Goal: Task Accomplishment & Management: Use online tool/utility

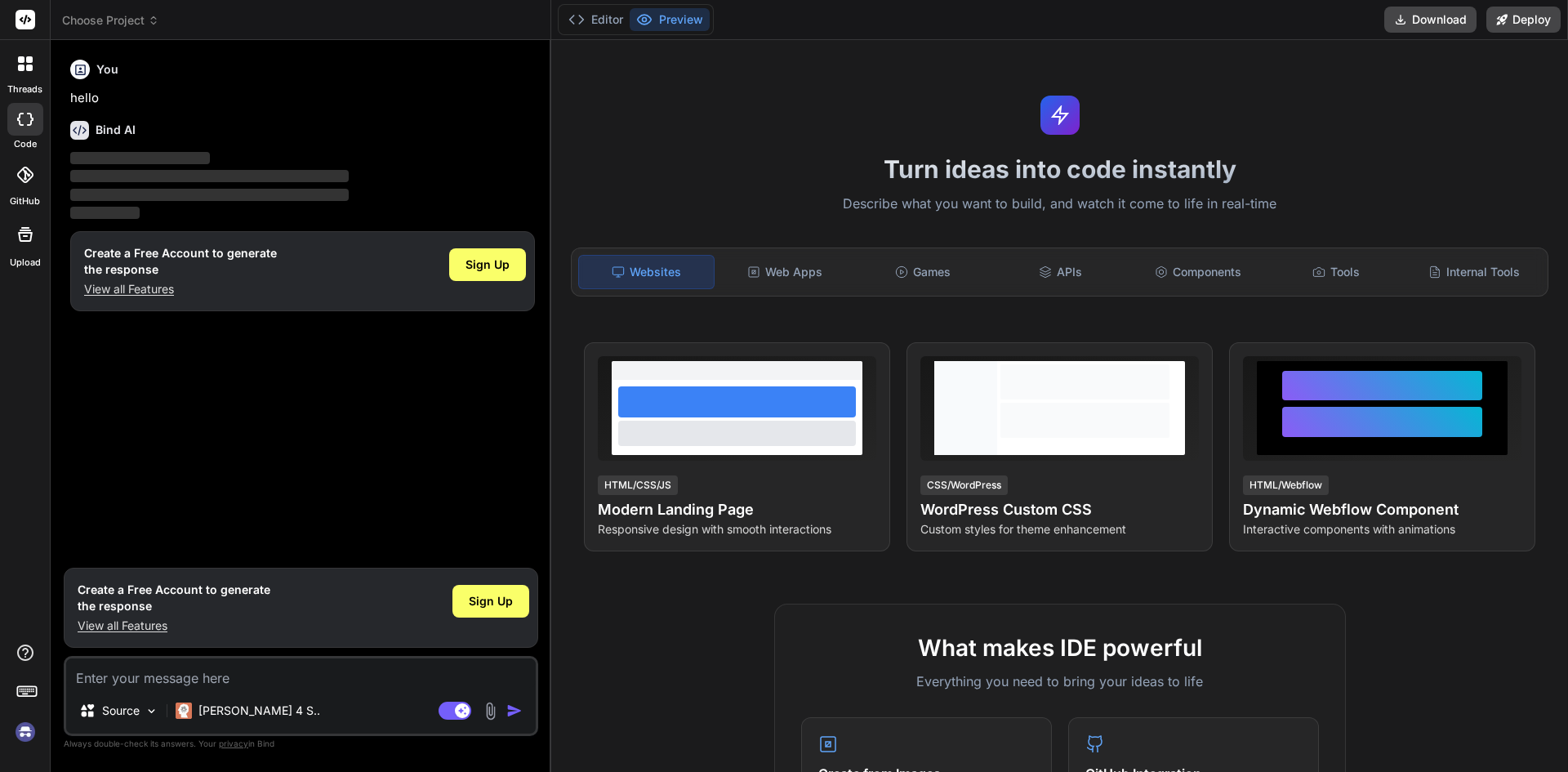
click at [25, 733] on img at bounding box center [25, 731] width 28 height 28
type textarea "x"
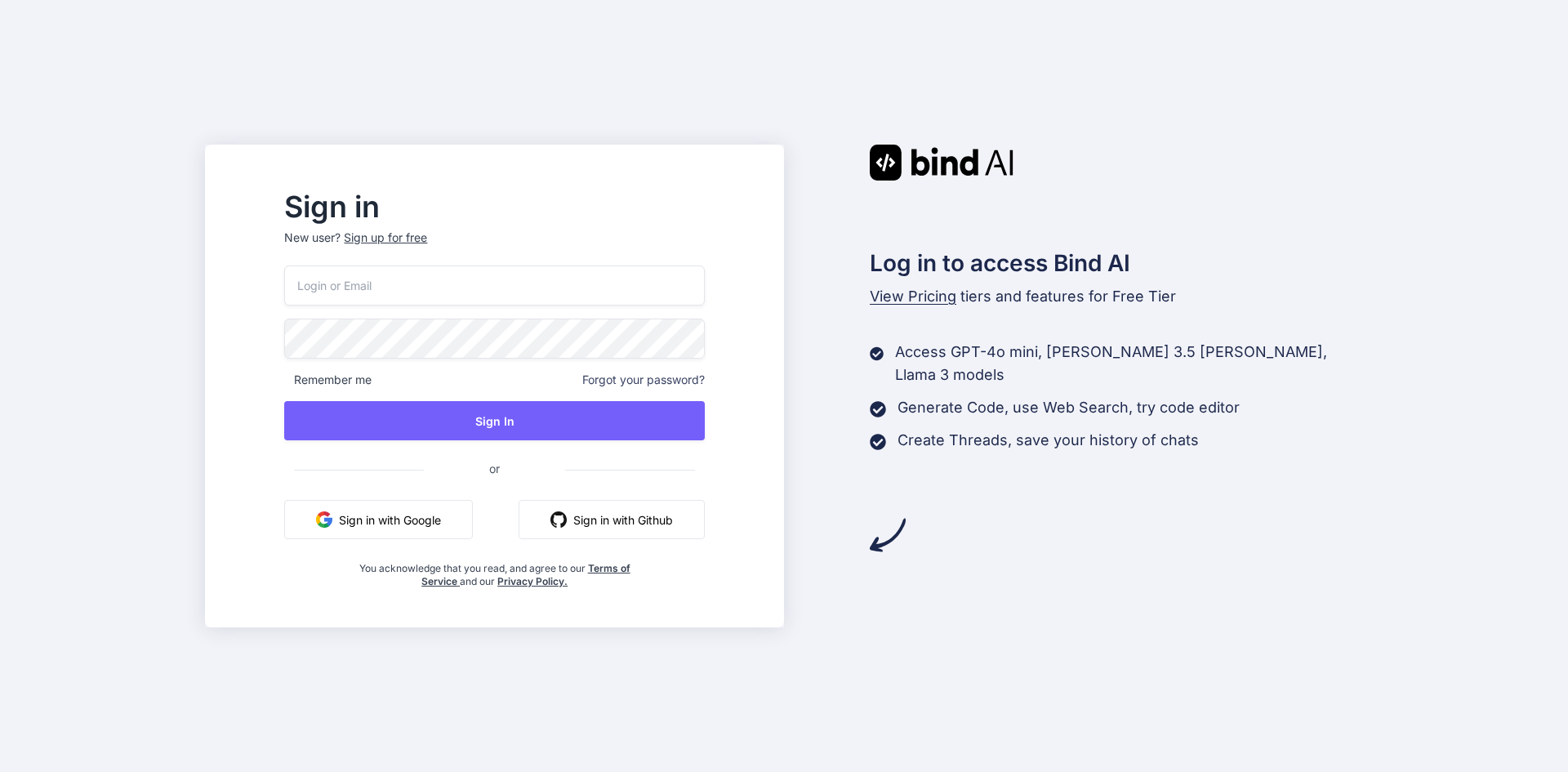
click at [513, 295] on input "email" at bounding box center [493, 285] width 419 height 40
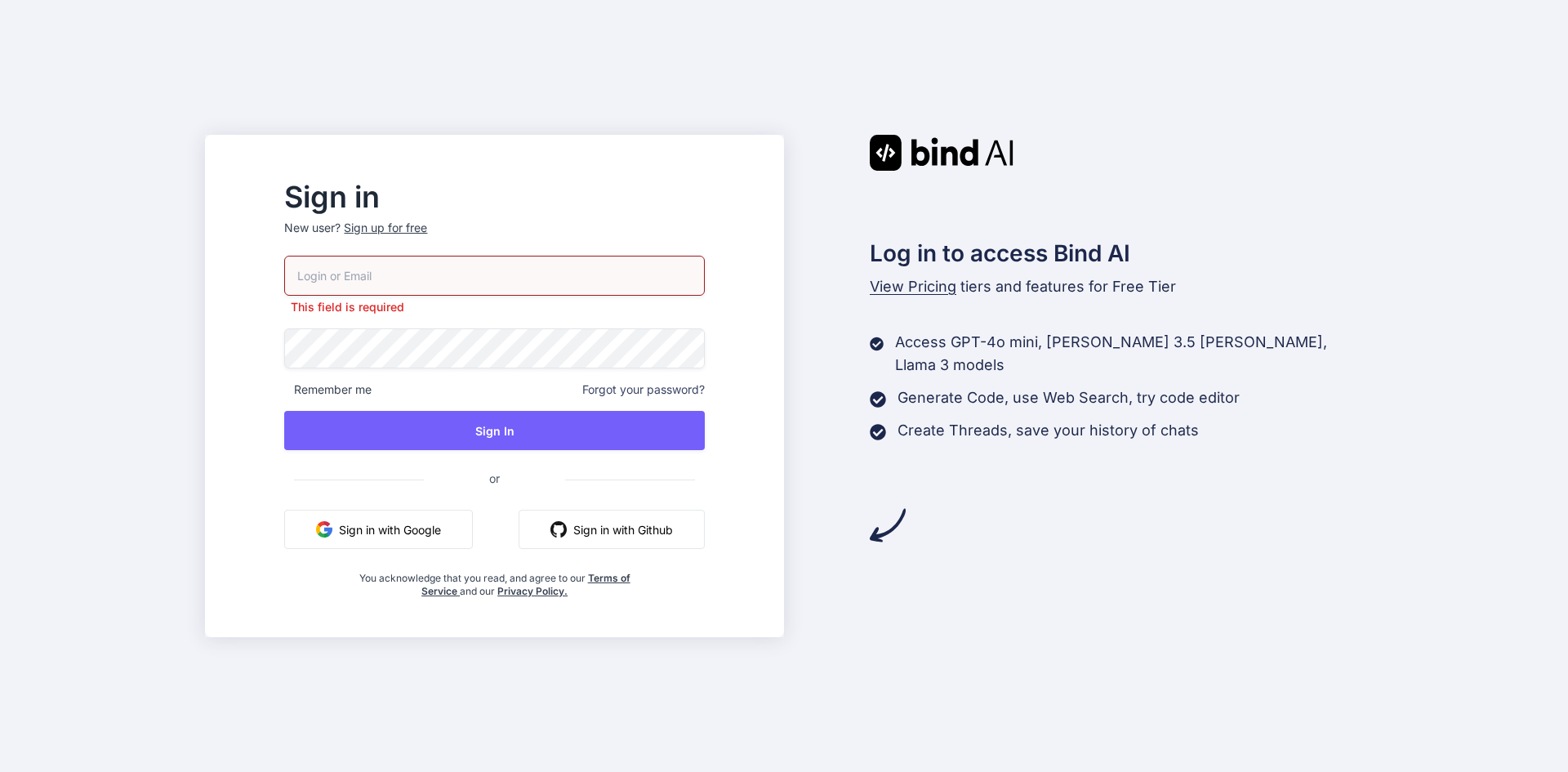
click at [445, 510] on button "Sign in with Google" at bounding box center [378, 529] width 189 height 39
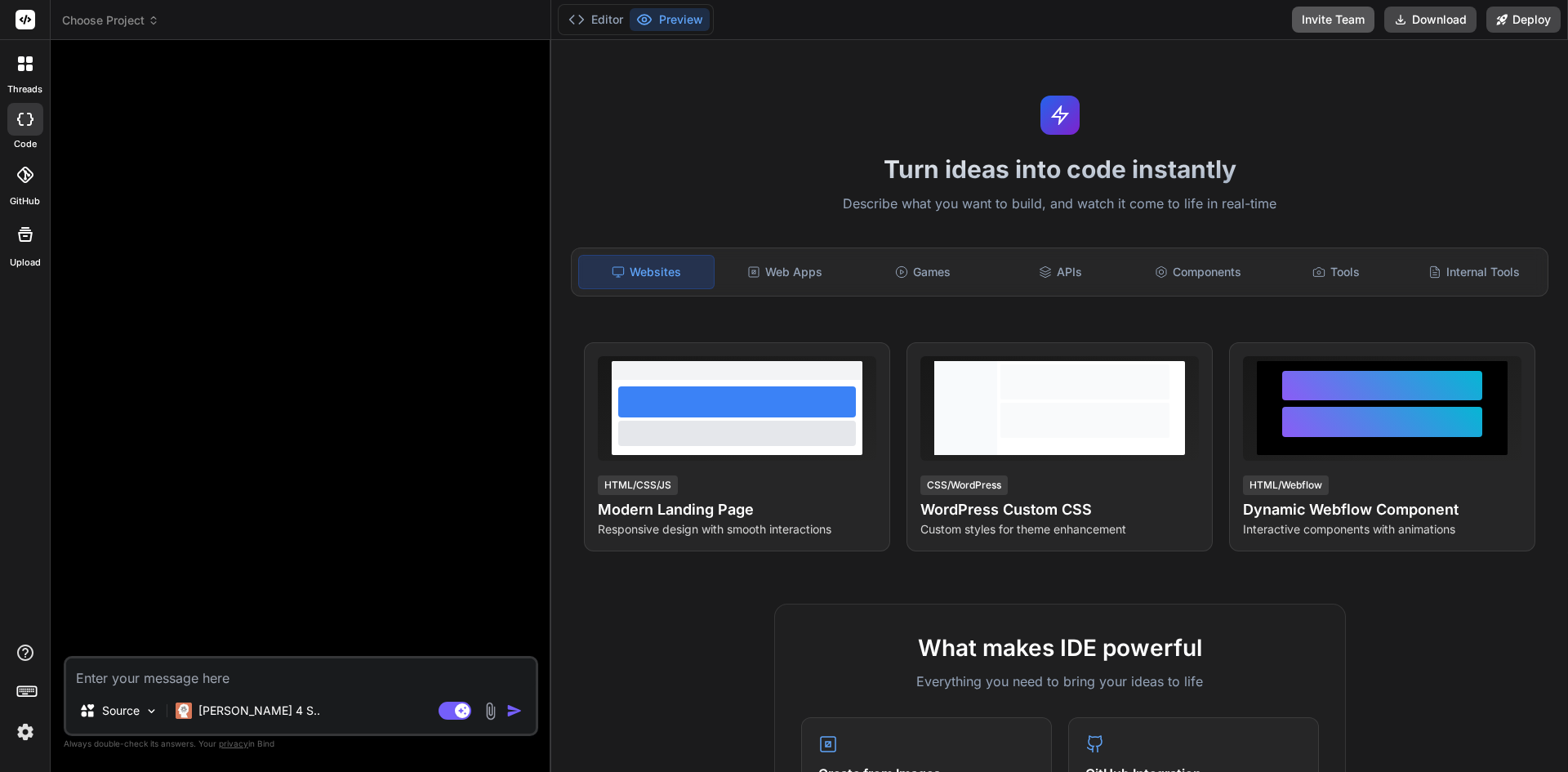
click at [1305, 24] on button "Invite Team" at bounding box center [1333, 19] width 82 height 26
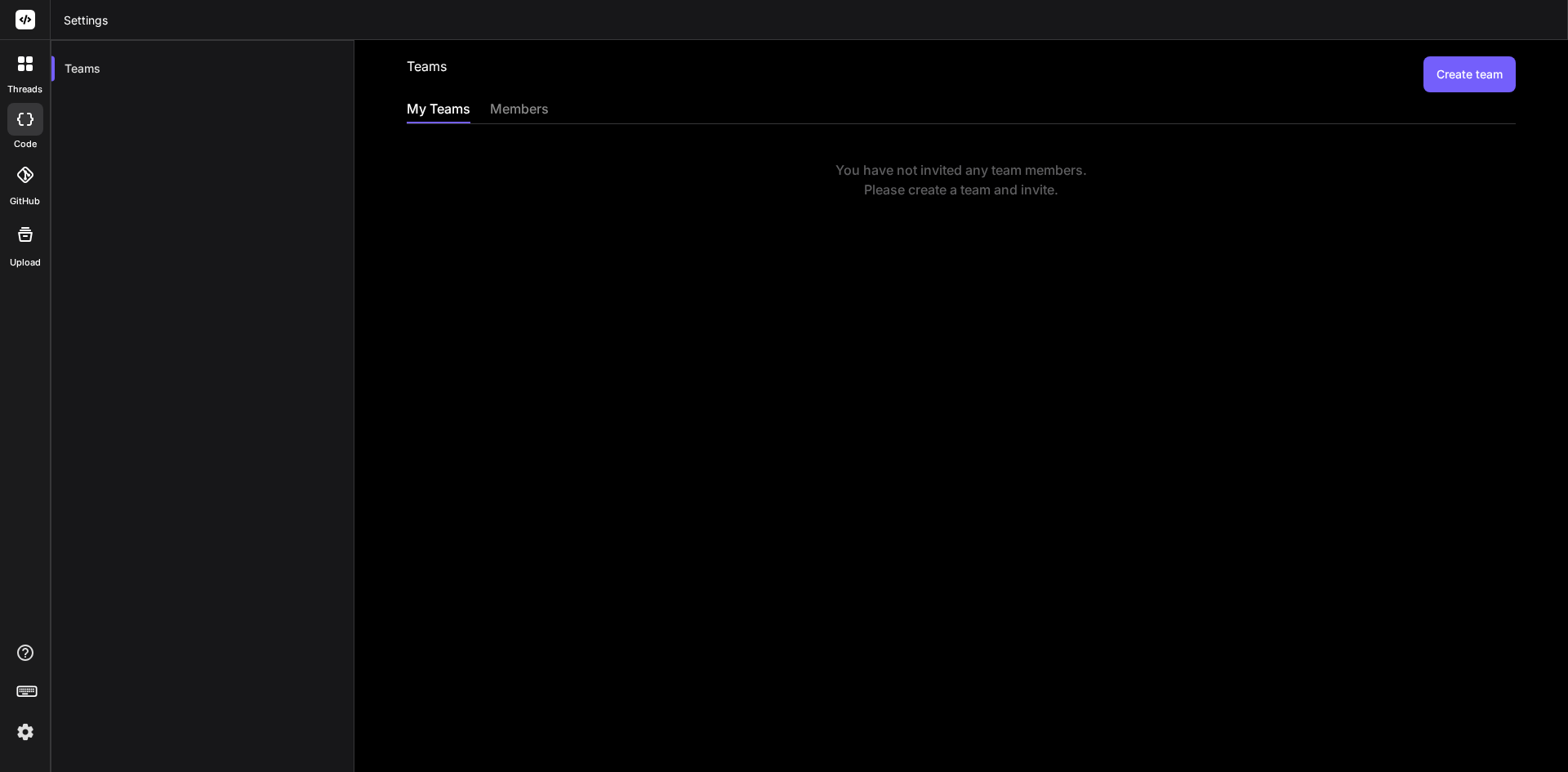
click at [506, 99] on div "members" at bounding box center [519, 110] width 59 height 23
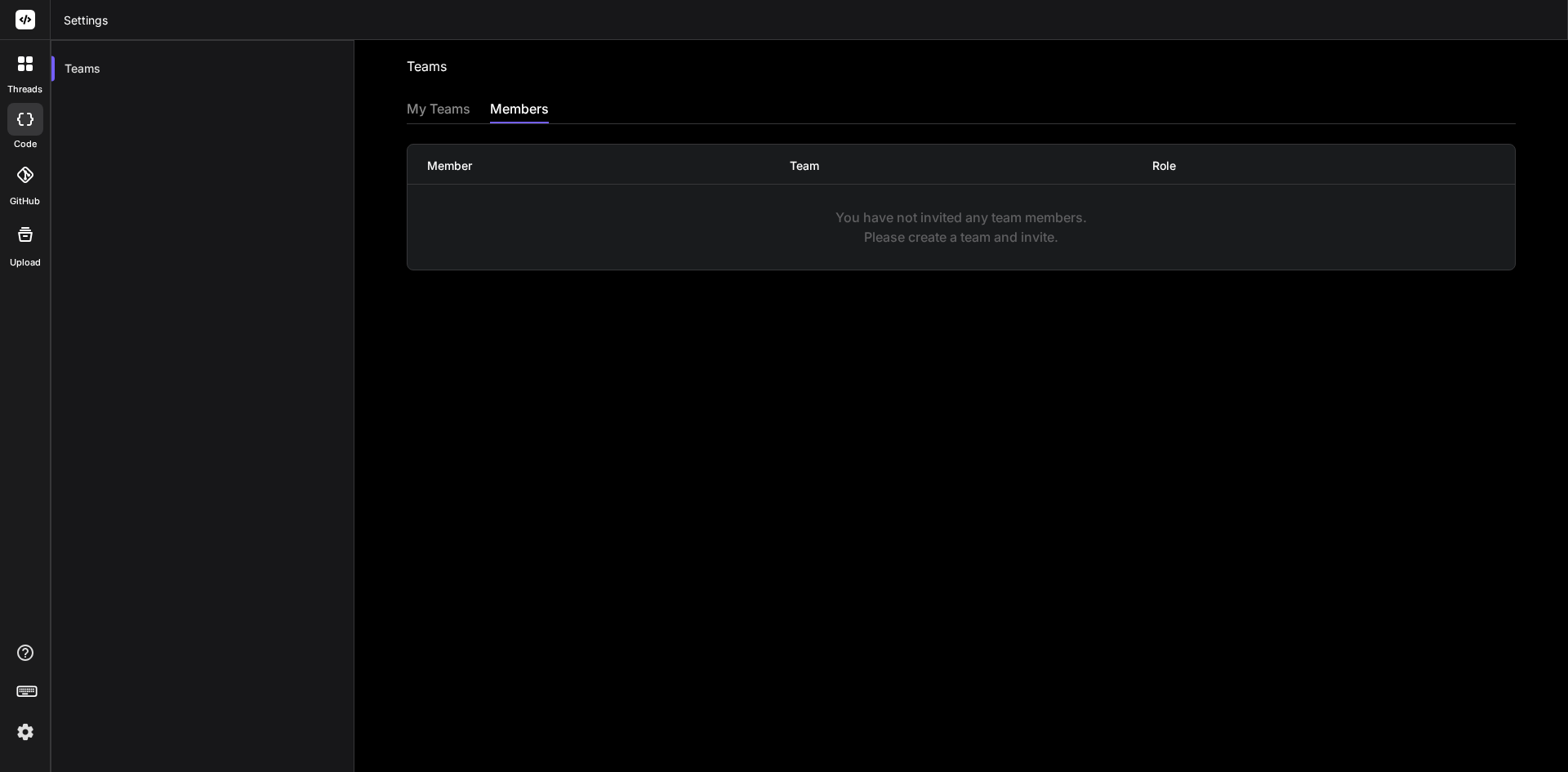
click at [451, 106] on div "My Teams" at bounding box center [439, 110] width 64 height 23
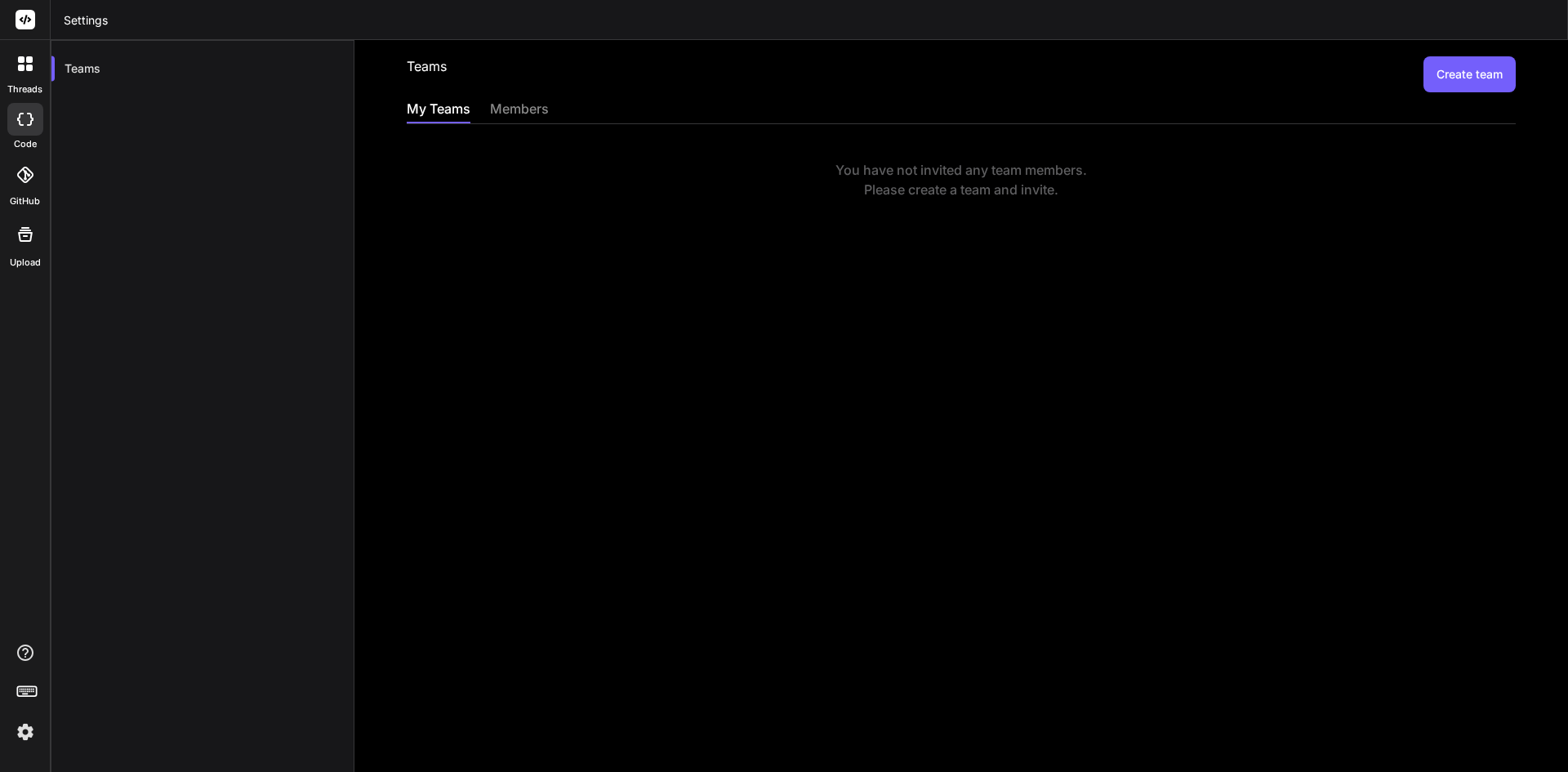
click at [17, 737] on img at bounding box center [25, 731] width 28 height 28
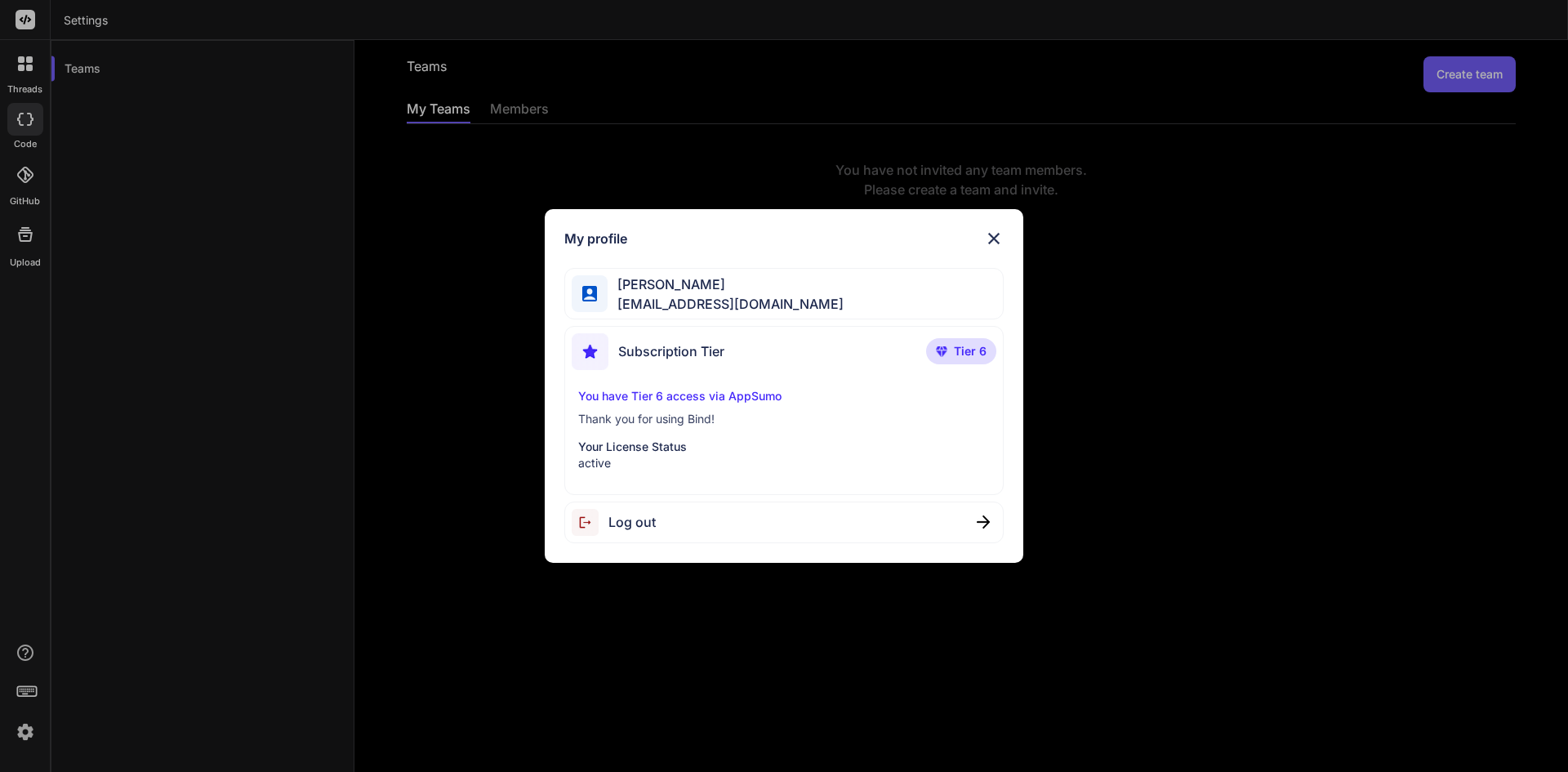
click at [721, 289] on span "rhommel yap" at bounding box center [725, 284] width 236 height 19
click at [758, 422] on p "Thank you for using Bind!" at bounding box center [784, 418] width 413 height 16
click at [995, 233] on img at bounding box center [994, 238] width 19 height 19
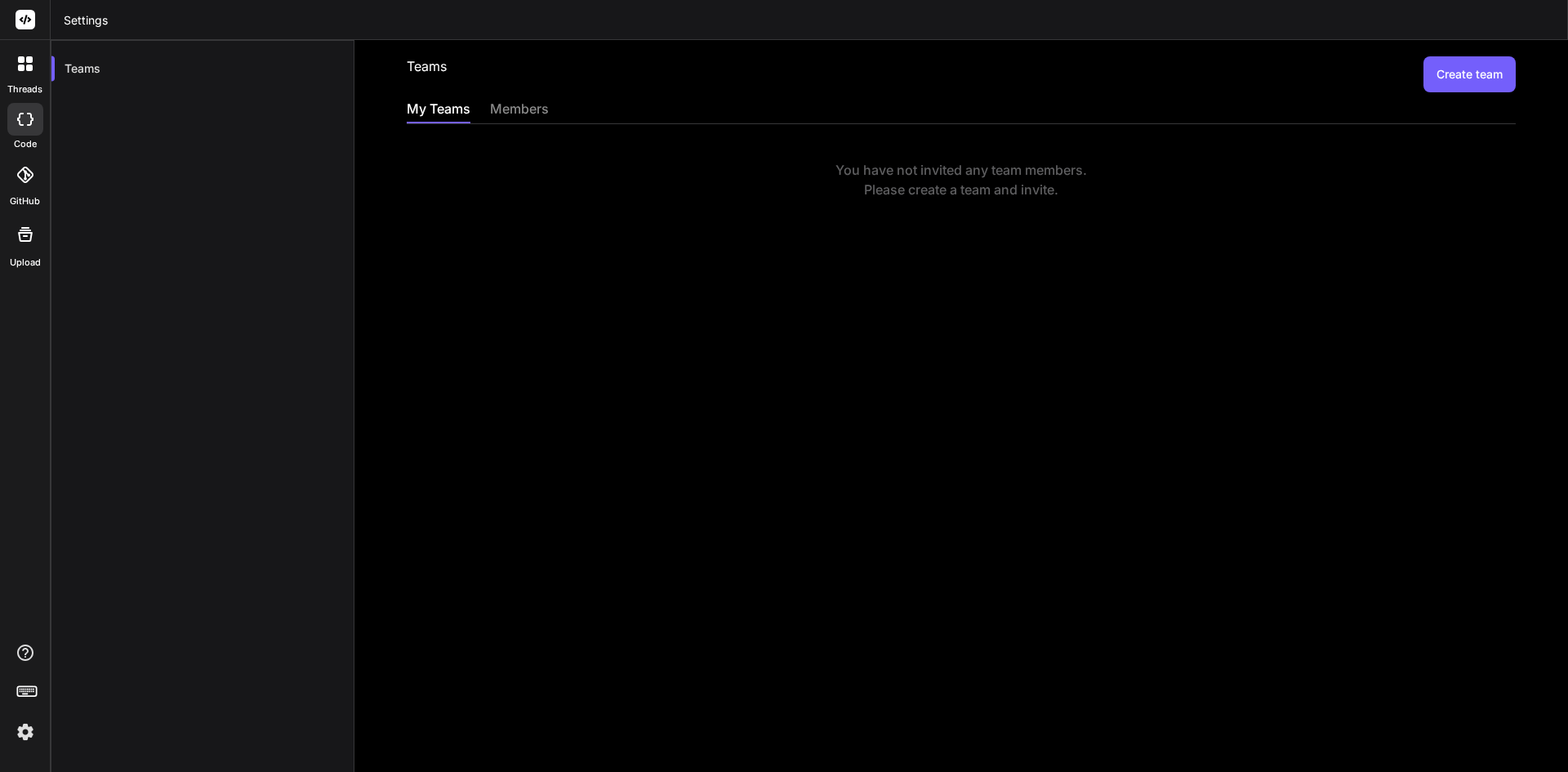
click at [18, 71] on div at bounding box center [24, 63] width 34 height 34
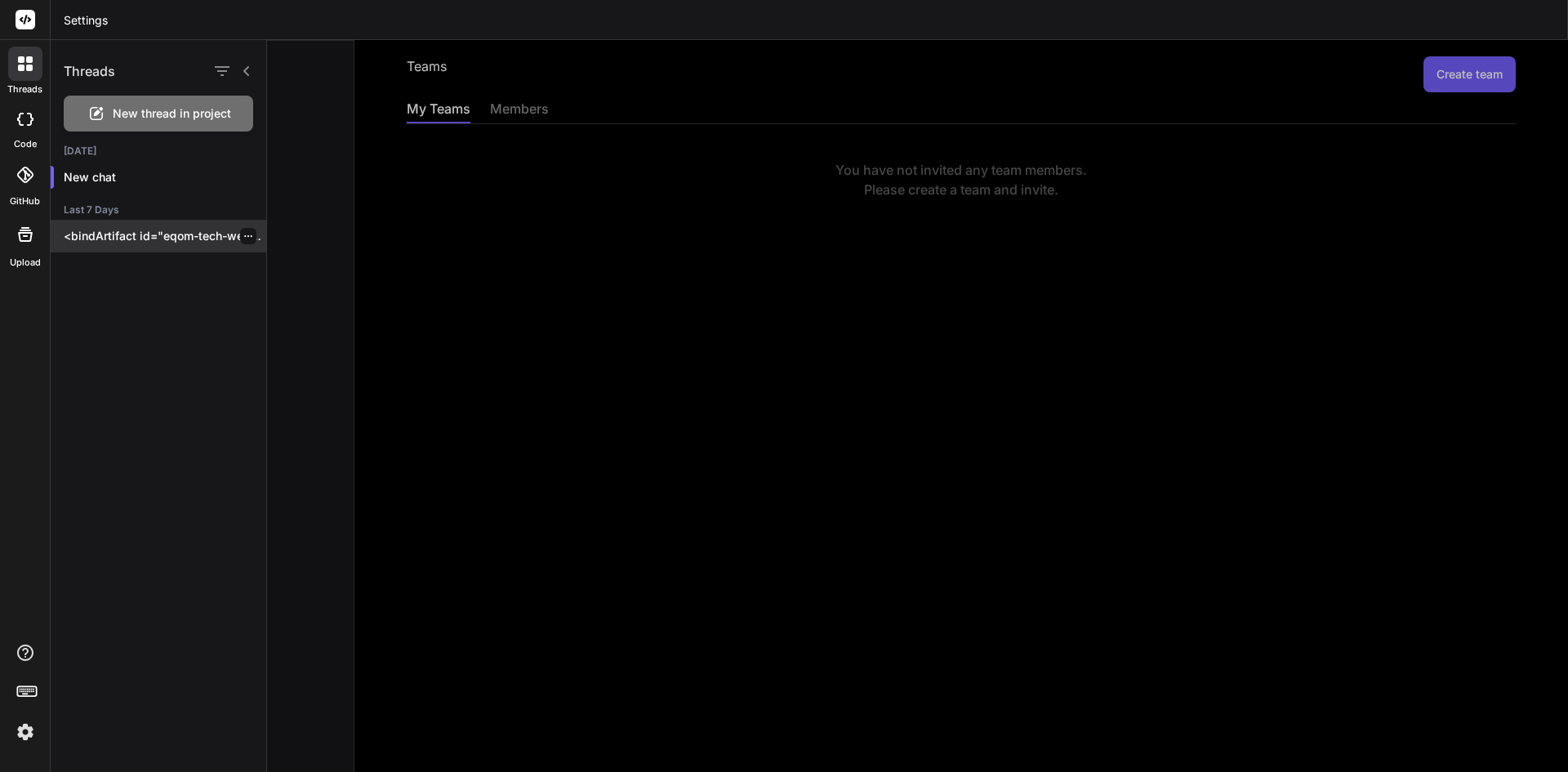
click at [121, 248] on div "<bindArtifact id="eqom-tech-website" title="EQOM Tech Website"> <bindAction typ…" at bounding box center [158, 236] width 216 height 33
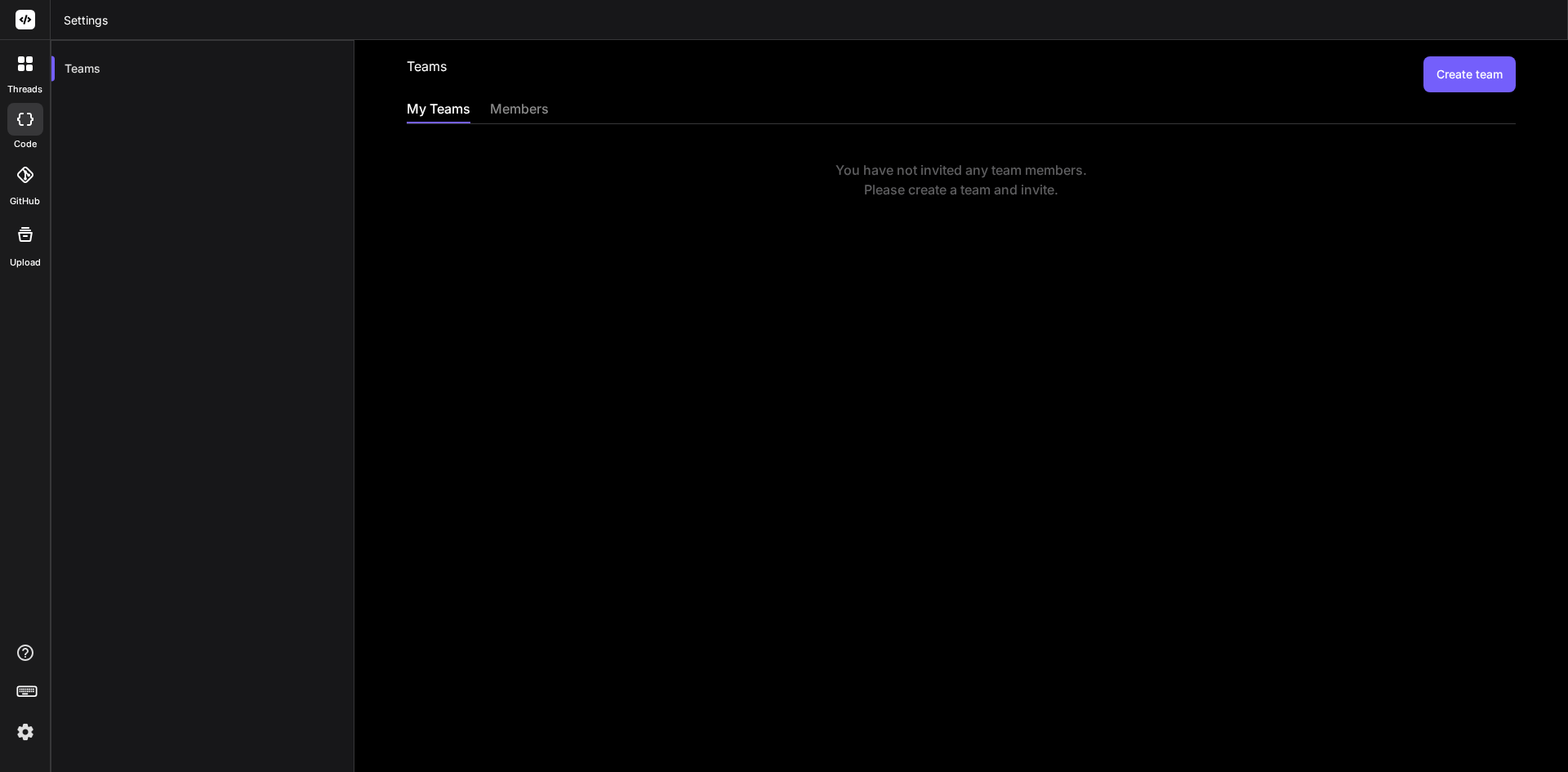
click at [24, 138] on label "code" at bounding box center [25, 144] width 23 height 14
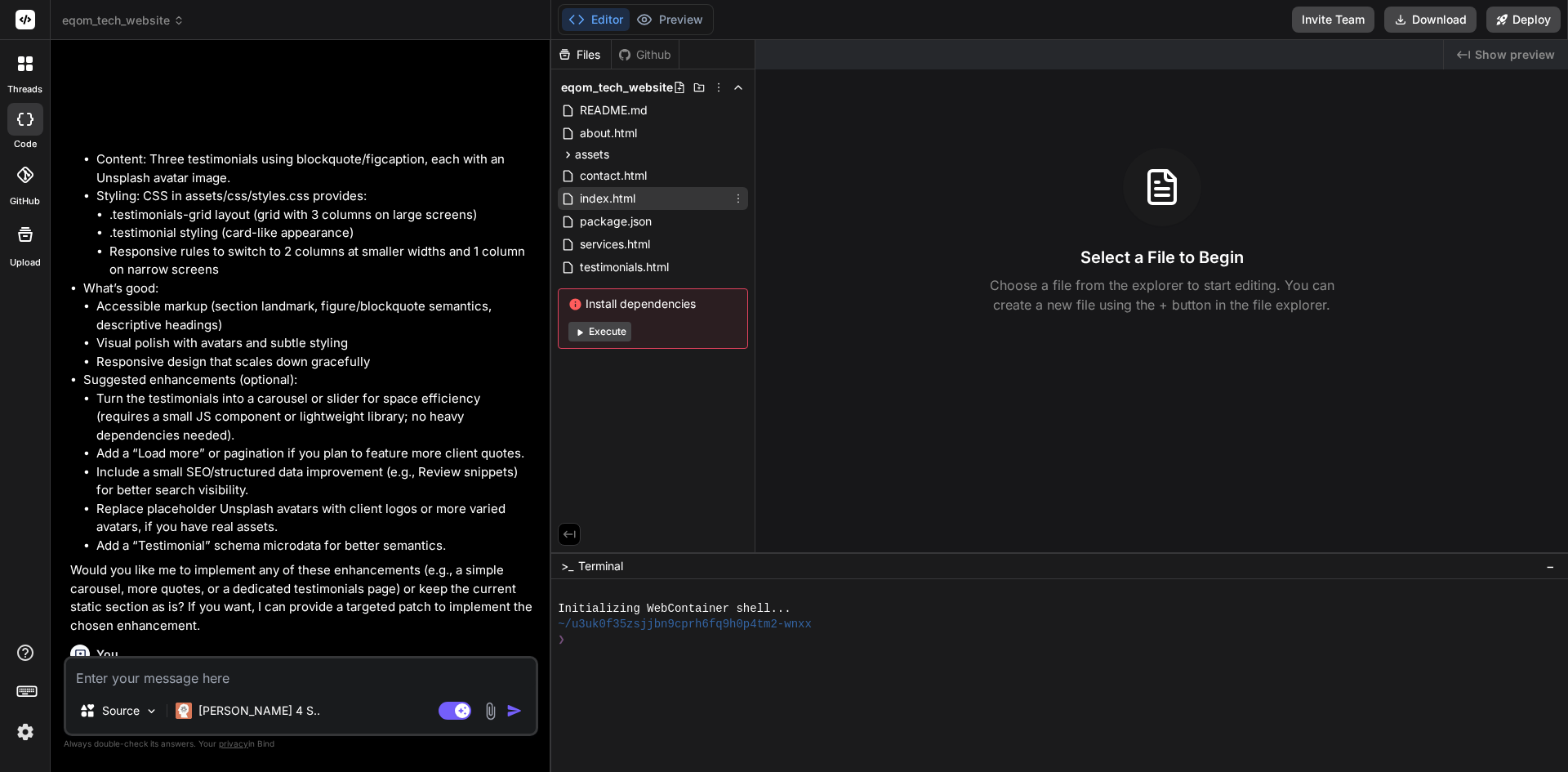
scroll to position [2162, 0]
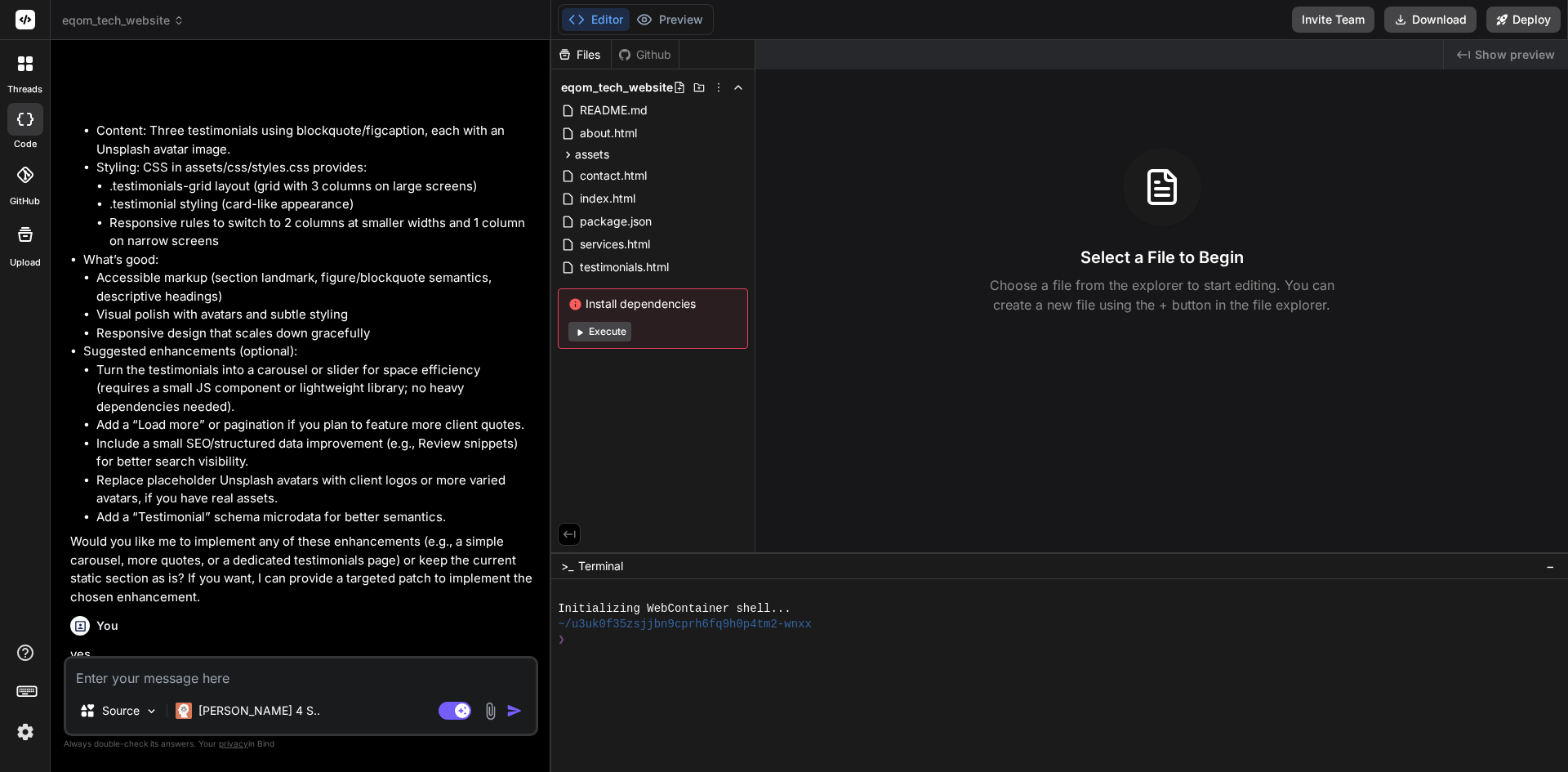
click at [599, 324] on button "Execute" at bounding box center [600, 331] width 63 height 19
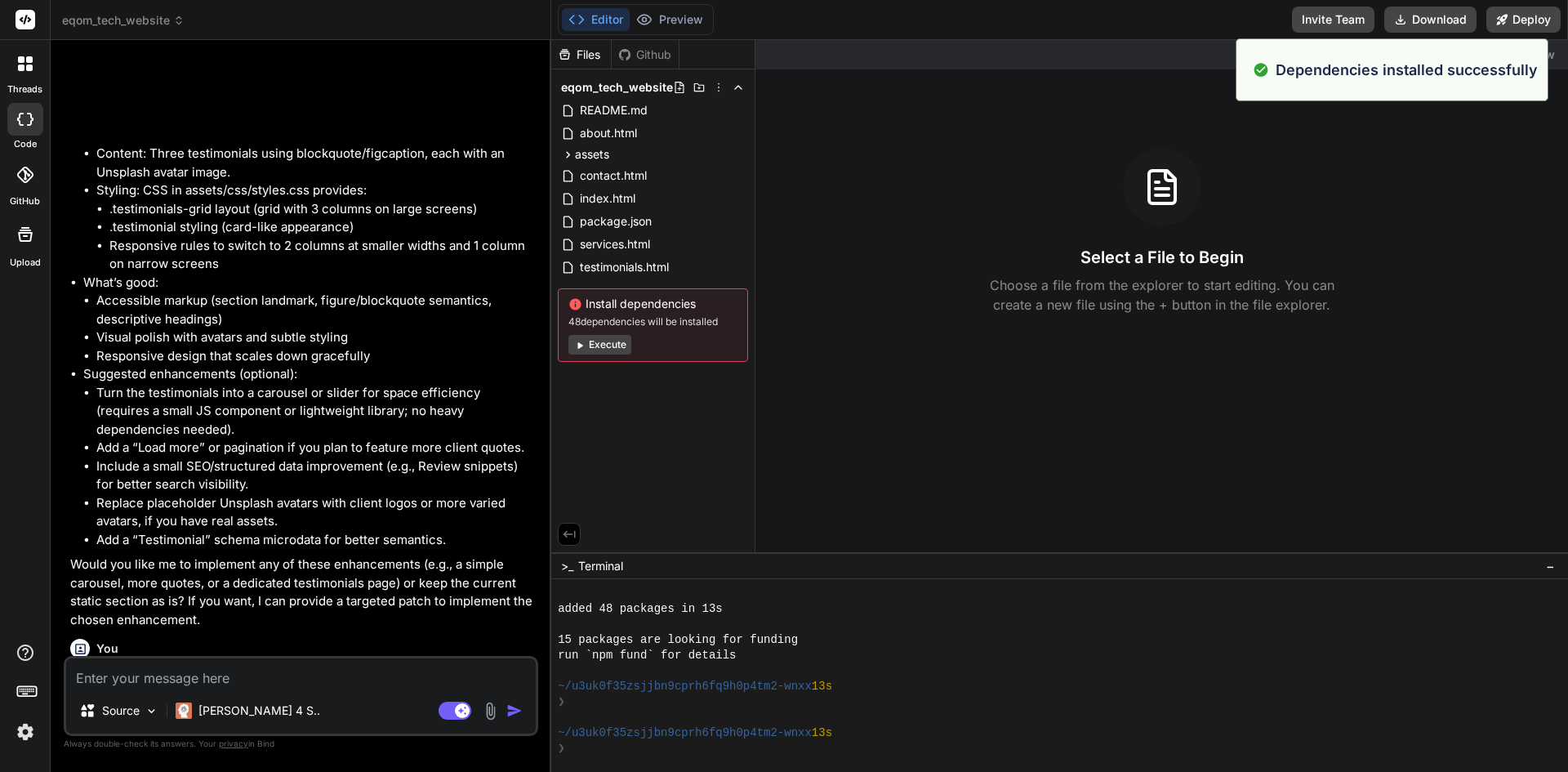
scroll to position [124, 0]
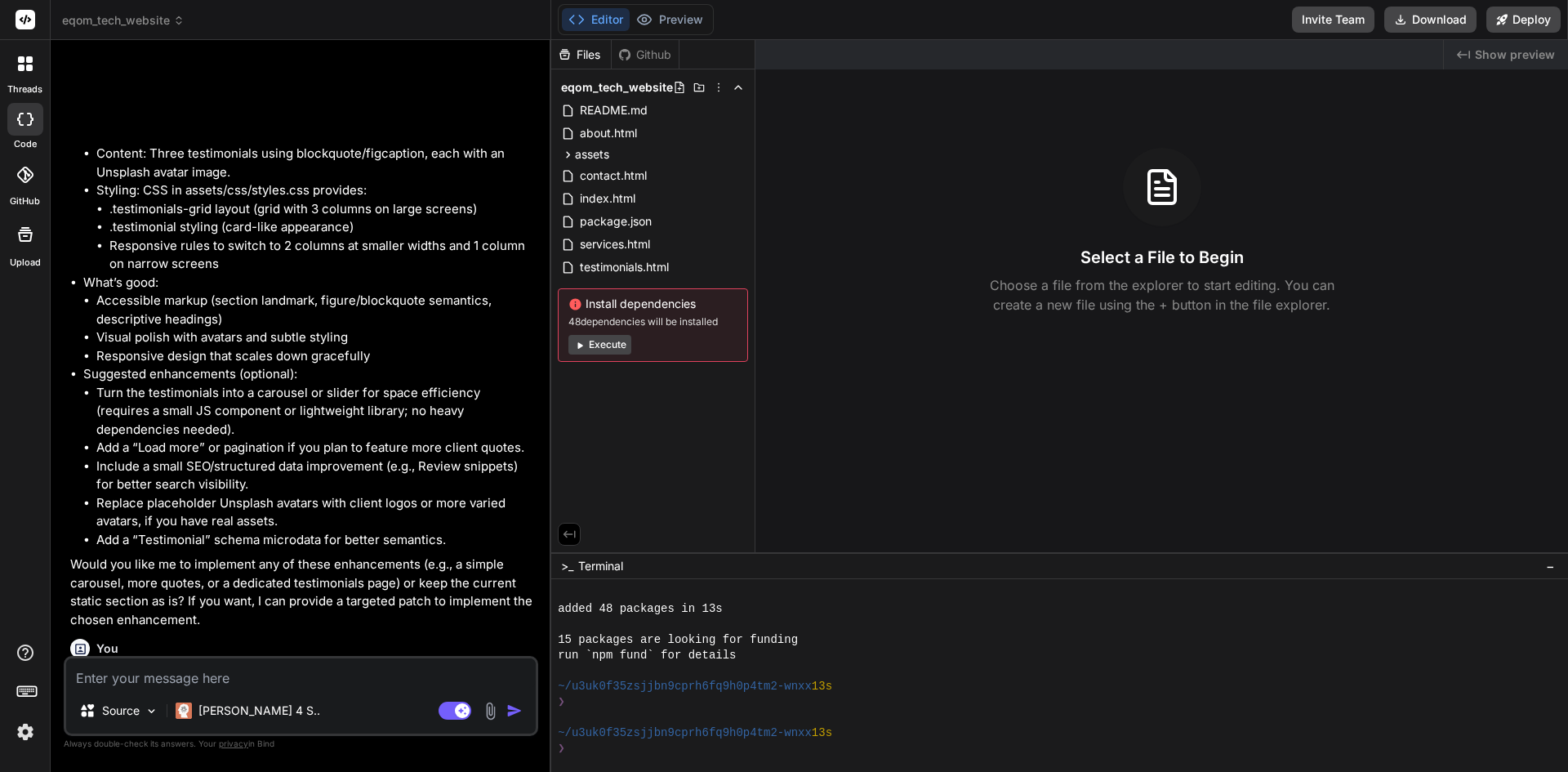
click at [1500, 55] on span "Show preview" at bounding box center [1515, 54] width 80 height 16
click at [654, 59] on div "Github" at bounding box center [645, 54] width 67 height 16
click at [34, 246] on div at bounding box center [25, 234] width 39 height 39
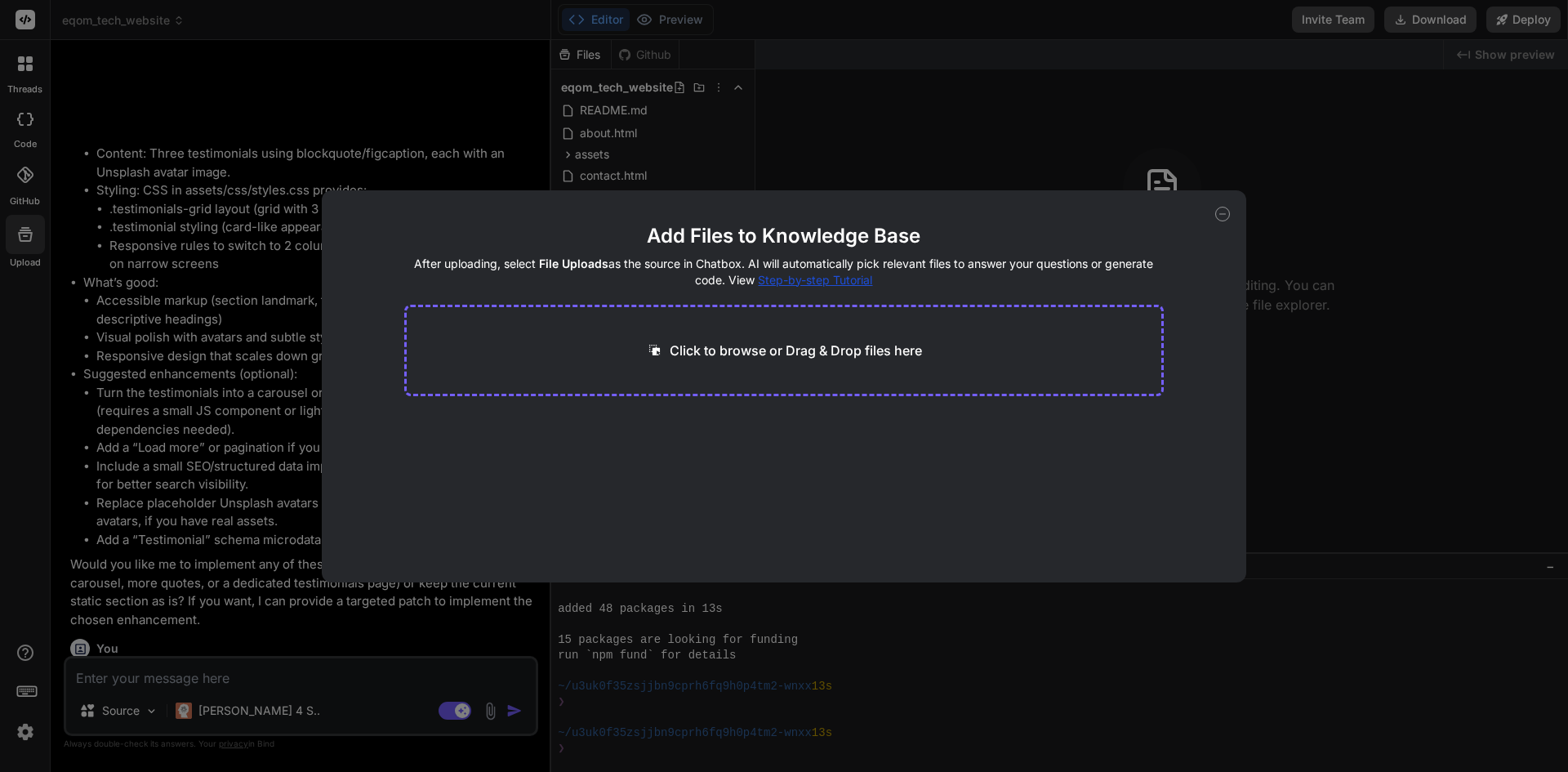
click at [1227, 208] on icon at bounding box center [1222, 213] width 15 height 15
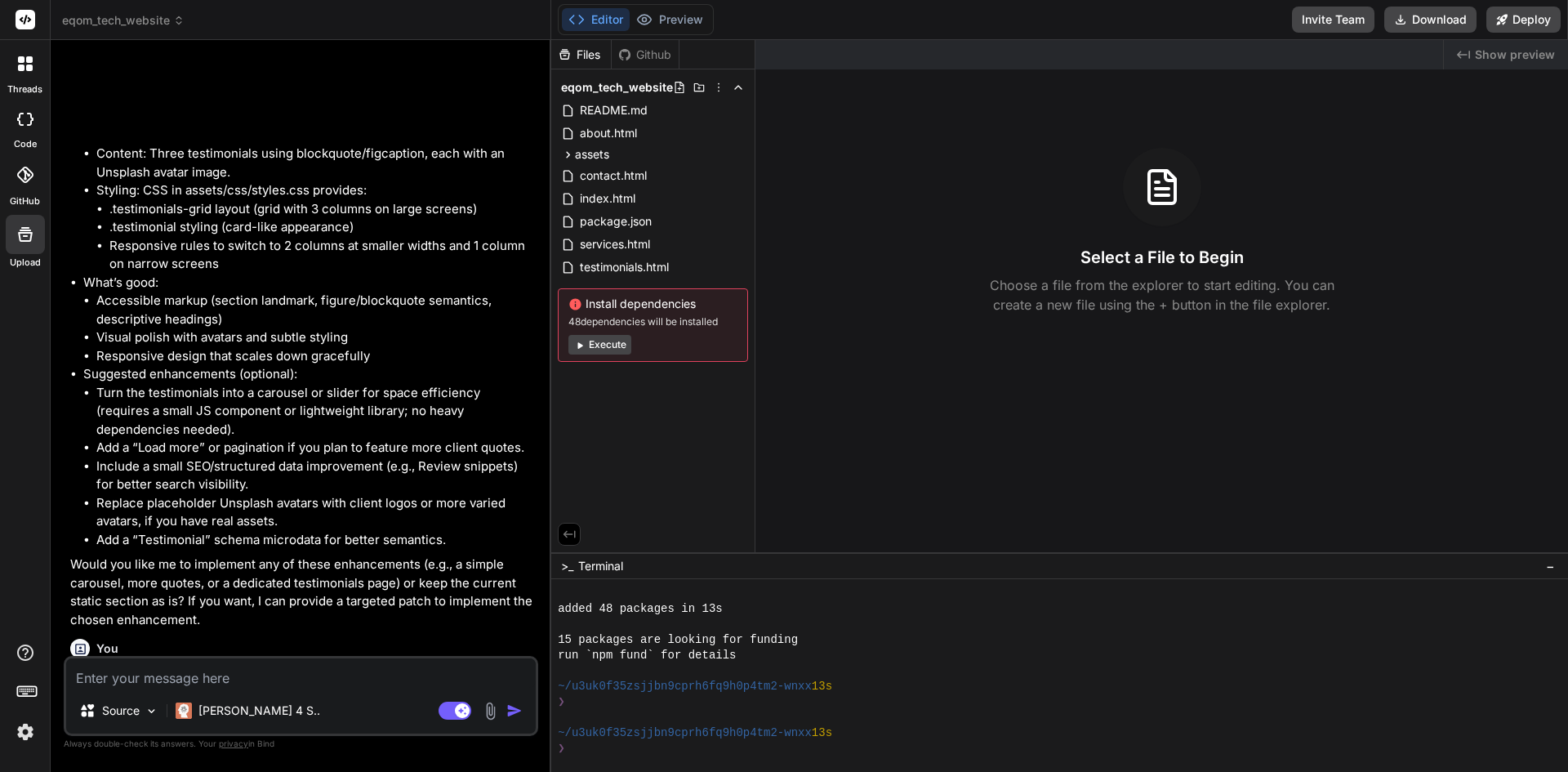
click at [302, 531] on li "Replace placeholder Unsplash avatars with client logos or more varied avatars, …" at bounding box center [316, 512] width 439 height 37
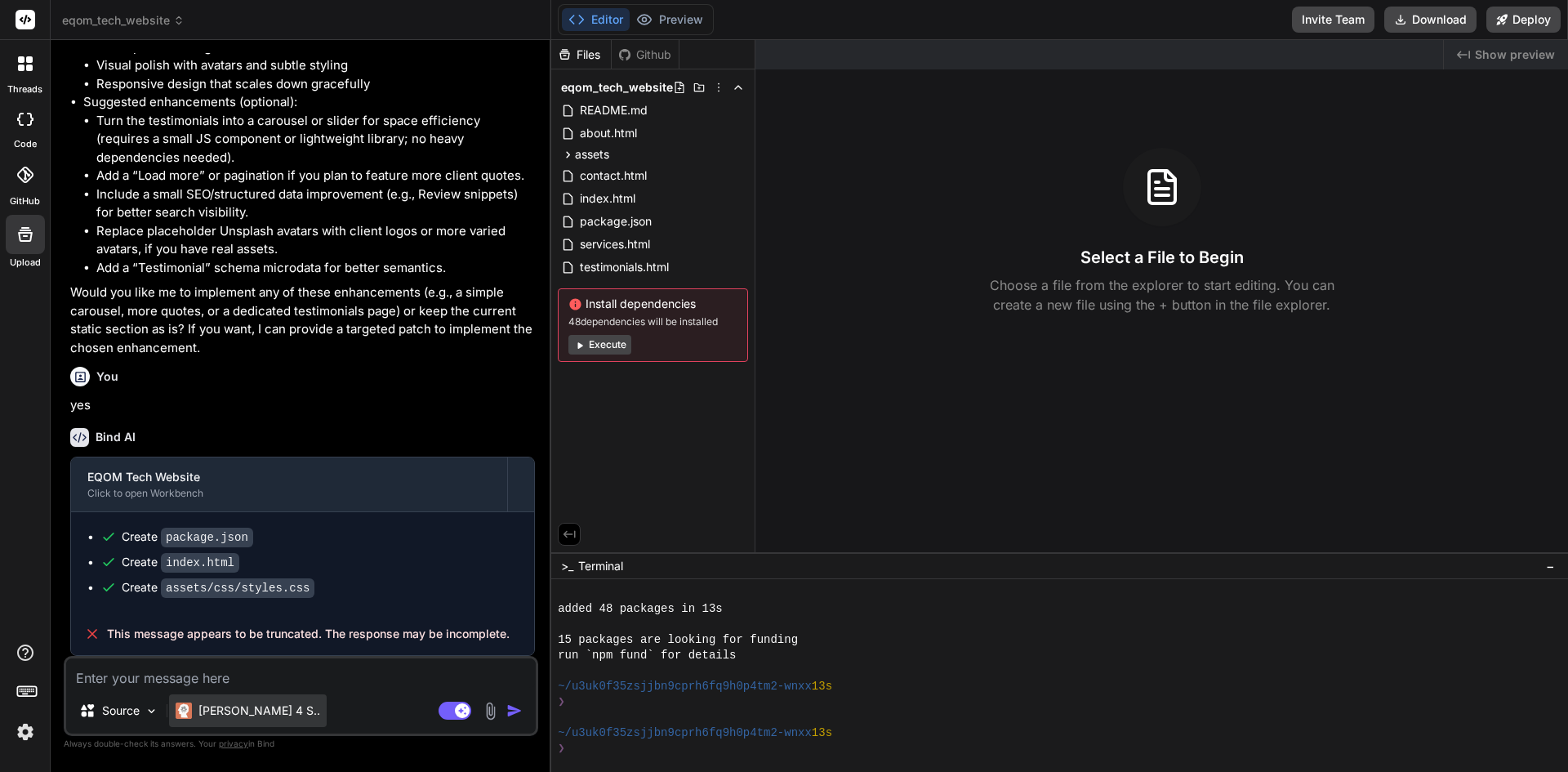
click at [191, 701] on div "Claude 4 S.." at bounding box center [248, 711] width 158 height 33
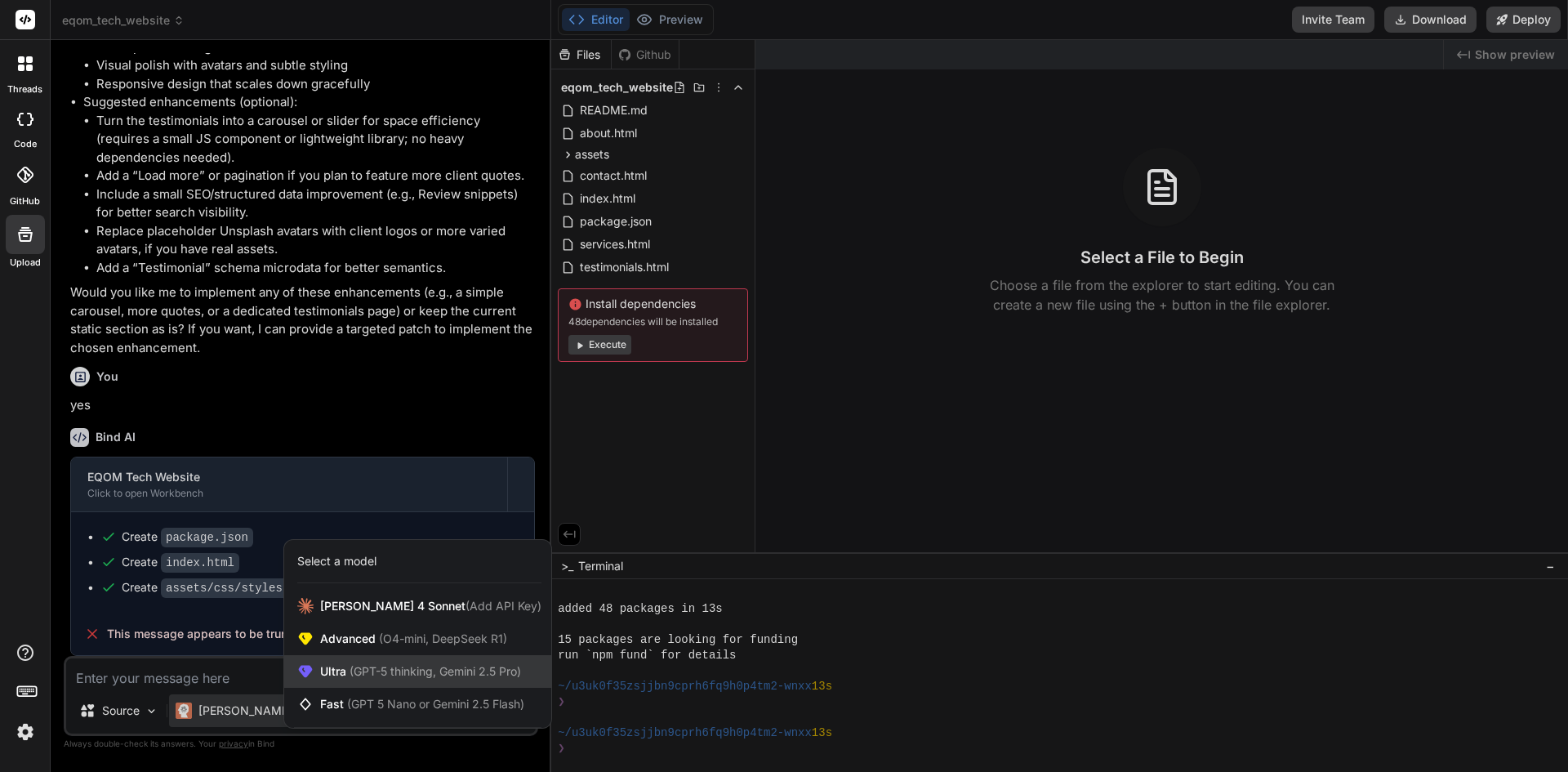
click at [393, 672] on span "(GPT-5 thinking, Gemini 2.5 Pro)" at bounding box center [434, 671] width 174 height 14
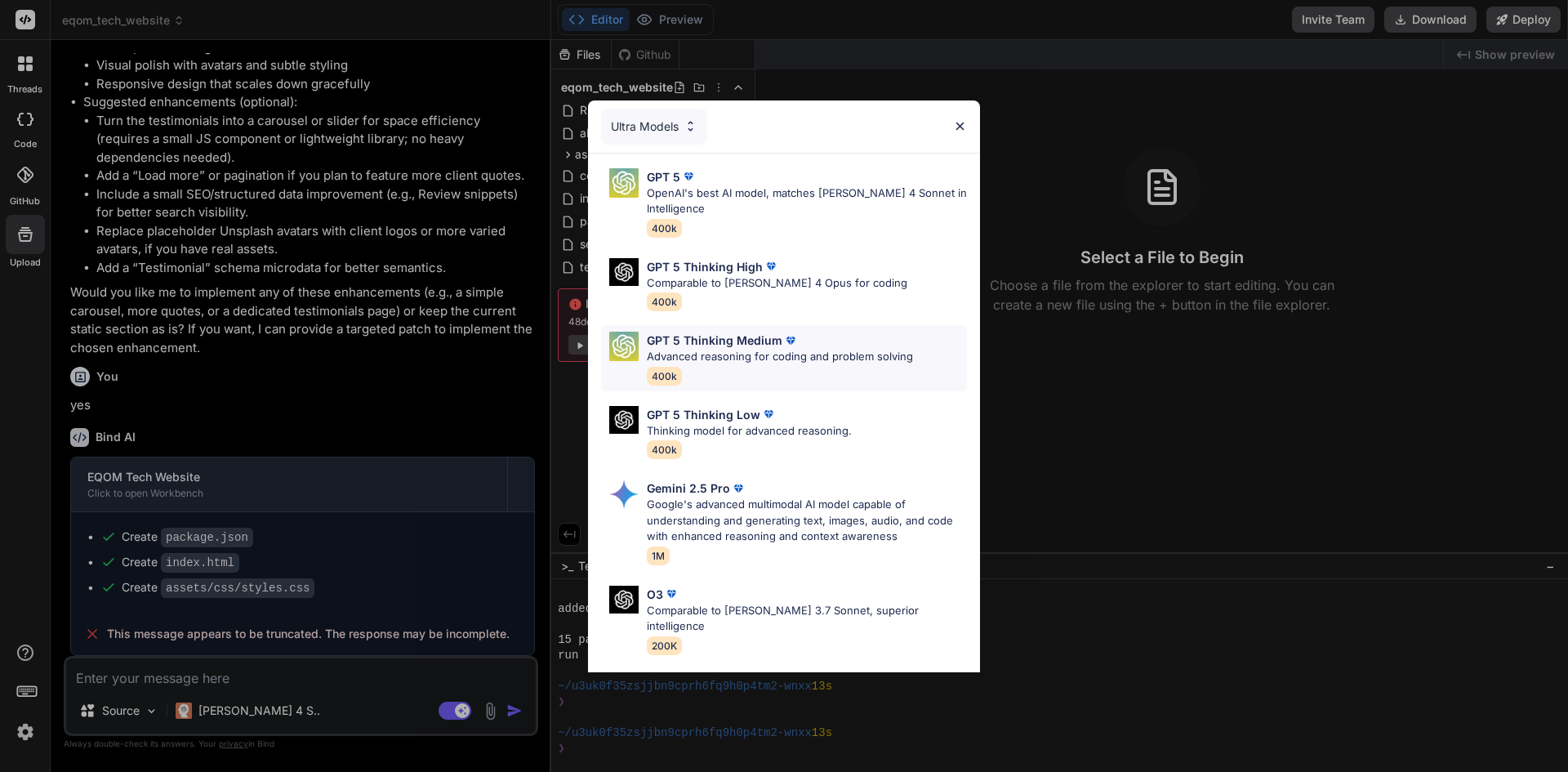
click at [773, 362] on p "Advanced reasoning for coding and problem solving" at bounding box center [780, 356] width 266 height 16
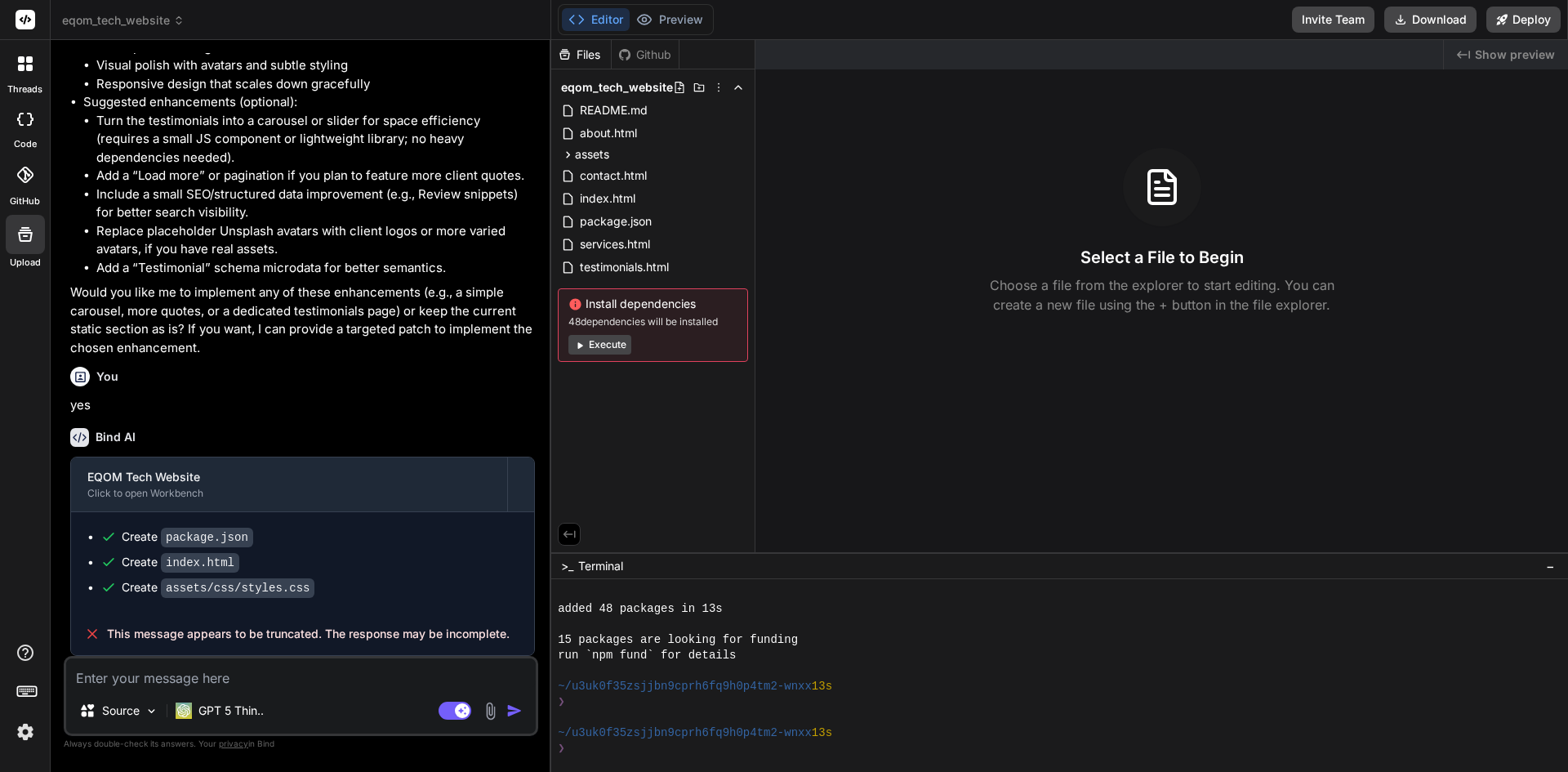
click at [305, 681] on textarea at bounding box center [300, 673] width 470 height 29
click at [265, 669] on textarea at bounding box center [300, 673] width 470 height 29
type textarea "x"
type textarea "c"
type textarea "x"
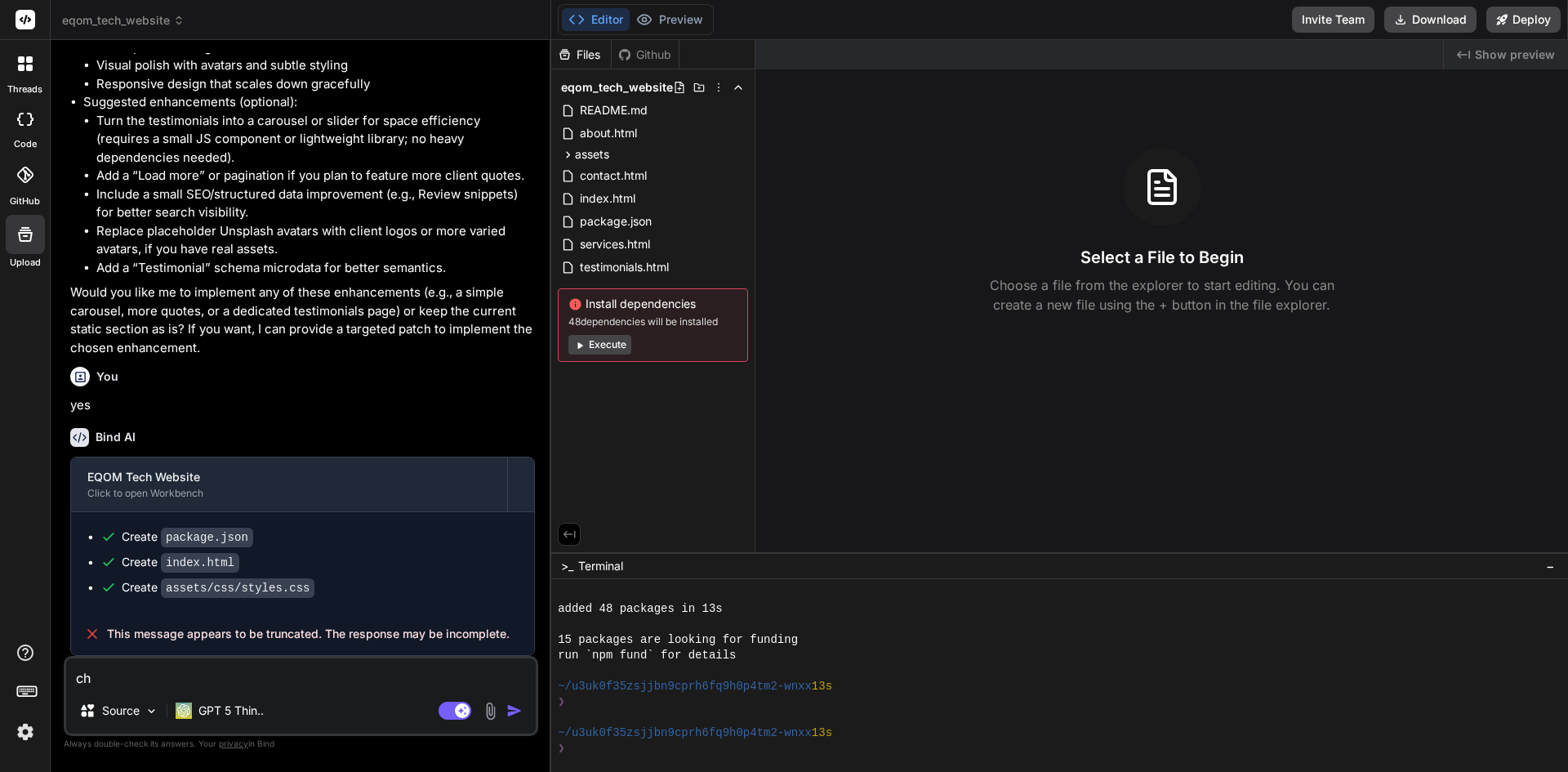
type textarea "cha"
type textarea "x"
type textarea "chan"
type textarea "x"
type textarea "chang"
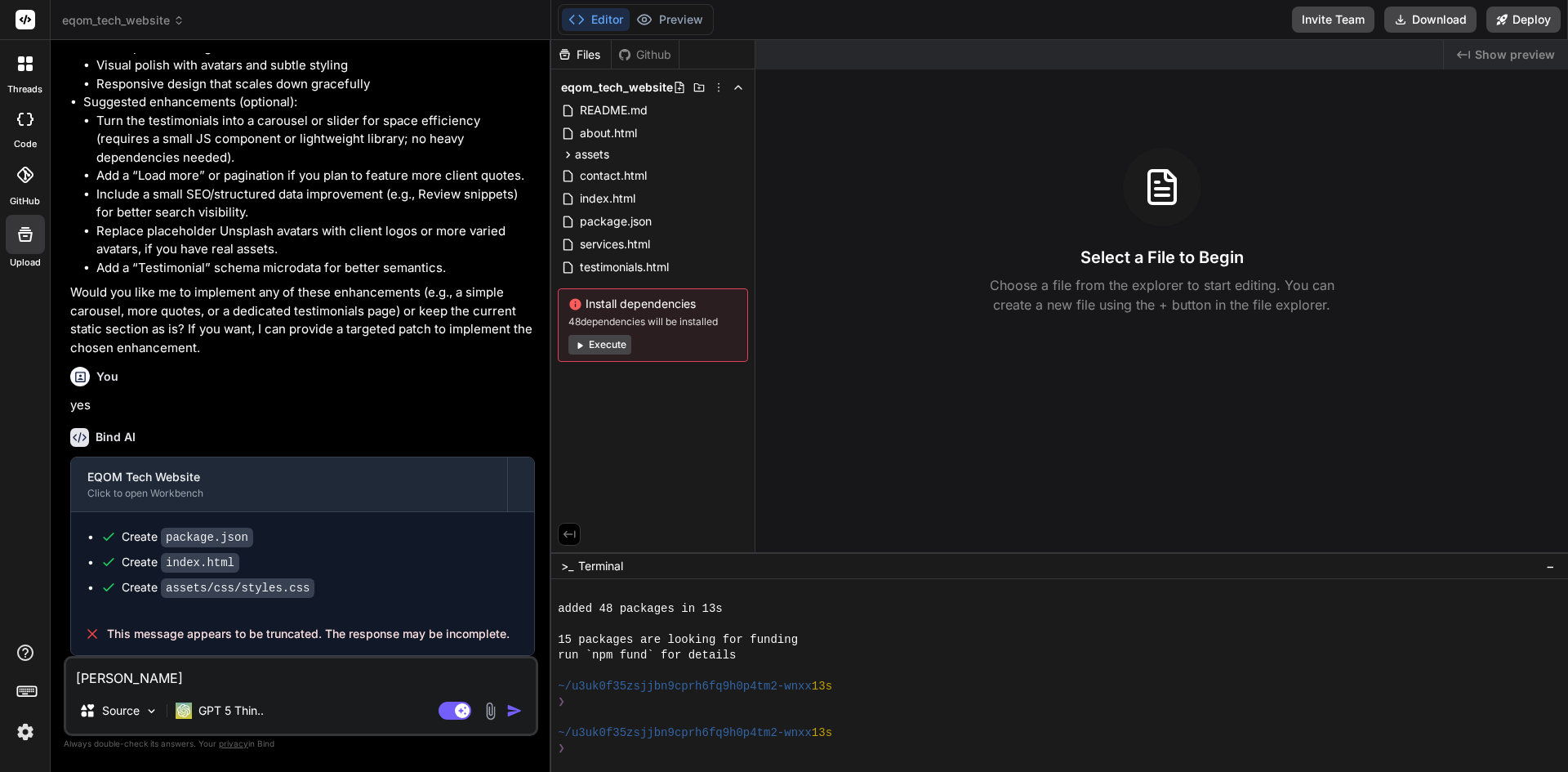
type textarea "x"
type textarea "change"
type textarea "x"
type textarea "change"
type textarea "x"
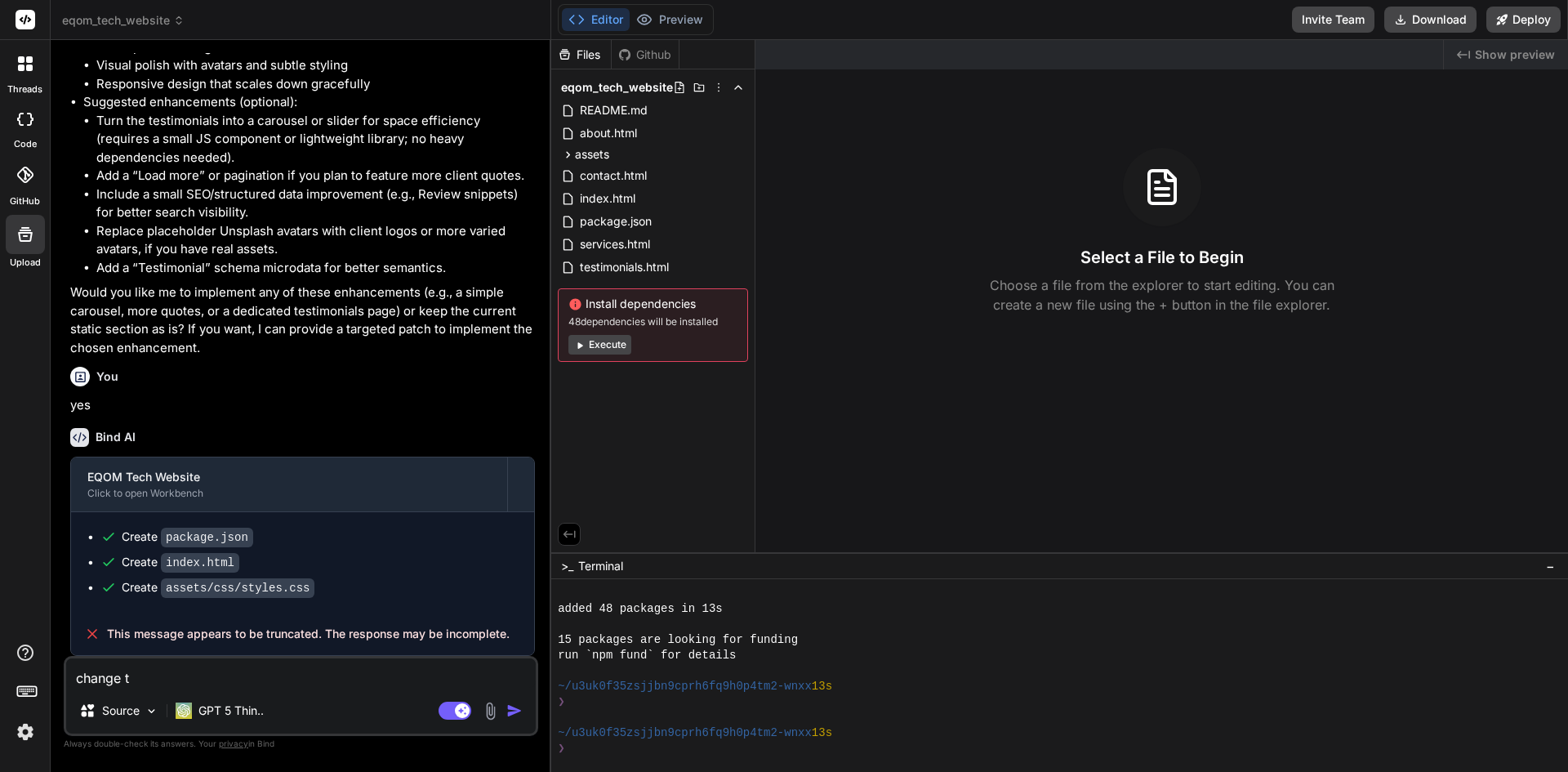
type textarea "change th"
type textarea "x"
type textarea "change the"
type textarea "x"
type textarea "change the"
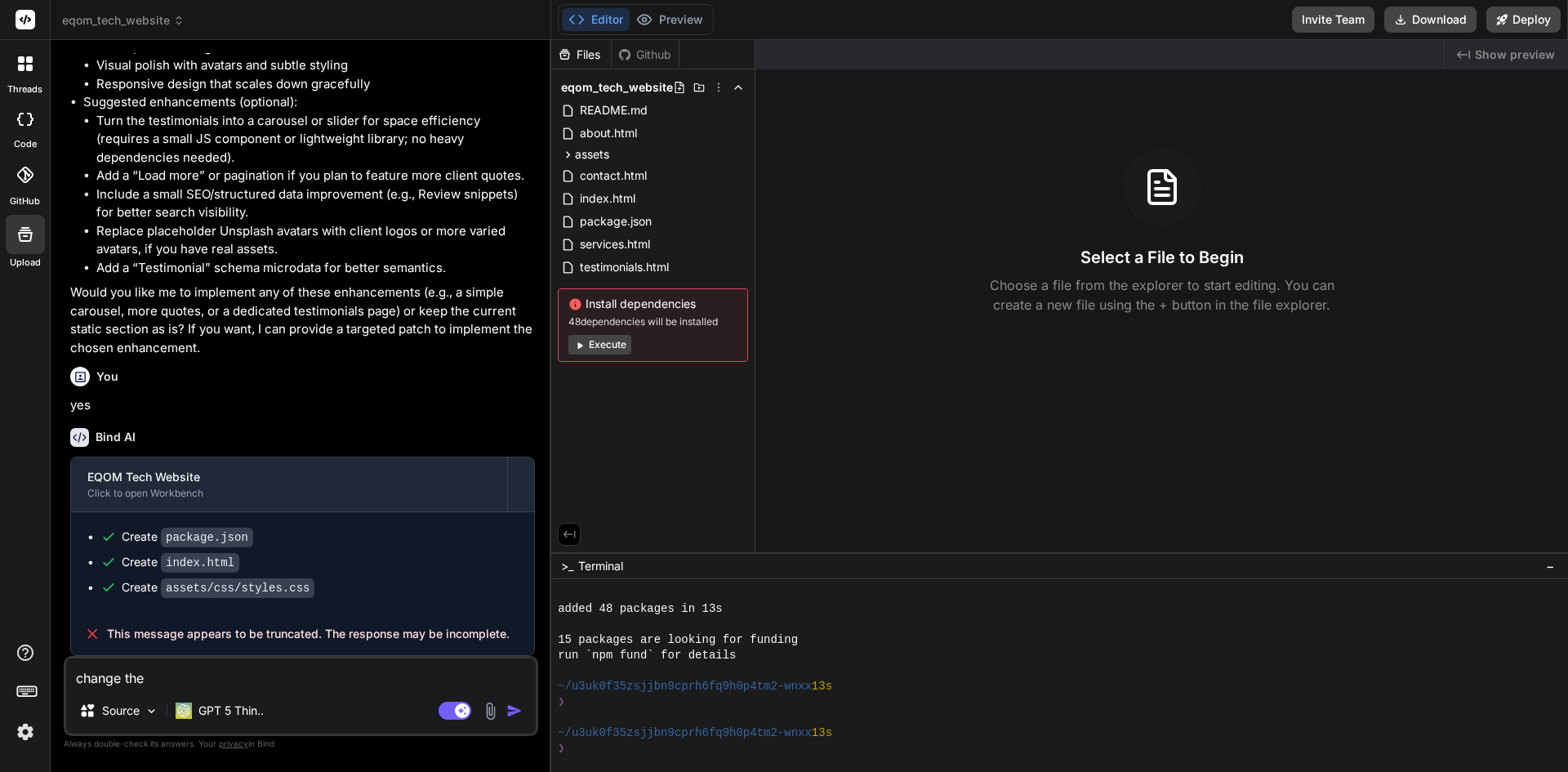
type textarea "x"
type textarea "change the de"
type textarea "x"
type textarea "change the des"
type textarea "x"
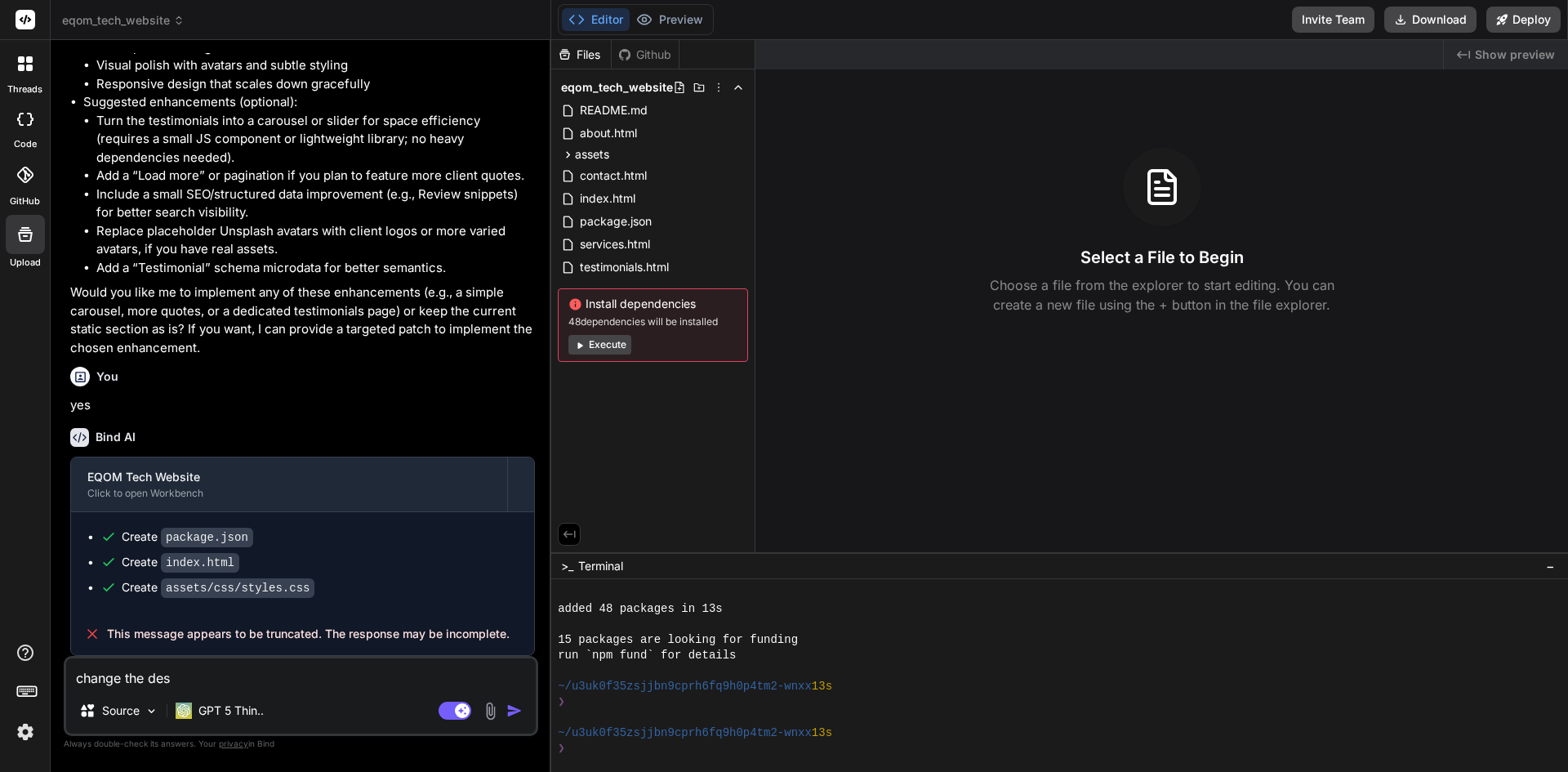
type textarea "change the desi"
type textarea "x"
type textarea "change the desig"
type textarea "x"
type textarea "change the design"
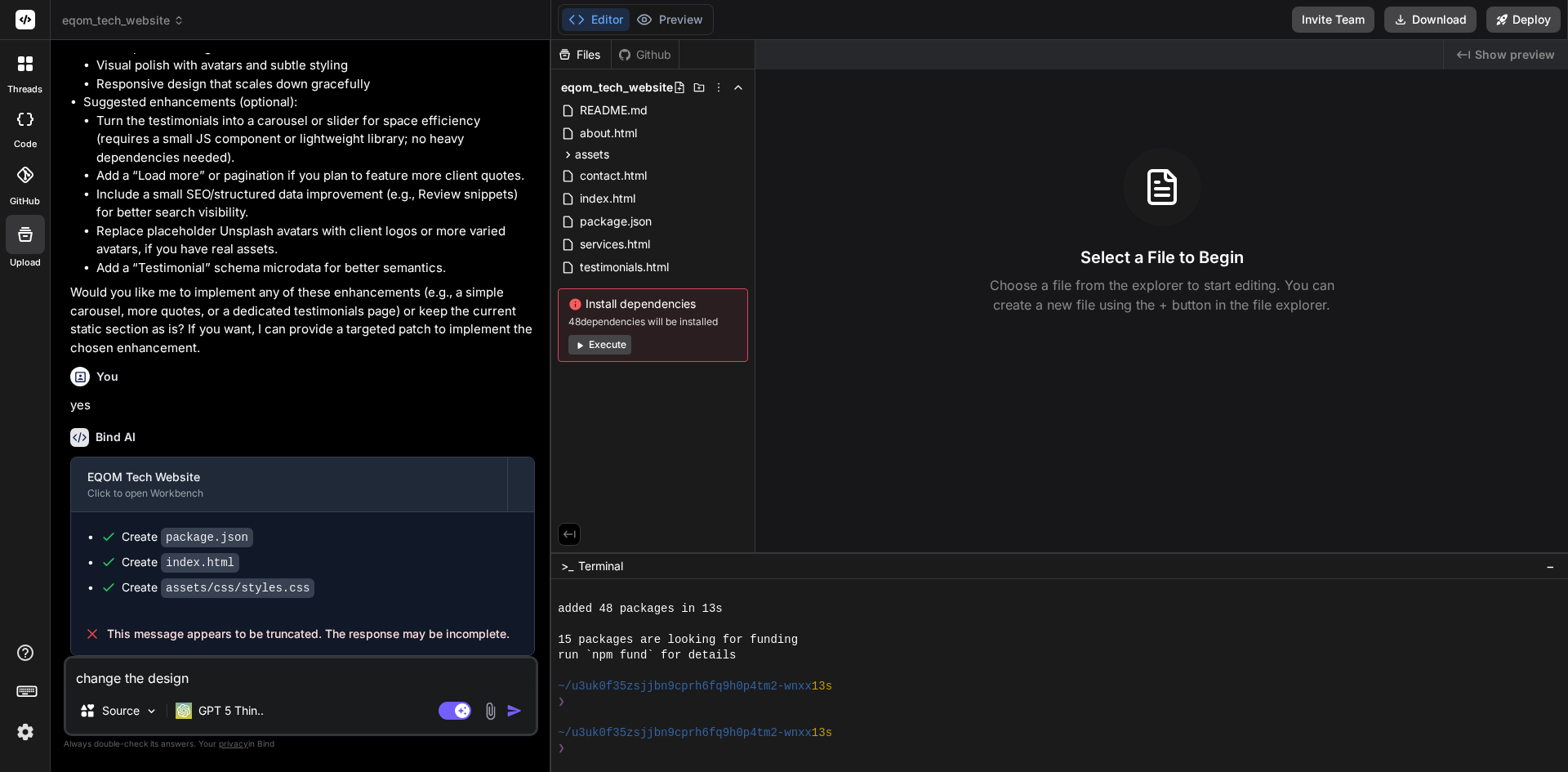
type textarea "x"
type textarea "change the design,"
type textarea "x"
type textarea "change the design,"
type textarea "x"
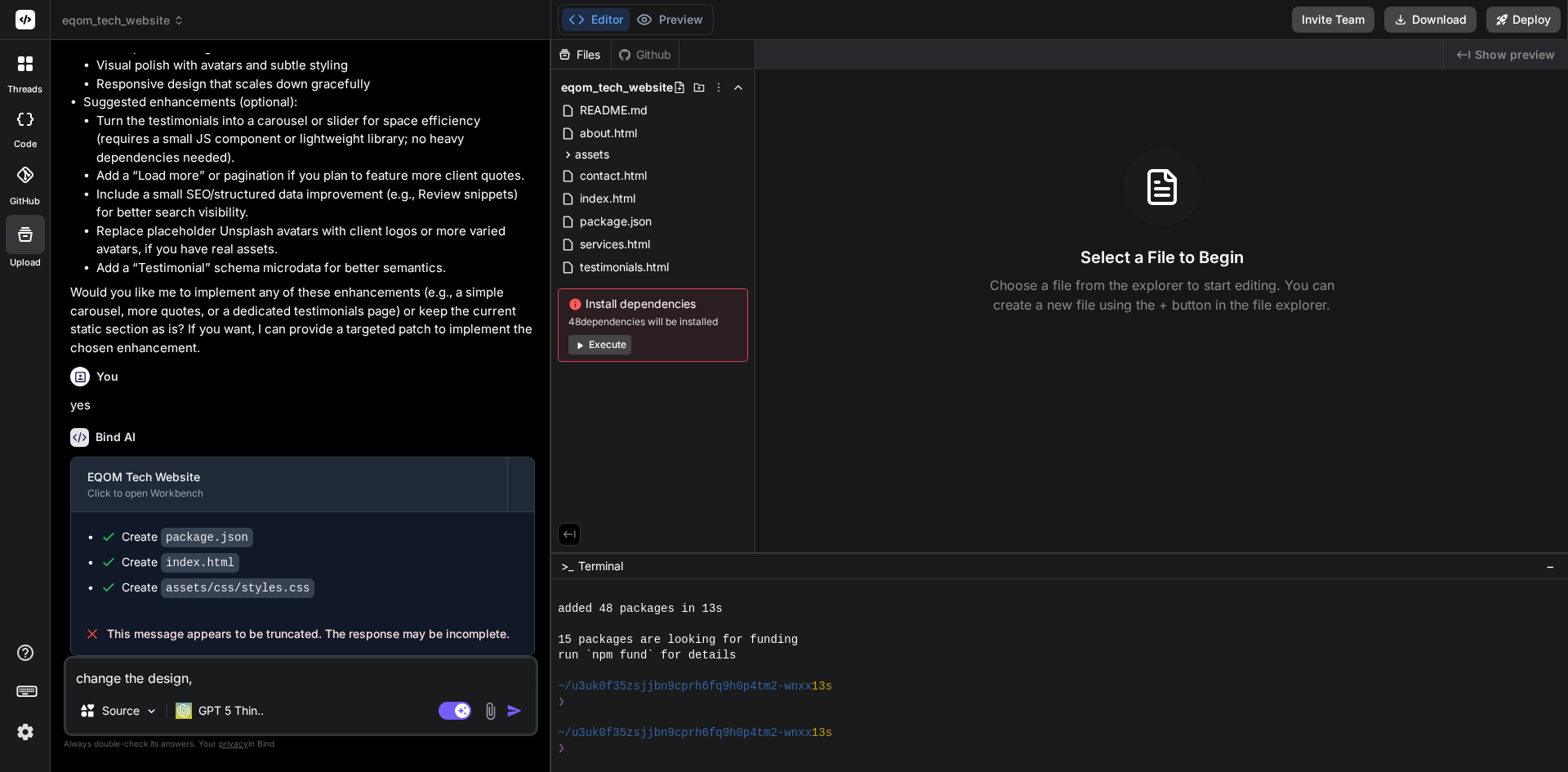
type textarea "change the design, m"
type textarea "x"
type textarea "change the design, mak"
type textarea "x"
type textarea "change the design, make"
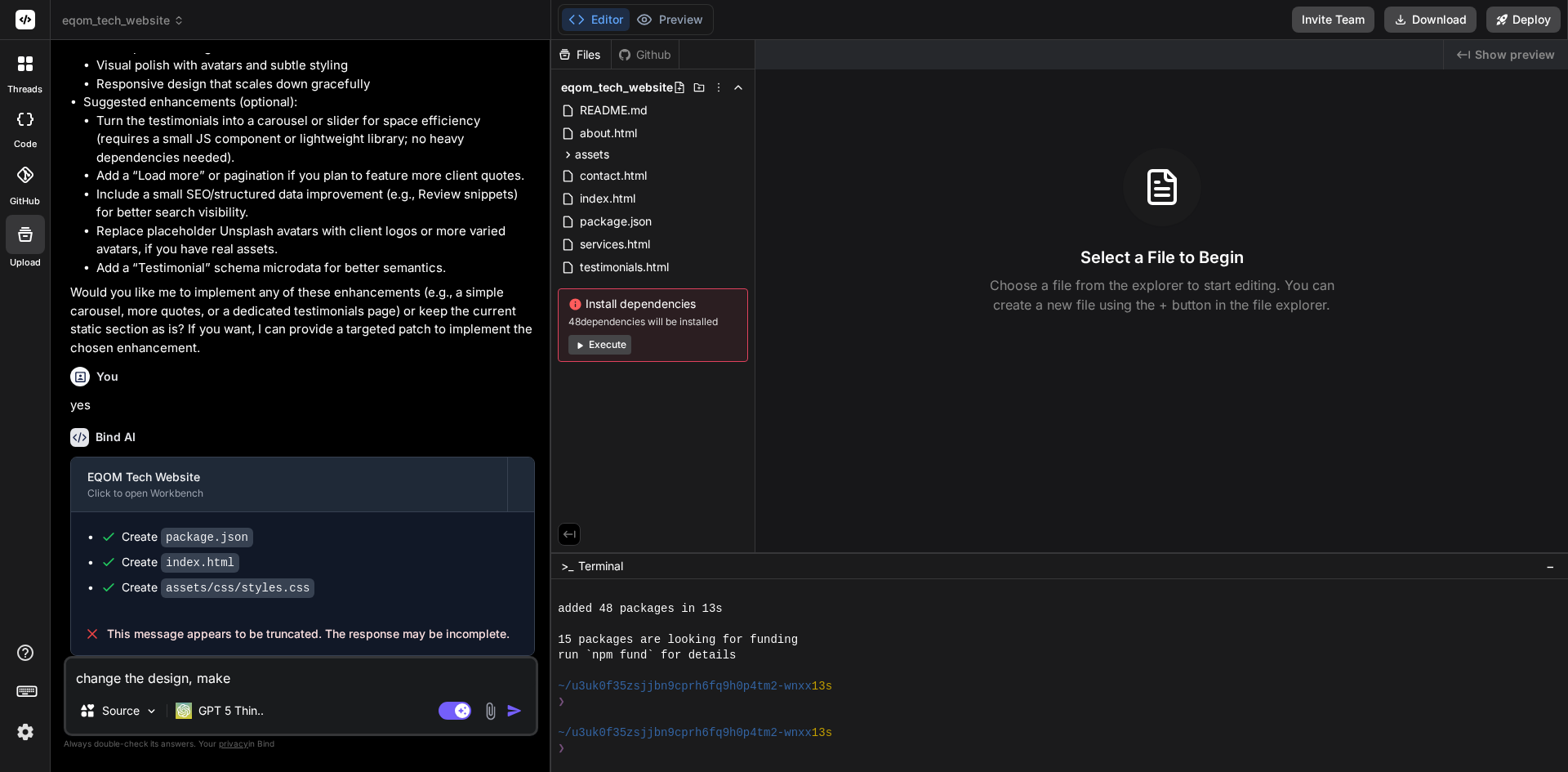
type textarea "x"
type textarea "change the design, make"
type textarea "x"
type textarea "change the design, make i"
type textarea "x"
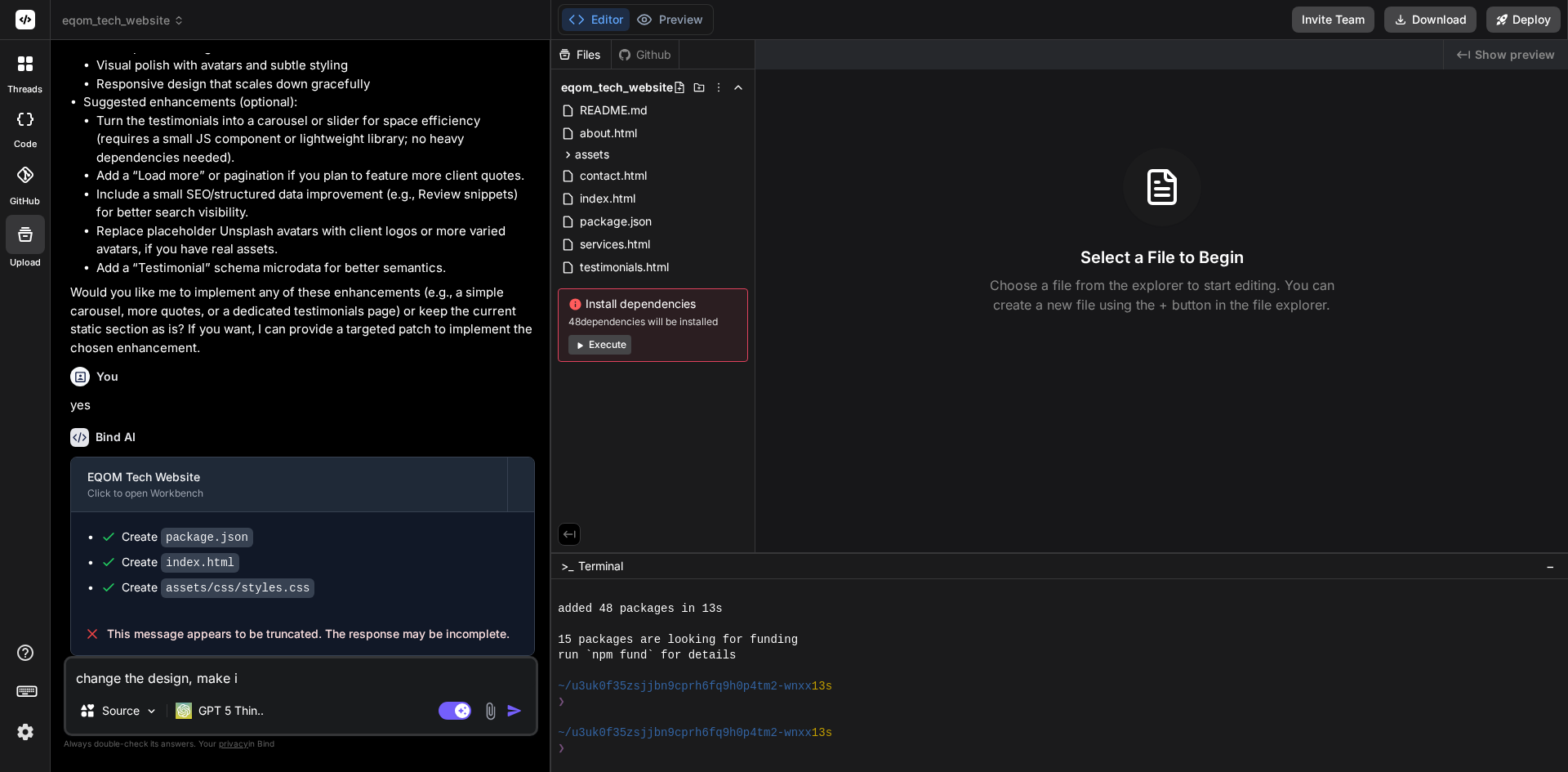
type textarea "change the design, make it"
type textarea "x"
type textarea "change the design, make it"
type textarea "x"
type textarea "change the design, make it m"
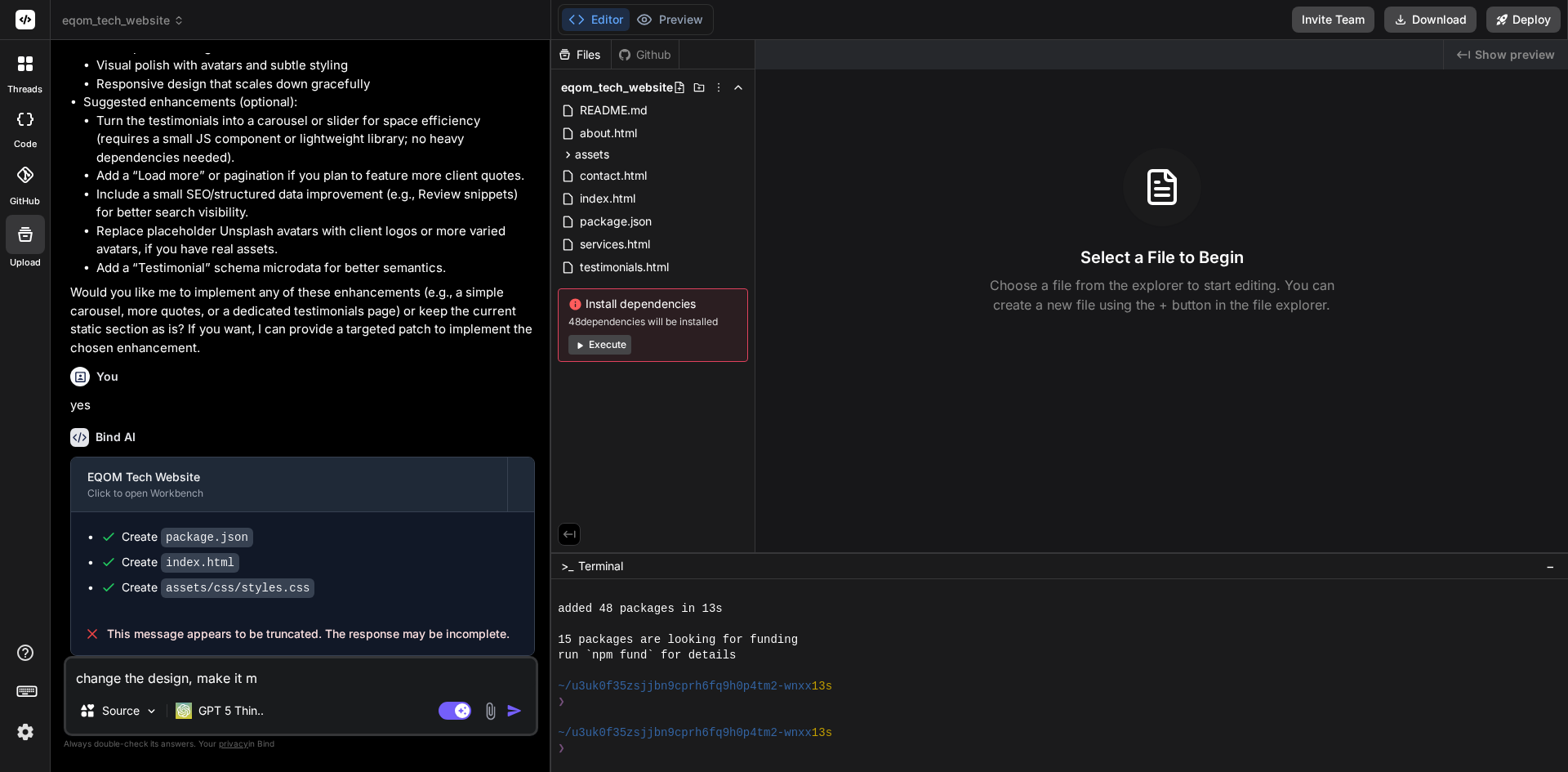
type textarea "x"
type textarea "change the design, make it mo"
type textarea "x"
type textarea "change the design, make it mor"
type textarea "x"
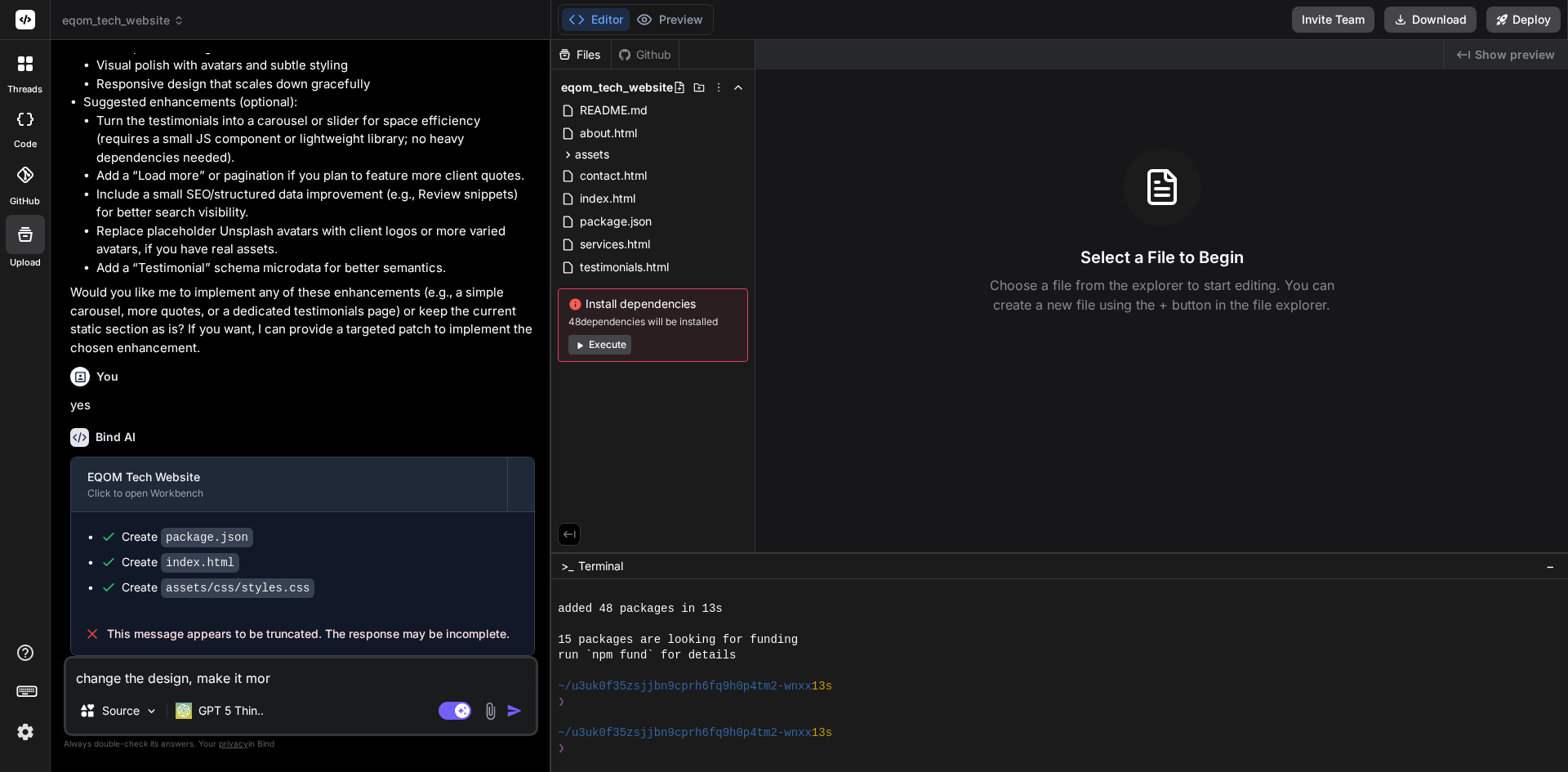
type textarea "change the design, make it more"
type textarea "x"
type textarea "change the design, make it mor"
type textarea "x"
type textarea "change the design, make it mo"
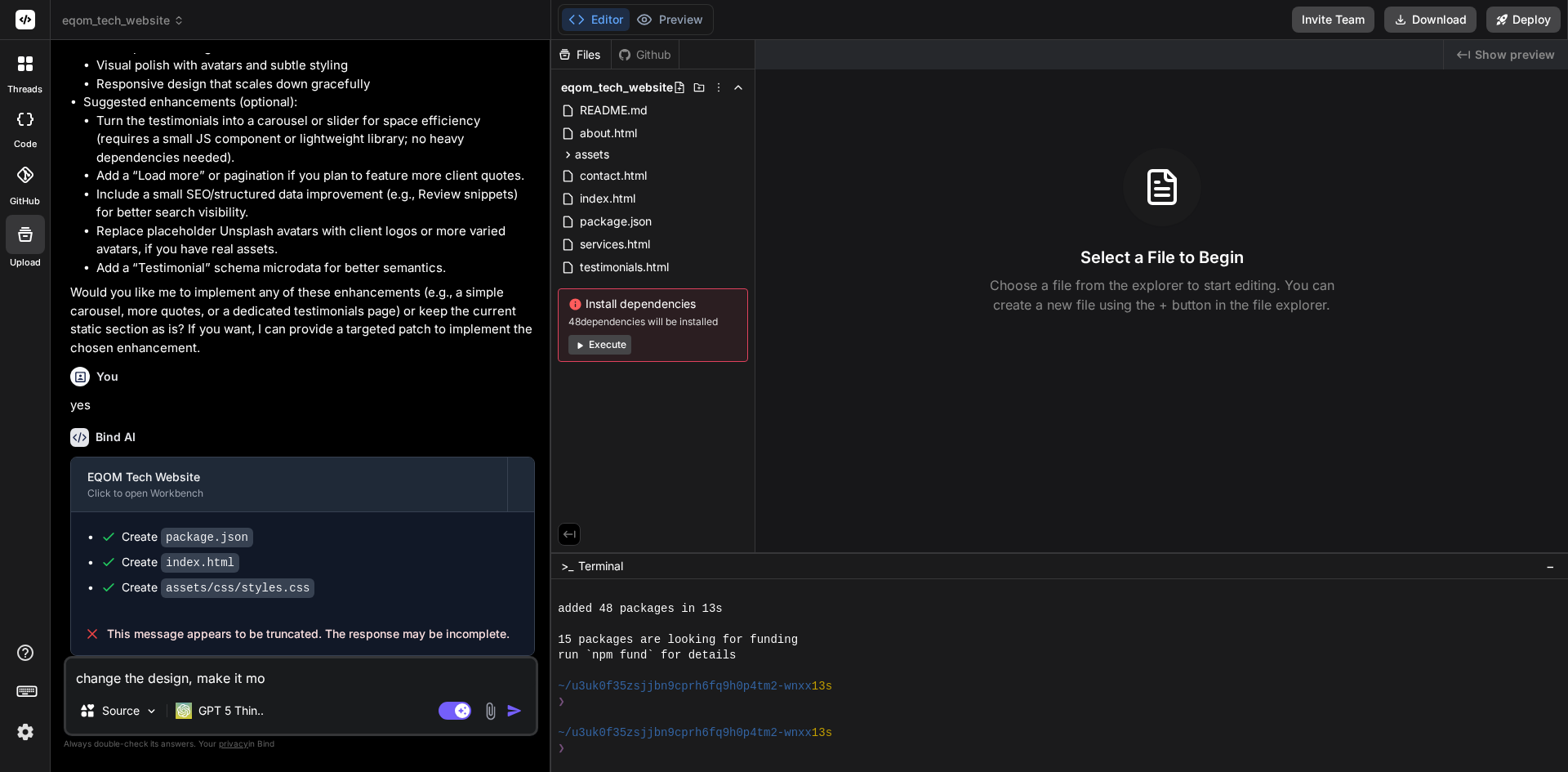
type textarea "x"
type textarea "change the design, make it mod"
type textarea "x"
type textarea "change the design, make it mode"
type textarea "x"
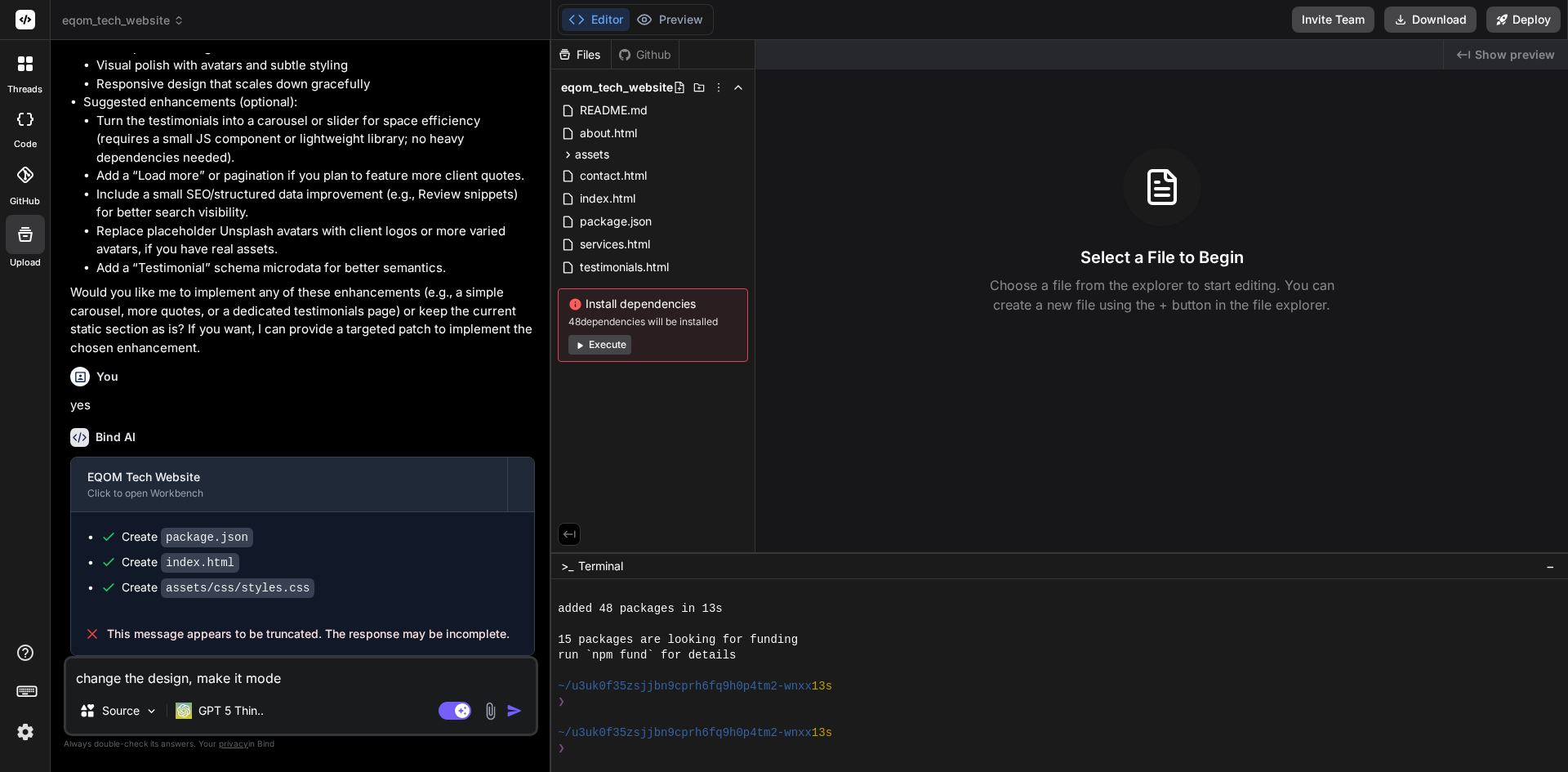
type textarea "change the design, make it moder"
type textarea "x"
type textarea "change the design, make it modern"
type textarea "x"
type textarea "change the design, make it modern"
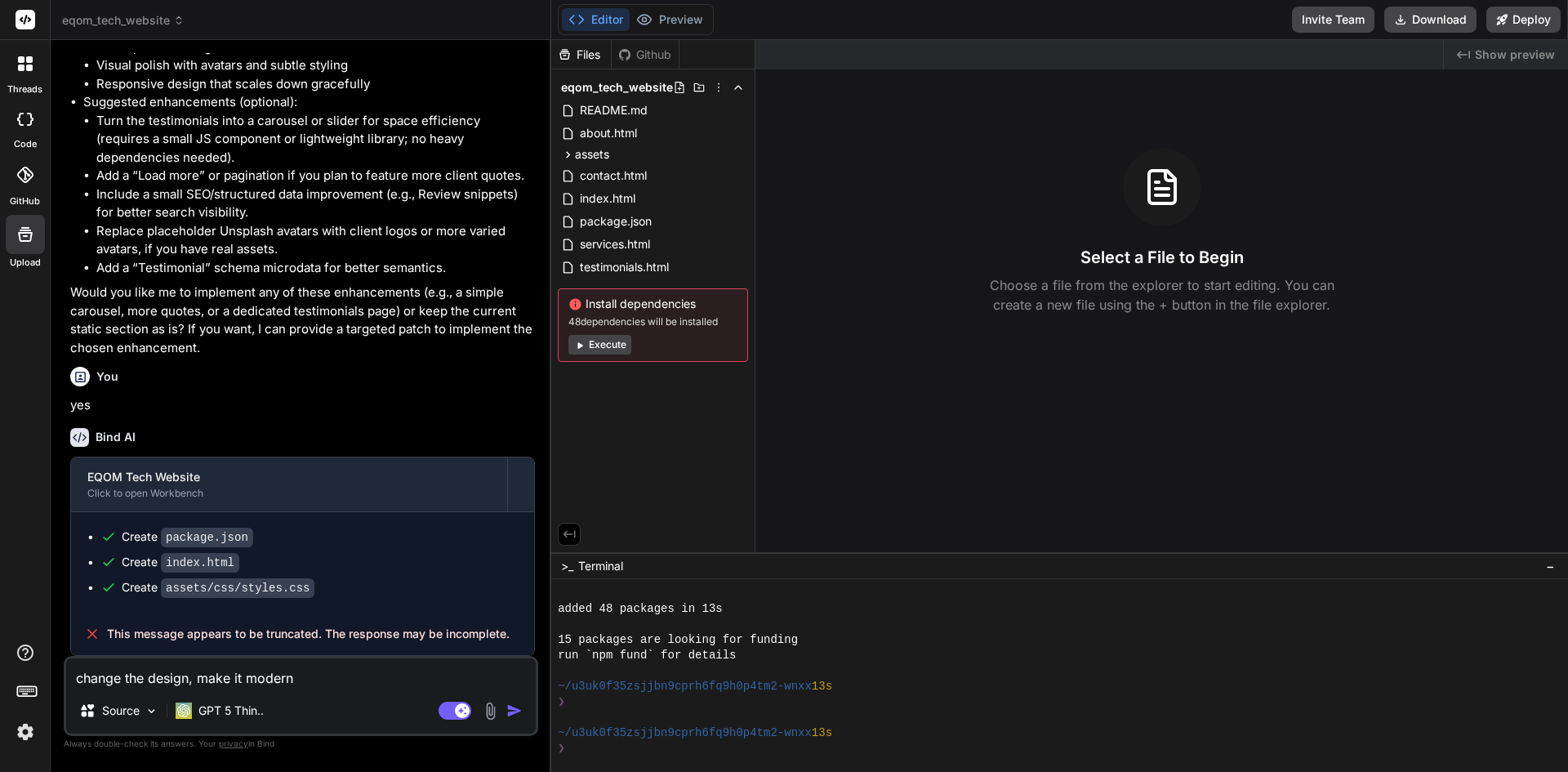
type textarea "x"
type textarea "change the design, make it modern a"
type textarea "x"
type textarea "change the design, make it modern an"
type textarea "x"
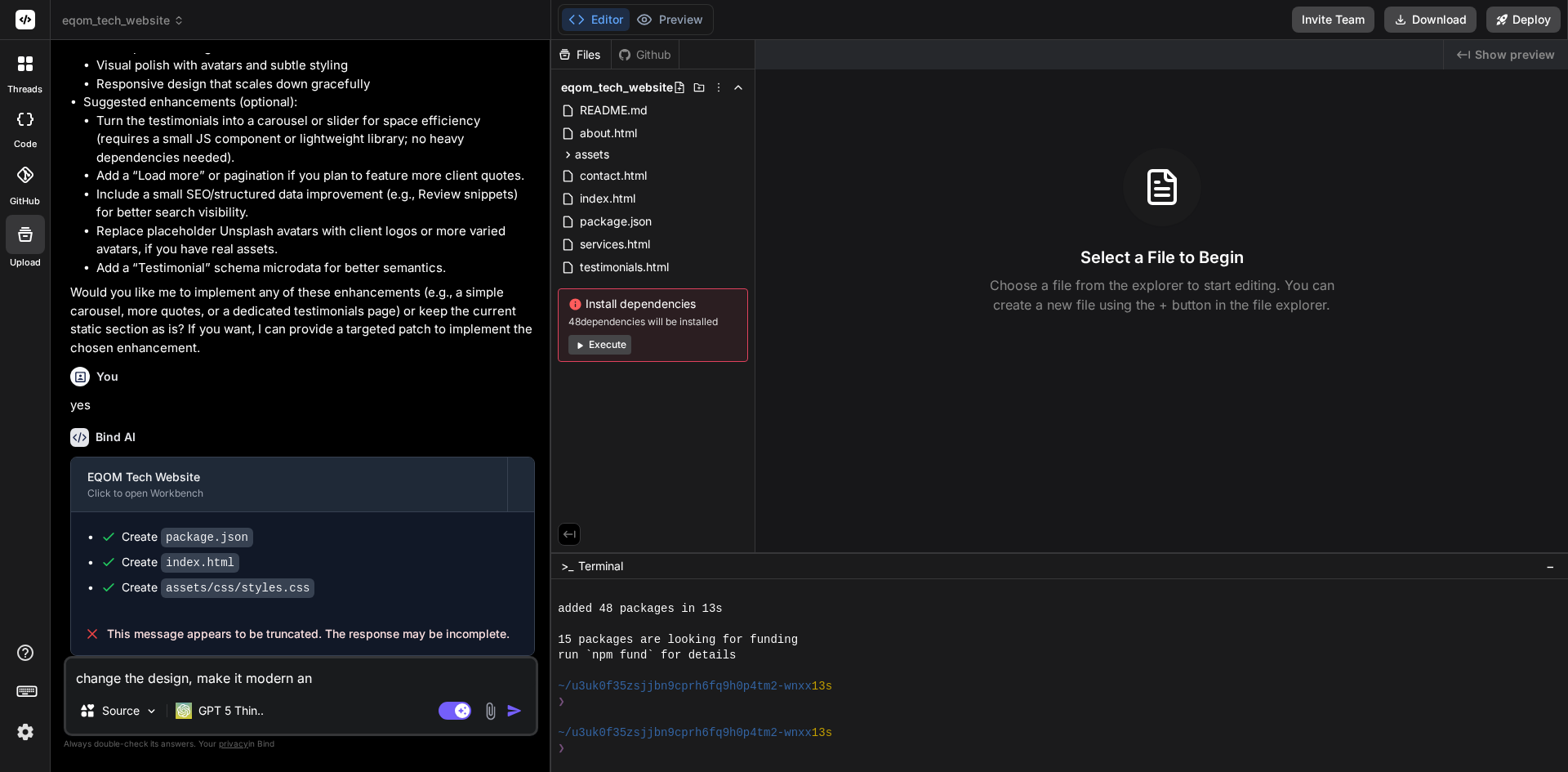
type textarea "change the design, make it modern and"
type textarea "x"
type textarea "change the design, make it modern and"
type textarea "x"
type textarea "change the design, make it modern and s"
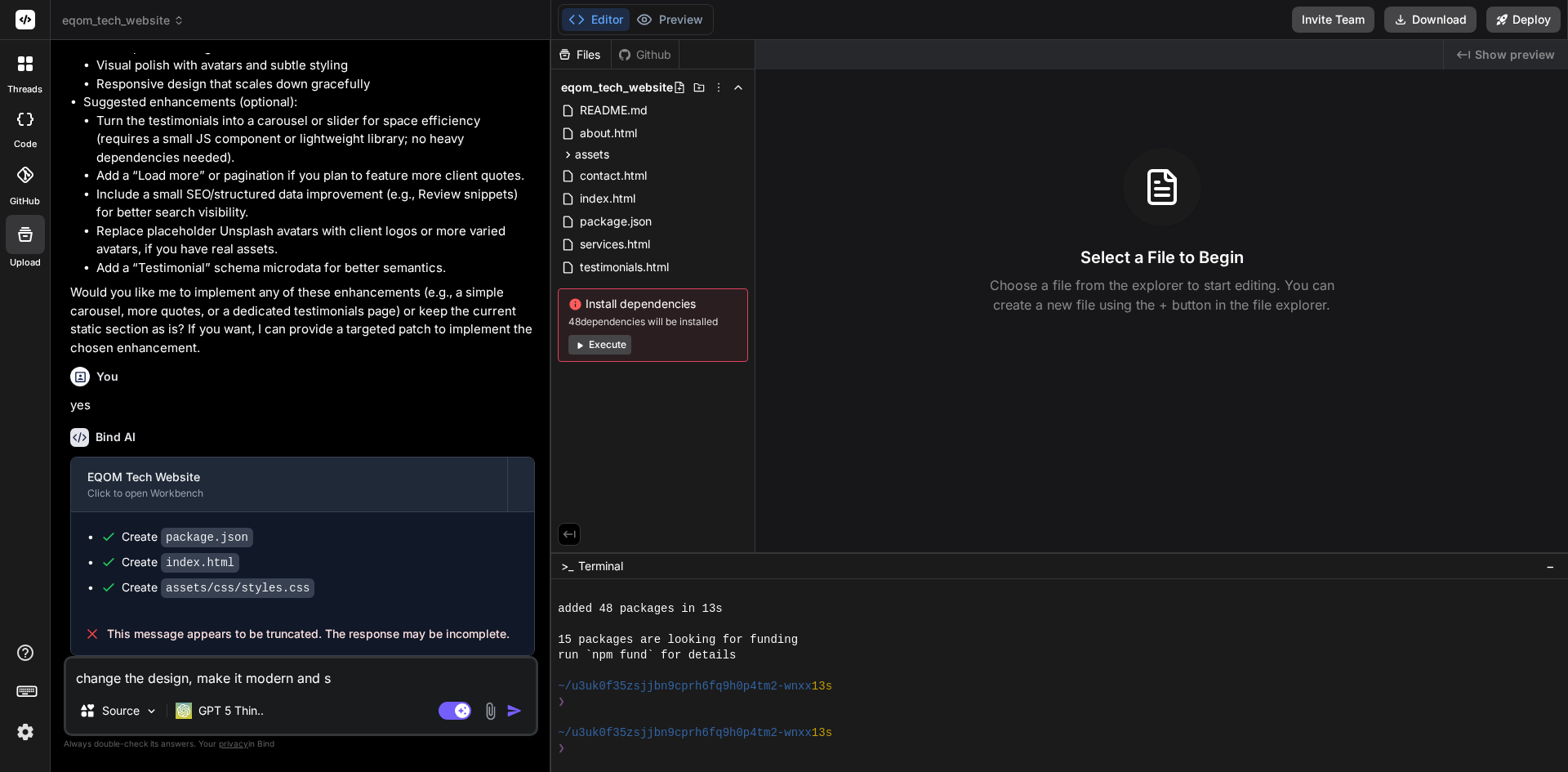
type textarea "x"
type textarea "change the design, make it modern and sl"
type textarea "x"
type textarea "change the design, make it modern and sle"
type textarea "x"
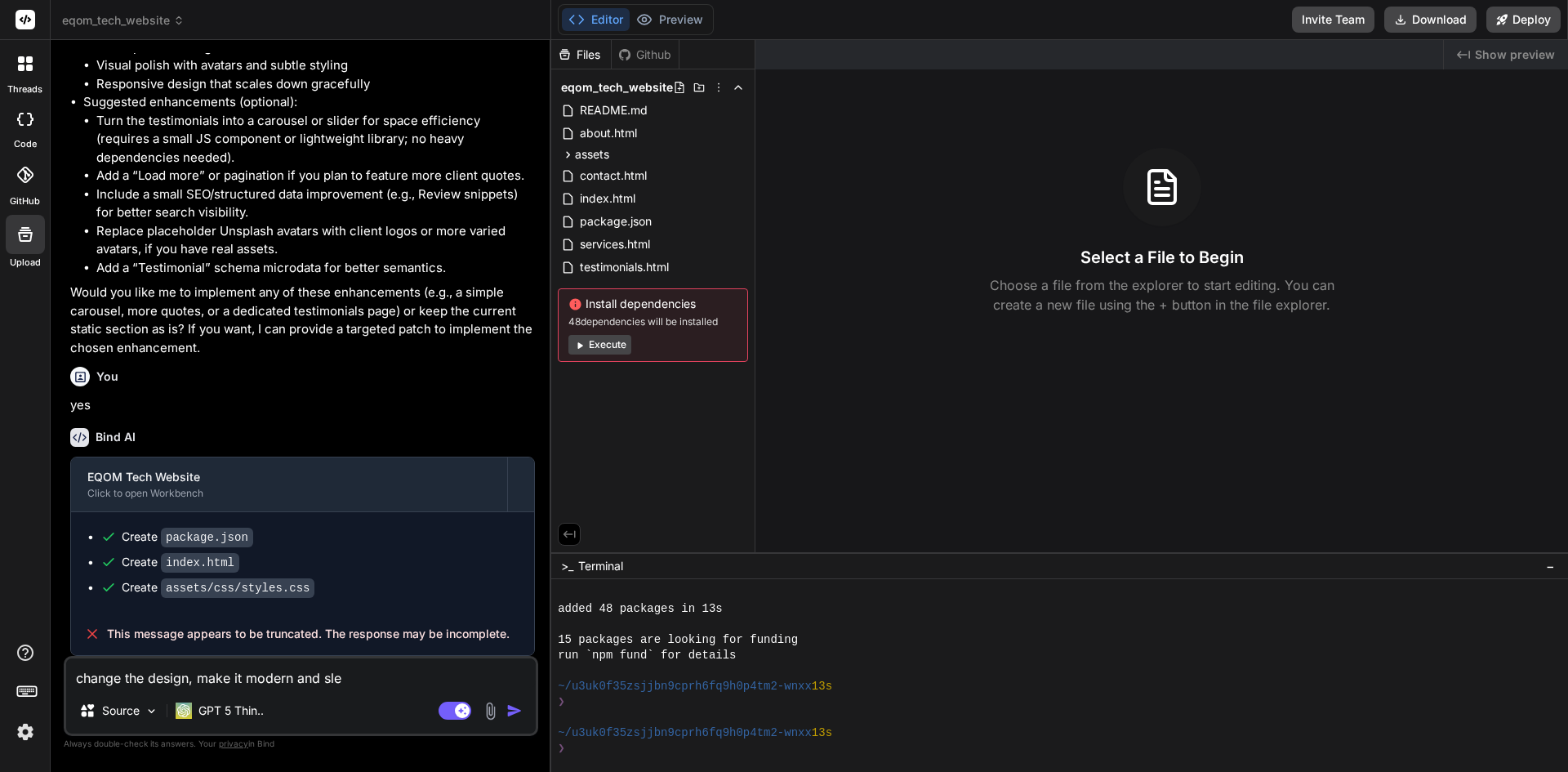
type textarea "change the design, make it modern and slee"
type textarea "x"
type textarea "change the design, make it modern and sleek"
type textarea "x"
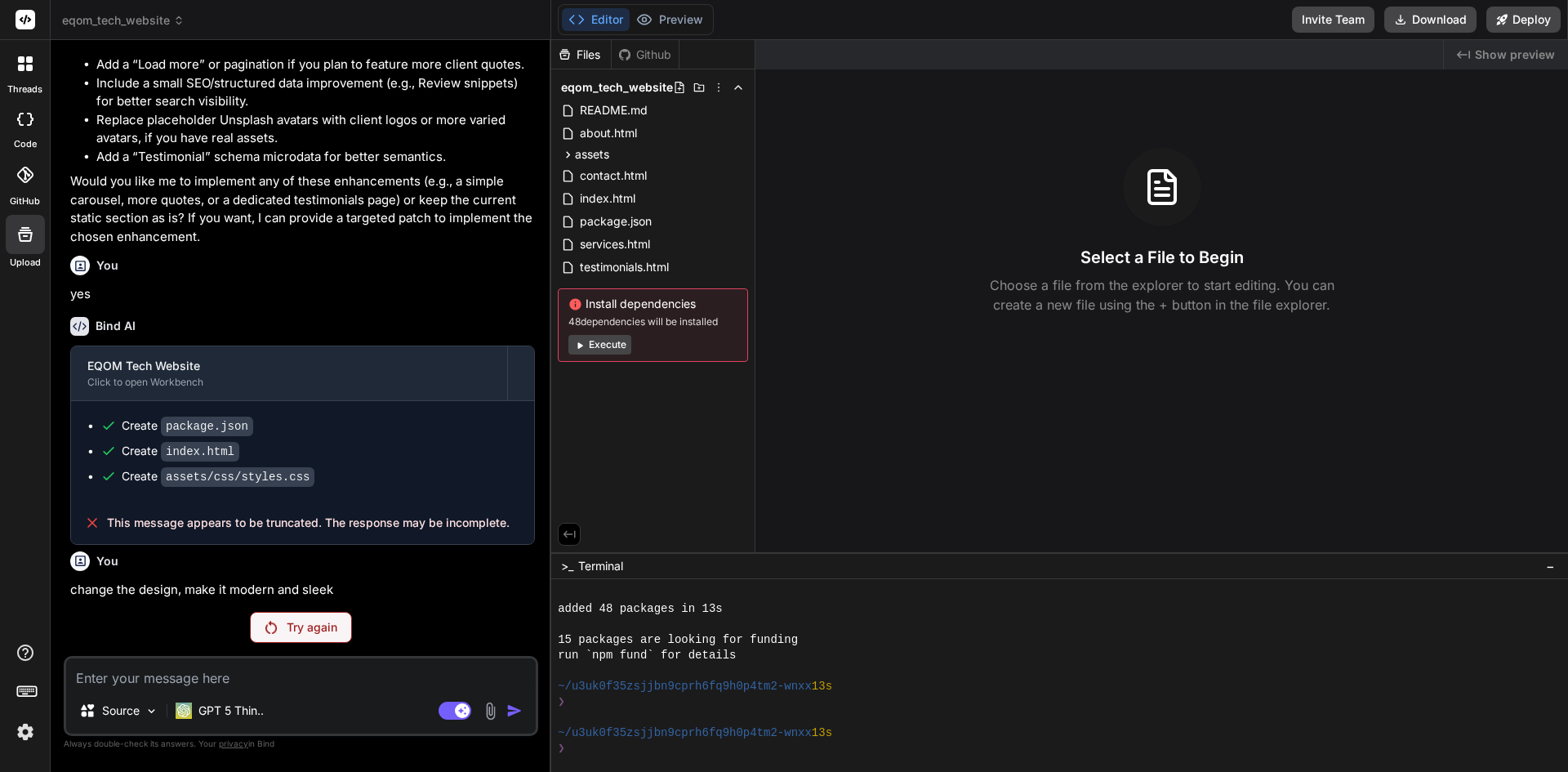
scroll to position [2578, 0]
click at [224, 696] on div "GPT 5 Thin.." at bounding box center [220, 711] width 102 height 33
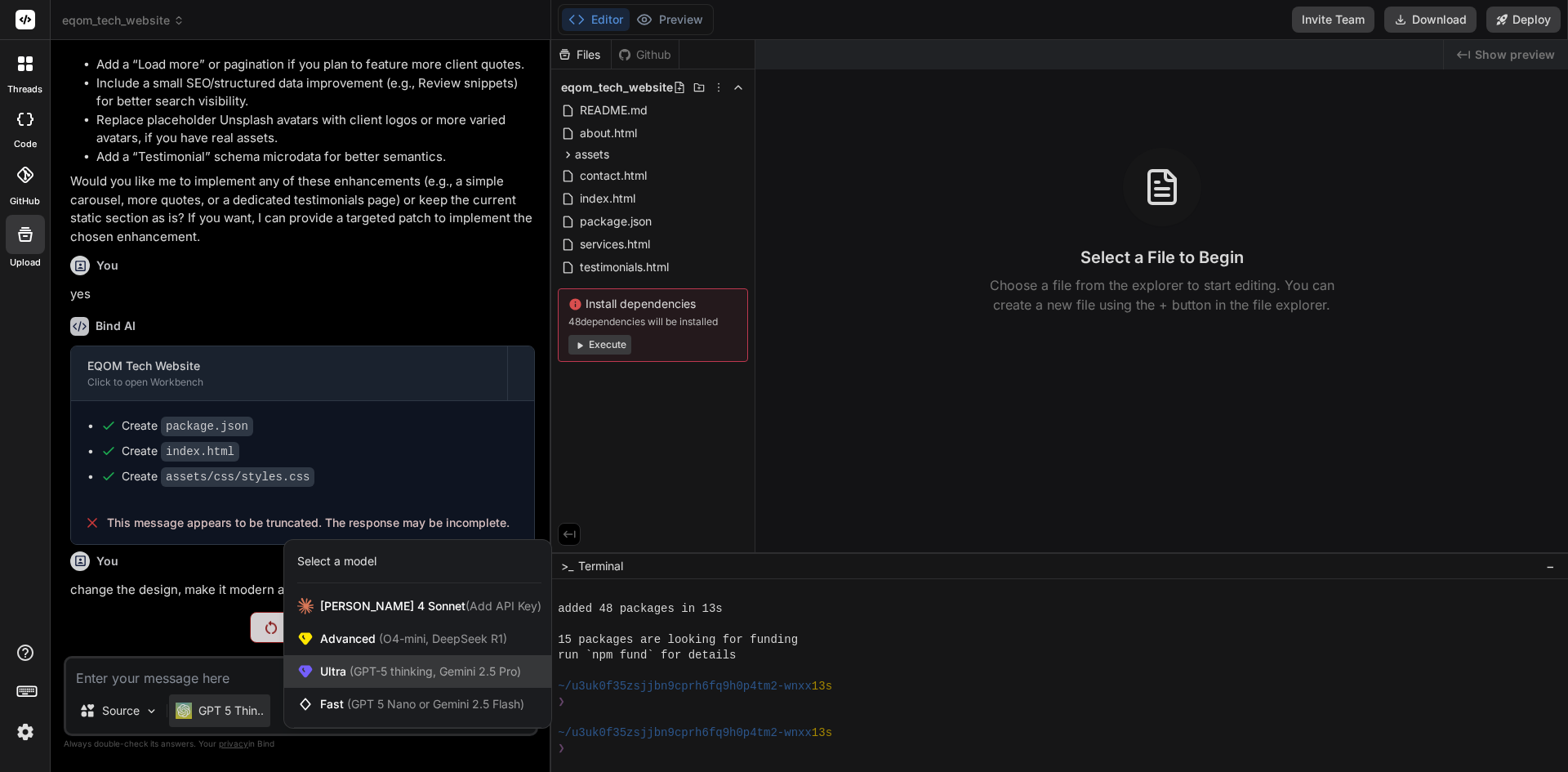
click at [366, 676] on span "(GPT-5 thinking, Gemini 2.5 Pro)" at bounding box center [434, 671] width 174 height 14
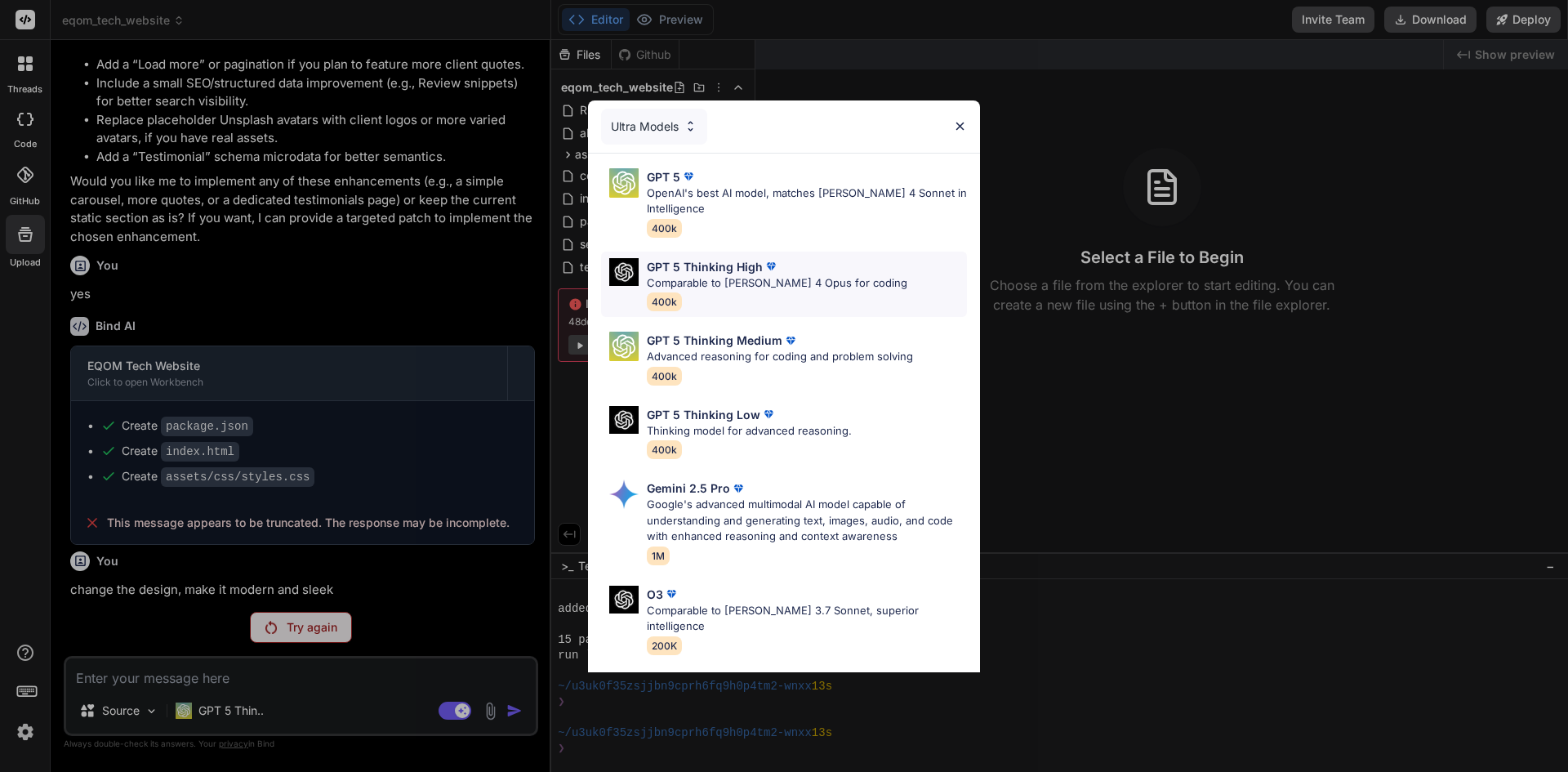
click at [730, 270] on p "GPT 5 Thinking High" at bounding box center [705, 267] width 116 height 17
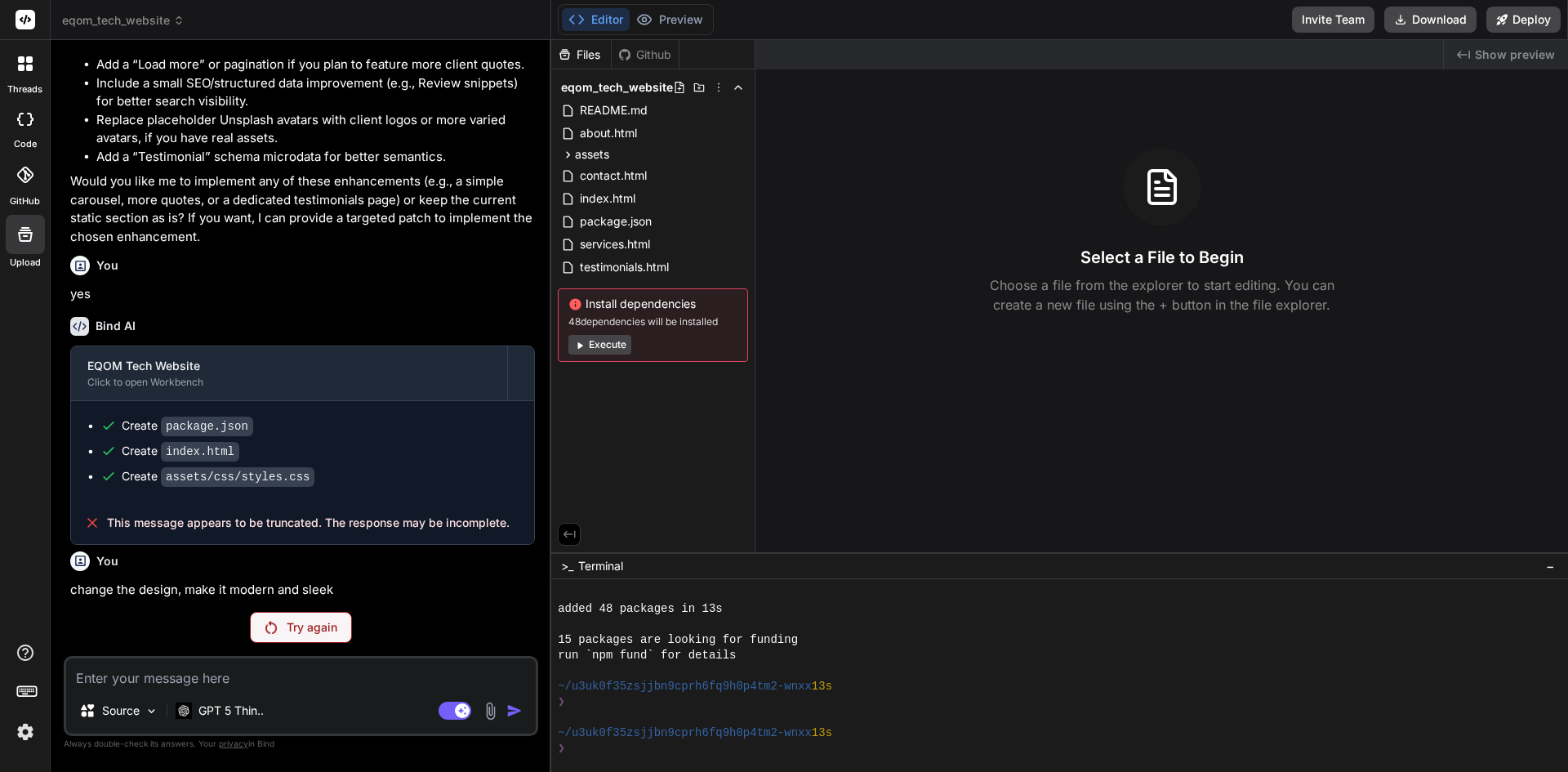
click at [307, 631] on p "Try again" at bounding box center [312, 627] width 50 height 16
click at [122, 722] on div "Source" at bounding box center [118, 711] width 92 height 33
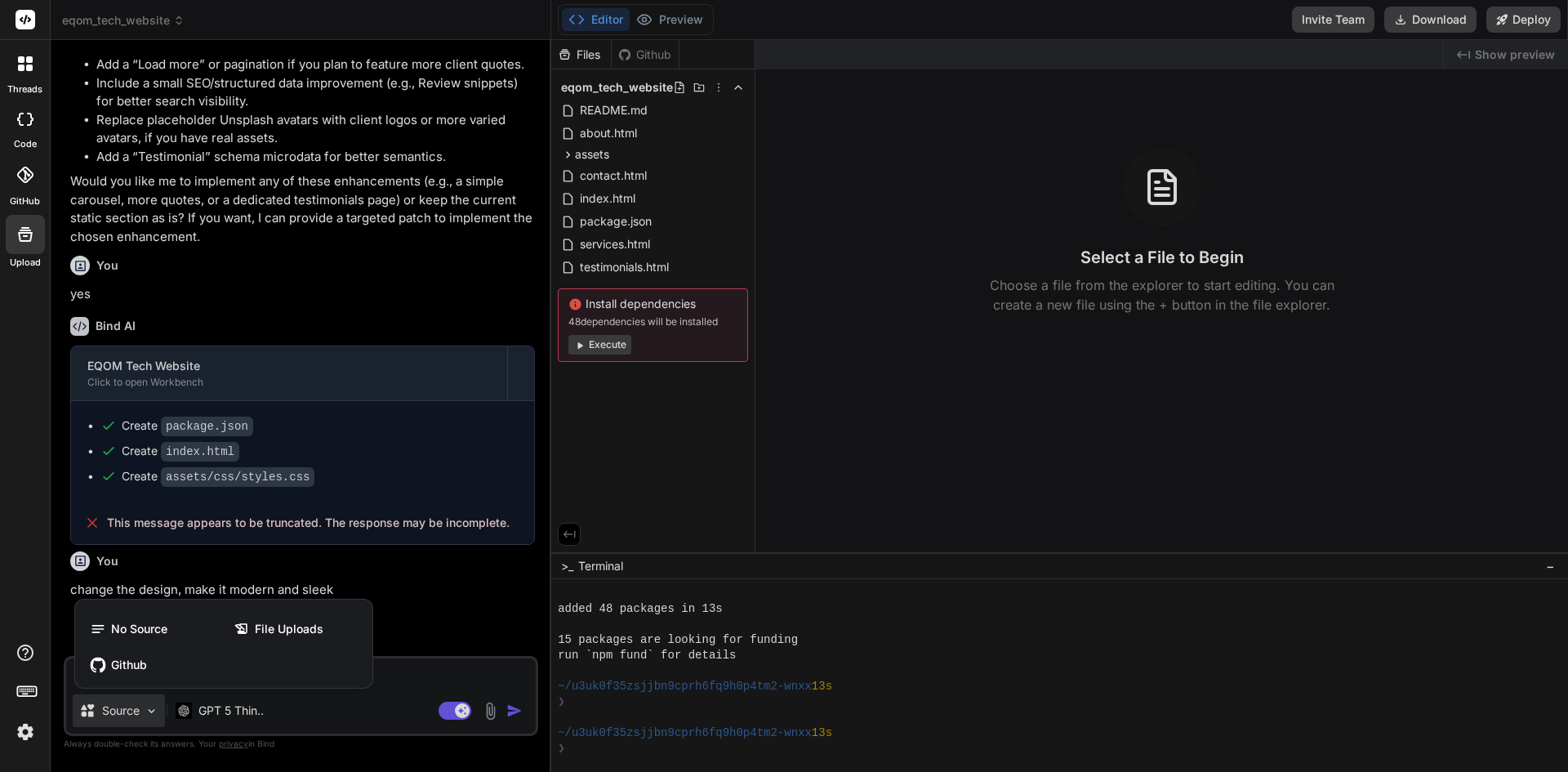
click at [315, 695] on div at bounding box center [784, 386] width 1568 height 772
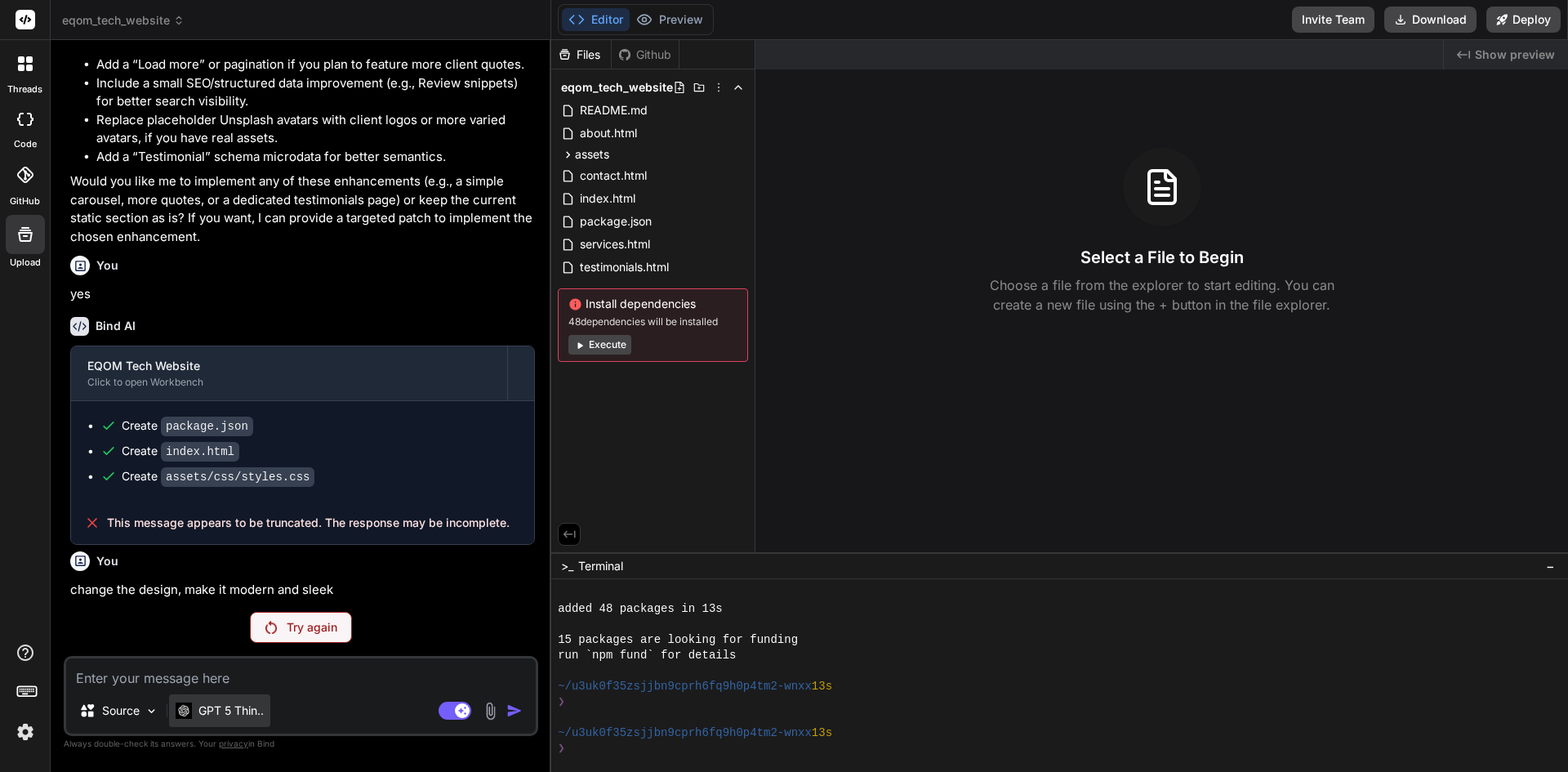
click at [263, 701] on div "GPT 5 Thin.." at bounding box center [220, 711] width 102 height 33
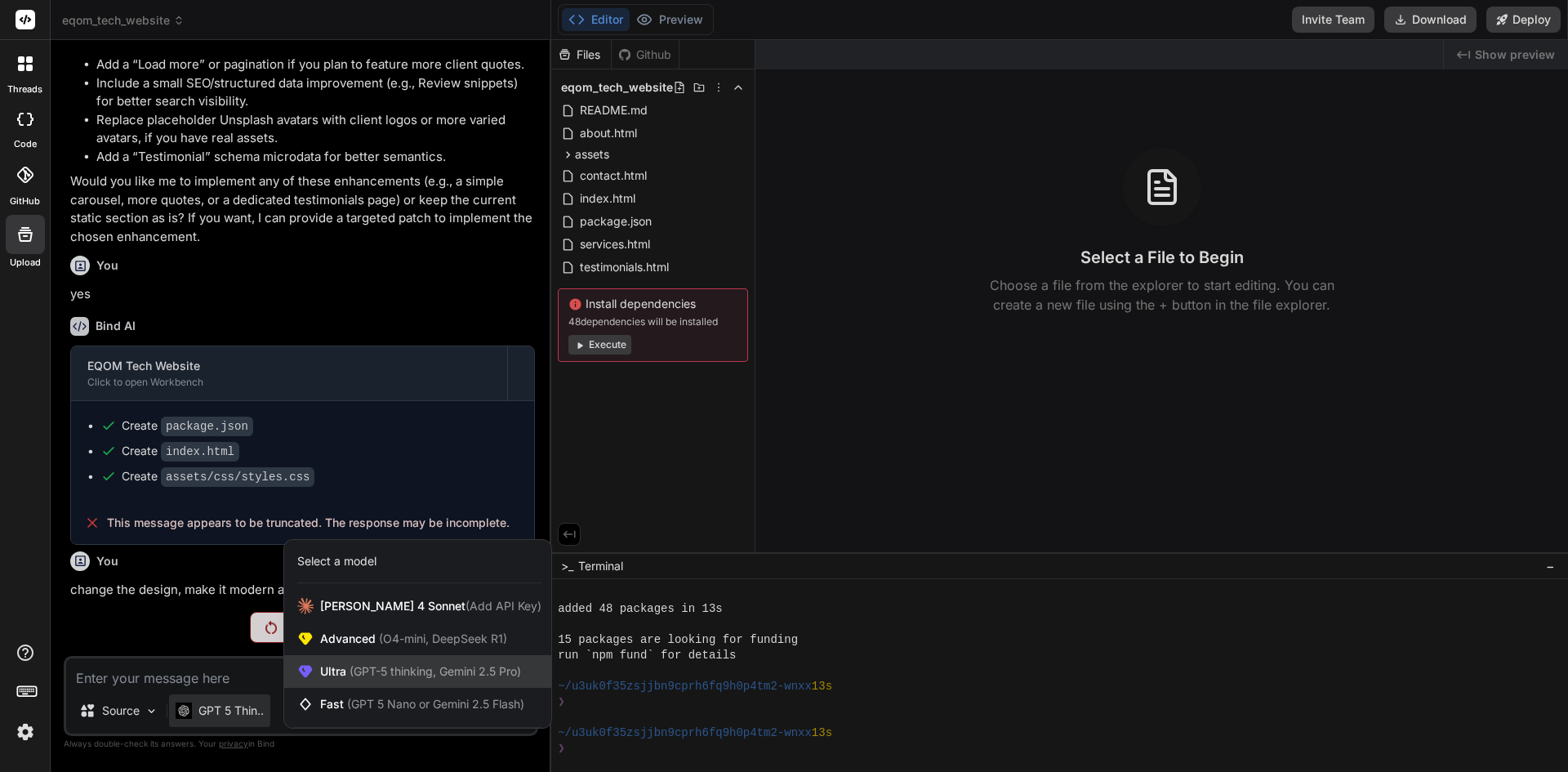
click at [359, 668] on span "(GPT-5 thinking, Gemini 2.5 Pro)" at bounding box center [434, 671] width 174 height 14
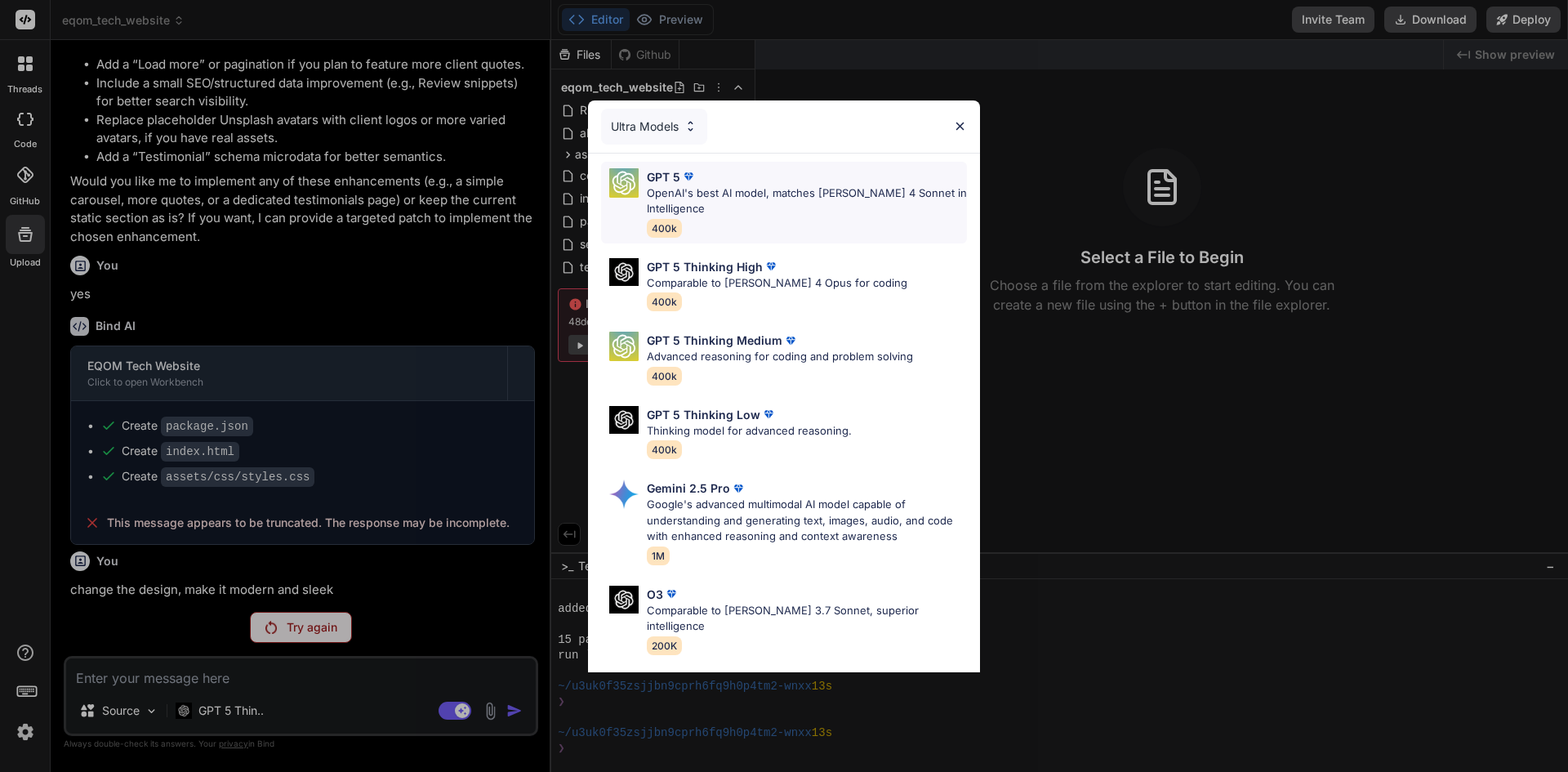
click at [699, 216] on p "OpenAI's best AI model, matches Claude 4 Sonnet in Intelligence" at bounding box center [807, 201] width 321 height 32
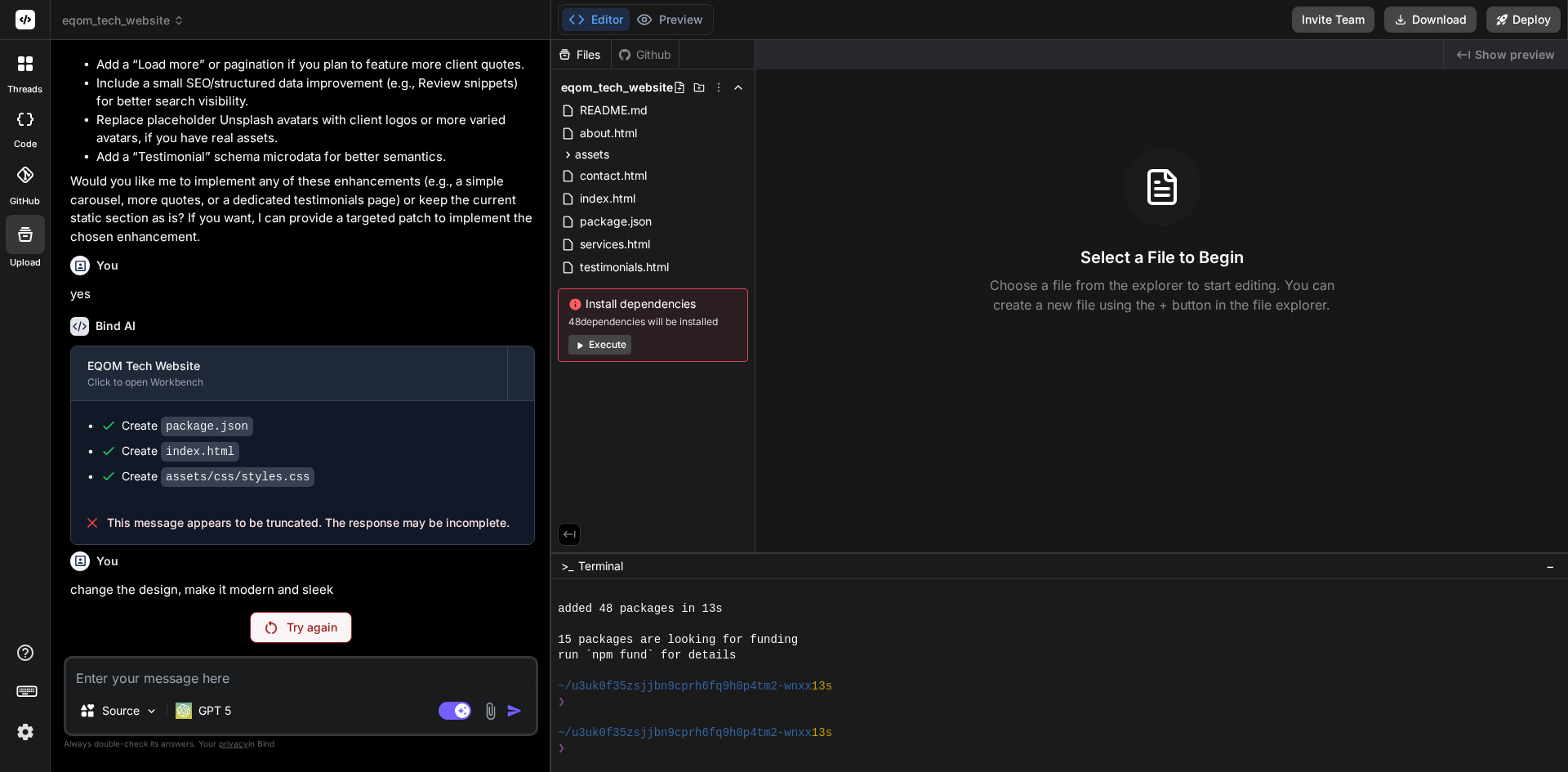
click at [308, 635] on div "Try again" at bounding box center [300, 628] width 102 height 31
click at [323, 623] on p "Try again" at bounding box center [312, 627] width 50 height 16
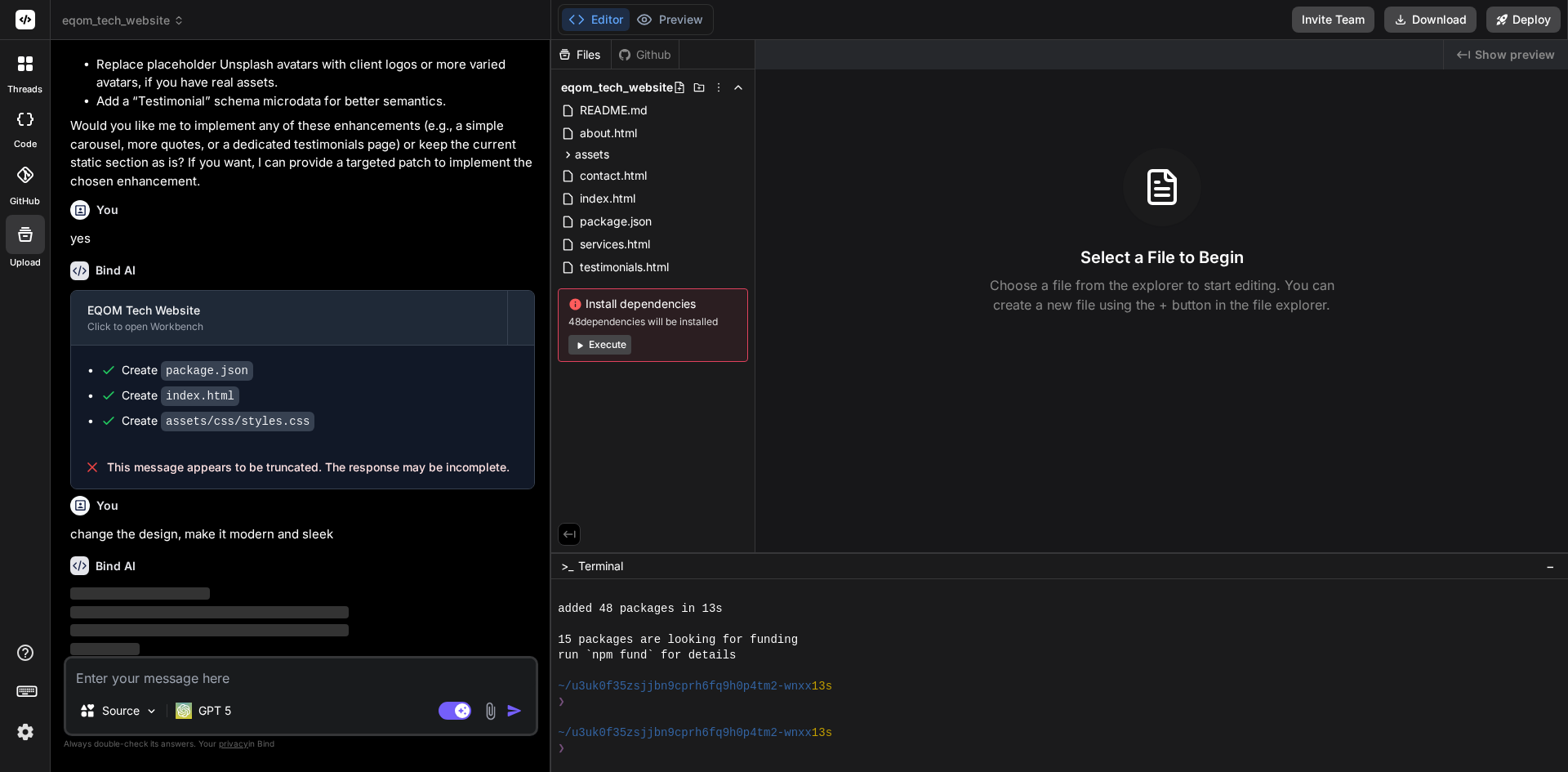
scroll to position [2637, 0]
click at [219, 703] on p "GPT 5" at bounding box center [215, 710] width 33 height 16
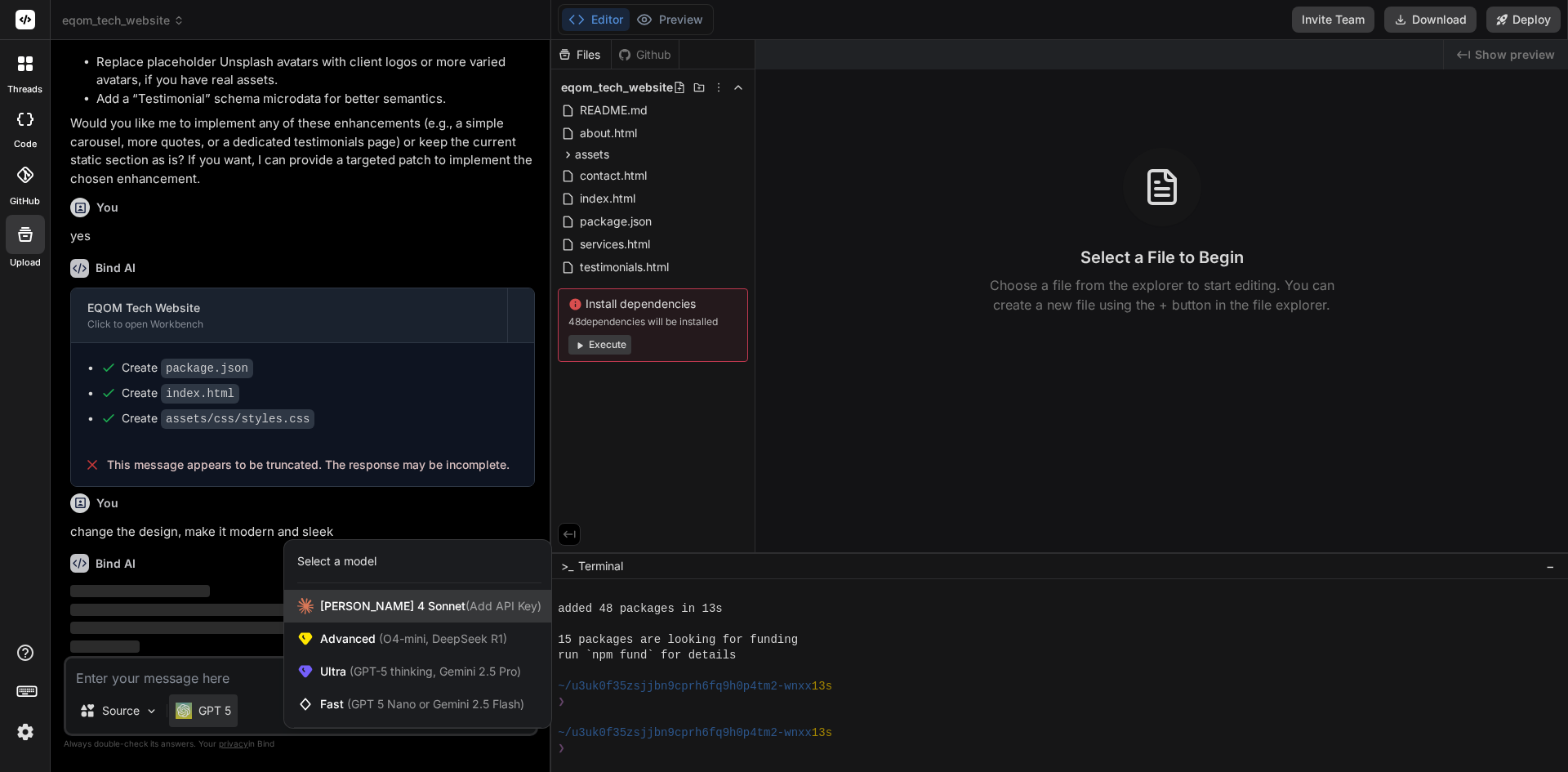
click at [393, 613] on span "Claude 4 Sonnet (Add API Key)" at bounding box center [431, 605] width 222 height 16
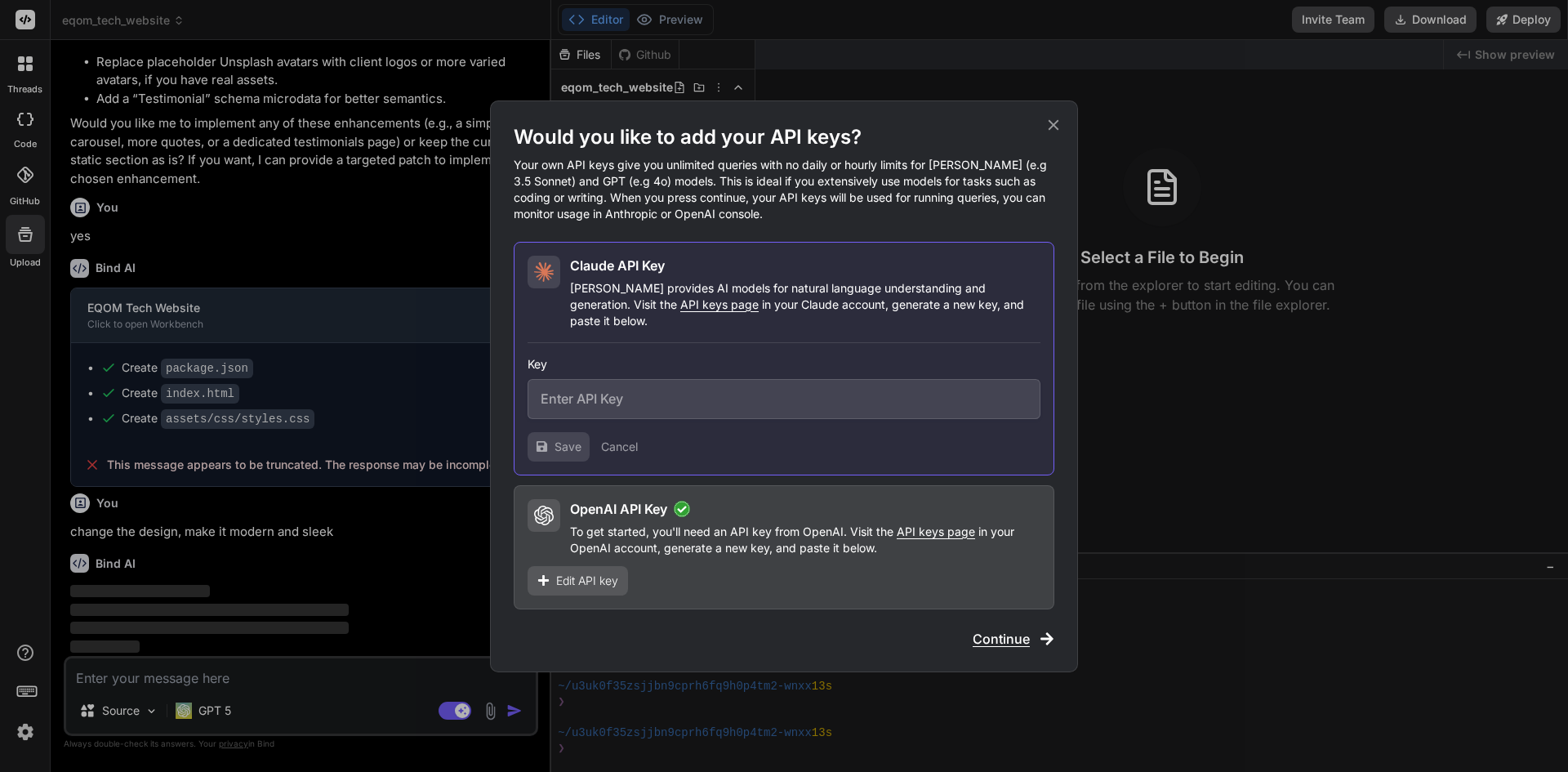
click at [999, 632] on span "Continue" at bounding box center [1000, 638] width 57 height 19
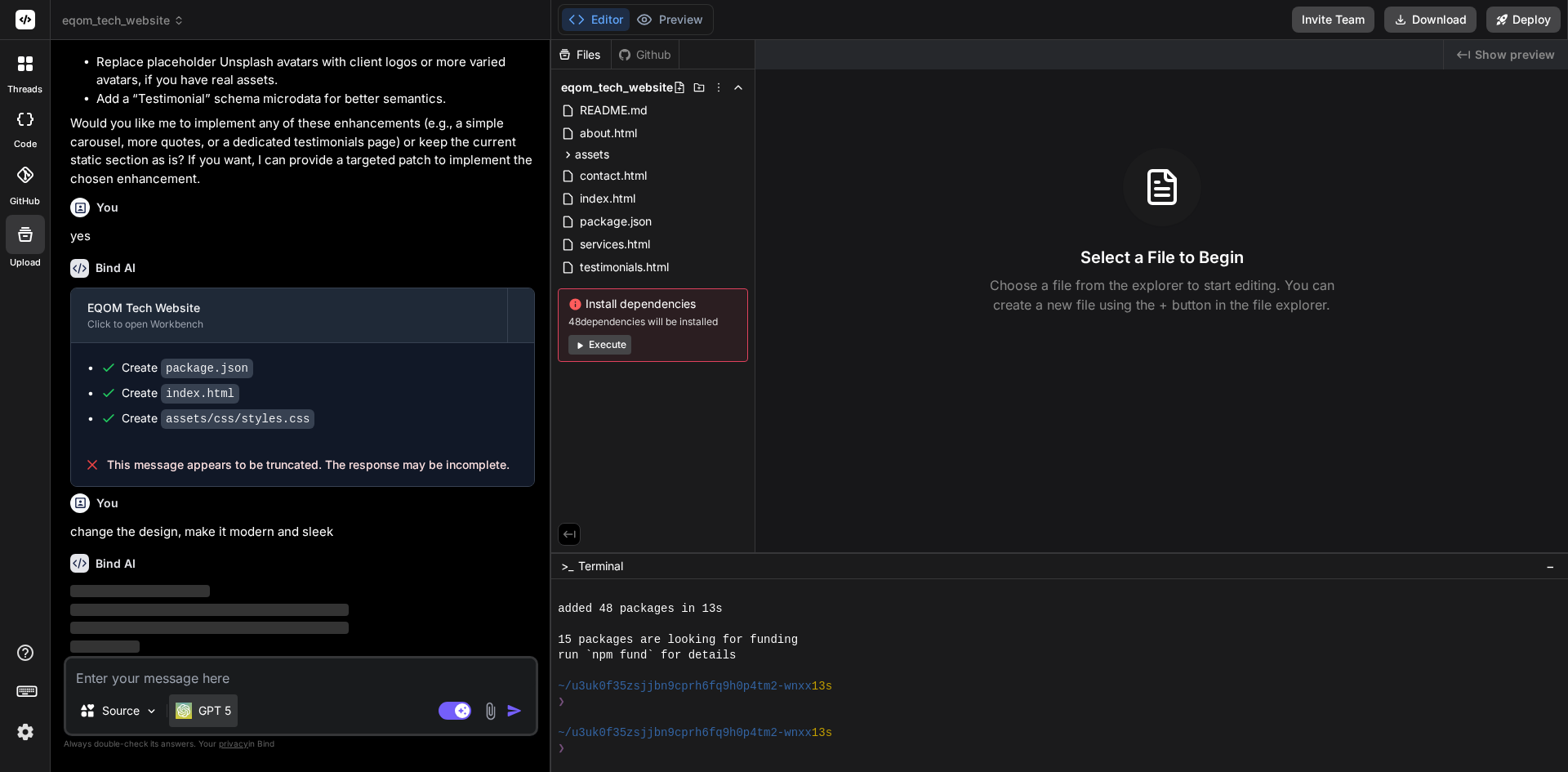
click at [224, 700] on div "GPT 5" at bounding box center [203, 711] width 69 height 33
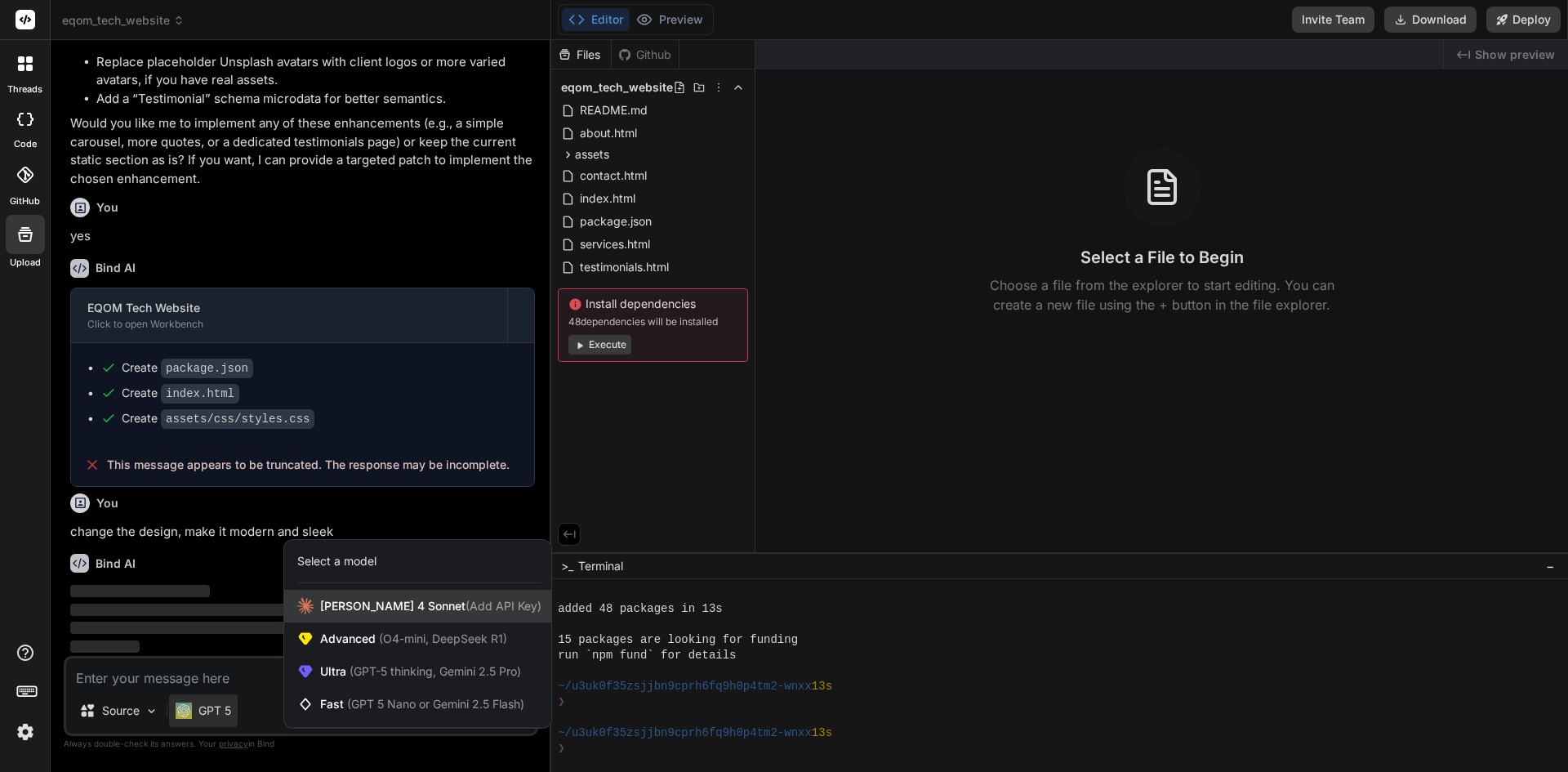
click at [350, 602] on span "Claude 4 Sonnet (Add API Key)" at bounding box center [431, 605] width 222 height 16
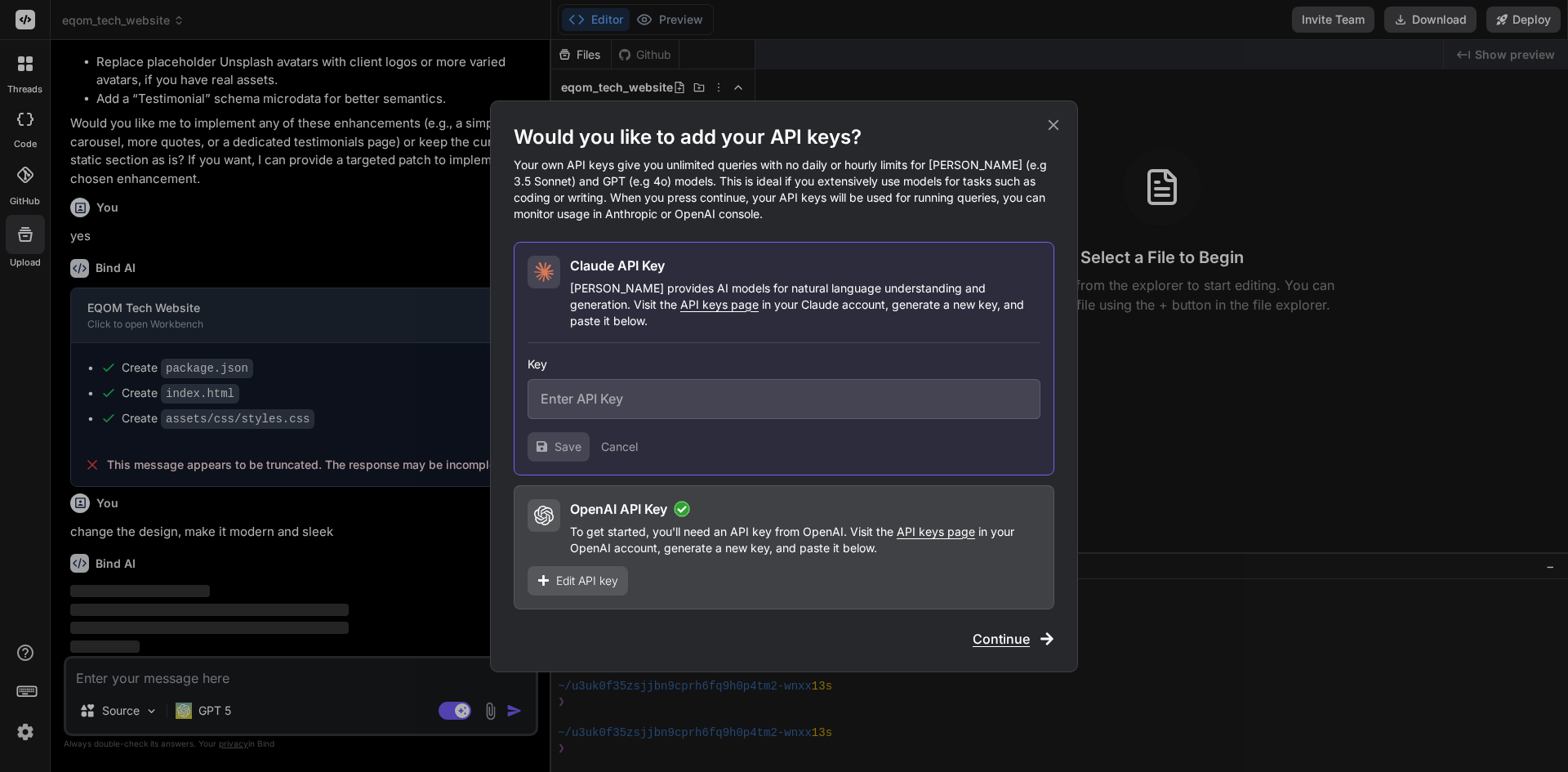
click at [988, 634] on span "Continue" at bounding box center [1000, 638] width 57 height 19
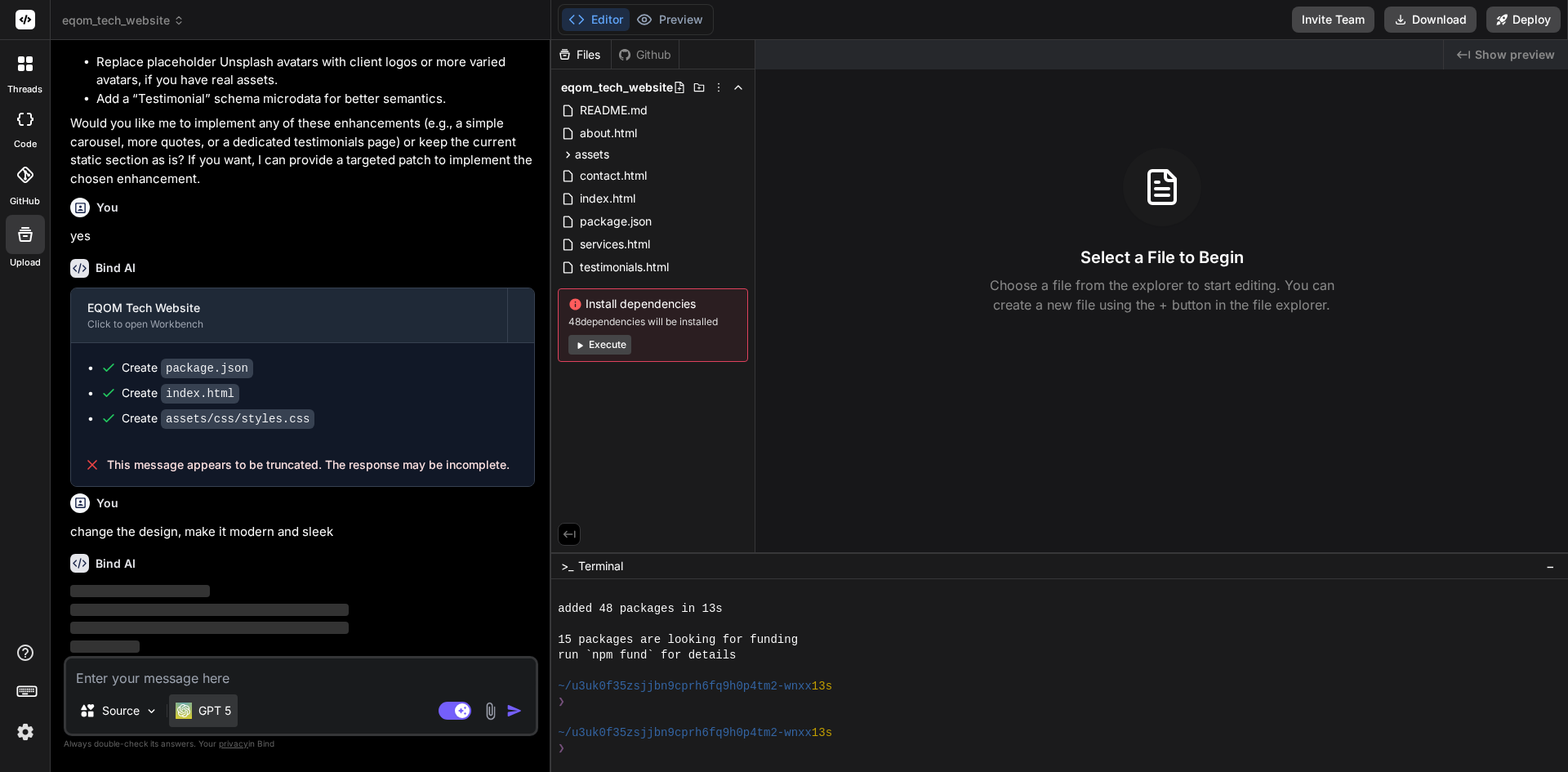
click at [227, 708] on p "GPT 5" at bounding box center [215, 710] width 33 height 16
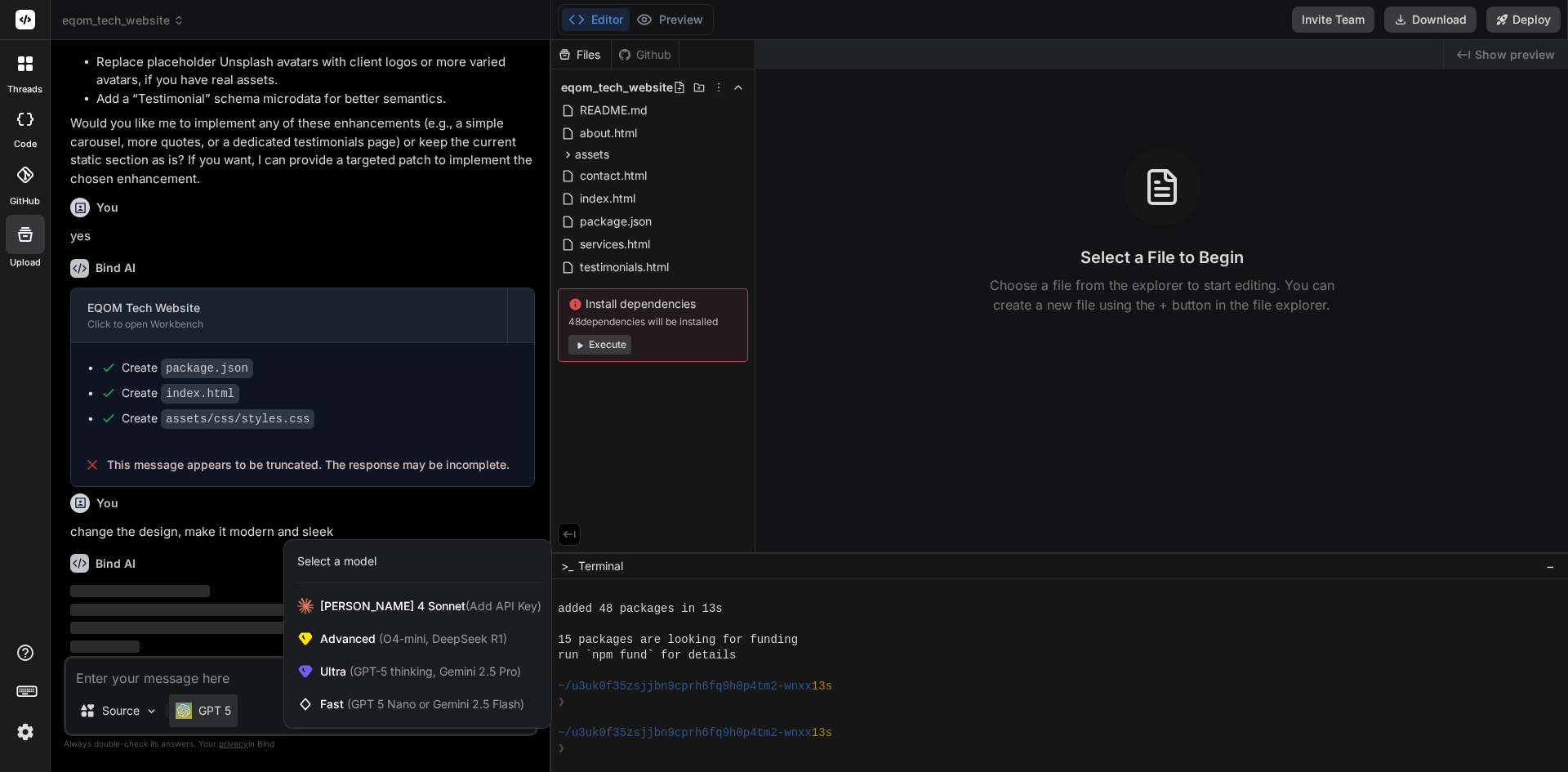
click at [252, 676] on div at bounding box center [784, 386] width 1568 height 772
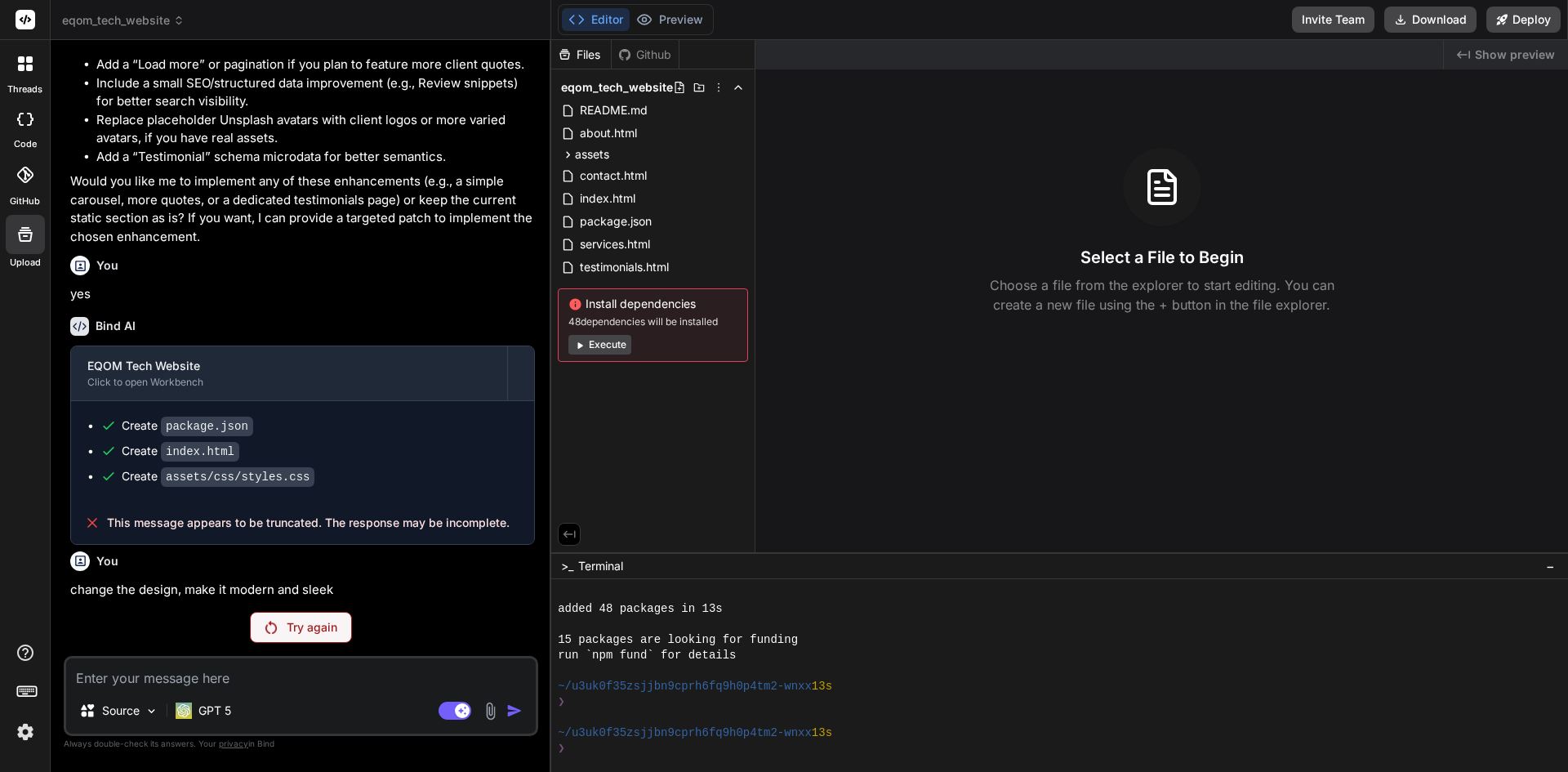
scroll to position [2578, 0]
click at [300, 641] on div "Try again" at bounding box center [300, 628] width 102 height 31
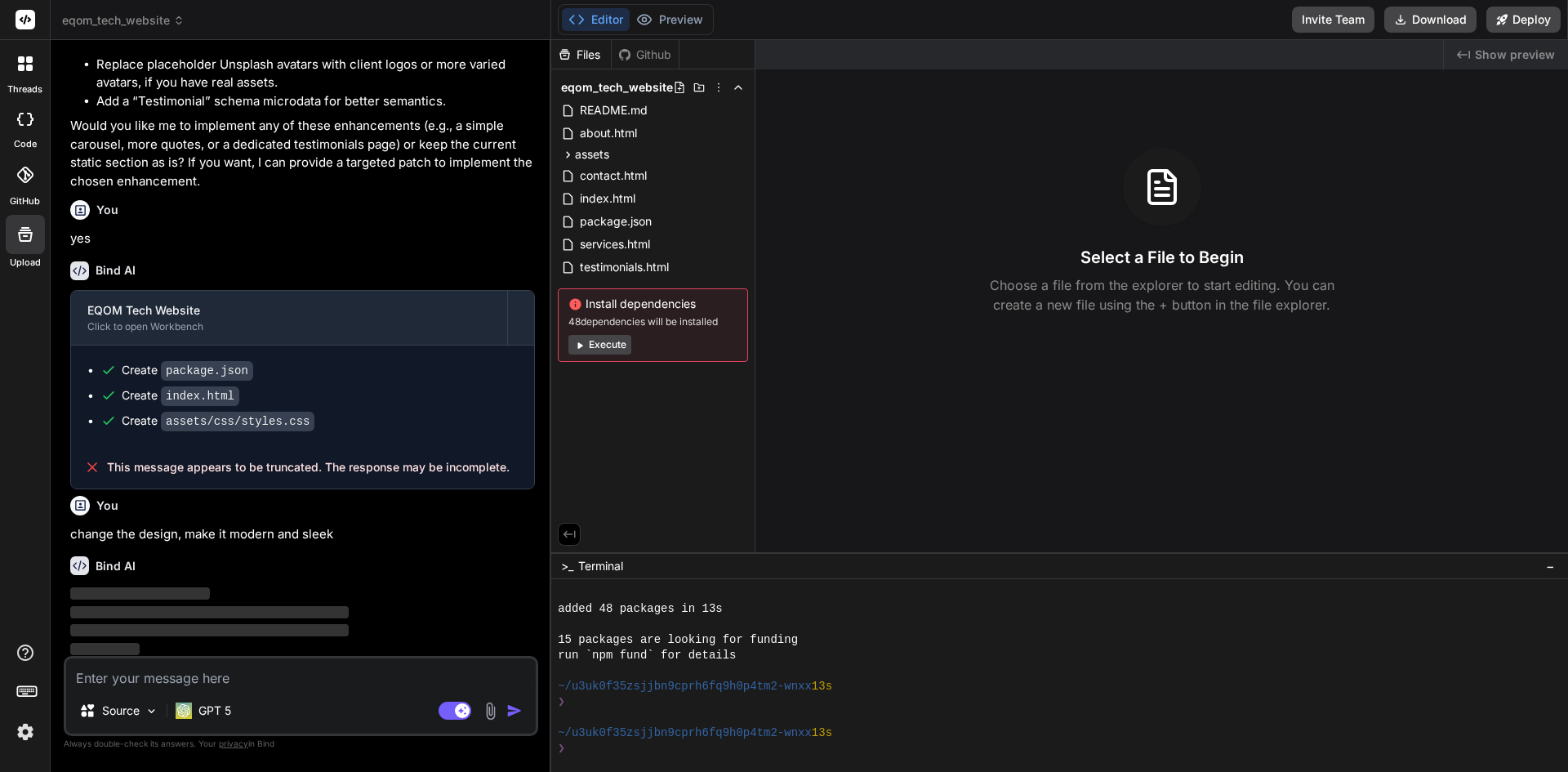
scroll to position [2637, 0]
click at [222, 715] on p "GPT 5" at bounding box center [215, 710] width 33 height 16
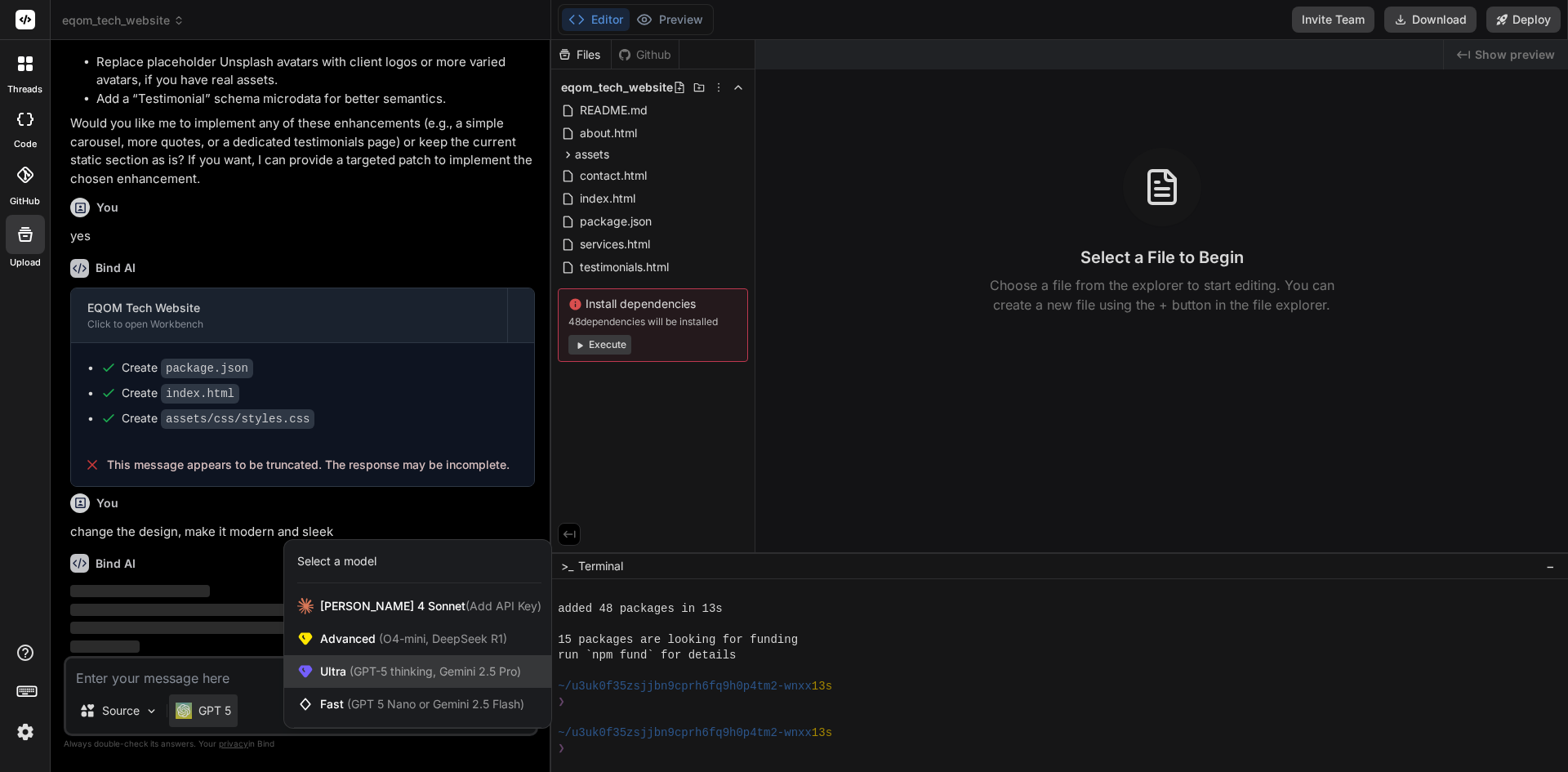
click at [345, 673] on span "Ultra (GPT-5 thinking, Gemini 2.5 Pro)" at bounding box center [420, 671] width 200 height 16
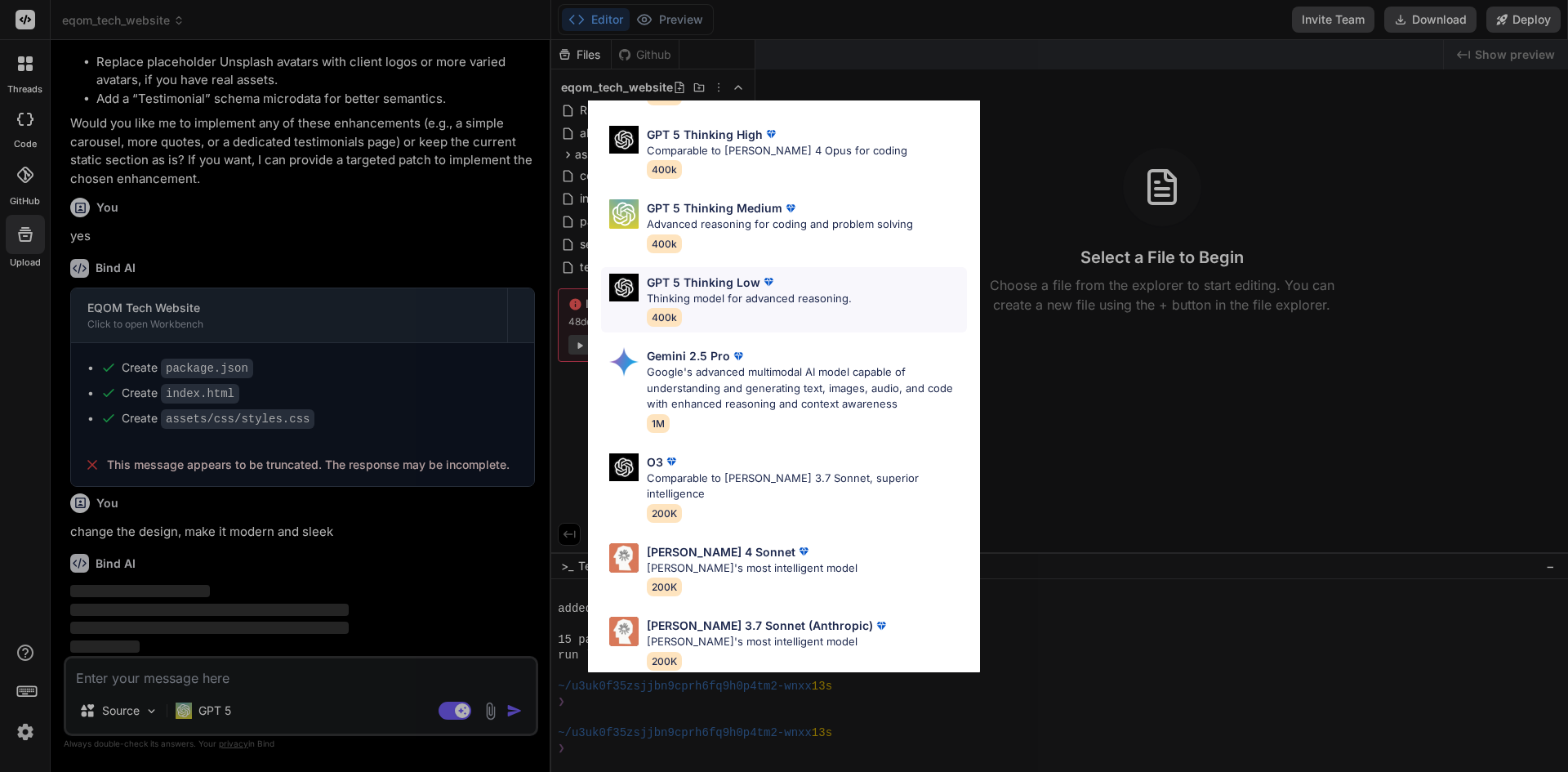
scroll to position [0, 0]
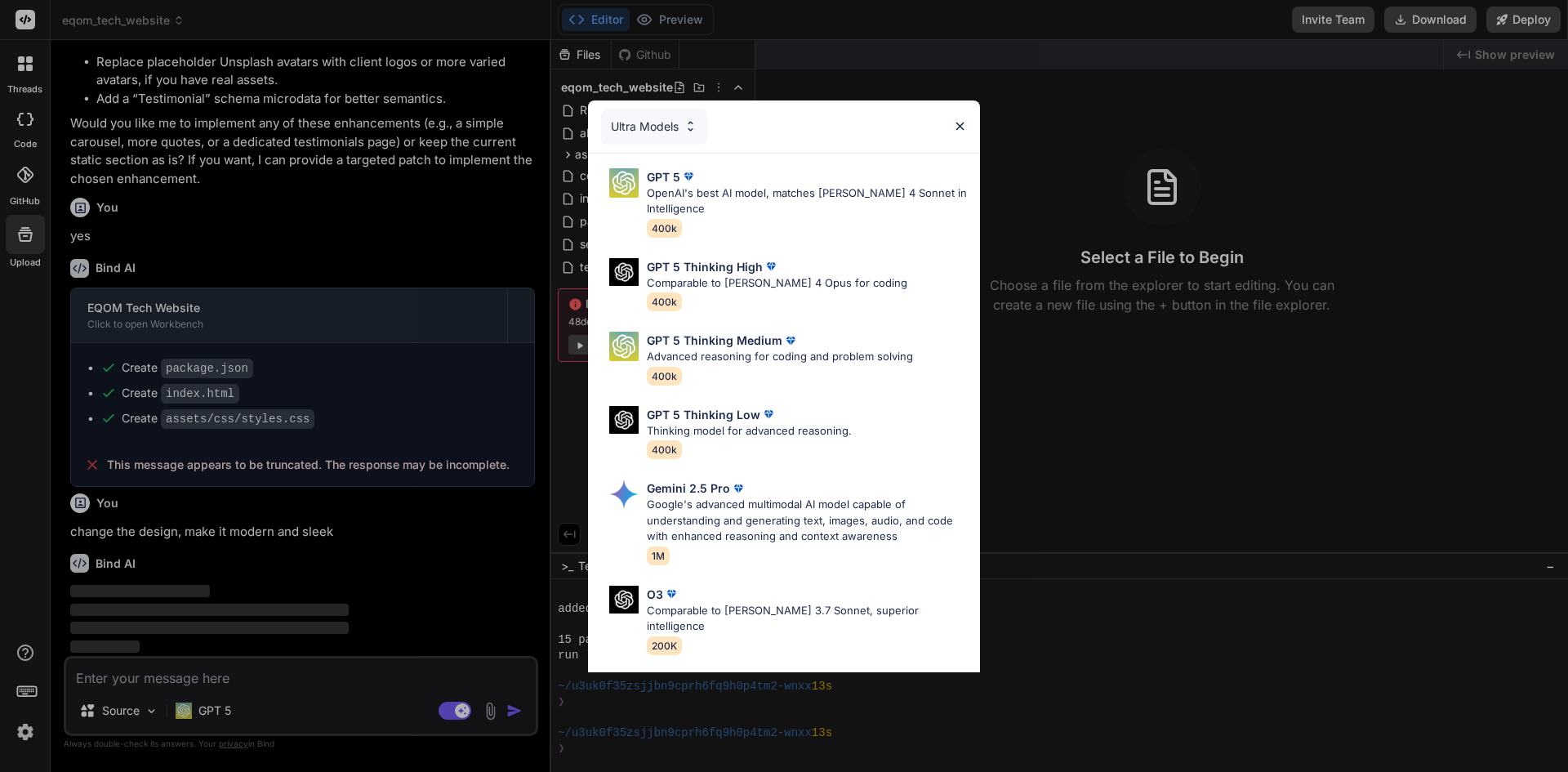
click at [668, 139] on div "Ultra Models" at bounding box center [655, 126] width 107 height 36
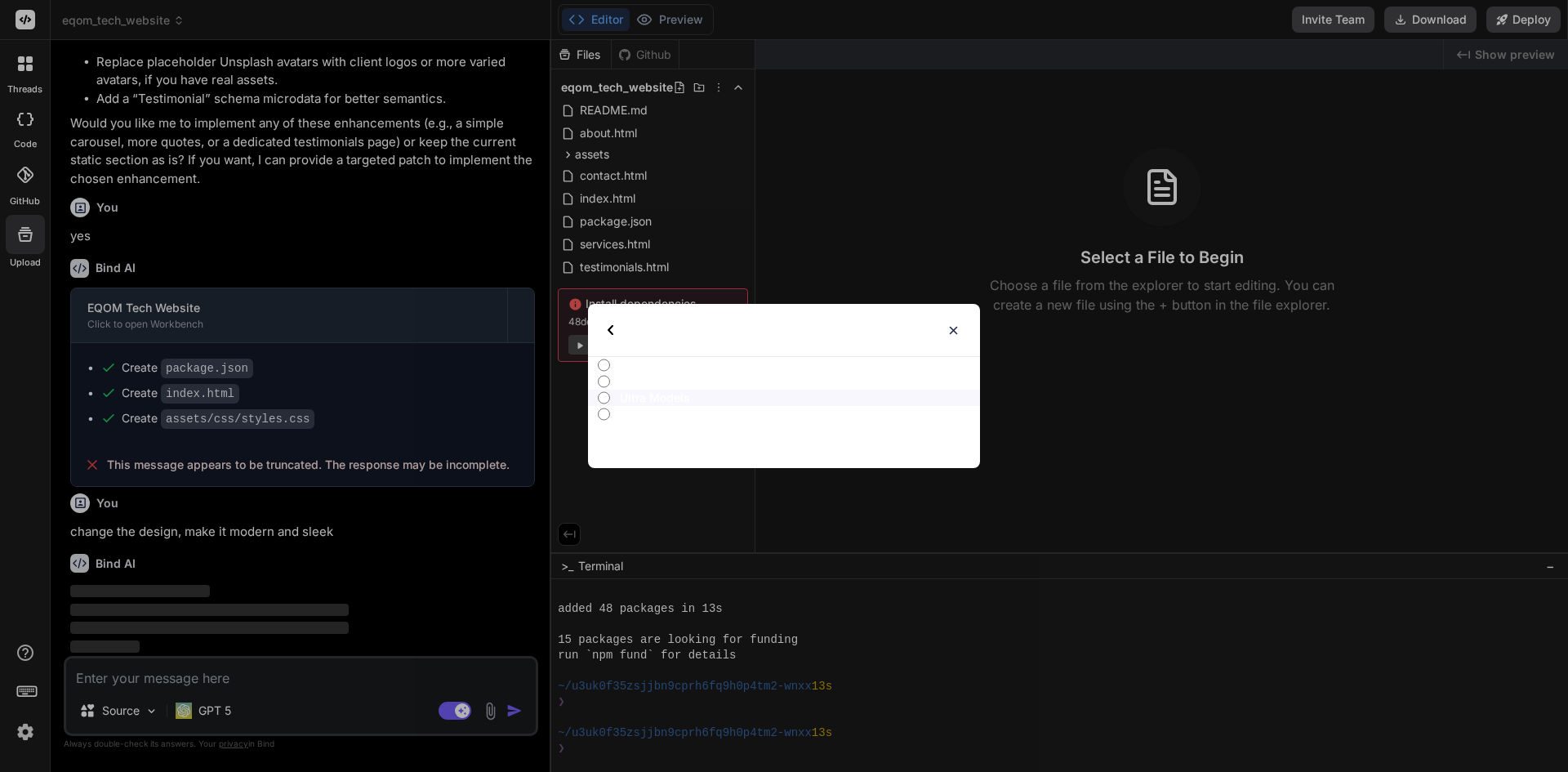
click at [613, 331] on img at bounding box center [610, 330] width 6 height 10
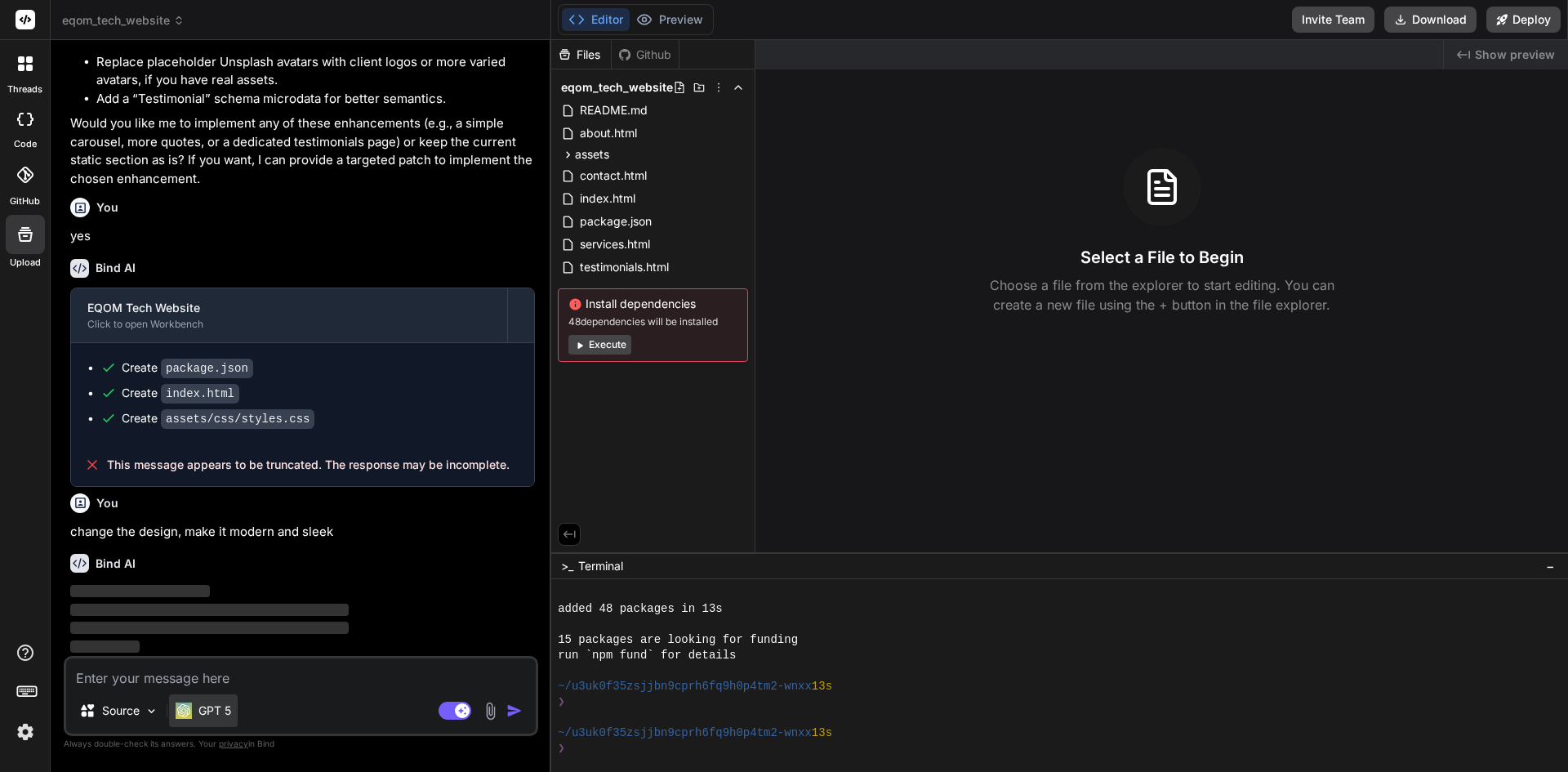
click at [200, 703] on p "GPT 5" at bounding box center [215, 710] width 33 height 16
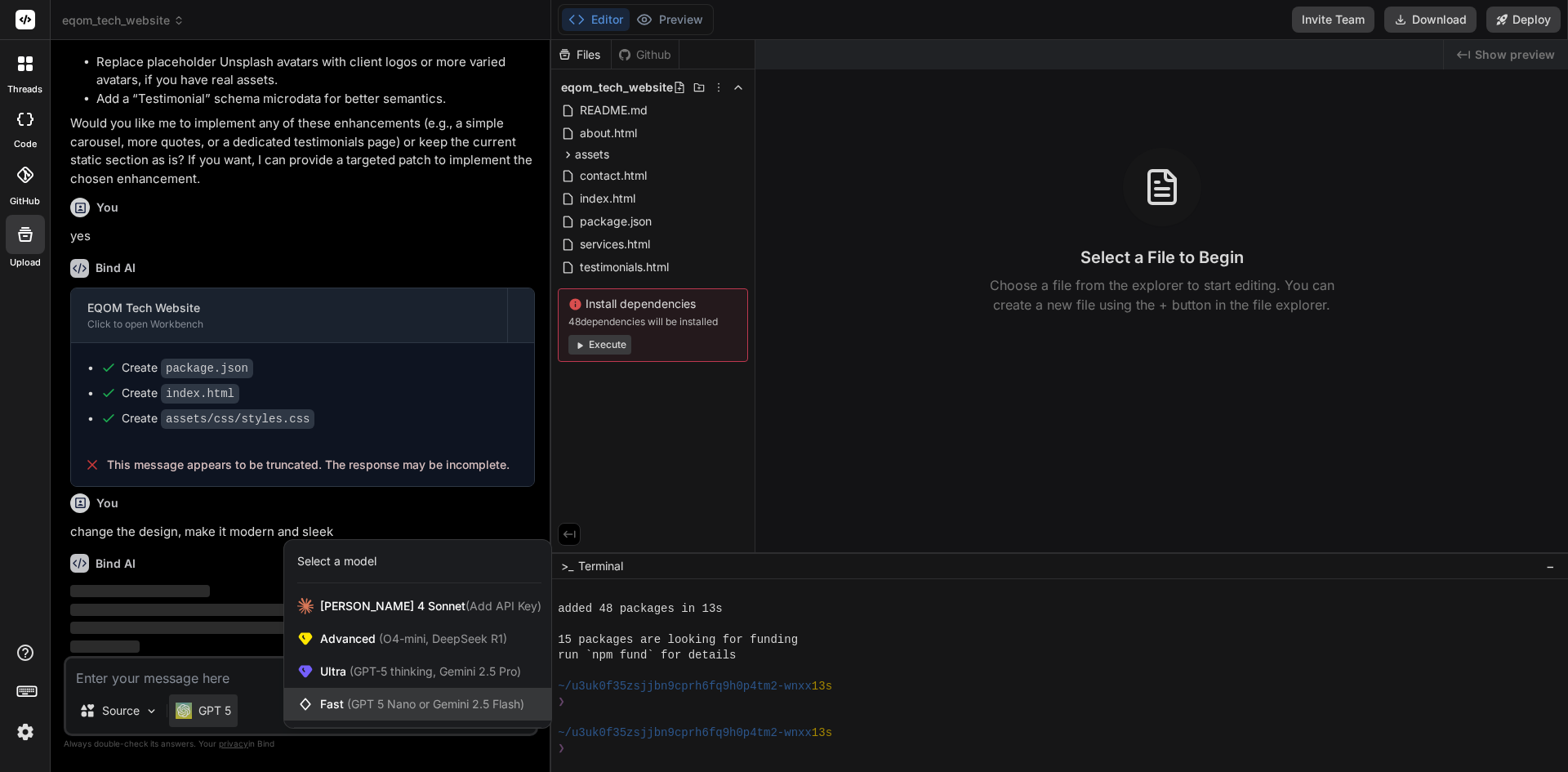
click at [391, 701] on span "(GPT 5 Nano or Gemini 2.5 Flash)" at bounding box center [435, 703] width 177 height 14
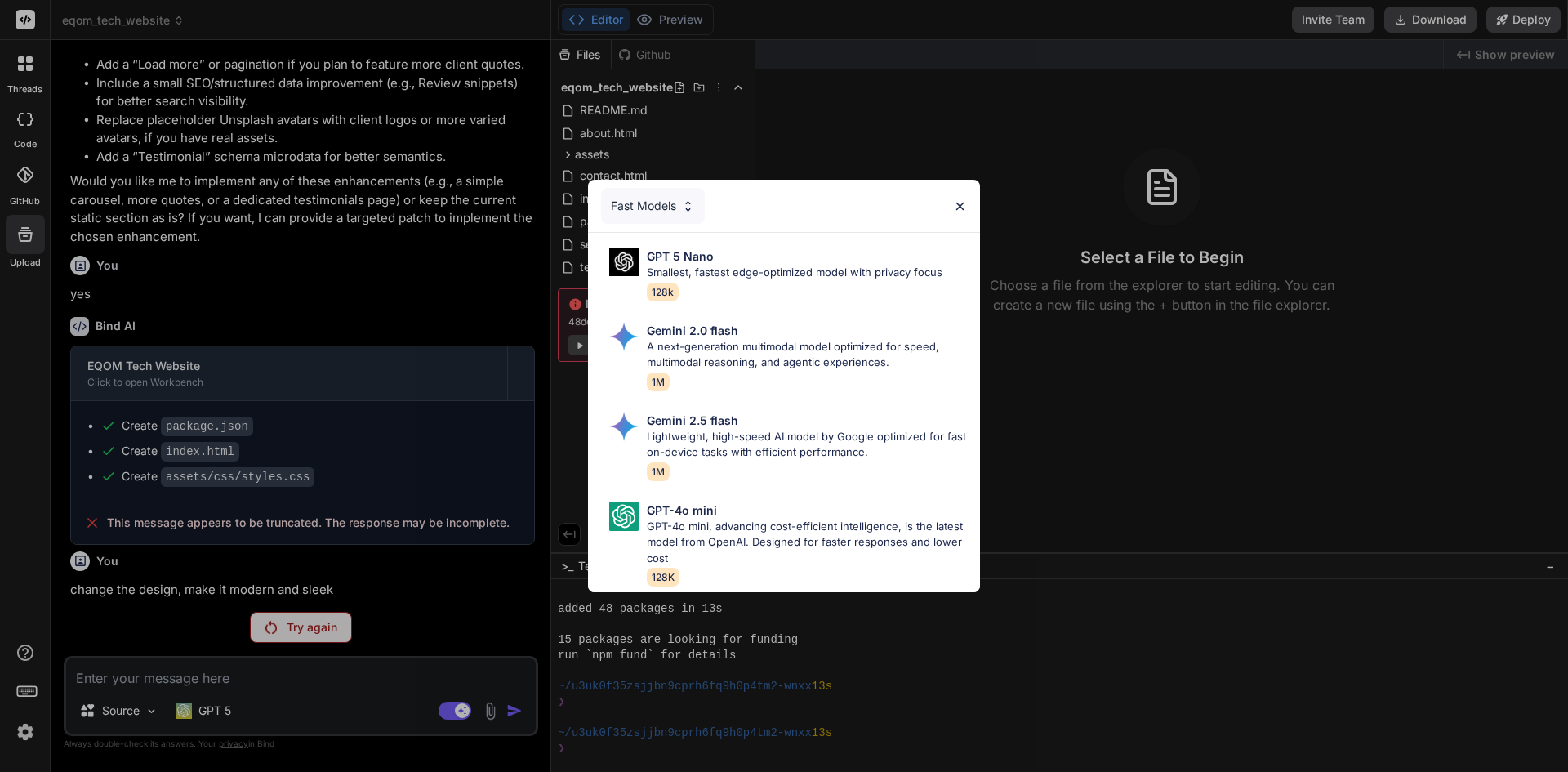
scroll to position [2578, 0]
click at [959, 204] on img at bounding box center [960, 206] width 14 height 14
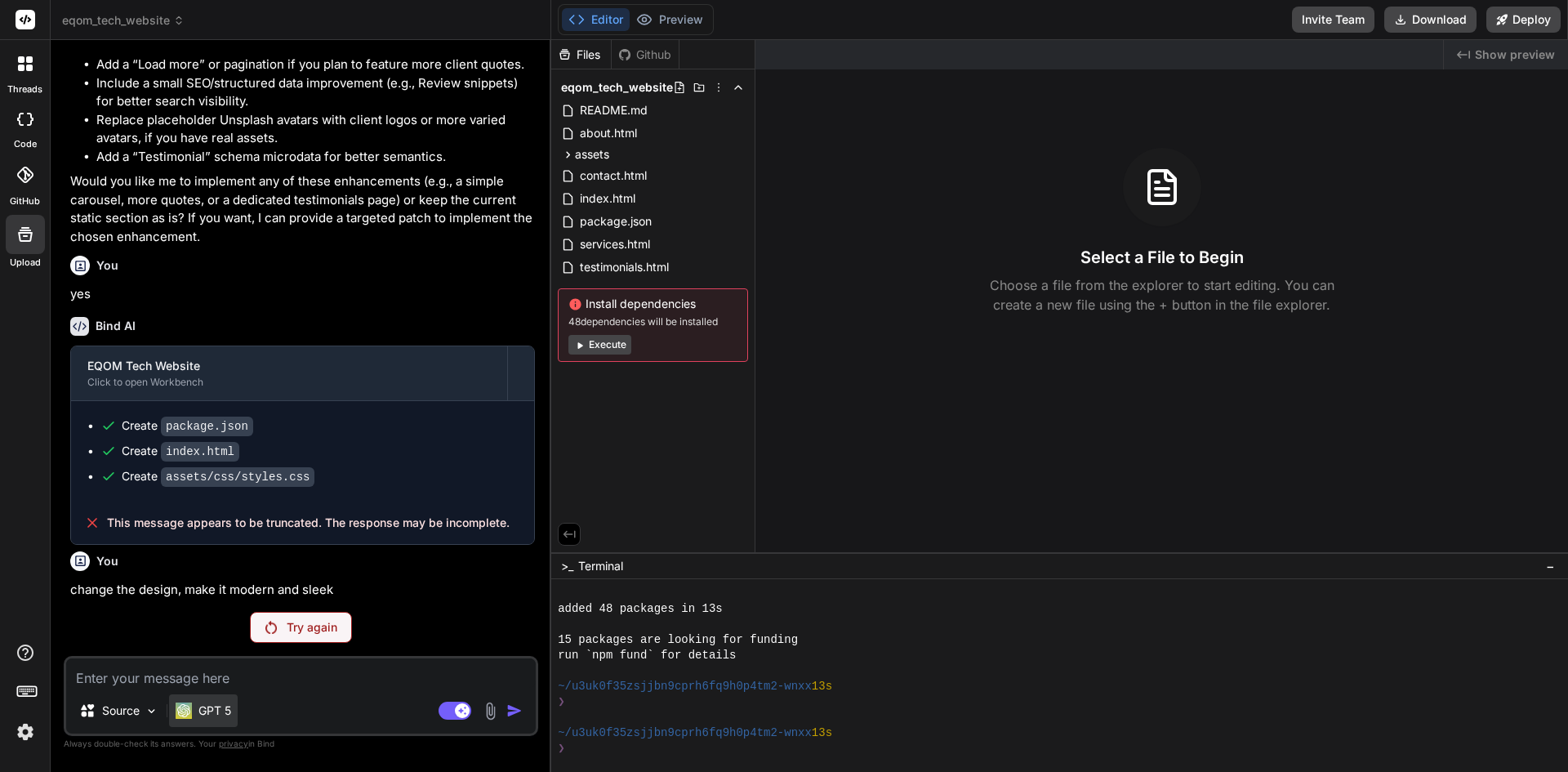
click at [211, 713] on p "GPT 5" at bounding box center [215, 710] width 33 height 16
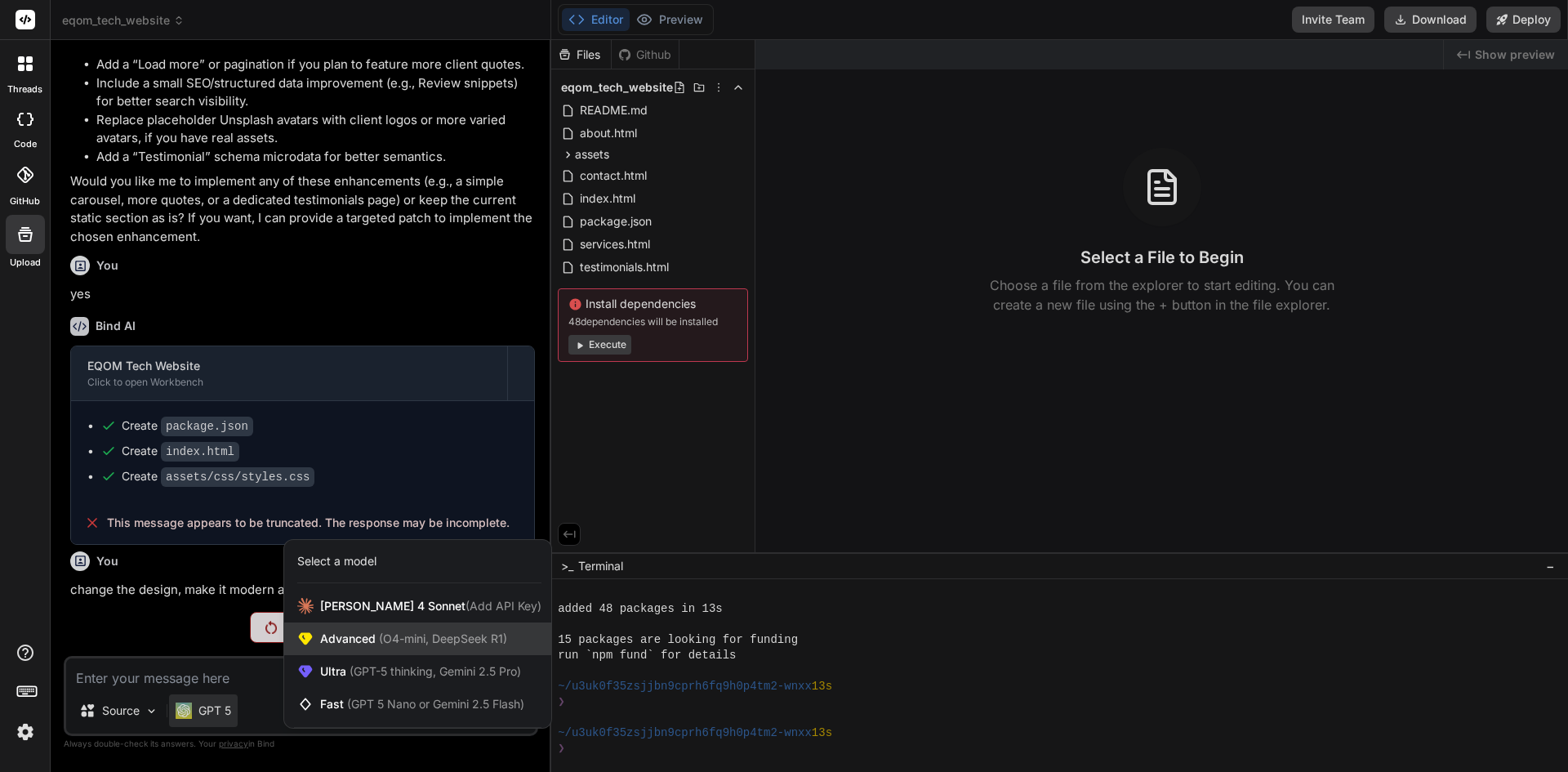
click at [362, 639] on span "Advanced (O4-mini, DeepSeek R1)" at bounding box center [414, 638] width 187 height 16
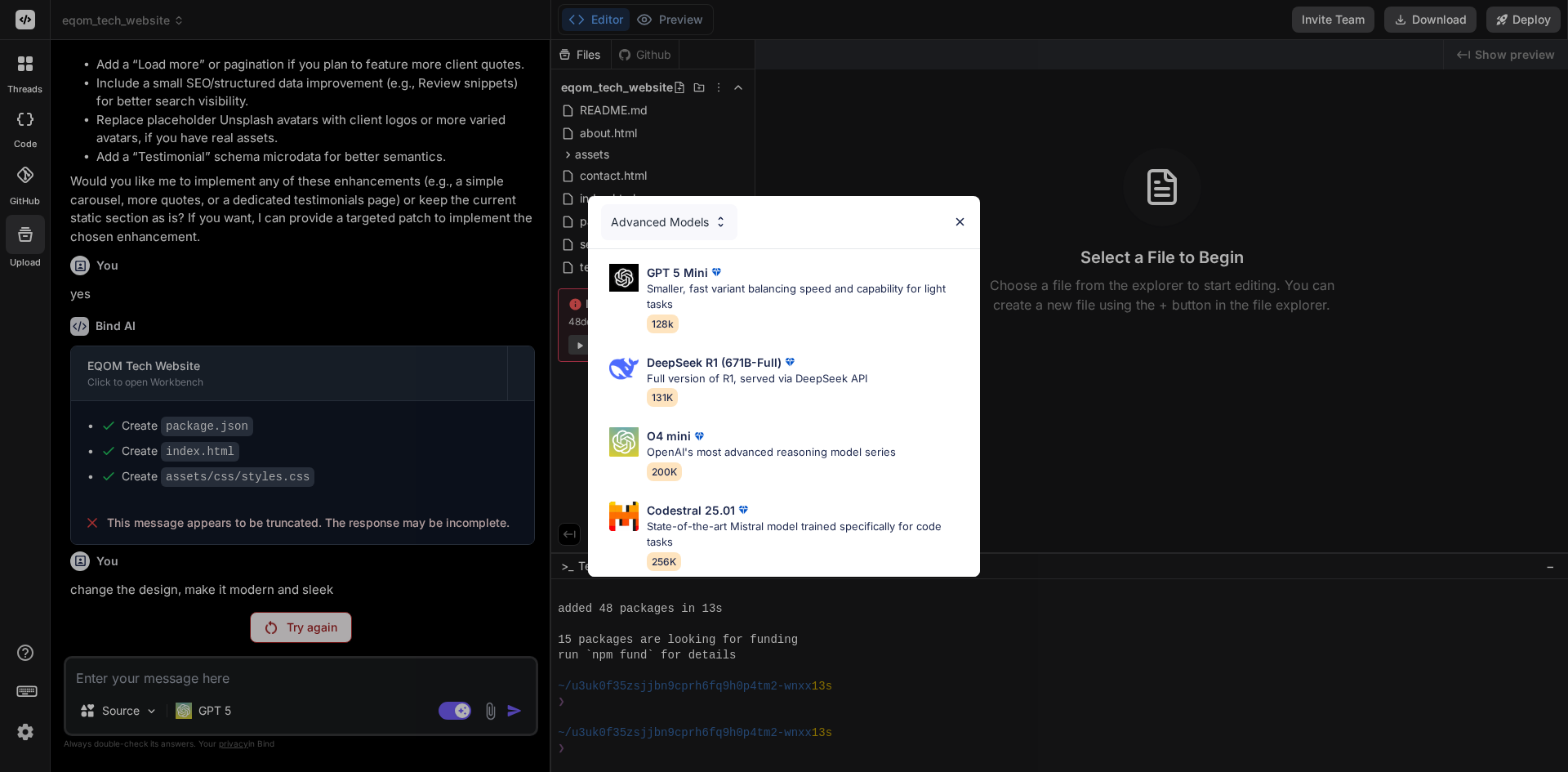
click at [973, 211] on div "Advanced Models" at bounding box center [784, 222] width 392 height 52
click at [953, 224] on div "Advanced Models" at bounding box center [784, 222] width 392 height 52
click at [232, 705] on div "Advanced Models GPT 5 Mini Smaller, fast variant balancing speed and capability…" at bounding box center [784, 386] width 1568 height 772
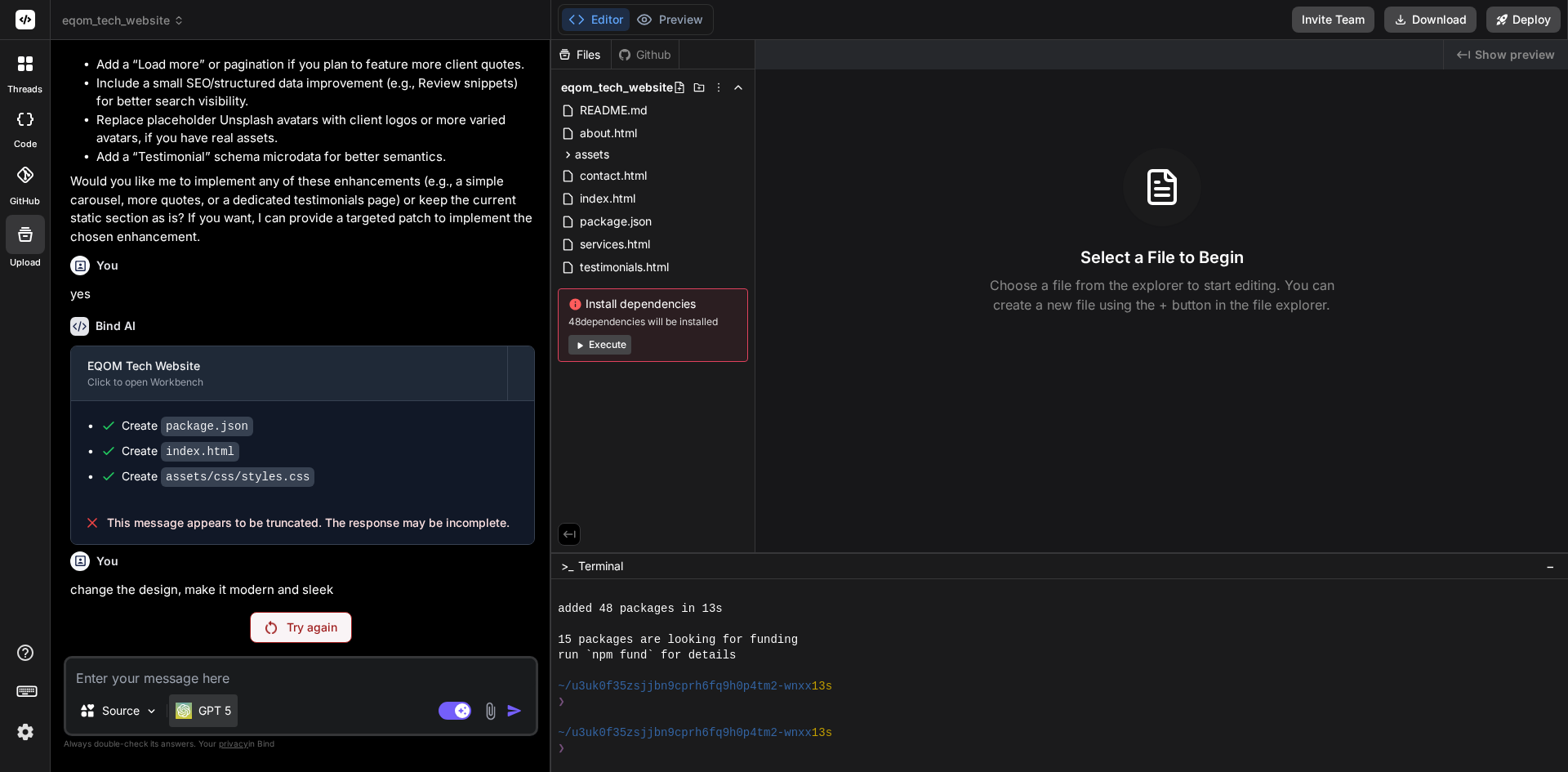
click at [230, 698] on div "GPT 5" at bounding box center [203, 711] width 69 height 33
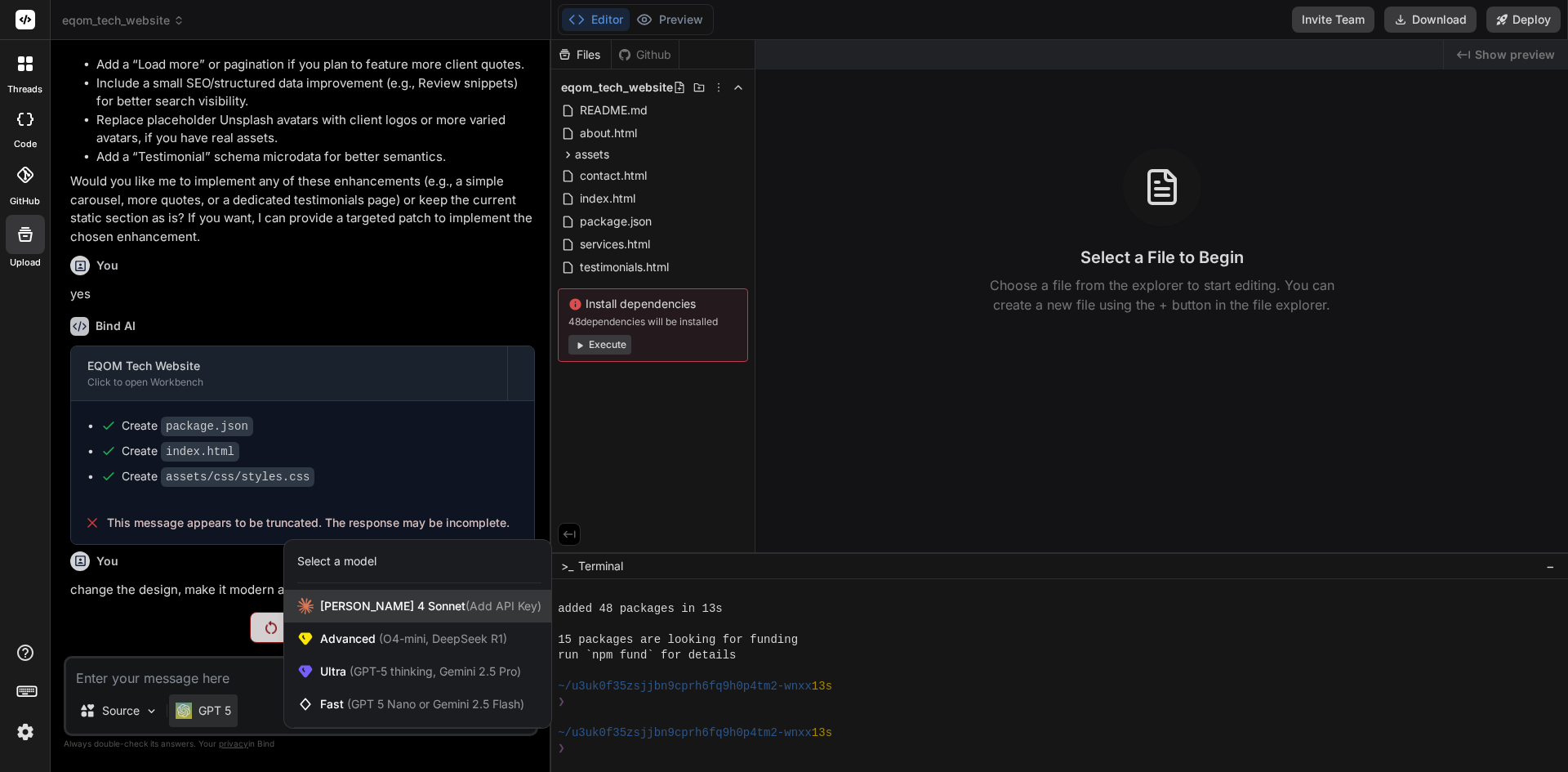
click at [349, 602] on span "Claude 4 Sonnet (Add API Key)" at bounding box center [431, 605] width 222 height 16
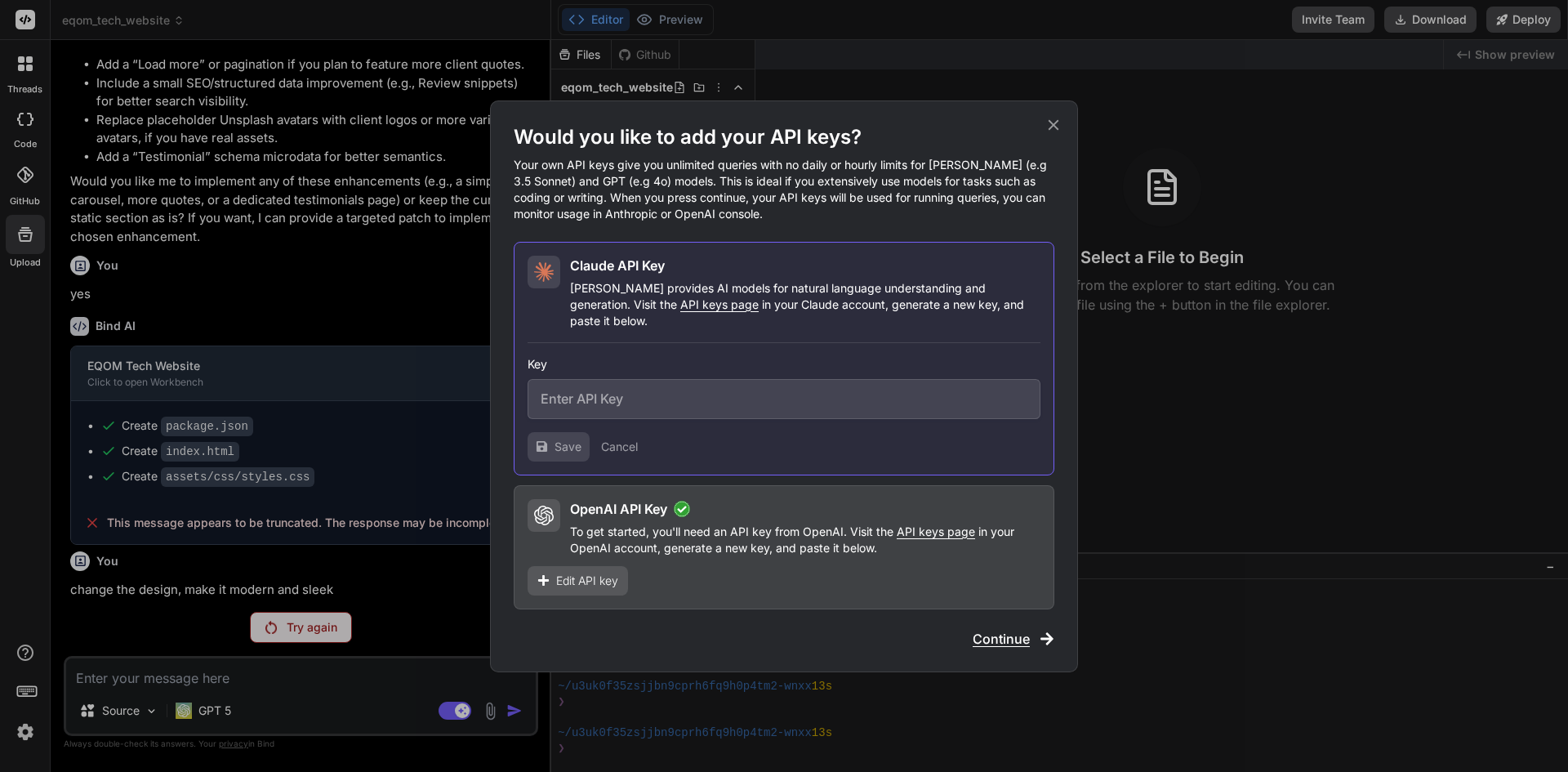
click at [988, 639] on span "Continue" at bounding box center [1000, 638] width 57 height 19
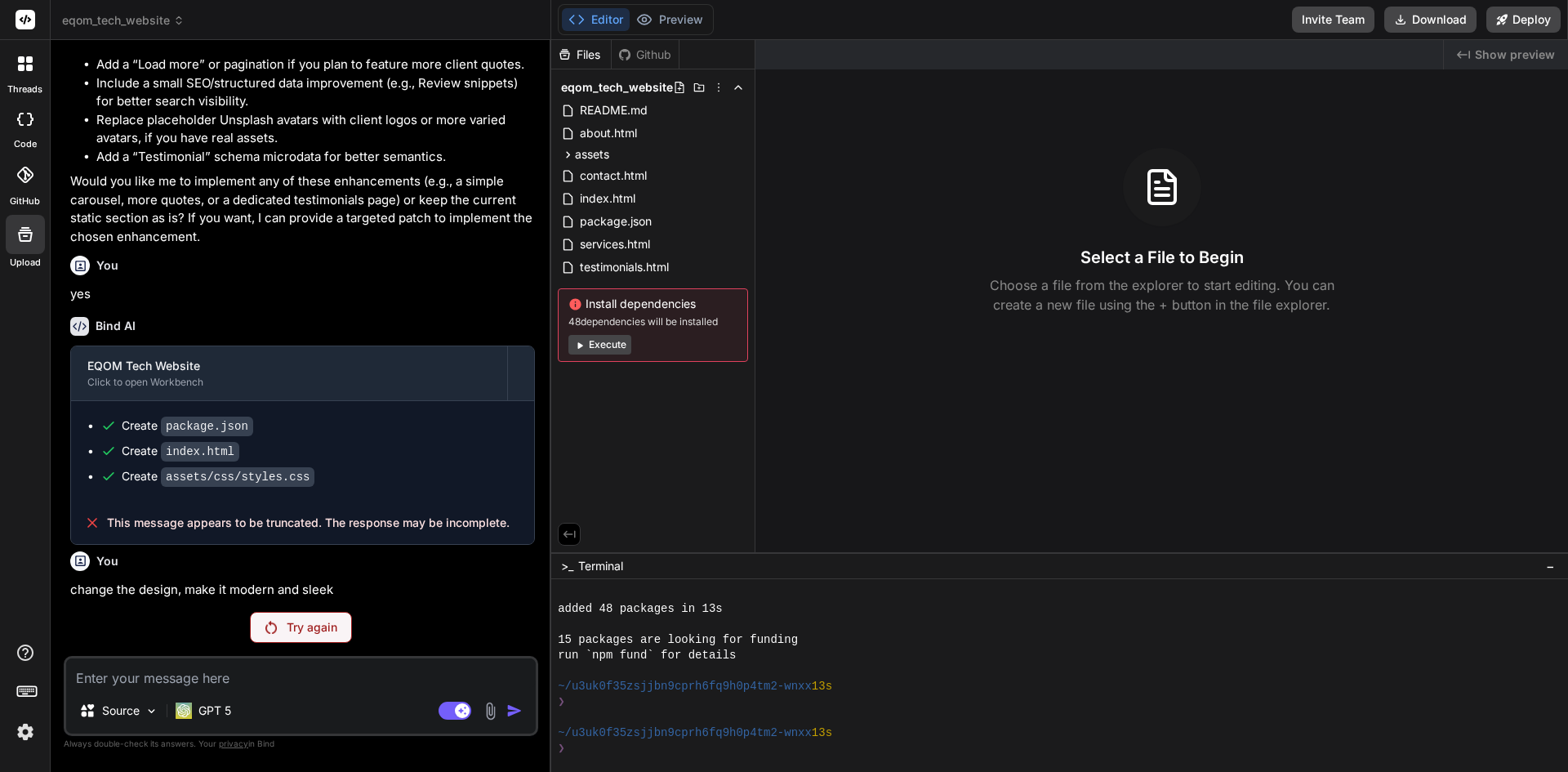
click at [329, 623] on p "Try again" at bounding box center [312, 627] width 50 height 16
click at [13, 71] on div at bounding box center [24, 63] width 34 height 34
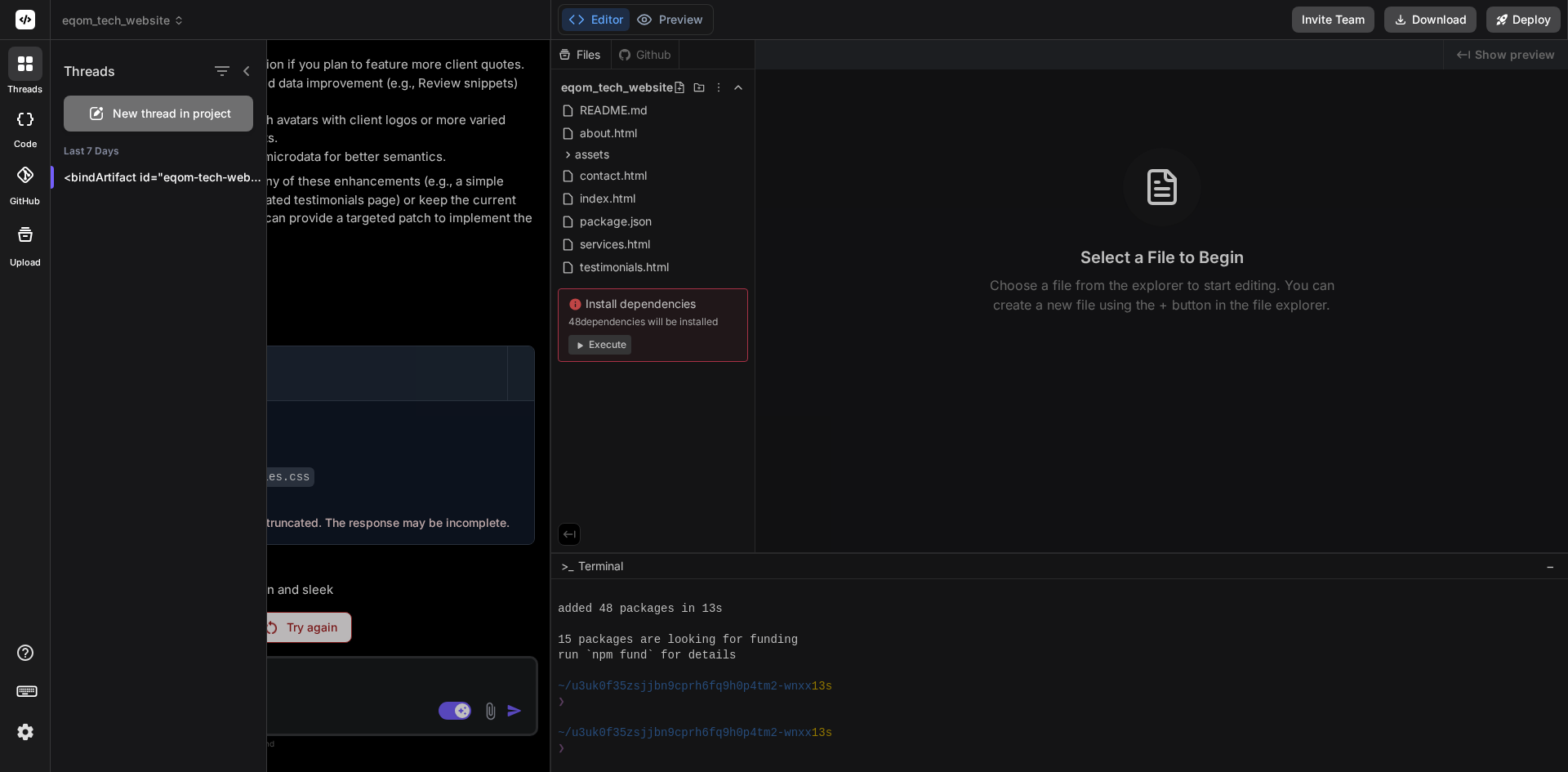
click at [130, 109] on span "New thread in project" at bounding box center [171, 113] width 118 height 16
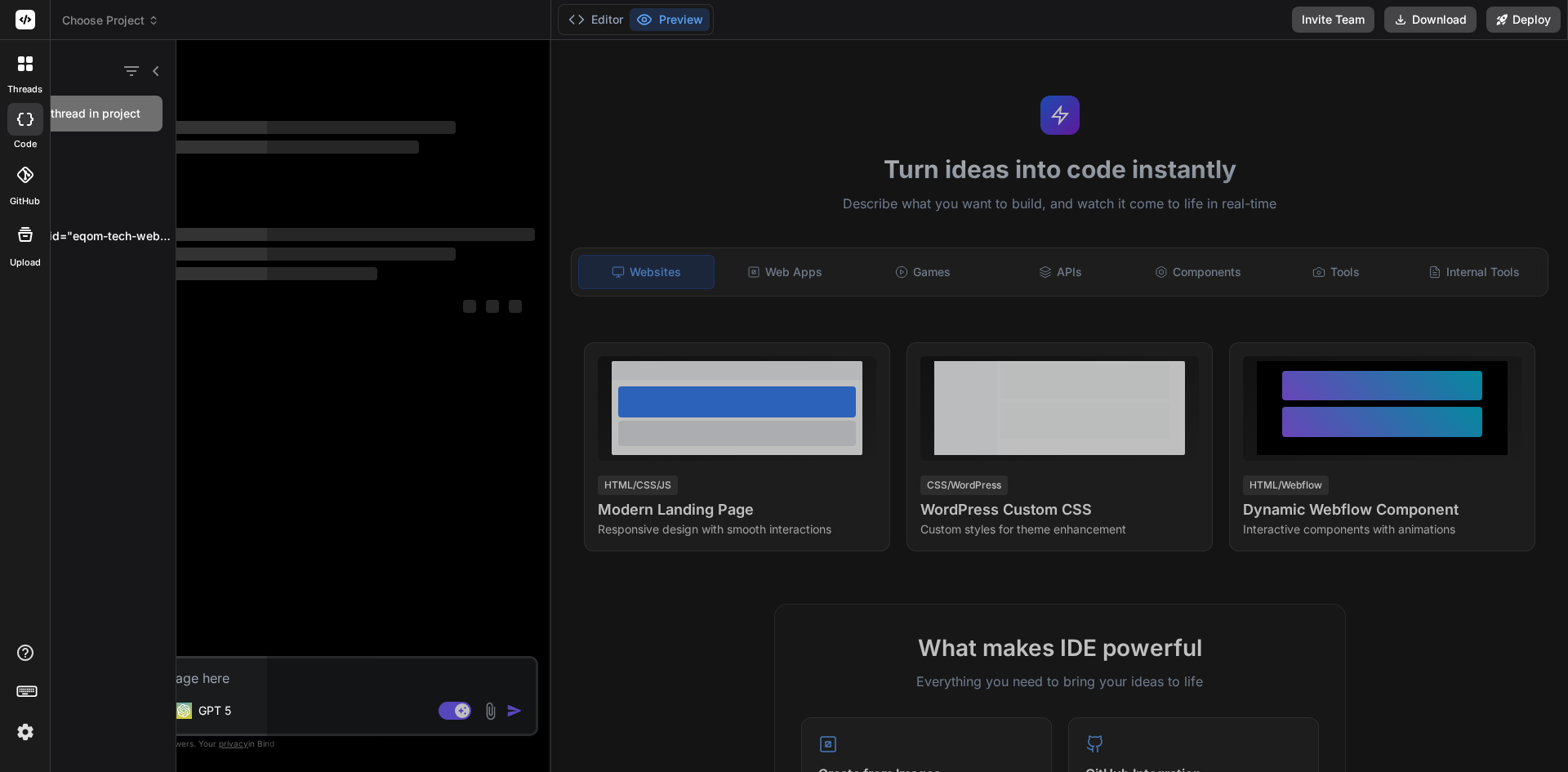
scroll to position [186, 0]
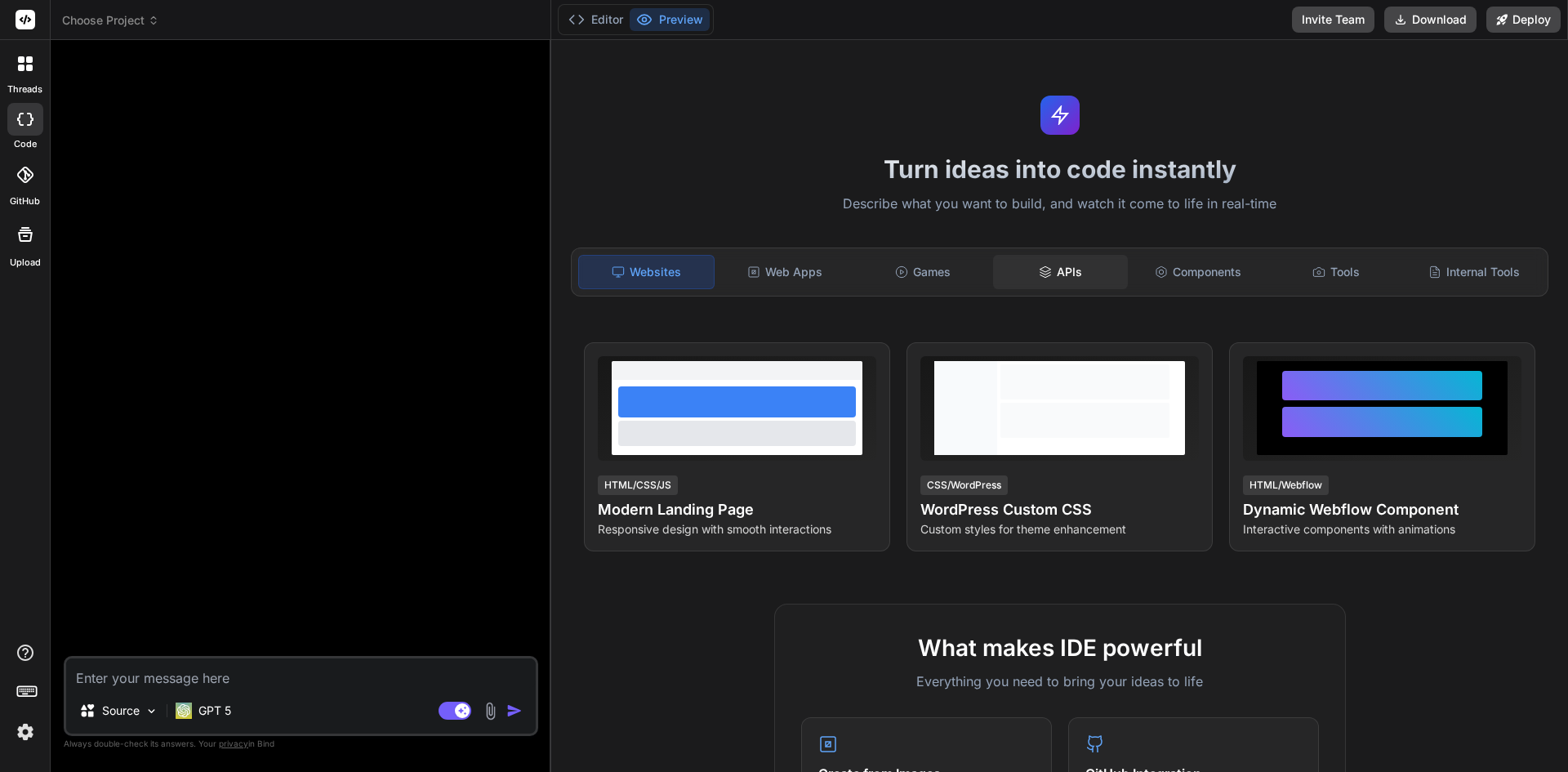
click at [1015, 284] on div "APIs" at bounding box center [1061, 271] width 135 height 34
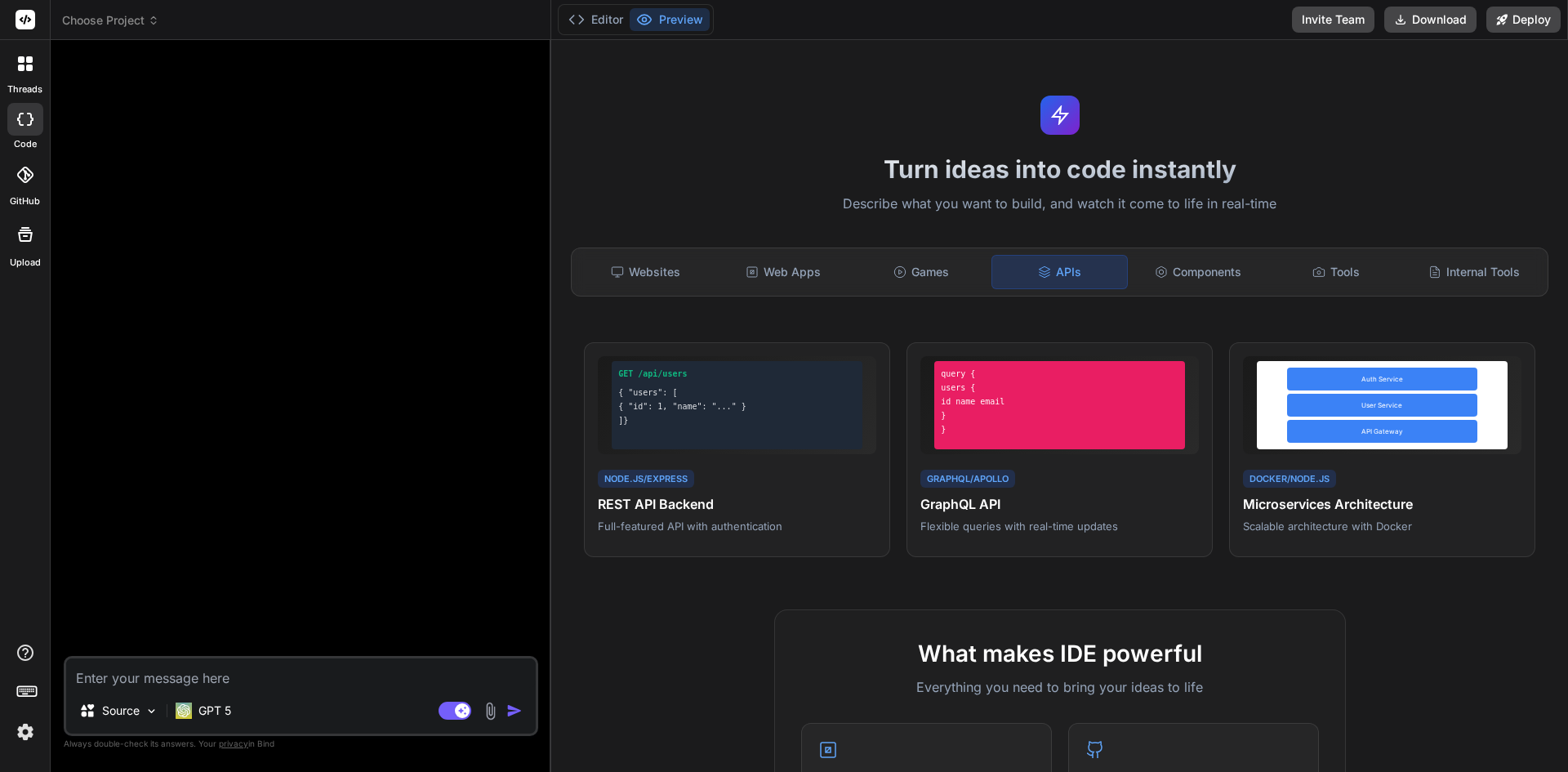
click at [605, 31] on div "Editor Preview" at bounding box center [635, 19] width 156 height 31
click at [596, 15] on button "Editor" at bounding box center [596, 19] width 68 height 23
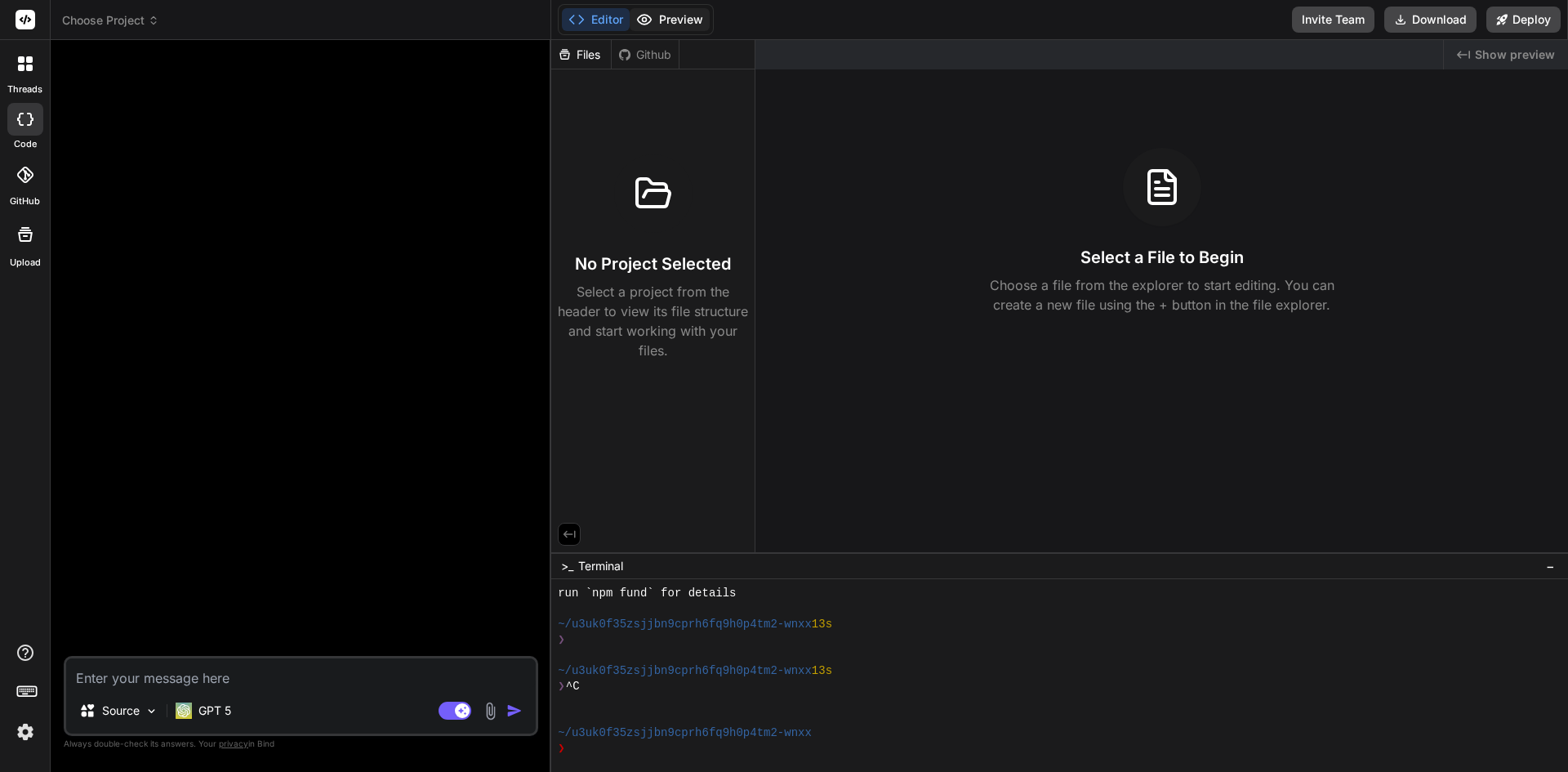
click at [660, 26] on button "Preview" at bounding box center [669, 19] width 80 height 23
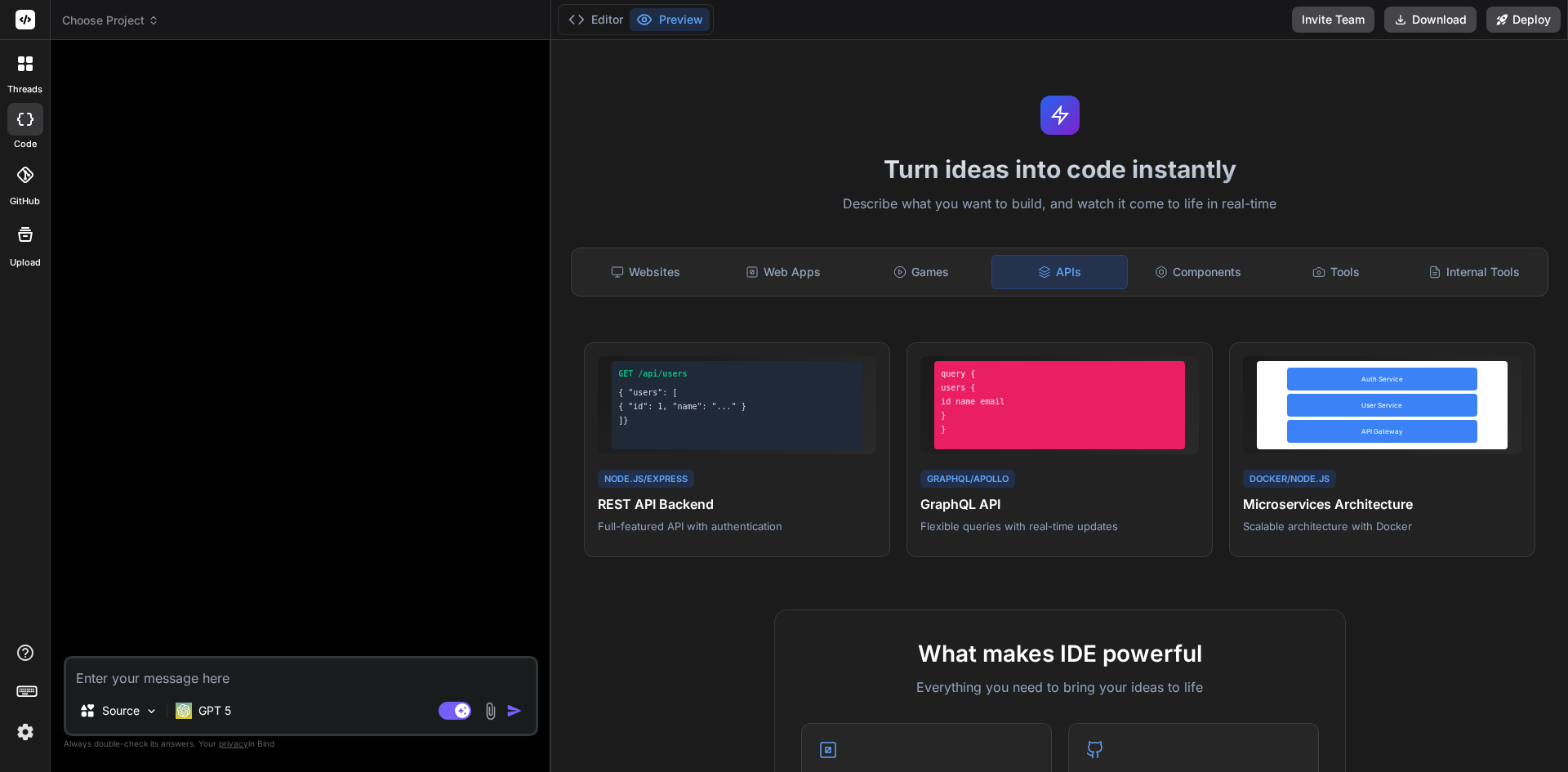
click at [17, 77] on div at bounding box center [24, 63] width 34 height 34
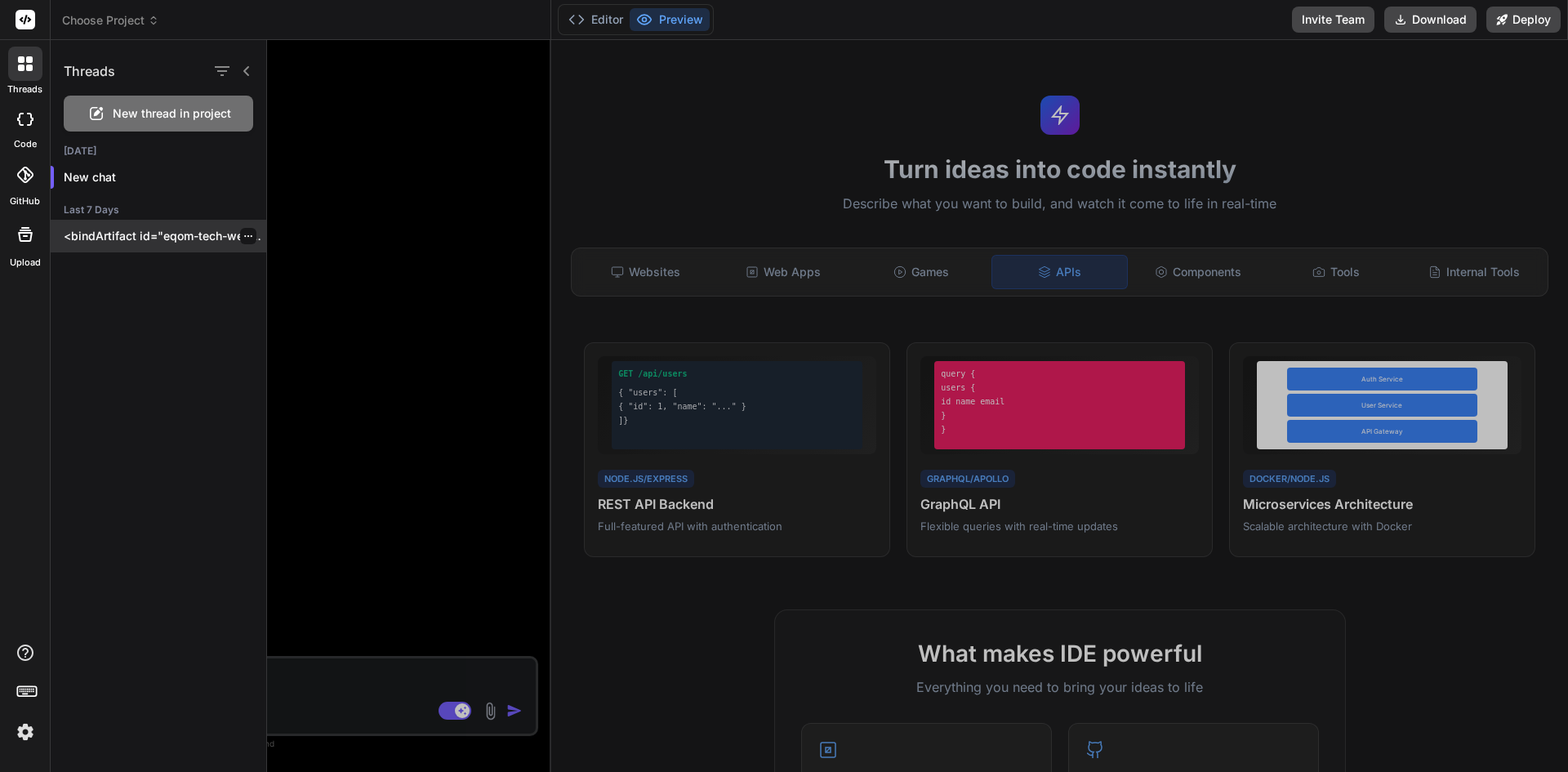
click at [134, 235] on p "<bindArtifact id="eqom-tech-website" title="EQOM Tech Website"> <bindAction typ…" at bounding box center [165, 235] width 202 height 16
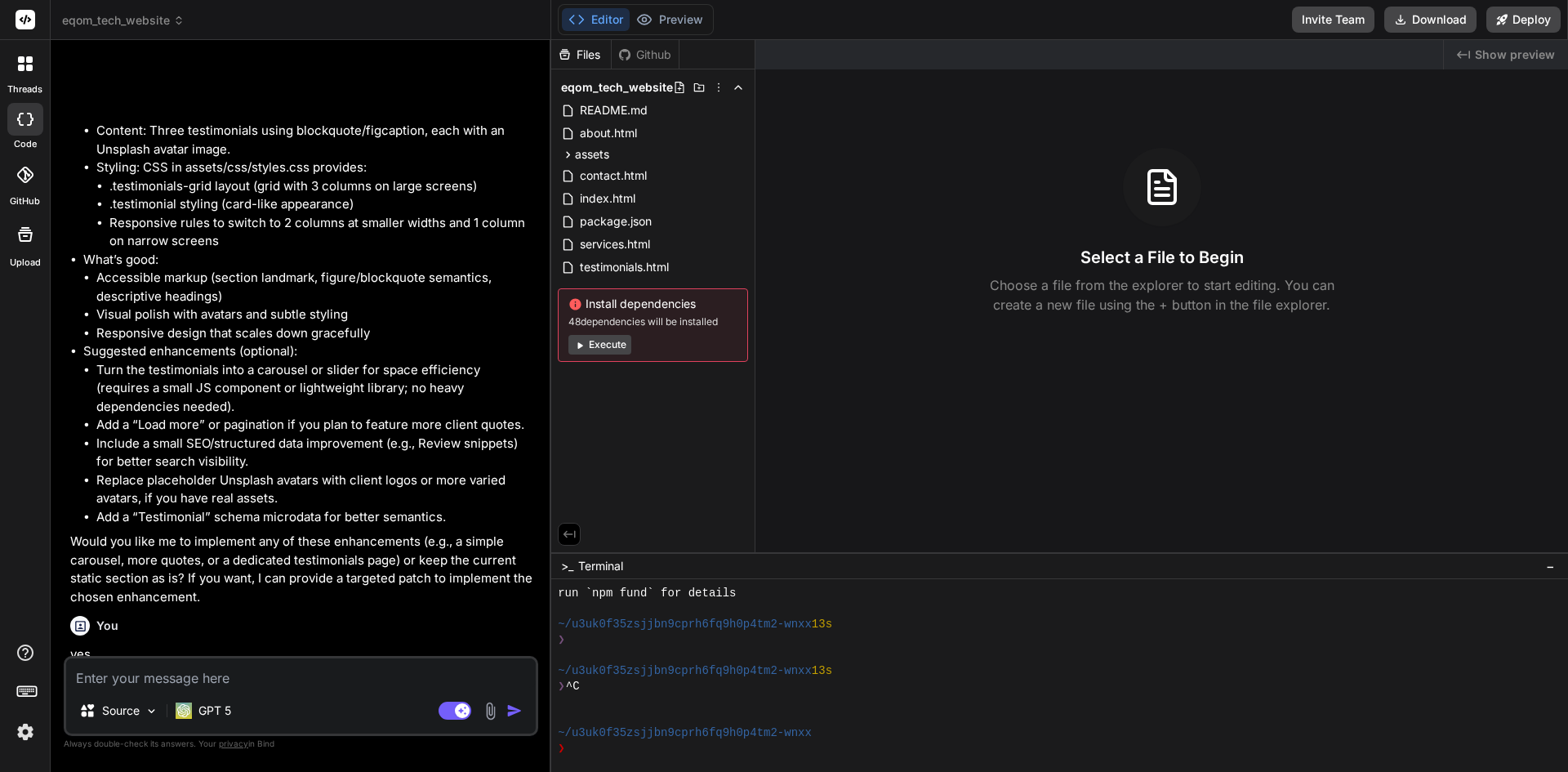
scroll to position [2466, 0]
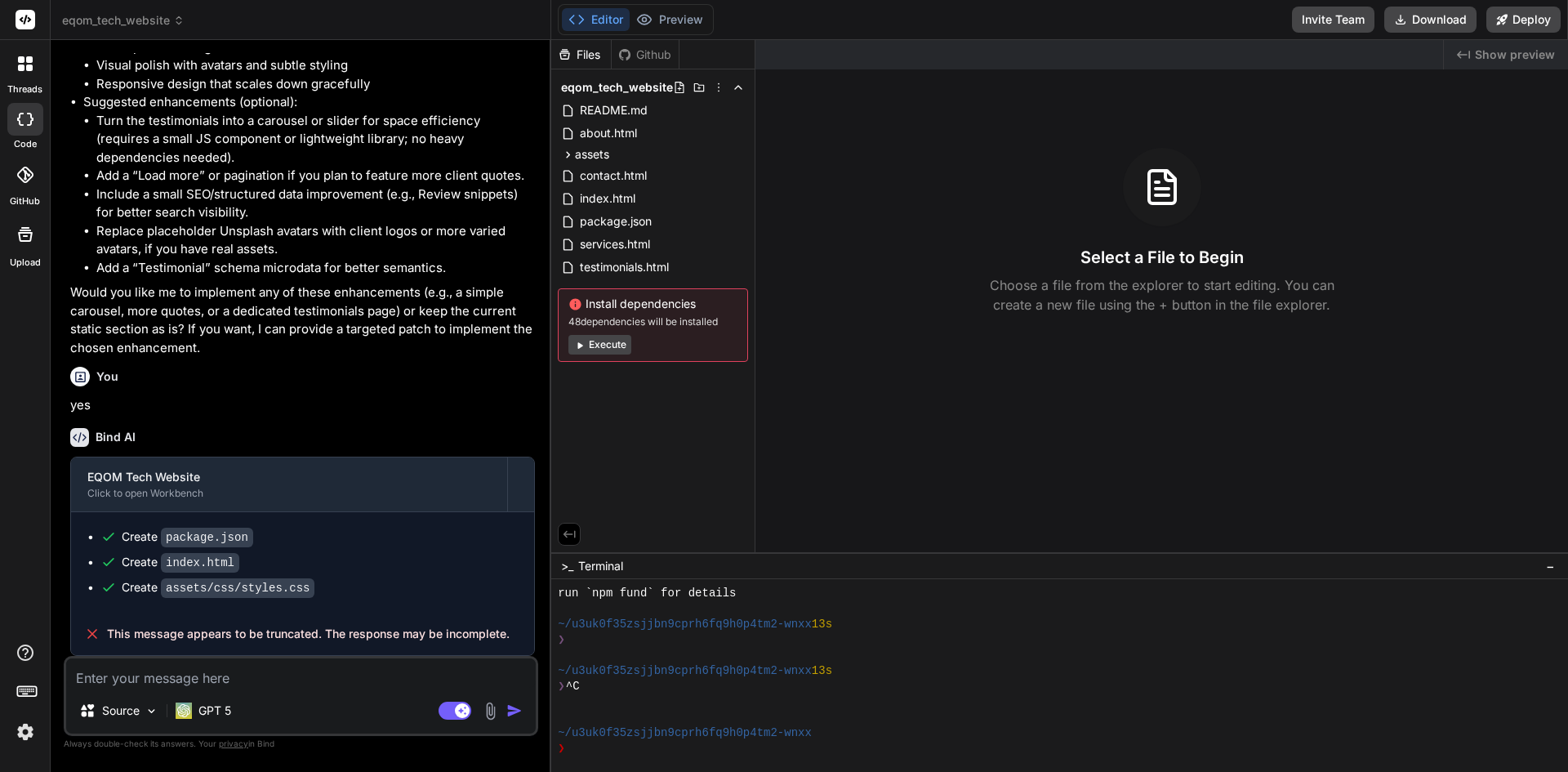
click at [366, 269] on li "Add a “Testimonial” schema microdata for better semantics." at bounding box center [316, 267] width 439 height 18
click at [248, 672] on textarea at bounding box center [300, 673] width 470 height 29
click at [177, 705] on img at bounding box center [183, 710] width 16 height 16
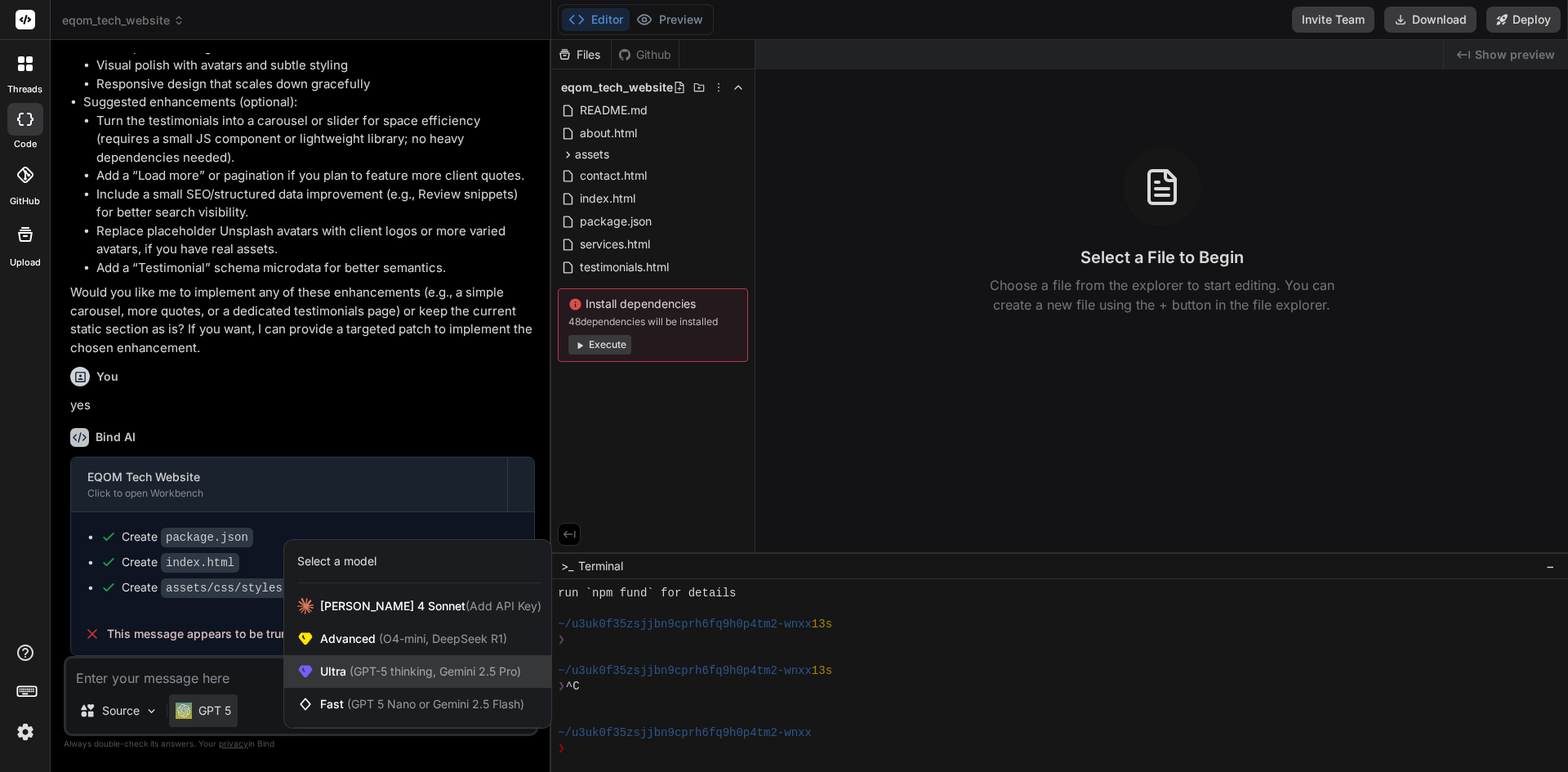
click at [380, 675] on span "(GPT-5 thinking, Gemini 2.5 Pro)" at bounding box center [434, 671] width 174 height 14
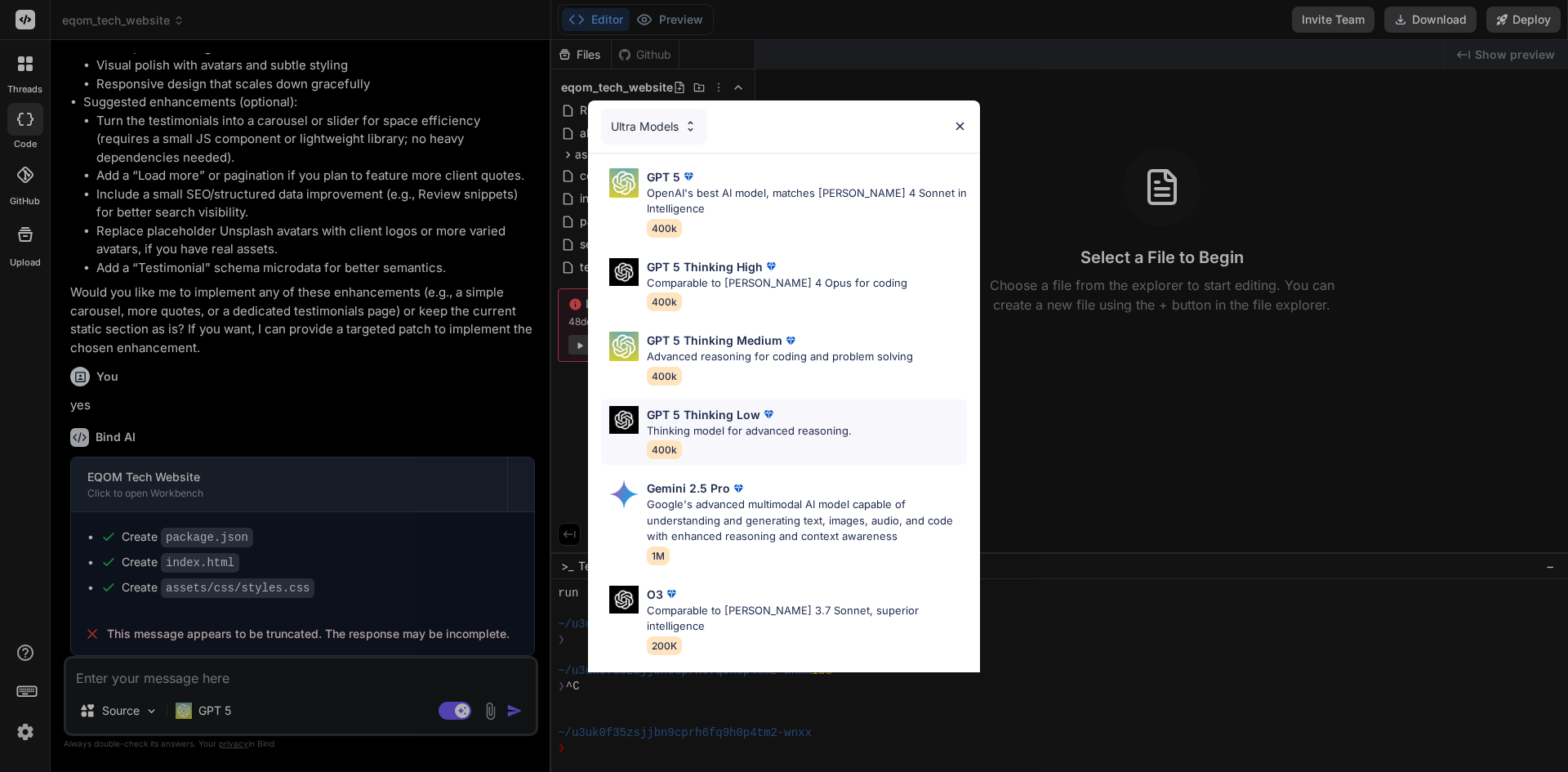
click at [743, 451] on div "GPT 5 Thinking Low Thinking model for advanced reasoning. 400k" at bounding box center [750, 432] width 205 height 53
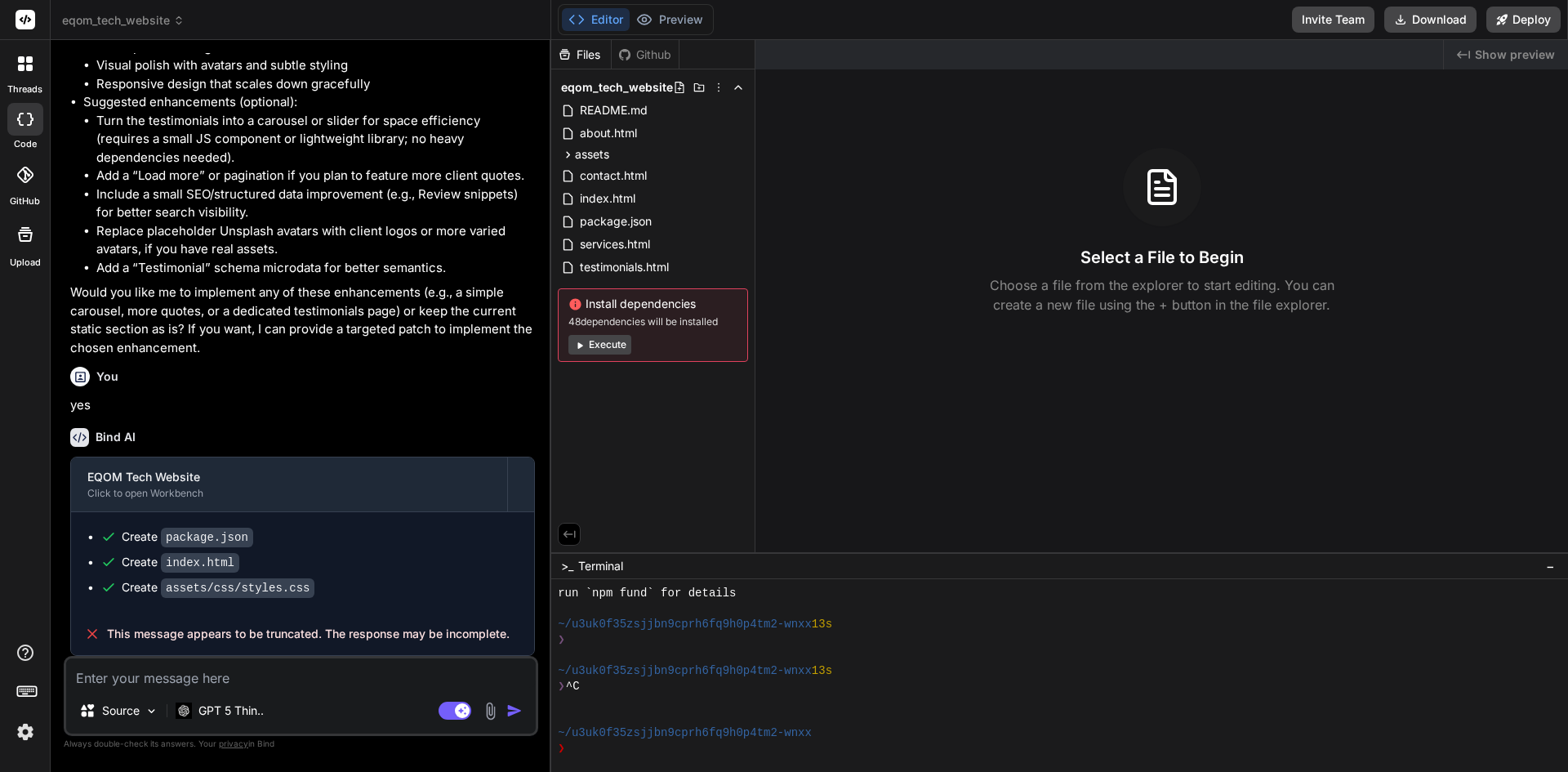
click at [264, 682] on textarea at bounding box center [300, 673] width 470 height 29
click at [255, 673] on textarea at bounding box center [300, 673] width 470 height 29
type textarea "x"
type textarea "r"
type textarea "x"
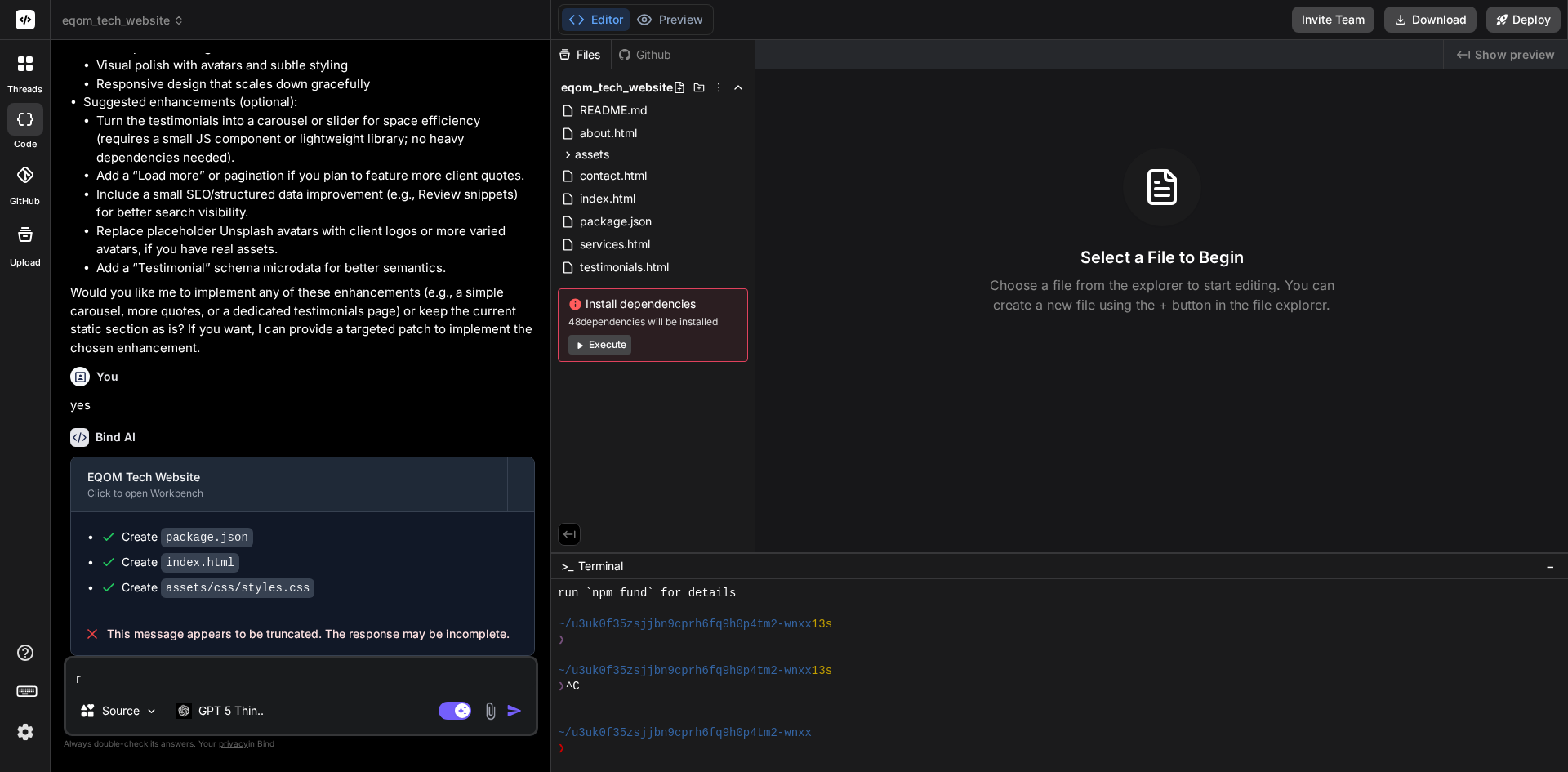
type textarea "re"
type textarea "x"
type textarea "rede"
type textarea "x"
type textarea "redes"
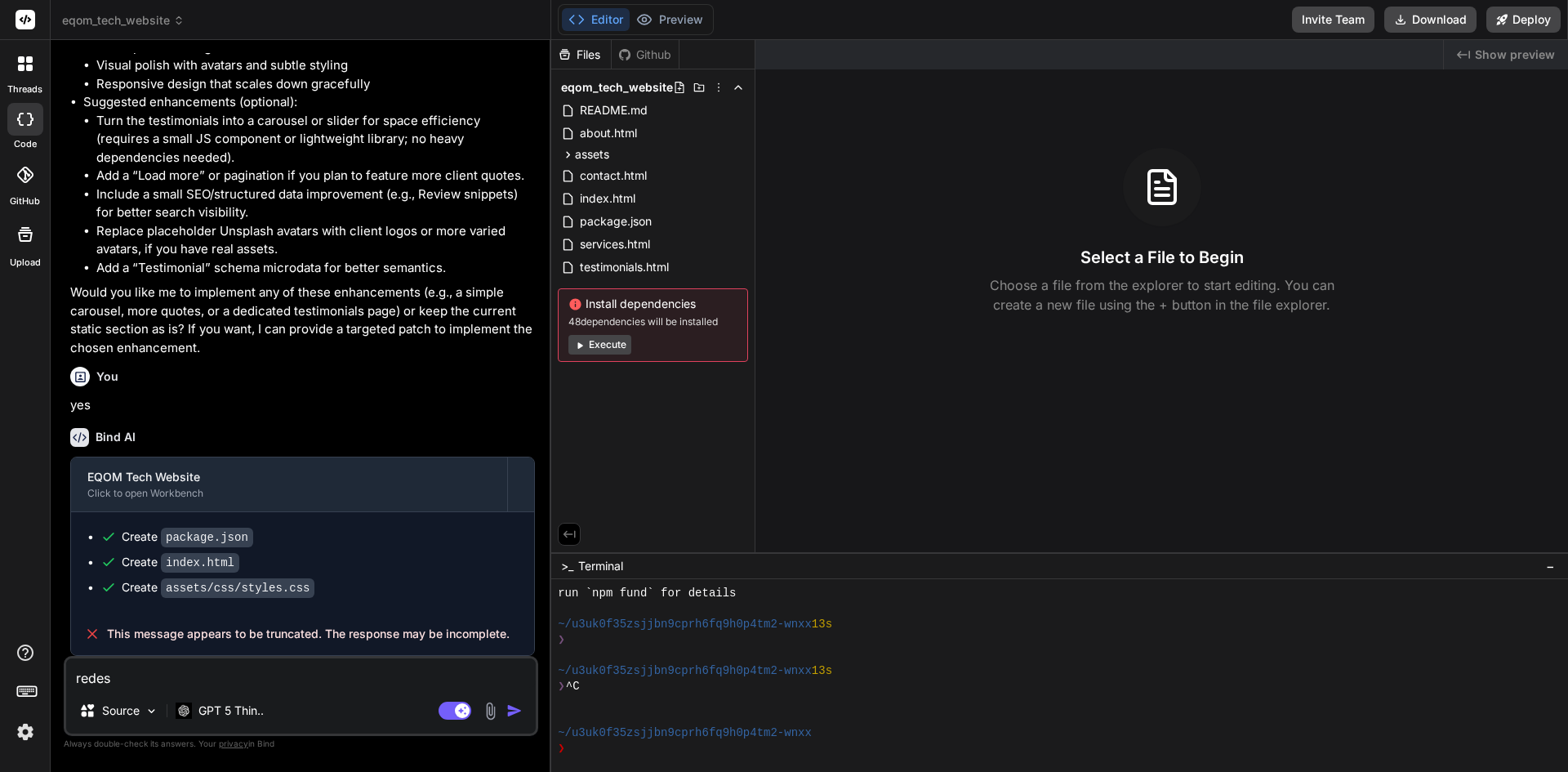
type textarea "x"
type textarea "redesi"
type textarea "x"
type textarea "redesig"
type textarea "x"
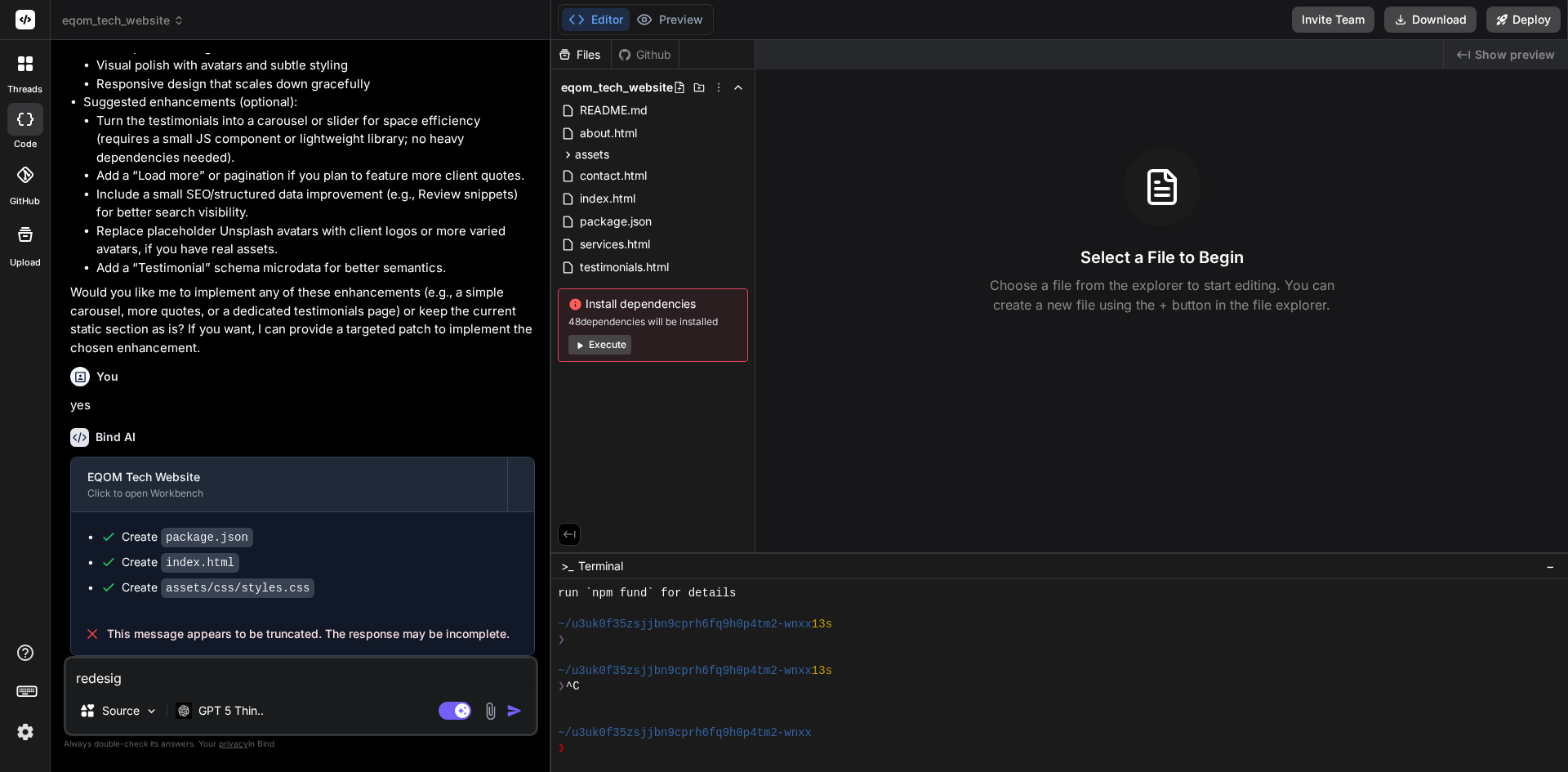
type textarea "redesign"
type textarea "x"
type textarea "redesign"
type textarea "x"
type textarea "redesign i"
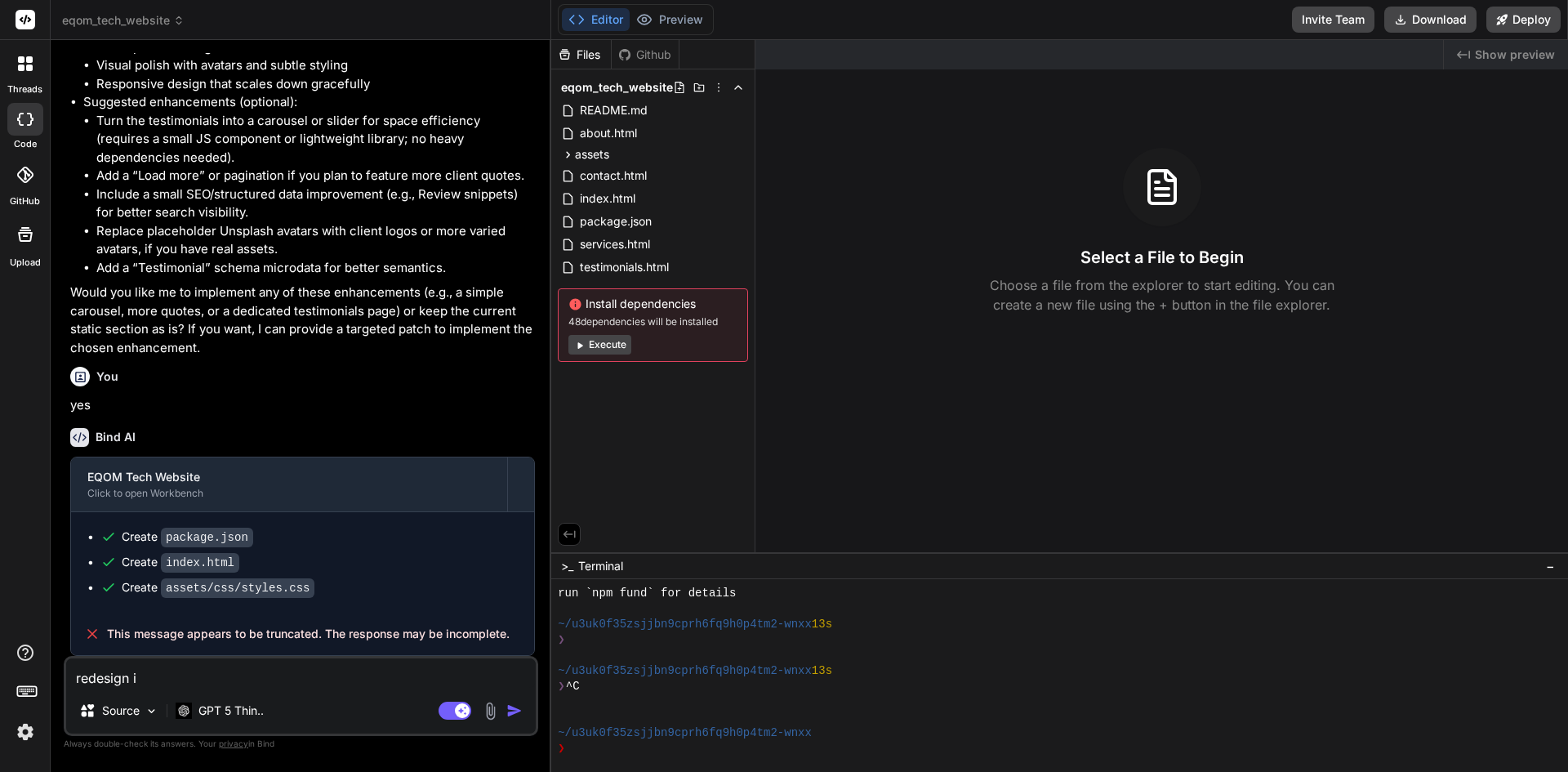
type textarea "x"
type textarea "redesign it"
type textarea "x"
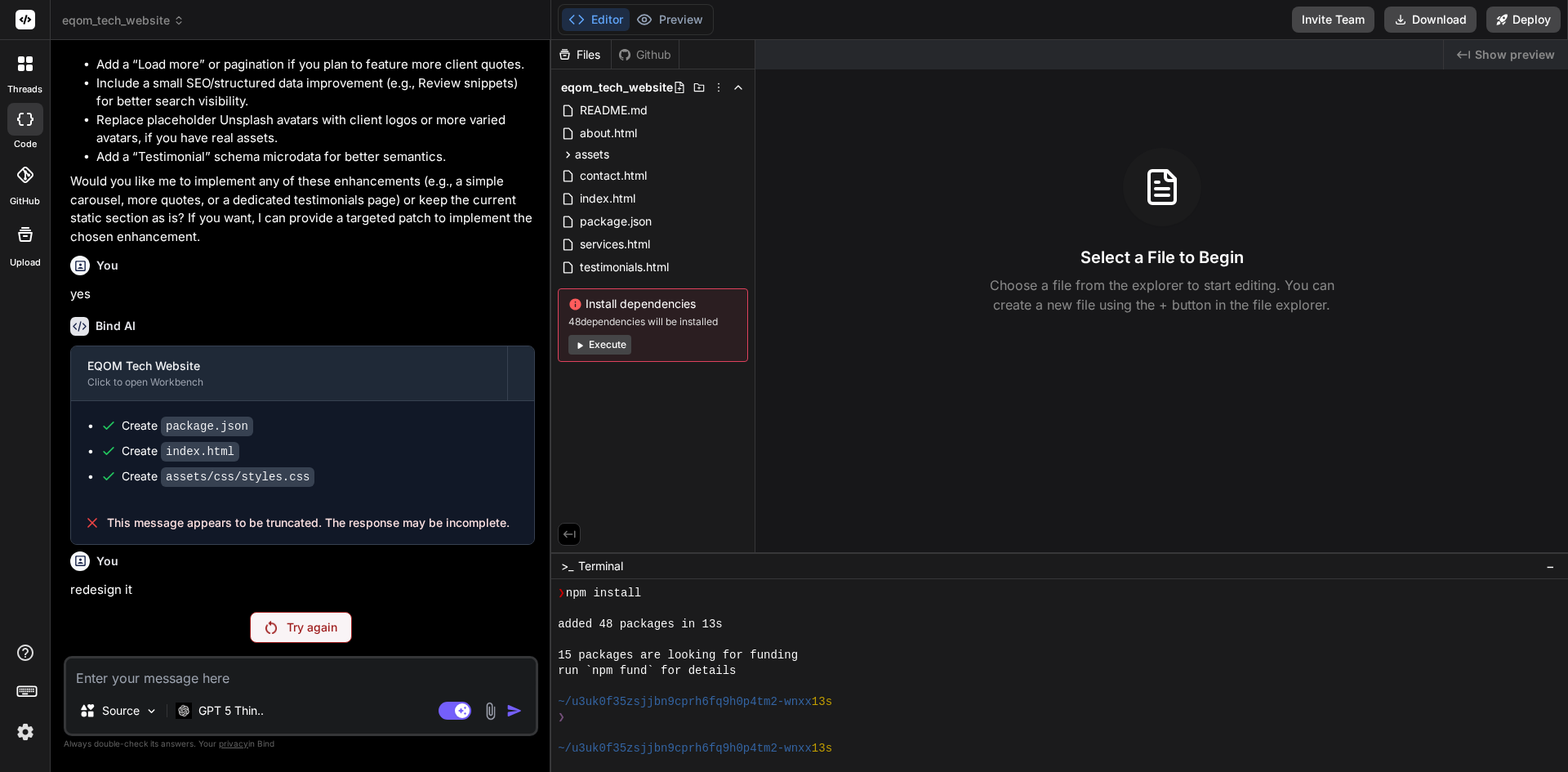
scroll to position [186, 0]
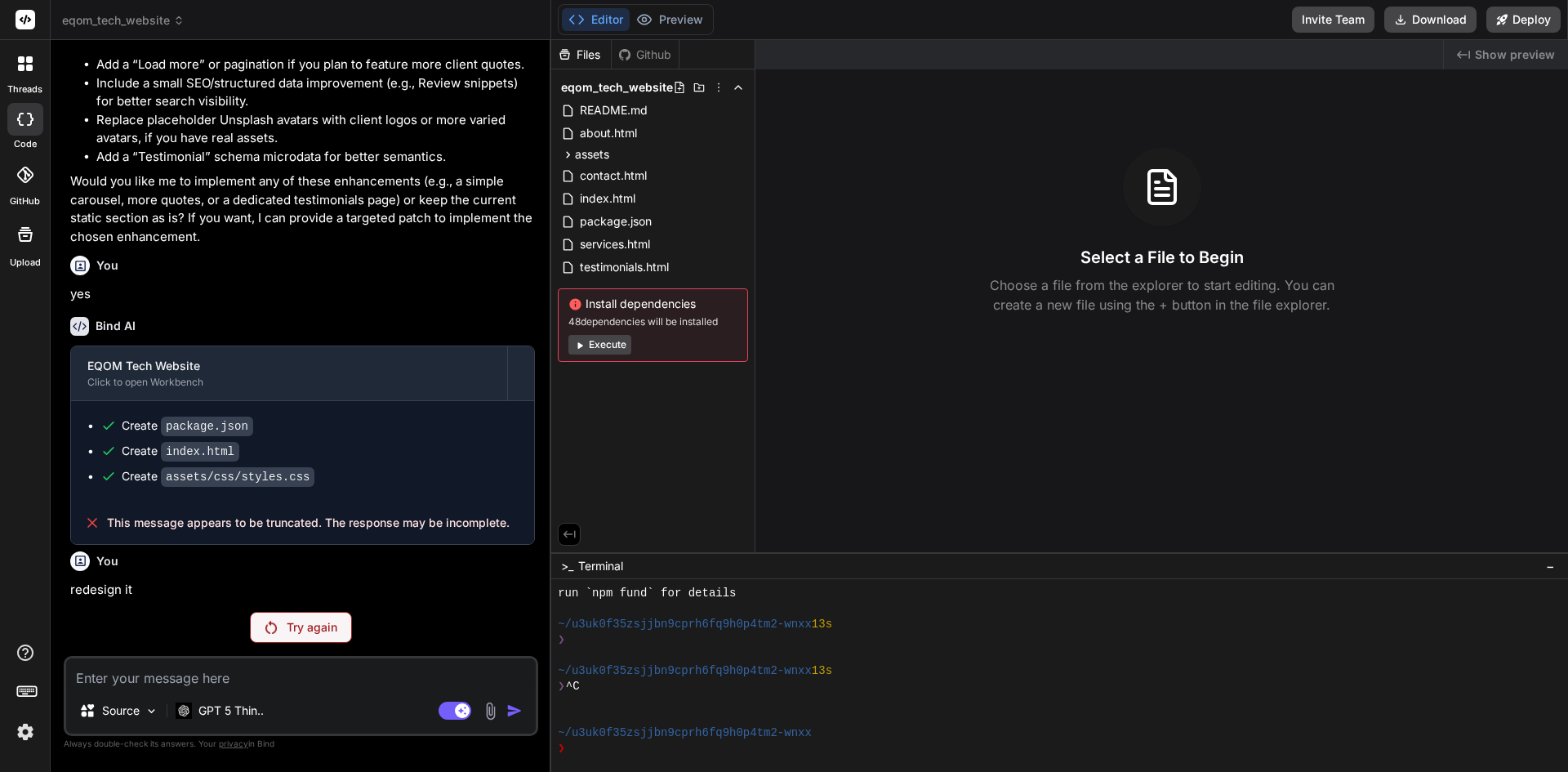
click at [348, 633] on div "Try again" at bounding box center [300, 628] width 102 height 31
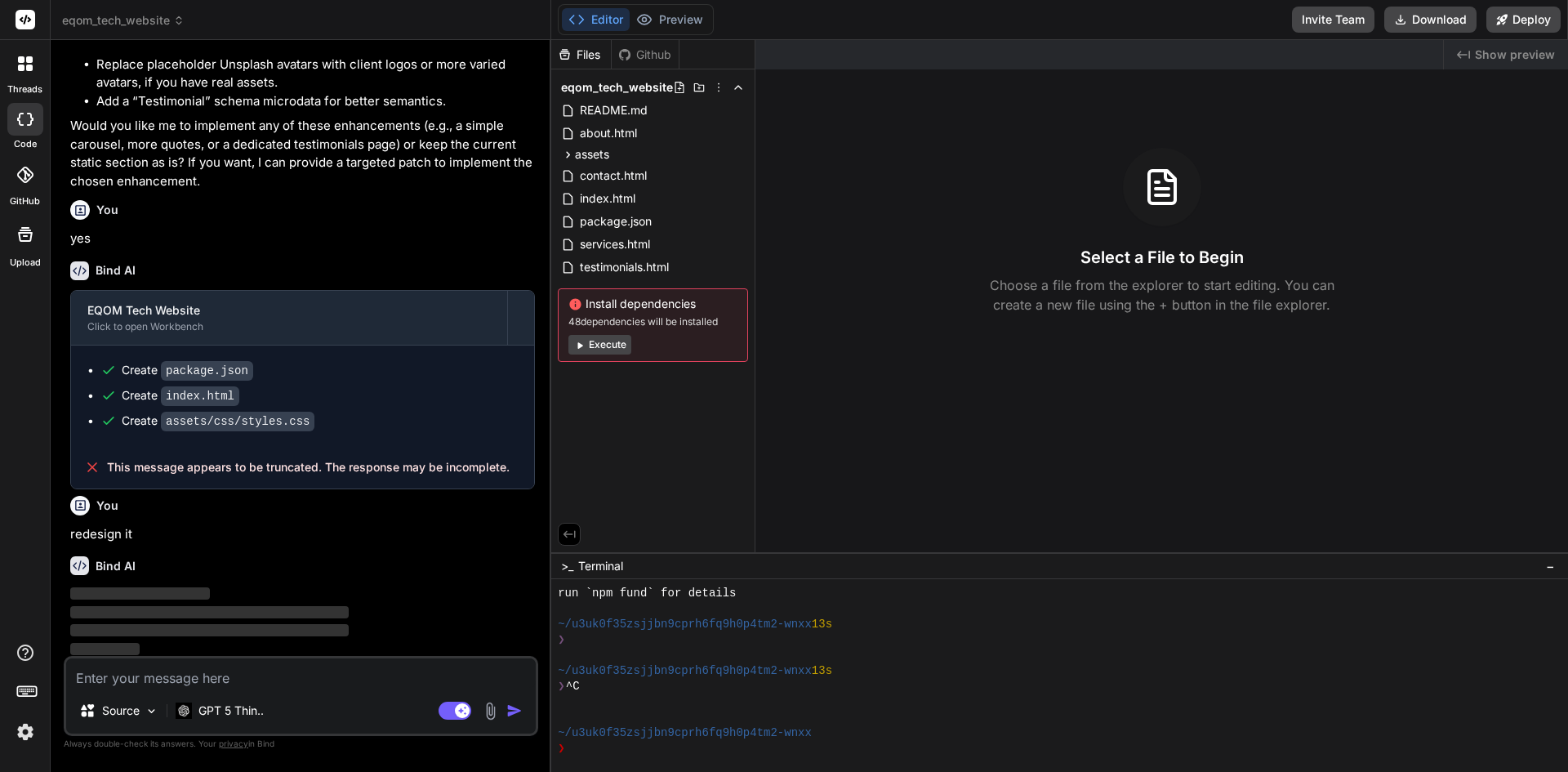
scroll to position [2637, 0]
click at [593, 343] on button "Execute" at bounding box center [600, 345] width 63 height 19
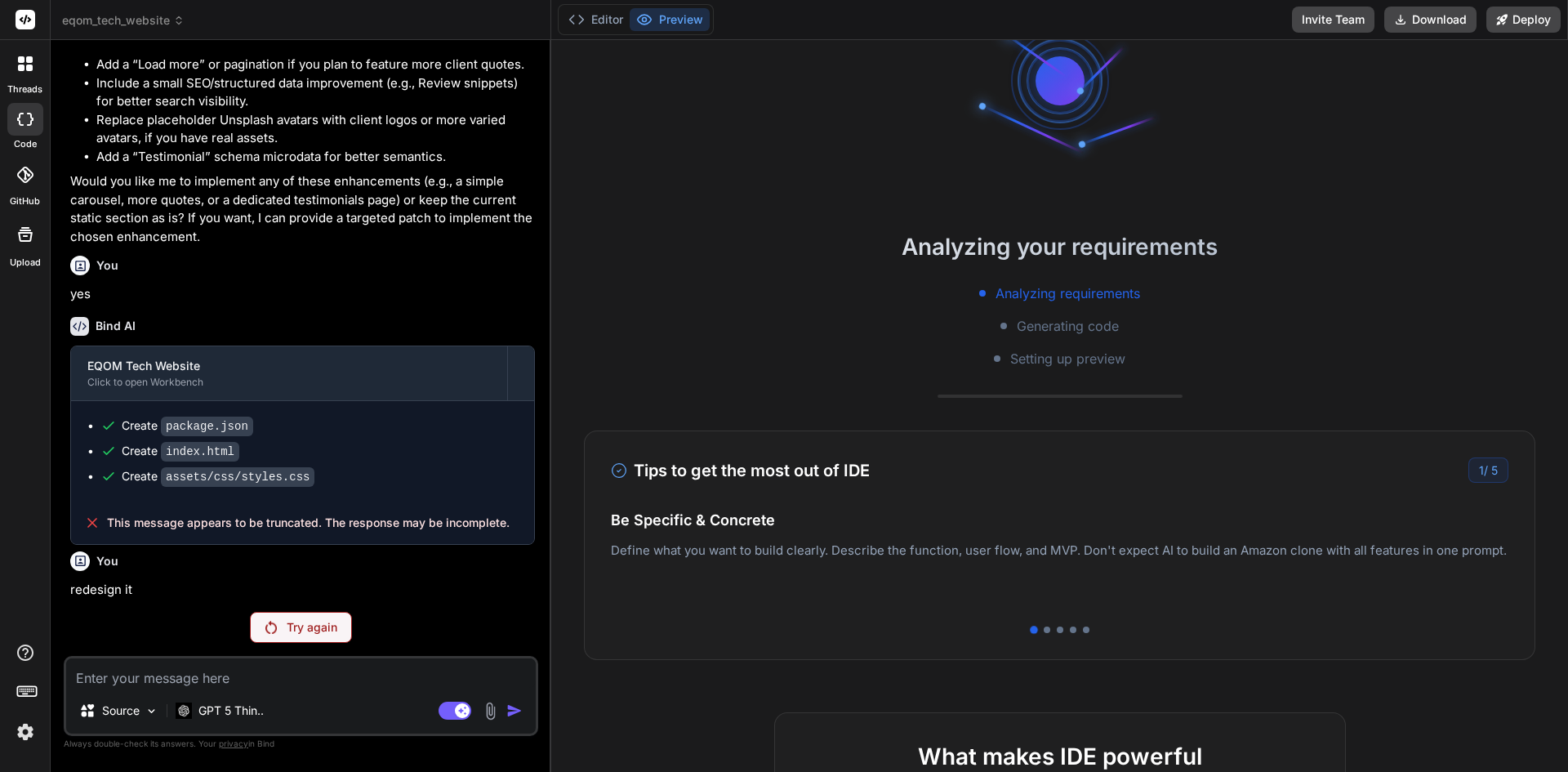
scroll to position [2578, 0]
click at [221, 704] on p "GPT 5 Thin.." at bounding box center [231, 710] width 65 height 16
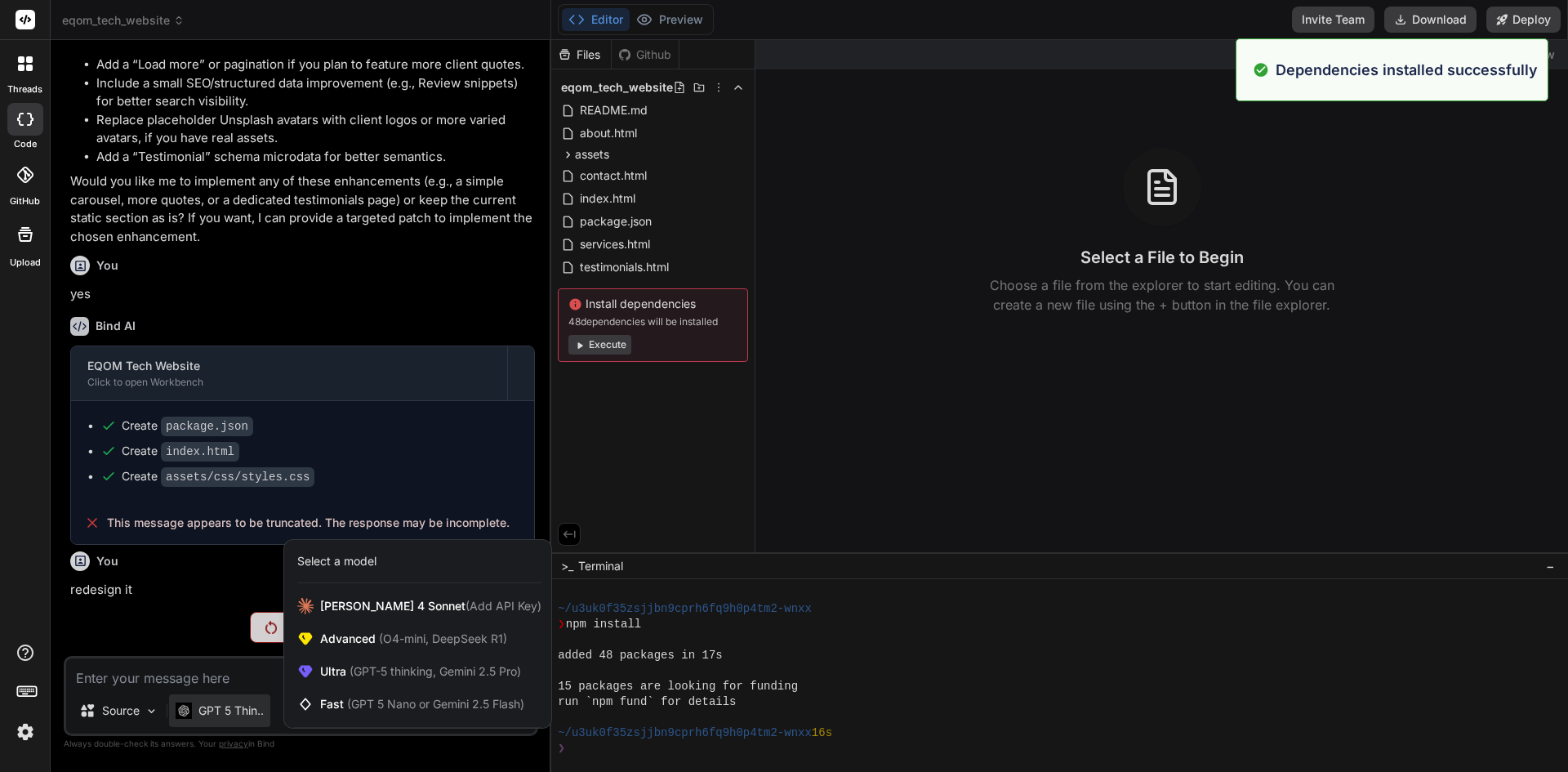
scroll to position [419, 0]
click at [24, 119] on icon at bounding box center [25, 118] width 16 height 13
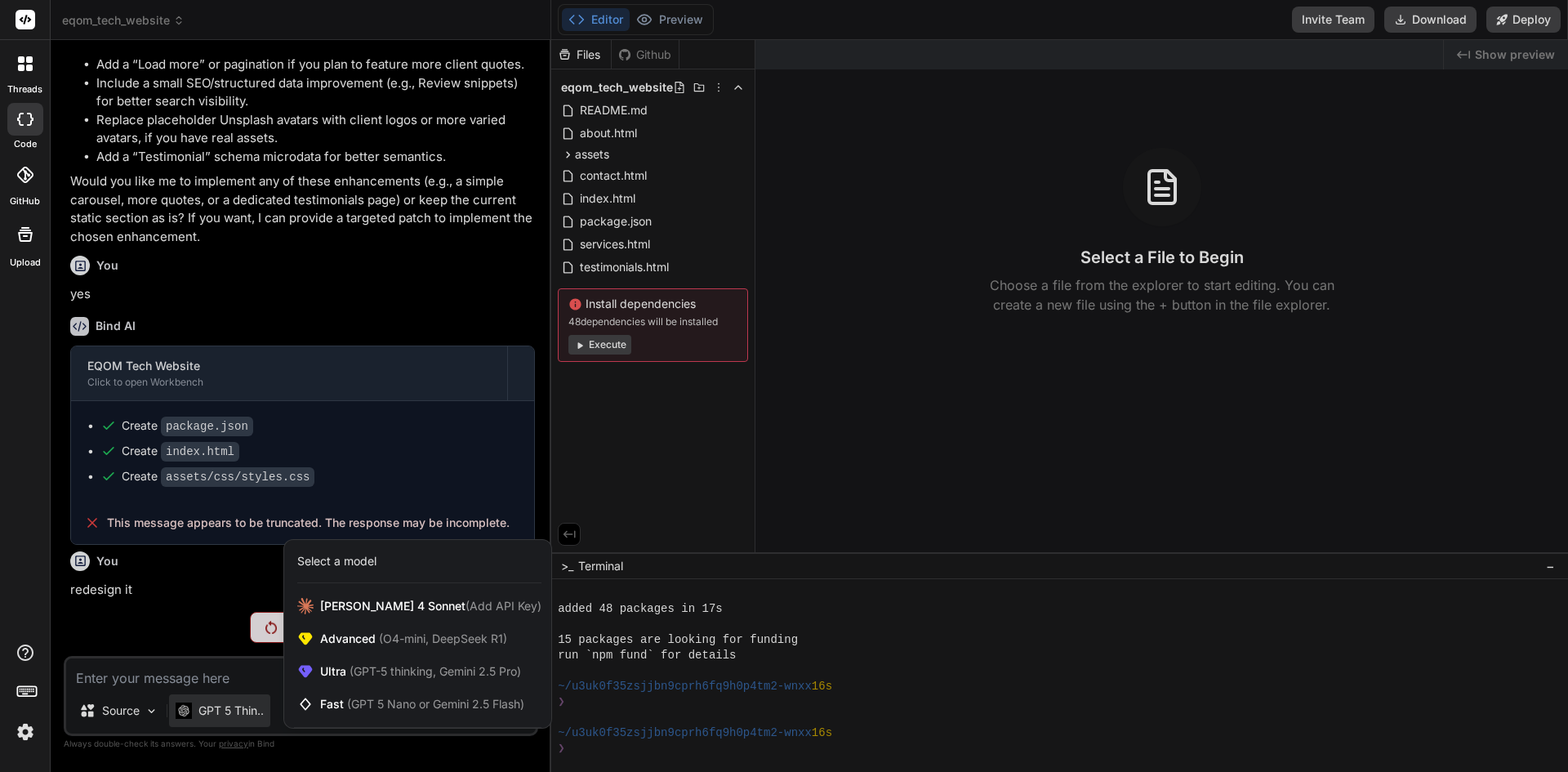
click at [104, 35] on div at bounding box center [784, 386] width 1568 height 772
type textarea "x"
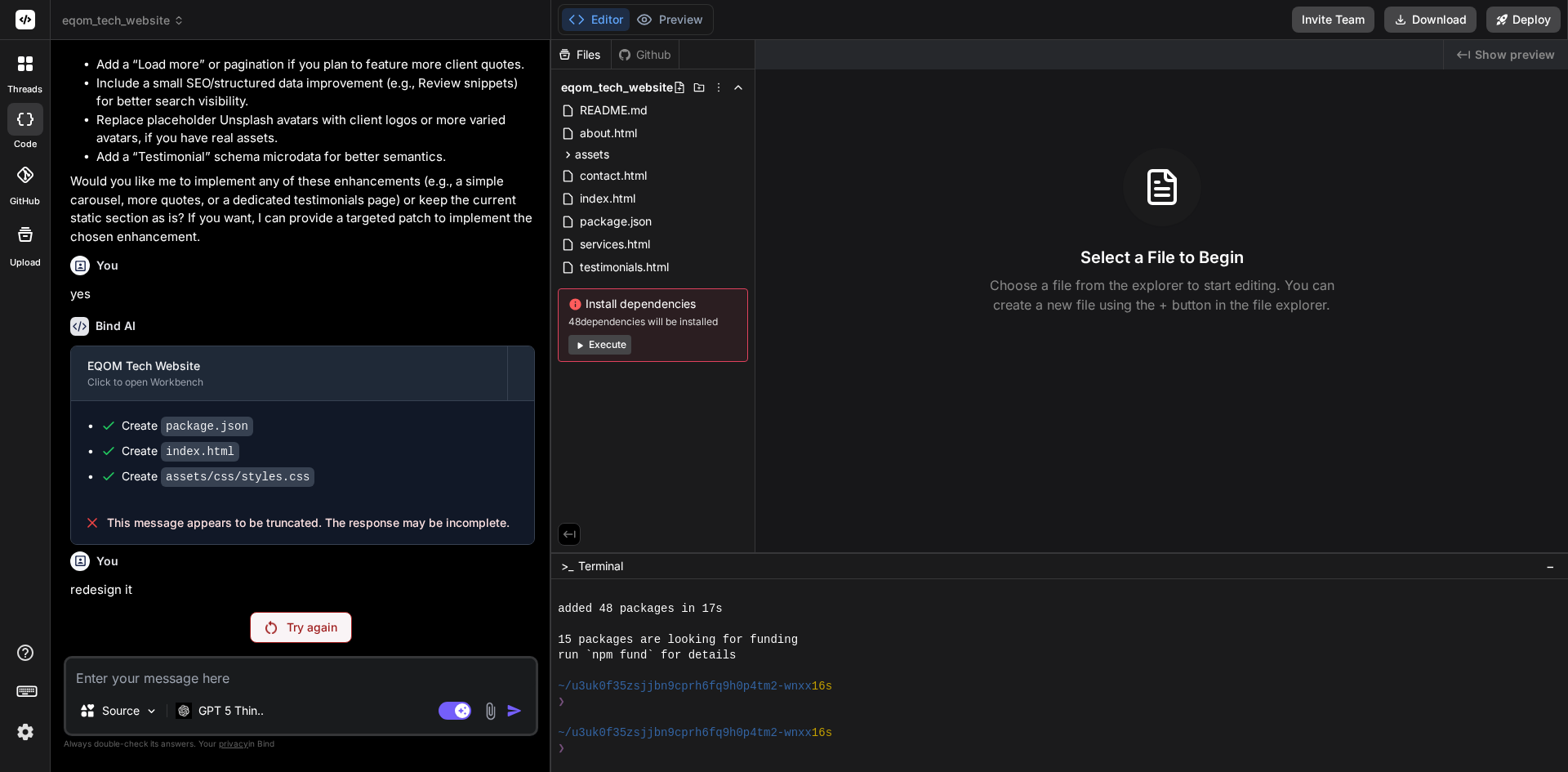
click at [86, 23] on span "eqom_tech_website" at bounding box center [123, 20] width 123 height 16
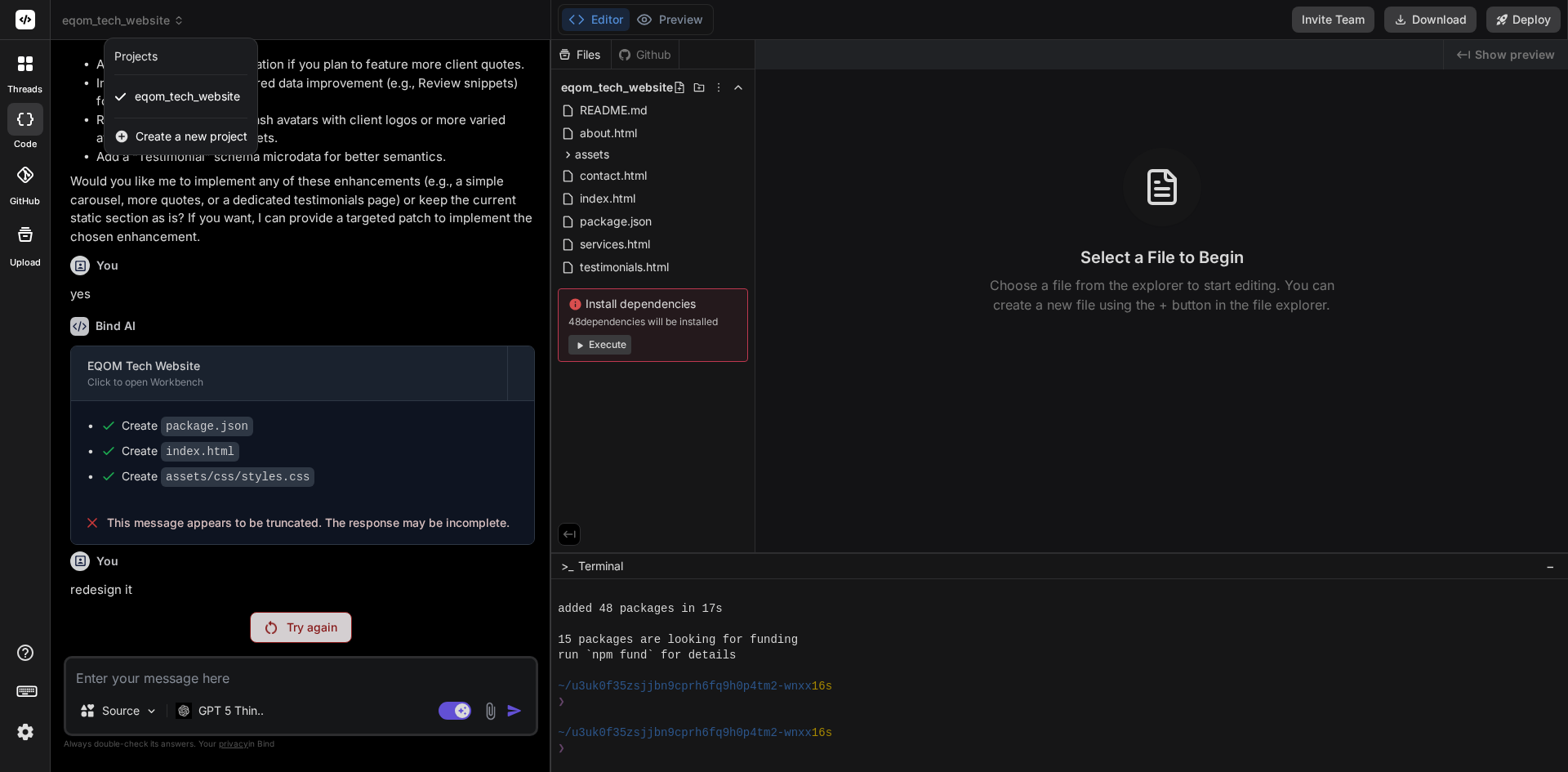
click at [164, 139] on span "Create a new project" at bounding box center [192, 136] width 112 height 16
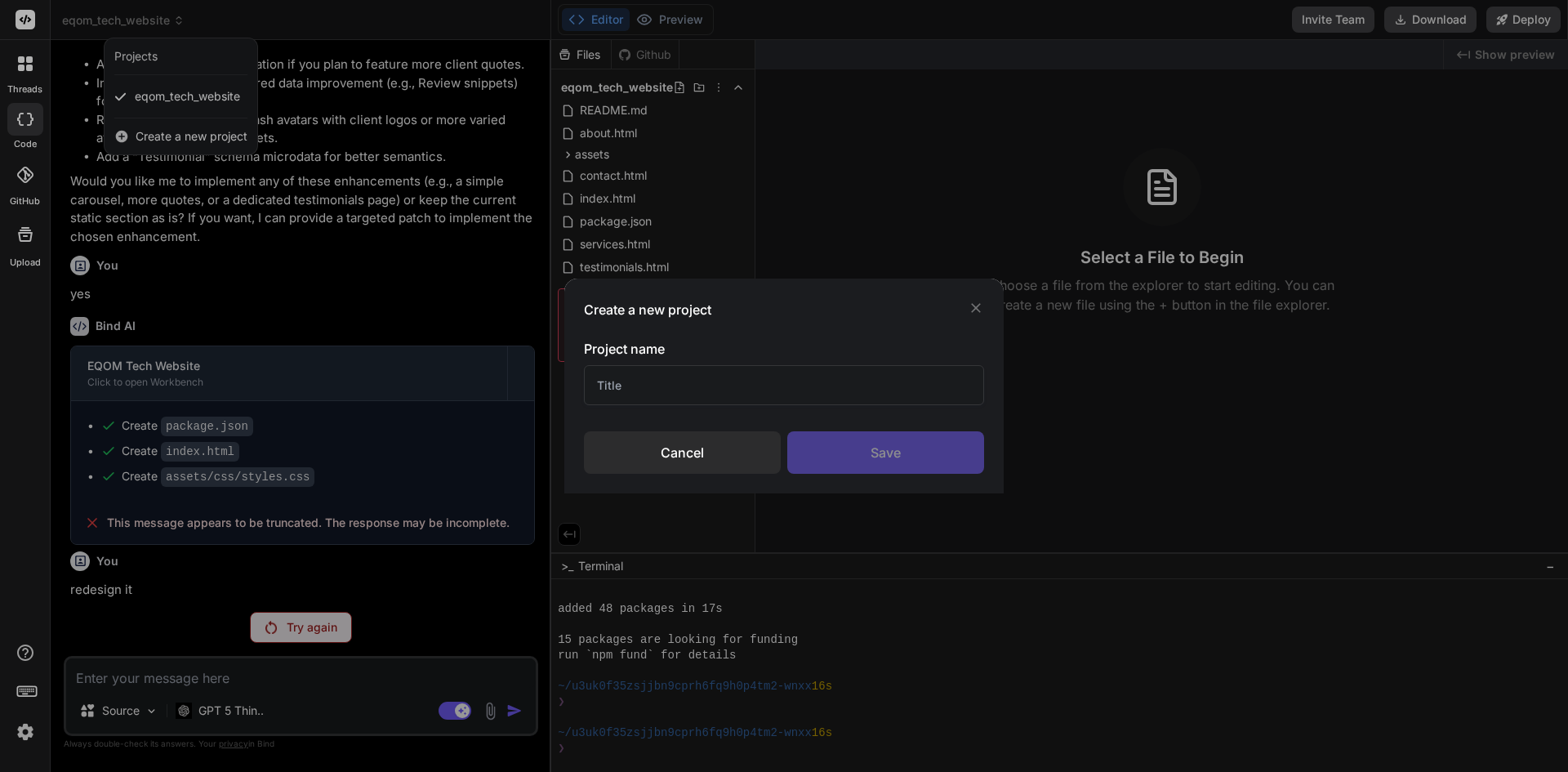
click at [769, 384] on input "text" at bounding box center [784, 385] width 400 height 40
type input "afflatus"
click at [944, 457] on div "Save" at bounding box center [885, 452] width 197 height 43
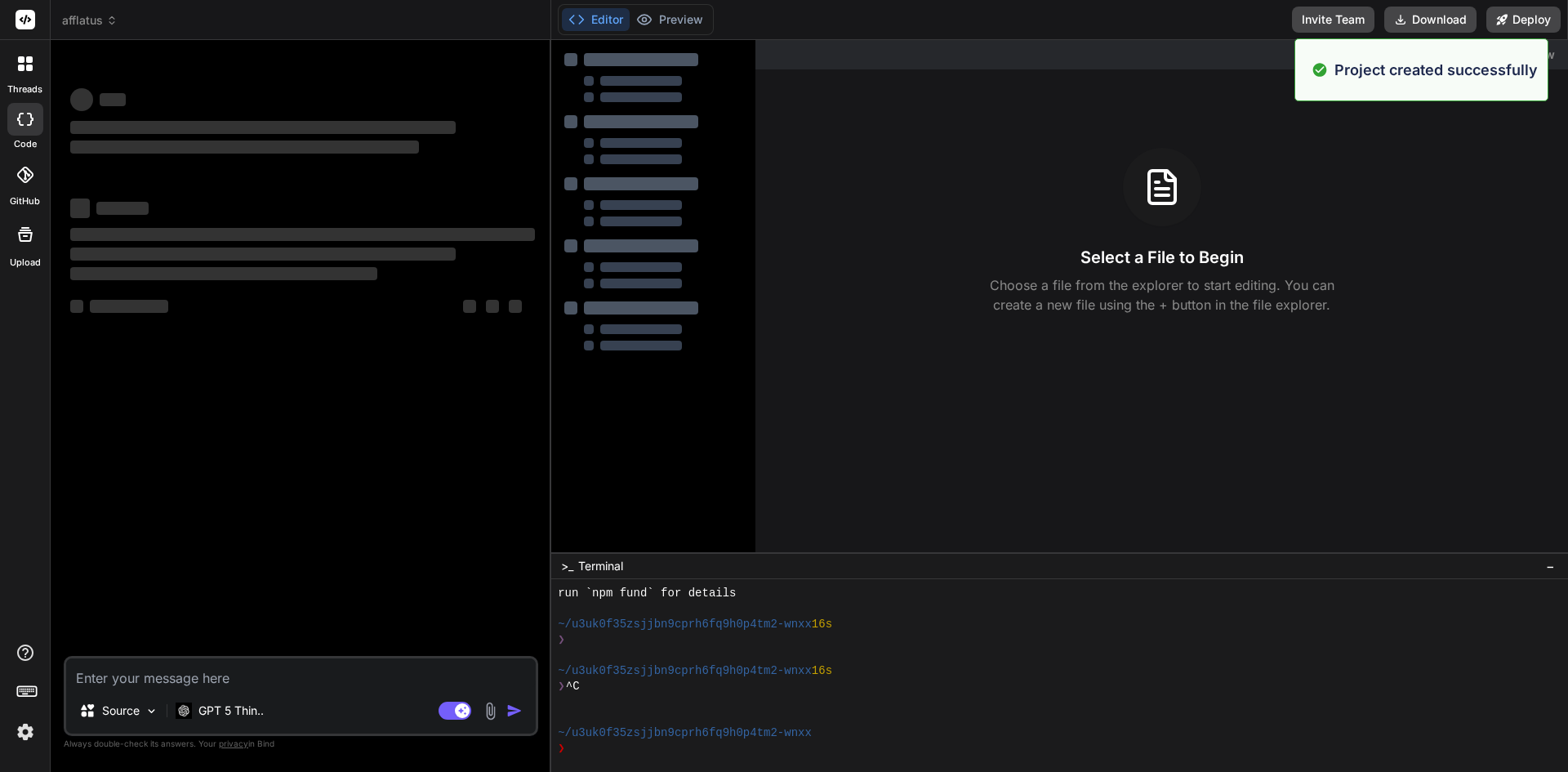
scroll to position [481, 0]
click at [257, 707] on p "GPT 5 Thin.." at bounding box center [231, 710] width 65 height 16
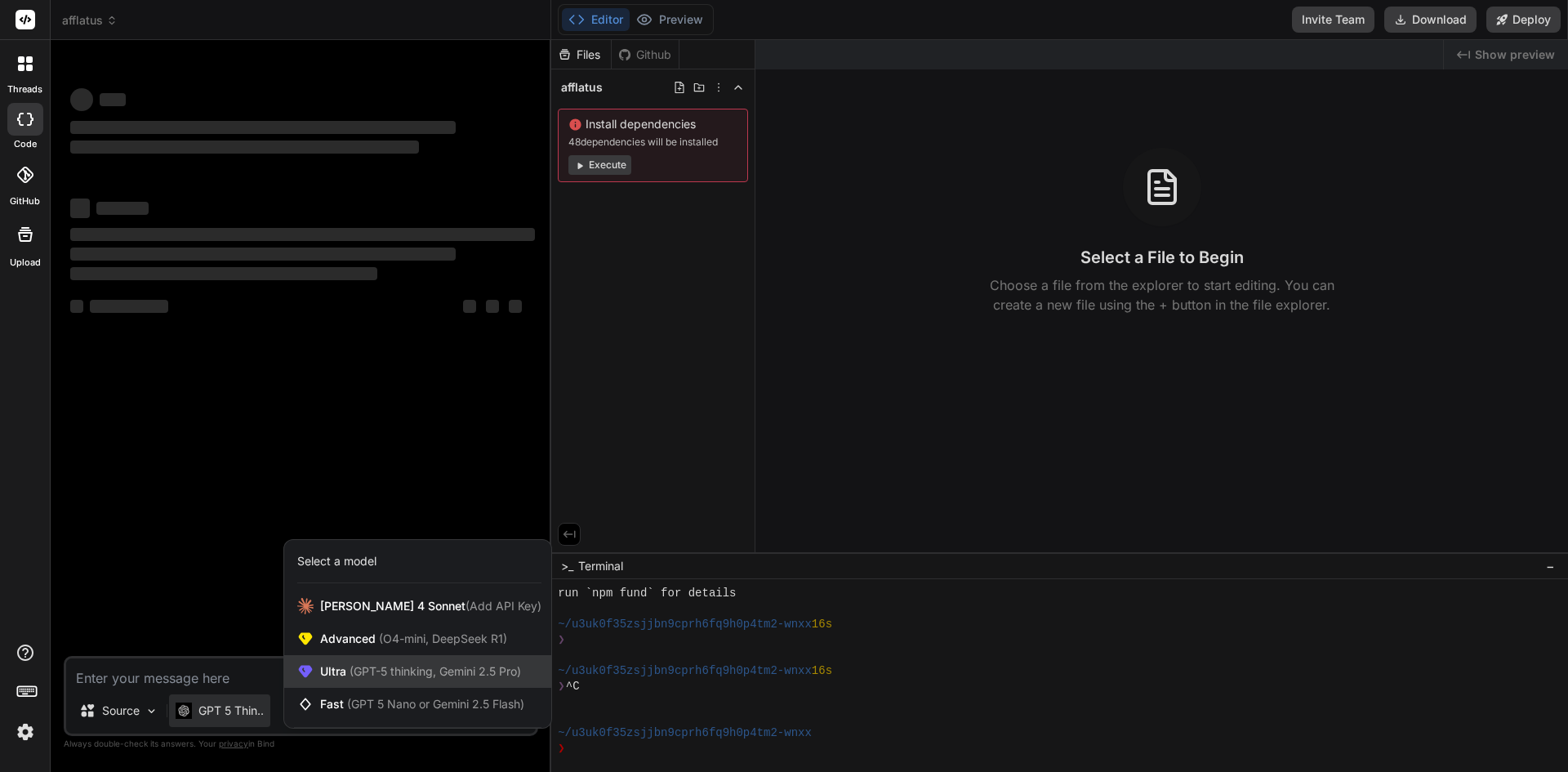
click at [446, 663] on div "Ultra (GPT-5 thinking, Gemini 2.5 Pro)" at bounding box center [417, 671] width 267 height 33
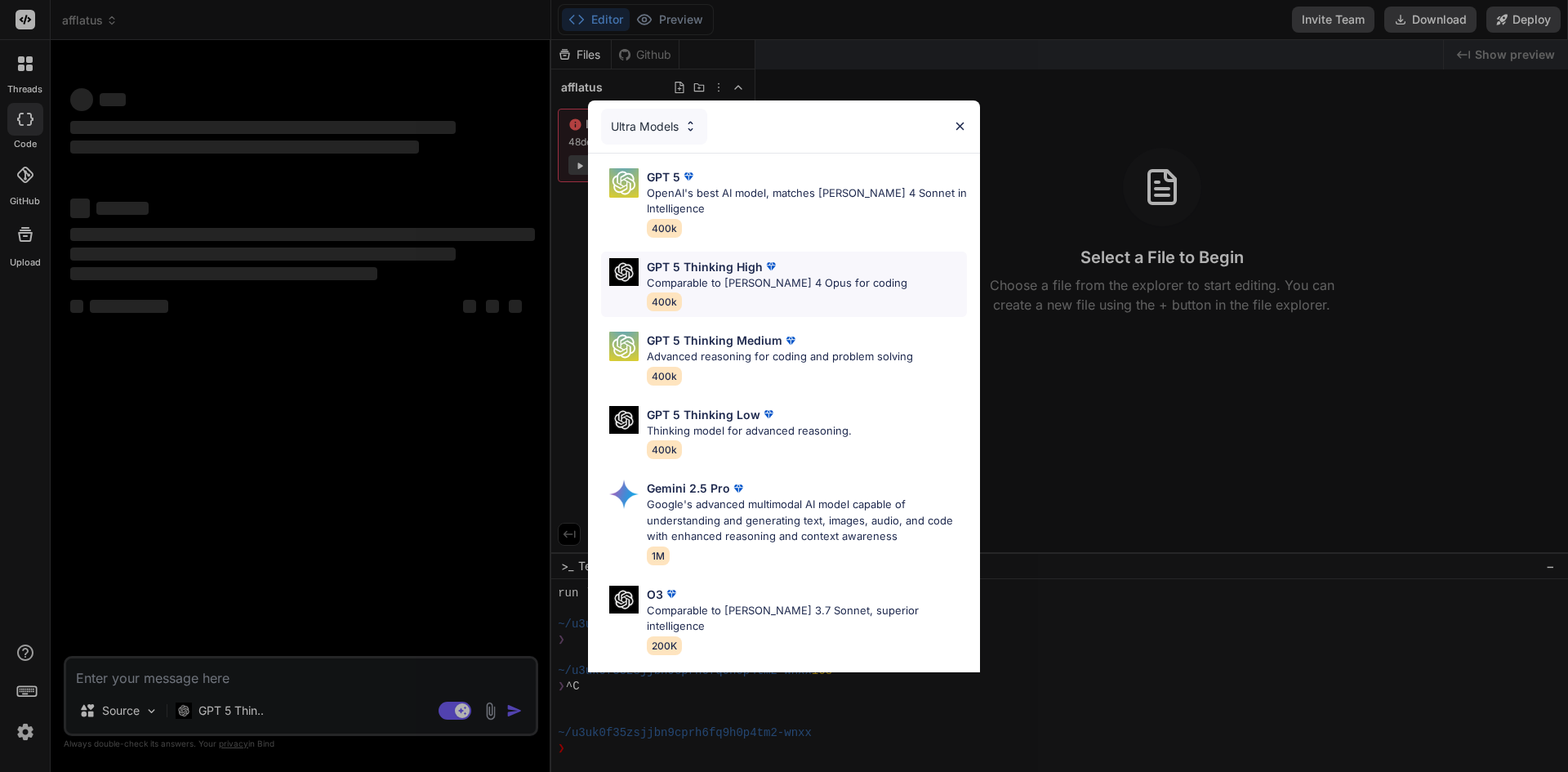
click at [761, 279] on p "Comparable to Claude 4 Opus for coding" at bounding box center [777, 283] width 261 height 16
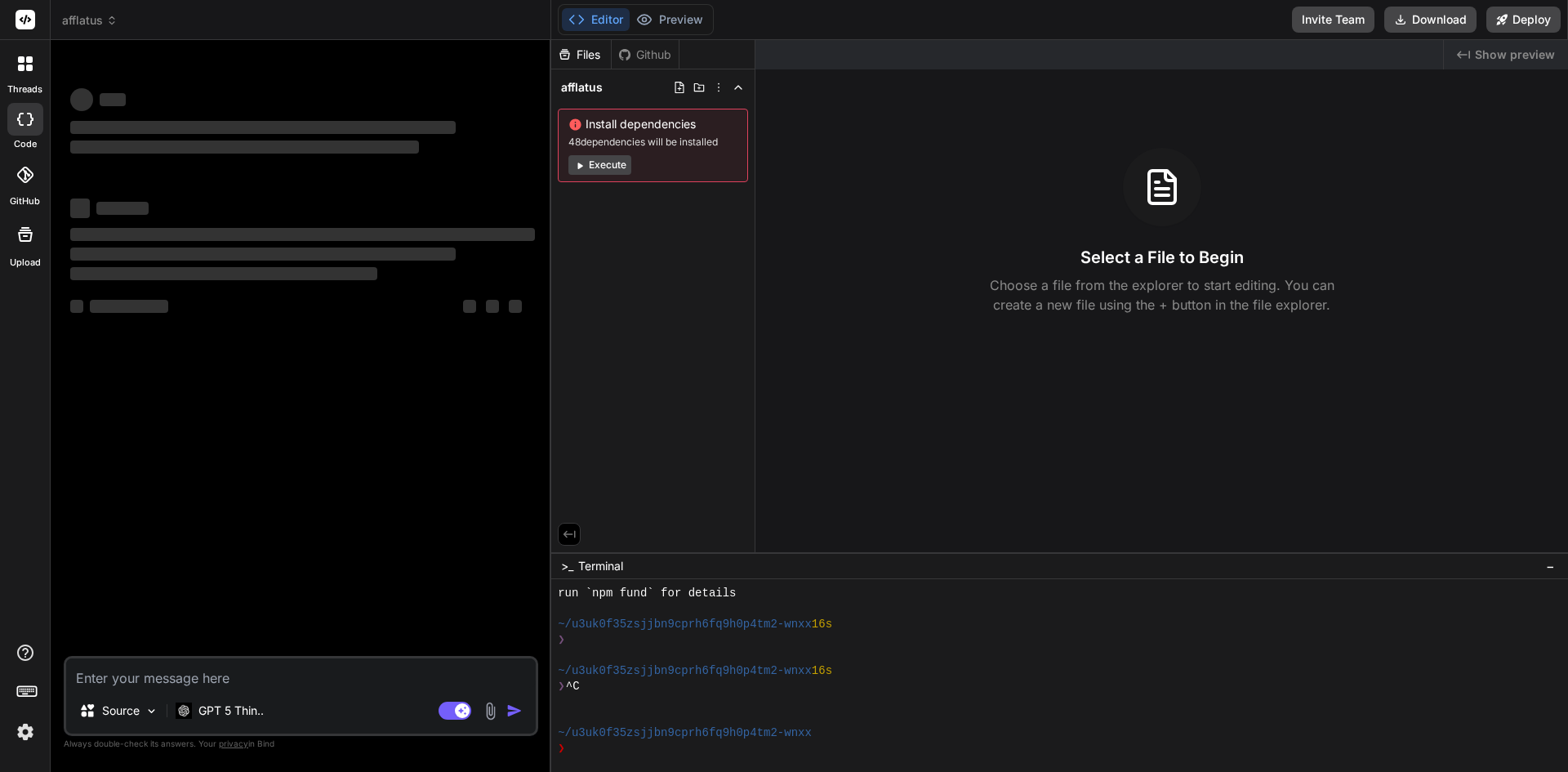
click at [345, 670] on textarea at bounding box center [300, 673] width 470 height 29
click at [211, 685] on textarea at bounding box center [300, 673] width 470 height 29
type textarea "x"
type textarea "r"
type textarea "x"
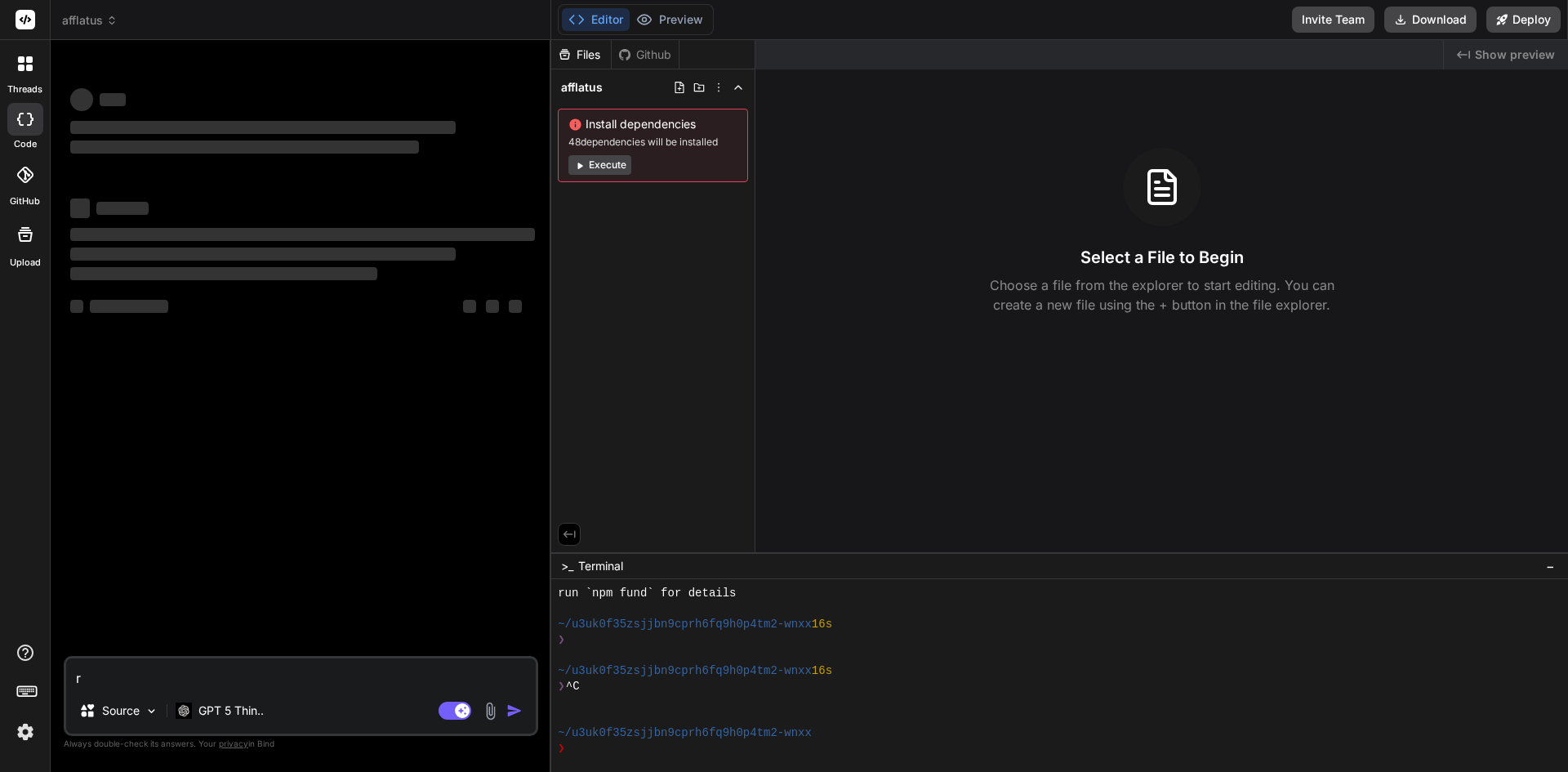
type textarea "re"
type textarea "x"
type textarea "reb"
type textarea "x"
type textarea "rebu"
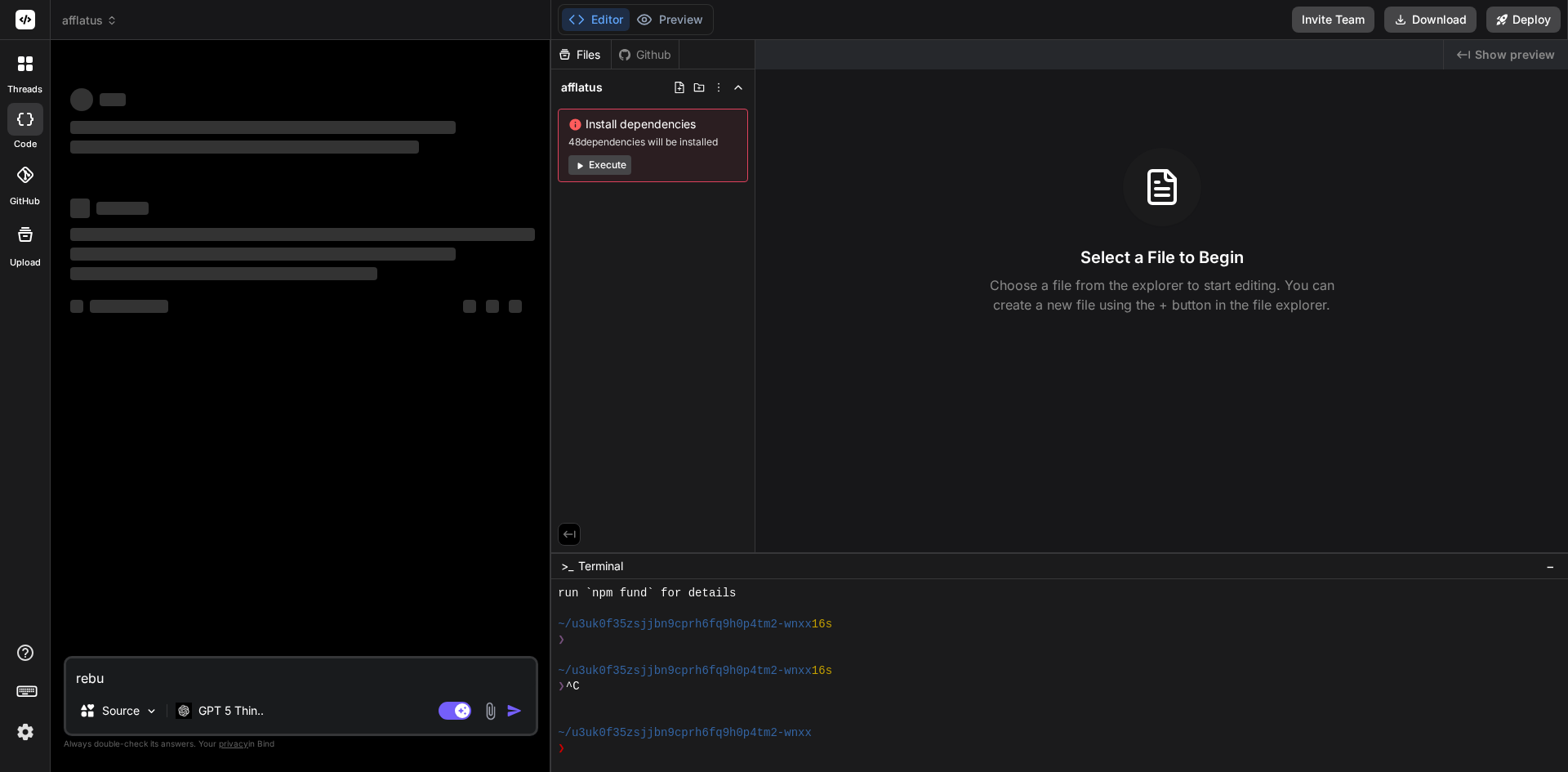
type textarea "x"
type textarea "rebui"
type textarea "x"
type textarea "rebuil"
type textarea "x"
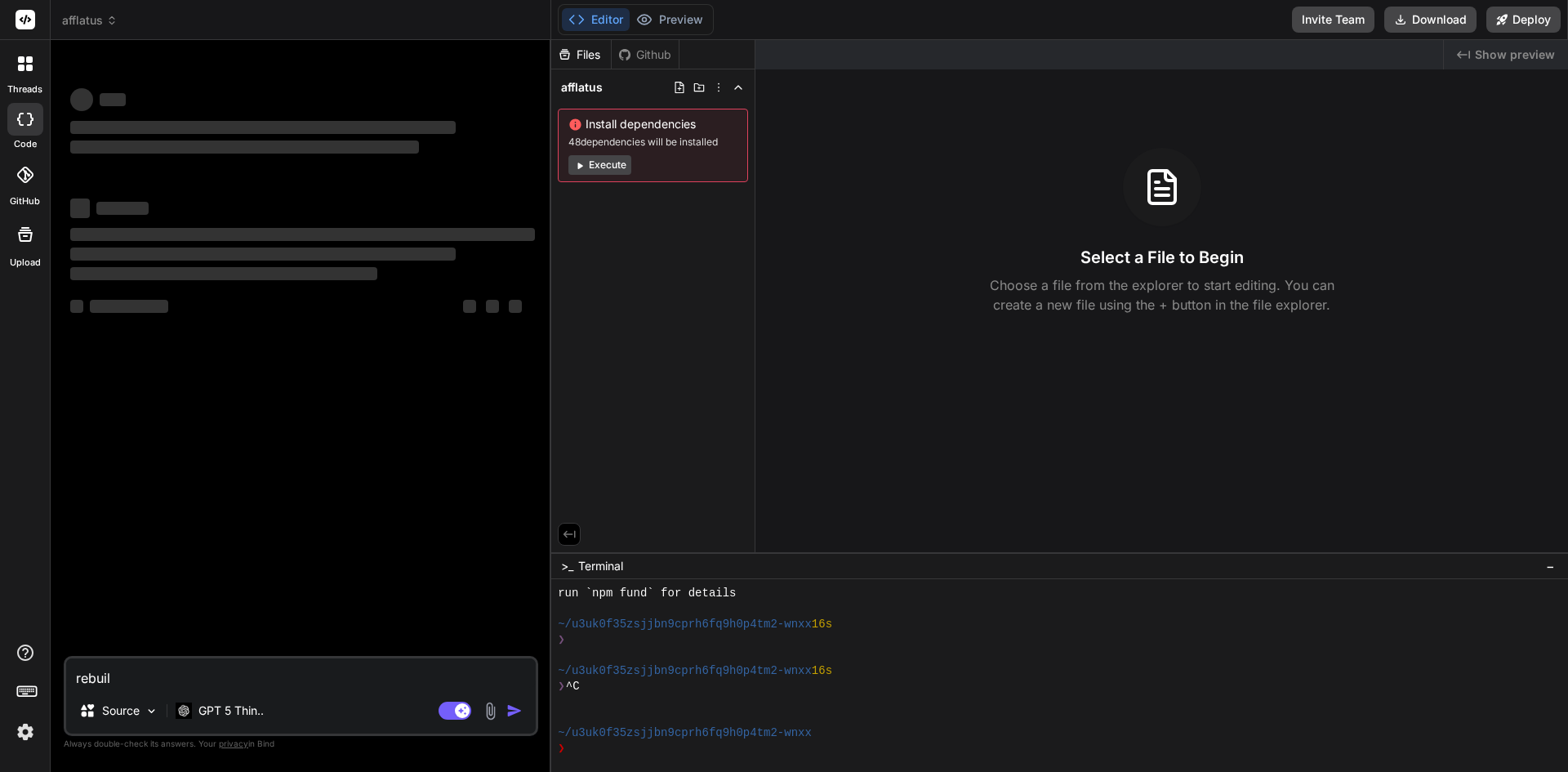
type textarea "rebuild"
type textarea "x"
type textarea "rebuild"
type textarea "x"
type textarea "rebuild t"
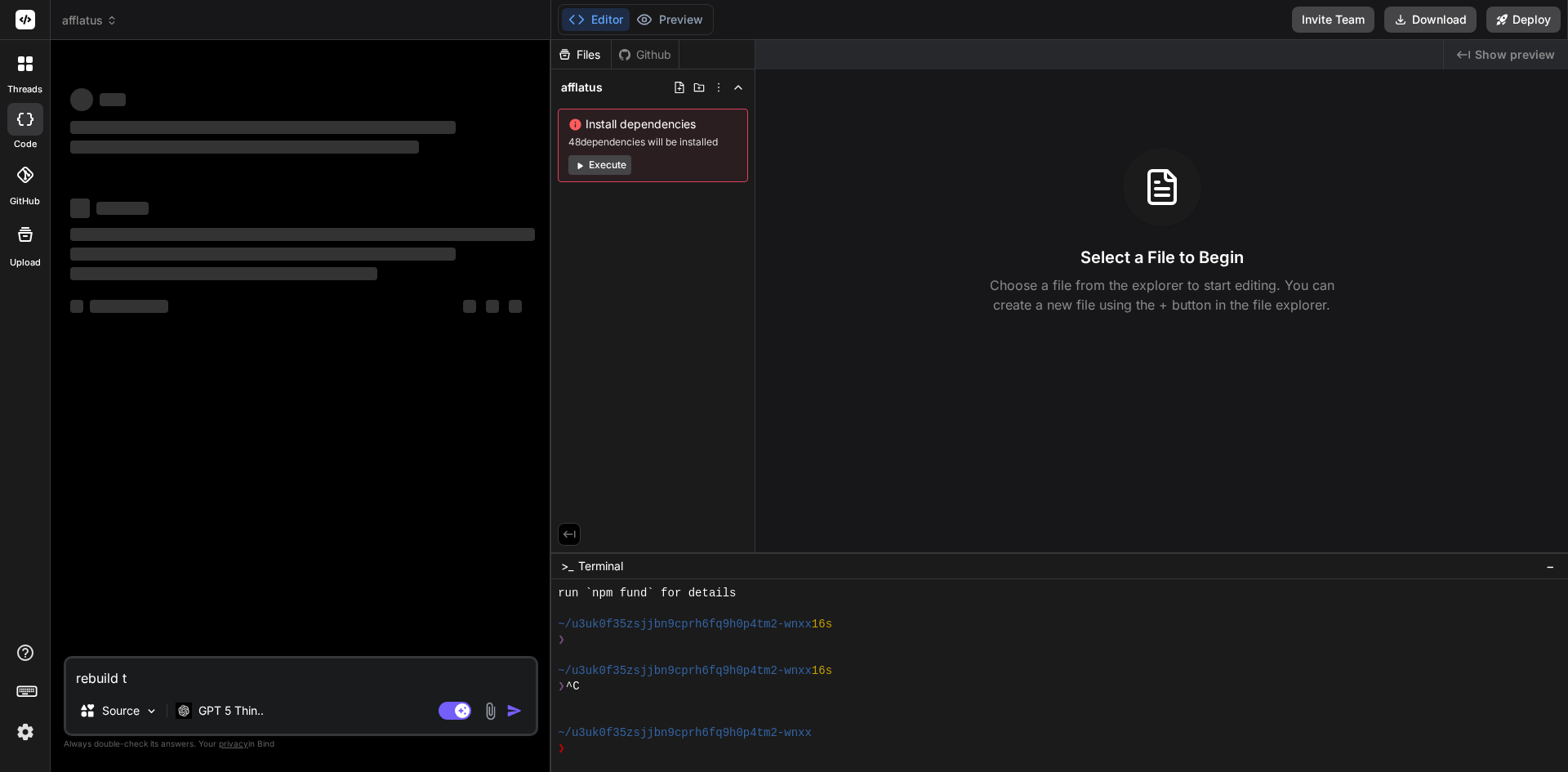
type textarea "x"
type textarea "rebuild th"
type textarea "x"
type textarea "rebuild this"
type textarea "x"
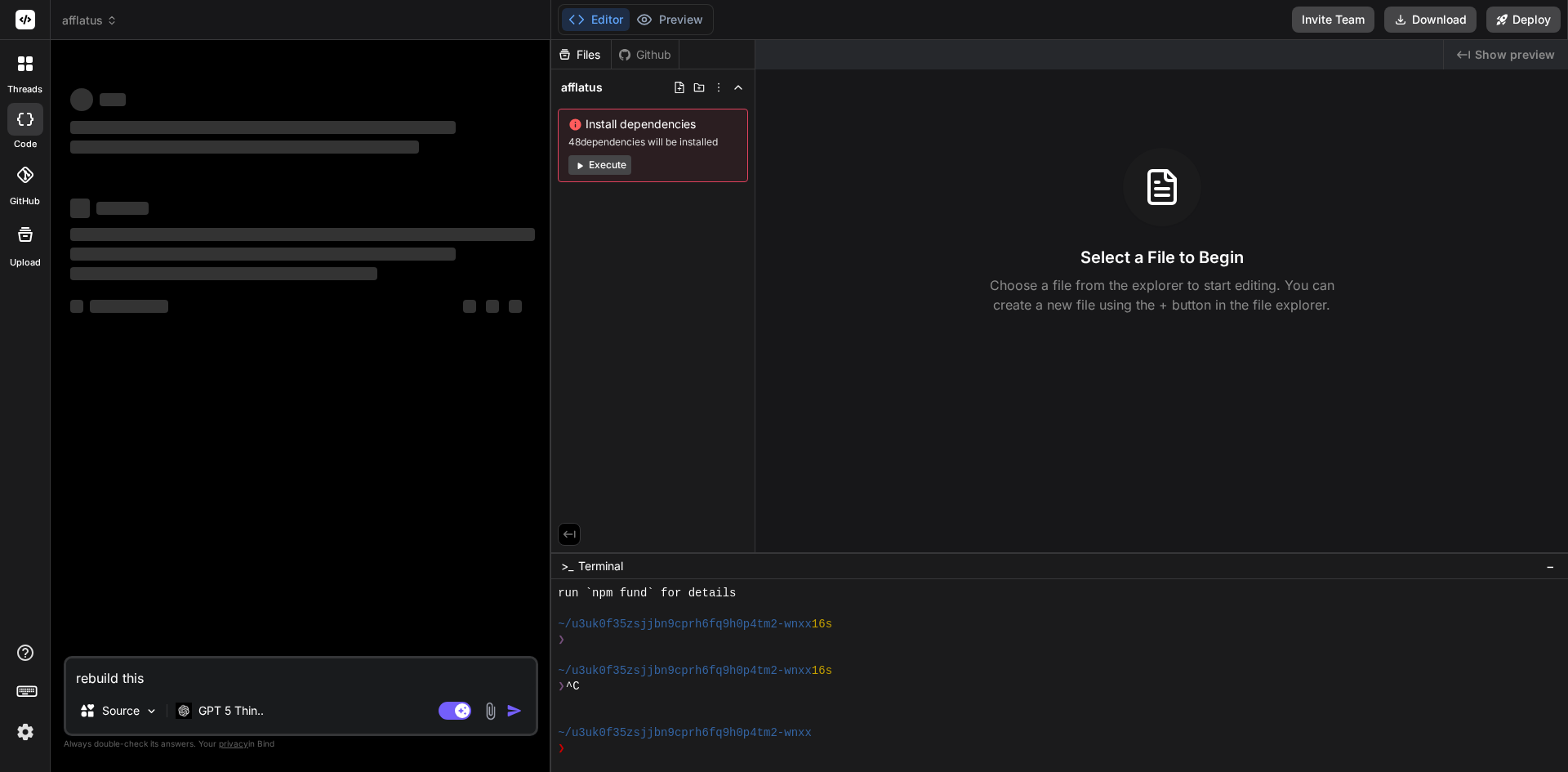
type textarea "rebuild this"
type textarea "x"
type textarea "rebuild this w"
type textarea "x"
type textarea "rebuild this we"
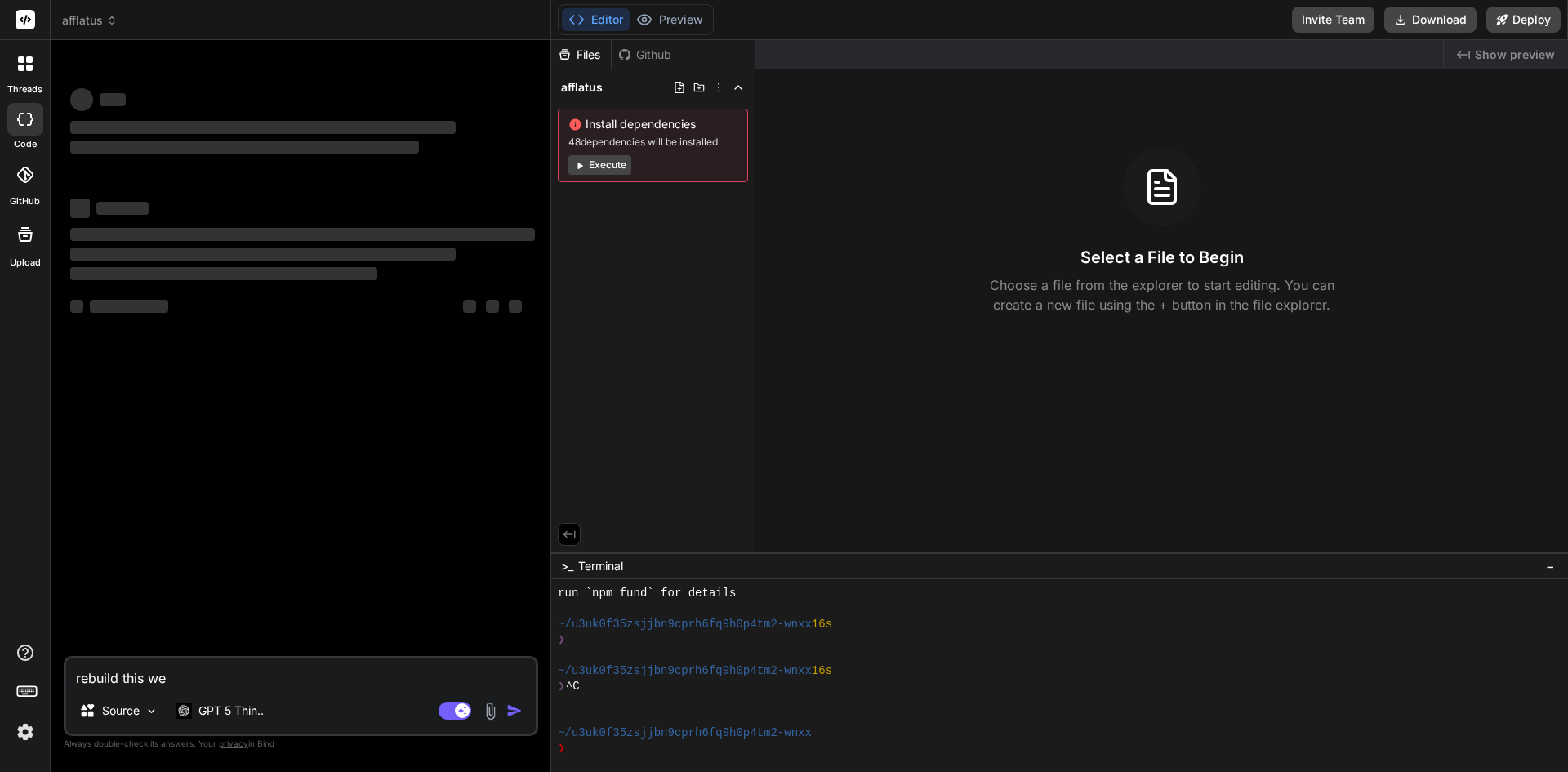
type textarea "x"
type textarea "rebuild this web"
type textarea "x"
type textarea "rebuild this webs"
type textarea "x"
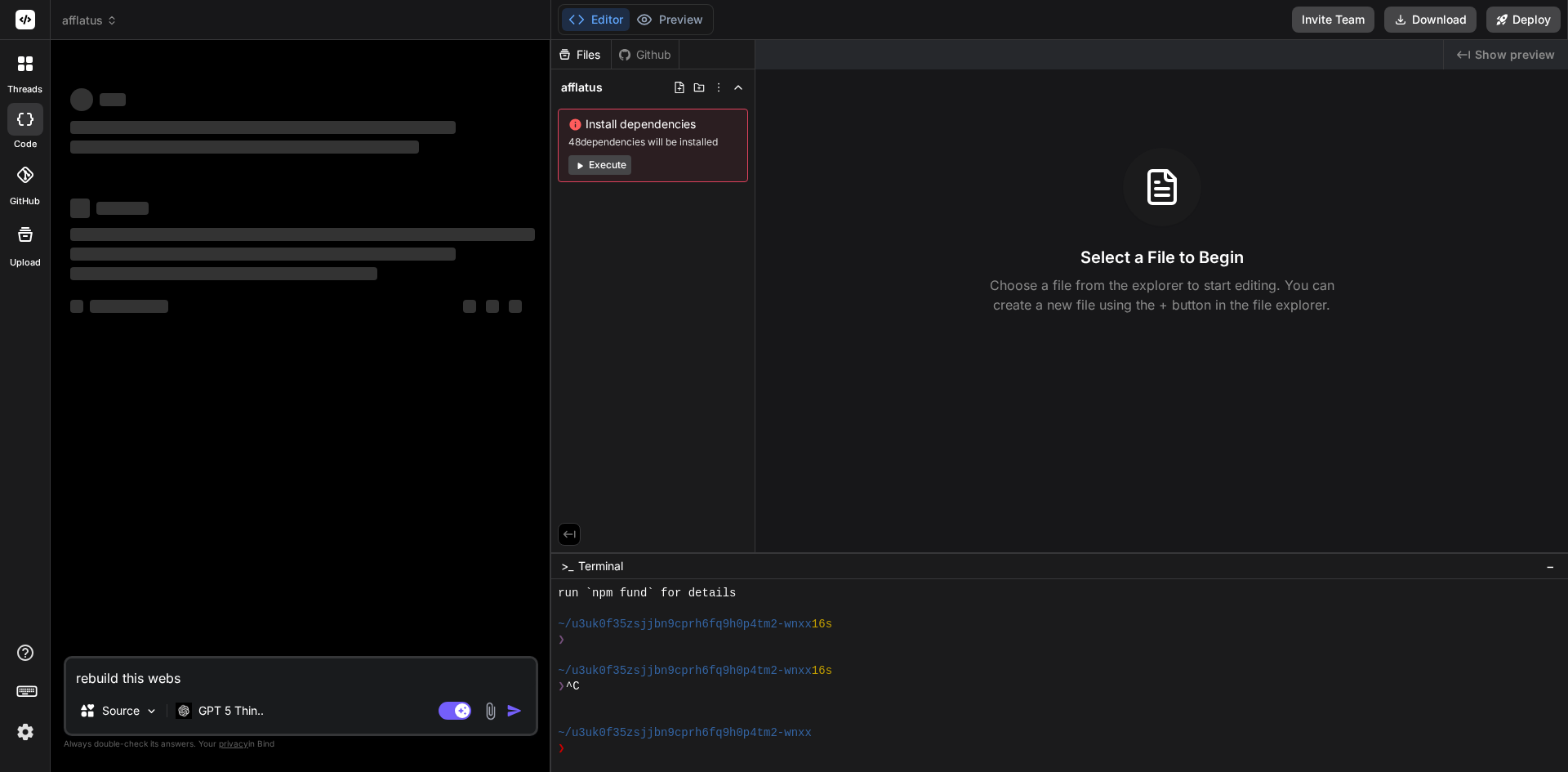
type textarea "rebuild this websi"
type textarea "x"
type textarea "rebuild this websit"
type textarea "x"
type textarea "rebuild this website"
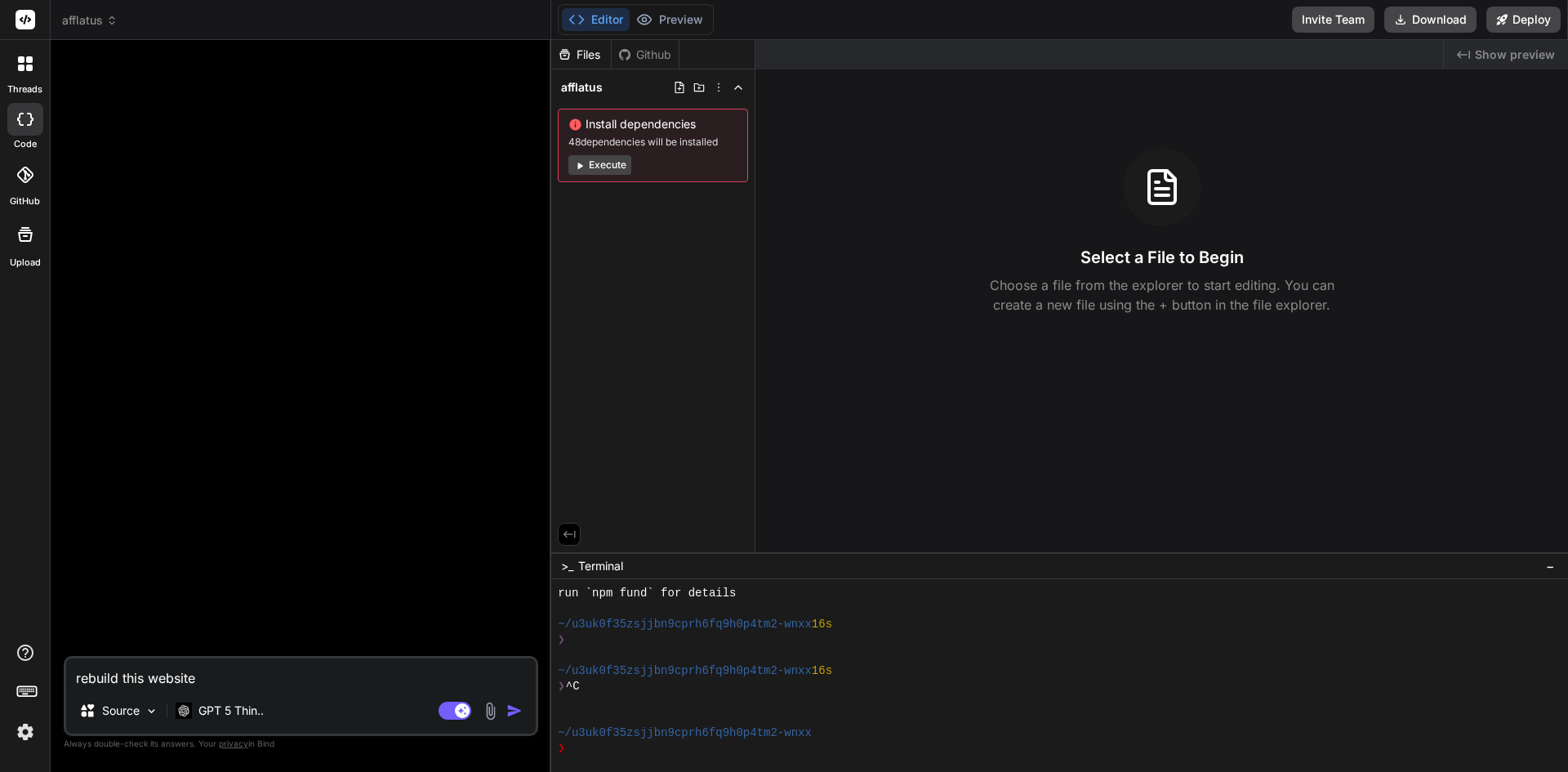
type textarea "x"
type textarea "rebuild this website"
paste textarea "https://afflatusrealty.com/"
type textarea "x"
type textarea "rebuild this website https://afflatusrealty.com/"
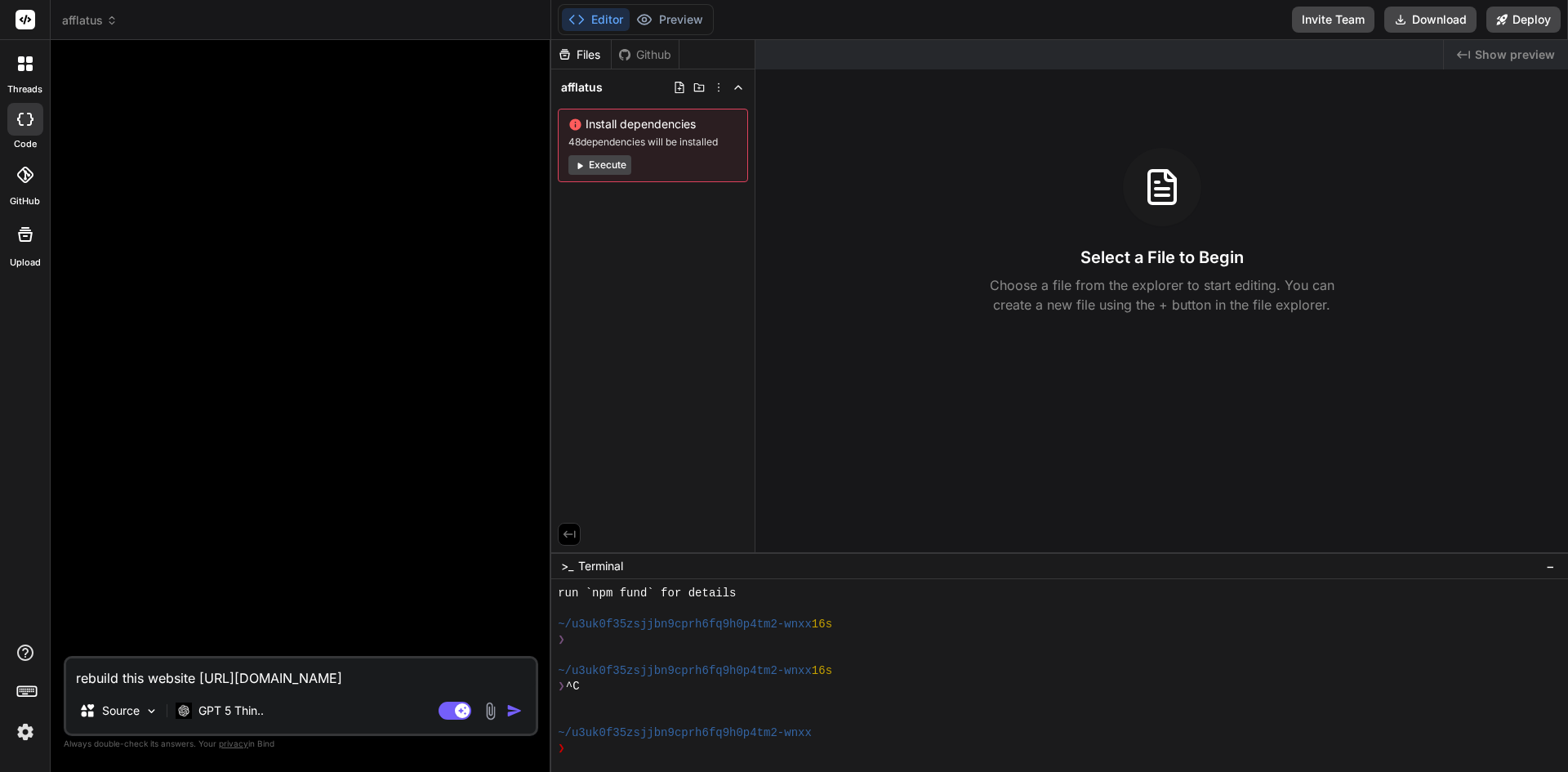
type textarea "x"
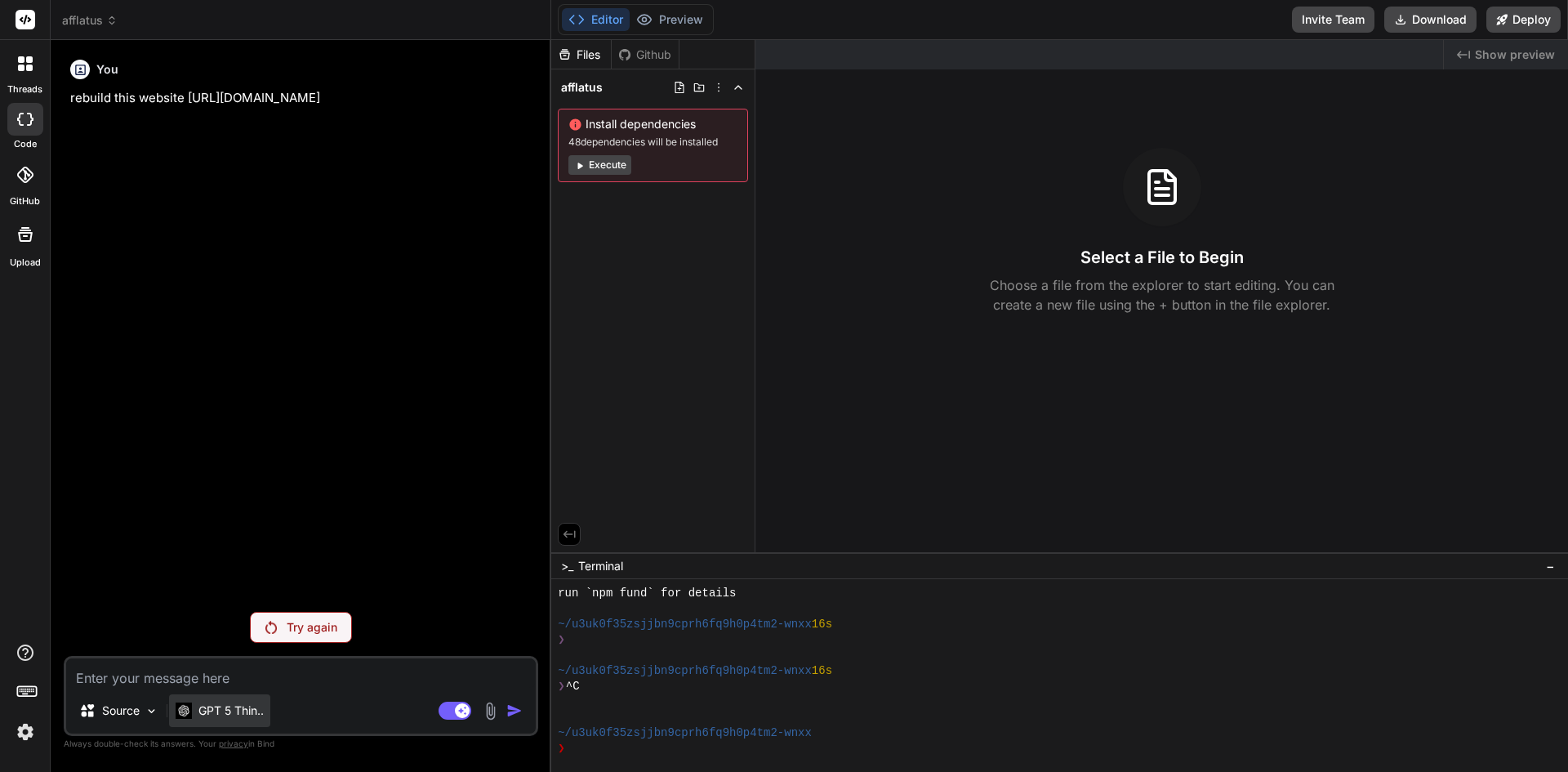
click at [224, 720] on div "GPT 5 Thin.." at bounding box center [220, 711] width 102 height 33
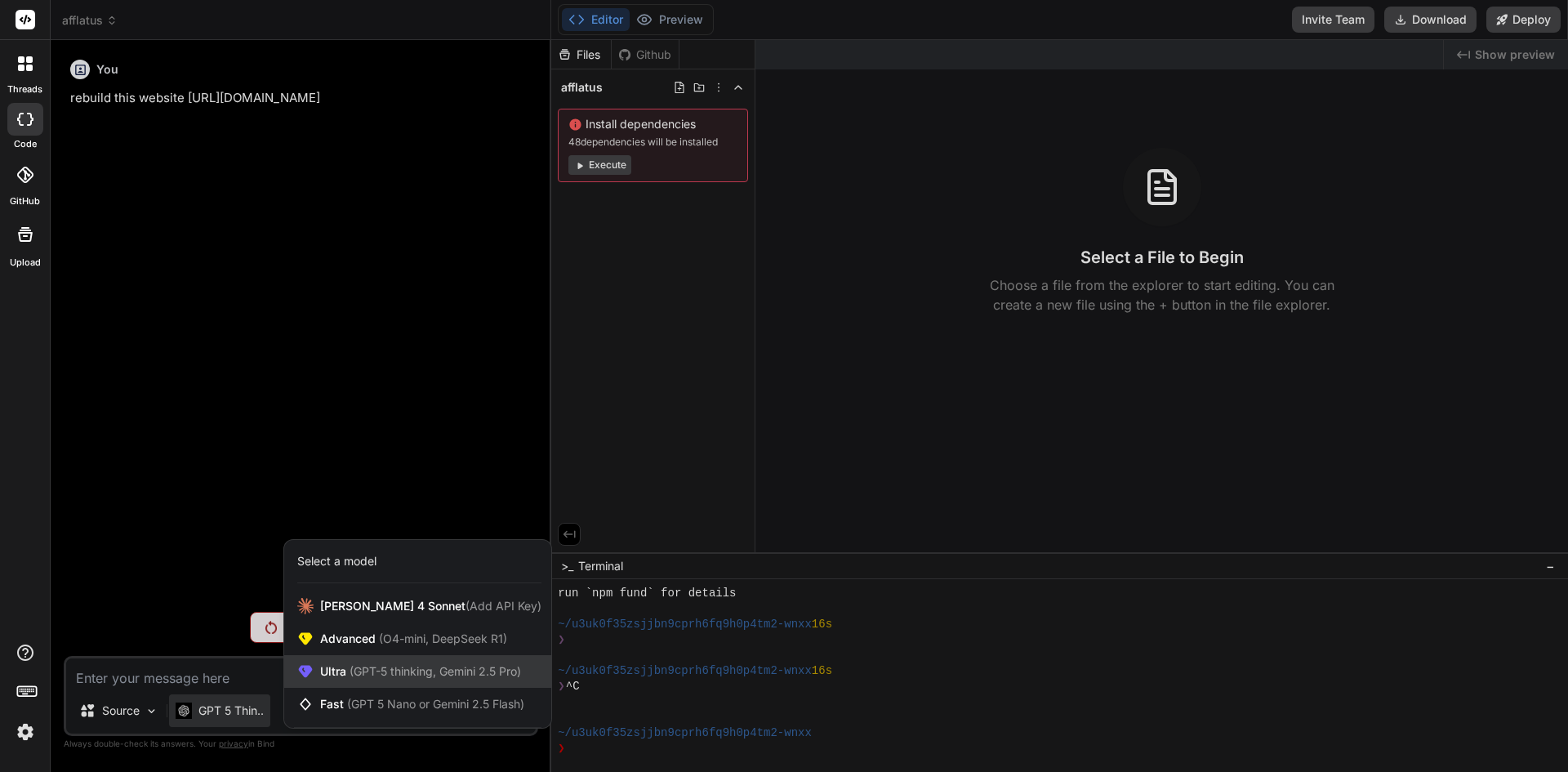
click at [348, 679] on span "Ultra (GPT-5 thinking, Gemini 2.5 Pro)" at bounding box center [420, 671] width 200 height 16
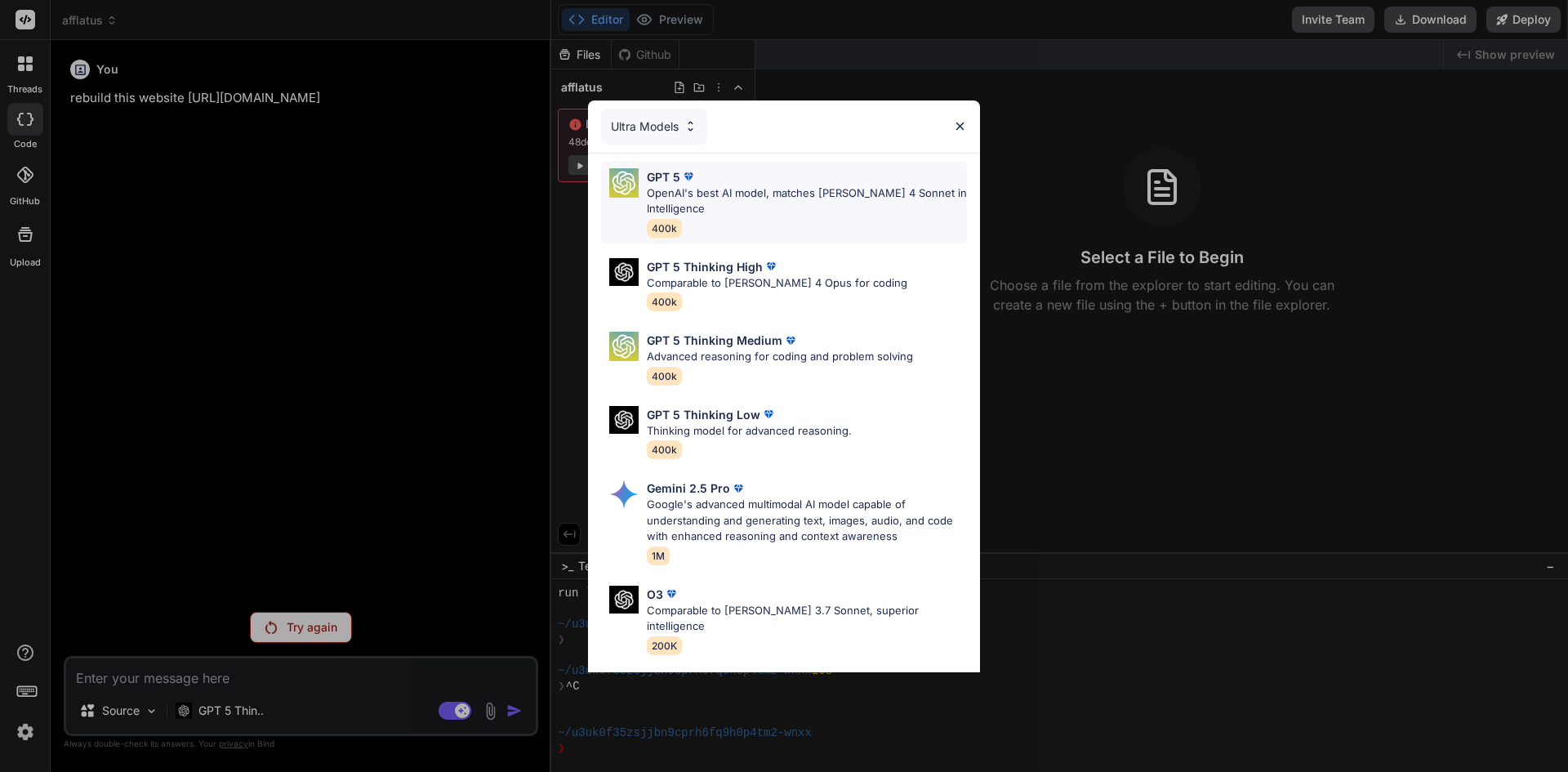
click at [780, 210] on p "OpenAI's best AI model, matches Claude 4 Sonnet in Intelligence" at bounding box center [807, 201] width 321 height 32
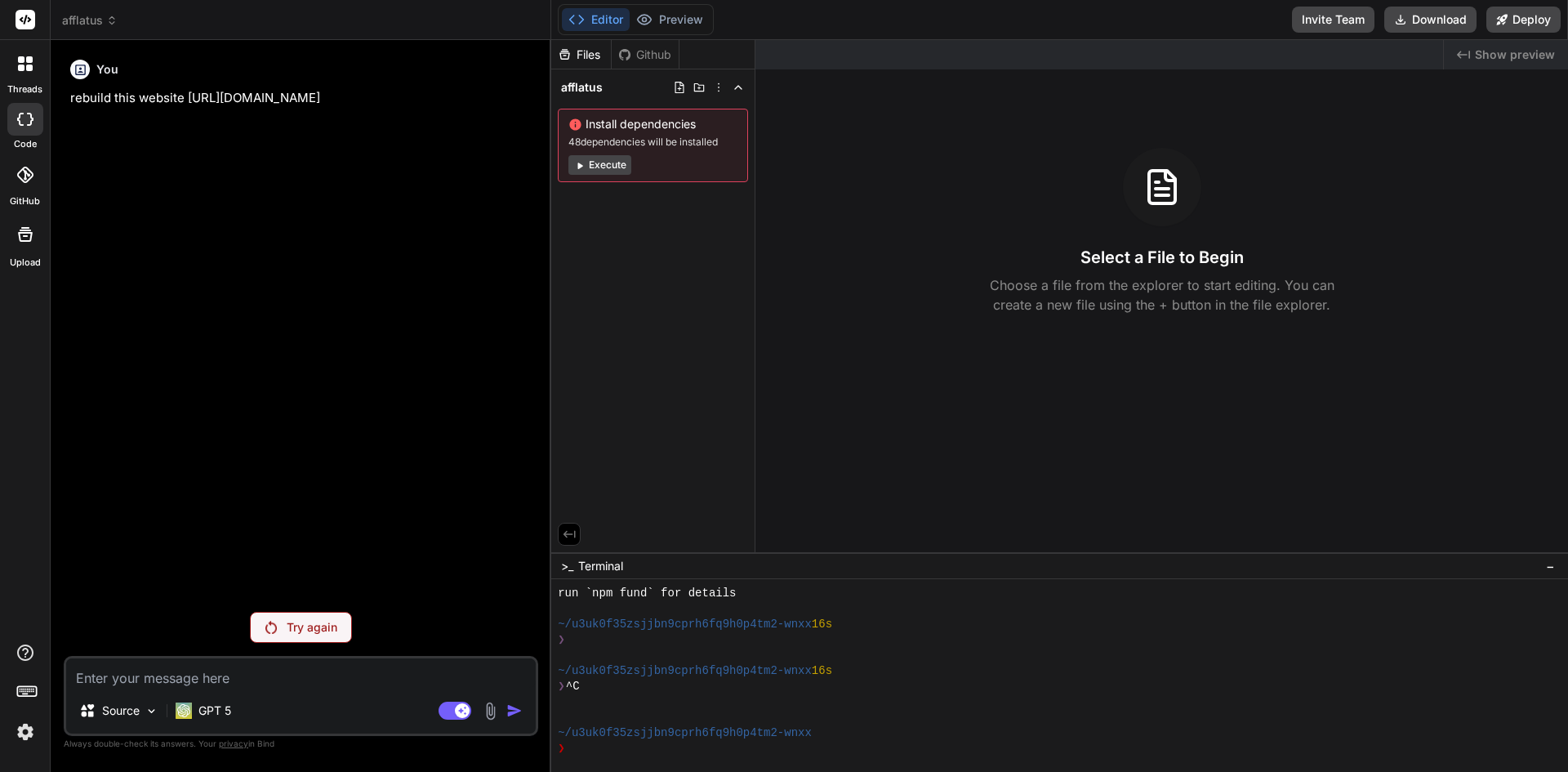
click at [342, 629] on div "Try again" at bounding box center [300, 628] width 102 height 31
click at [311, 605] on div "You rebuild this website https://afflatusrealty.com/ Try again Source GPT 5 Age…" at bounding box center [301, 412] width 475 height 718
click at [316, 623] on p "Try again" at bounding box center [312, 627] width 50 height 16
click at [15, 664] on div at bounding box center [24, 695] width 49 height 103
click at [15, 653] on icon at bounding box center [25, 653] width 19 height 19
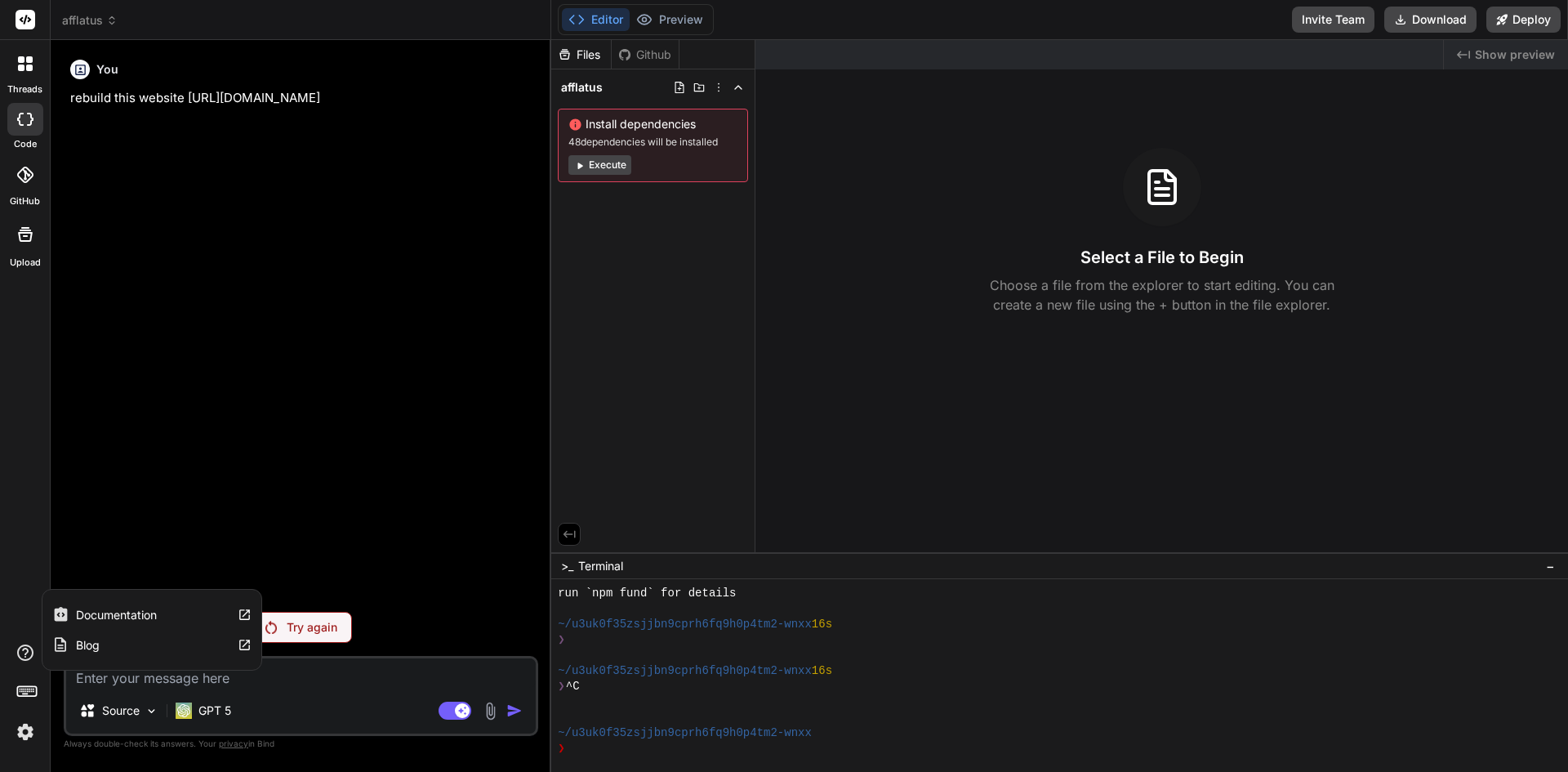
click at [99, 615] on label "Documentation" at bounding box center [115, 615] width 80 height 16
click at [82, 31] on header "afflatus Created with Pixso." at bounding box center [300, 19] width 501 height 40
click at [29, 80] on div at bounding box center [24, 63] width 34 height 34
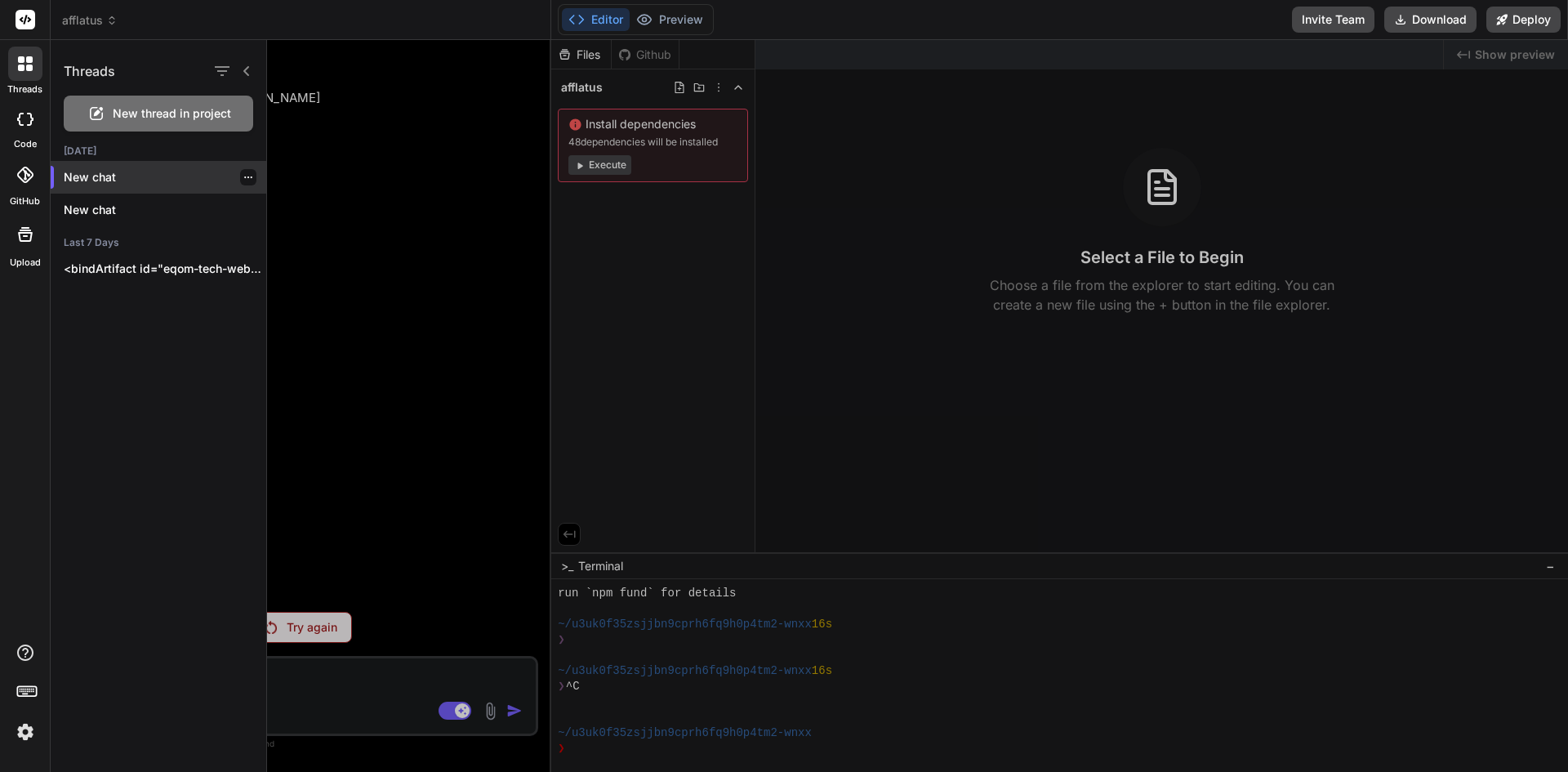
click at [159, 167] on div "New chat" at bounding box center [158, 177] width 216 height 33
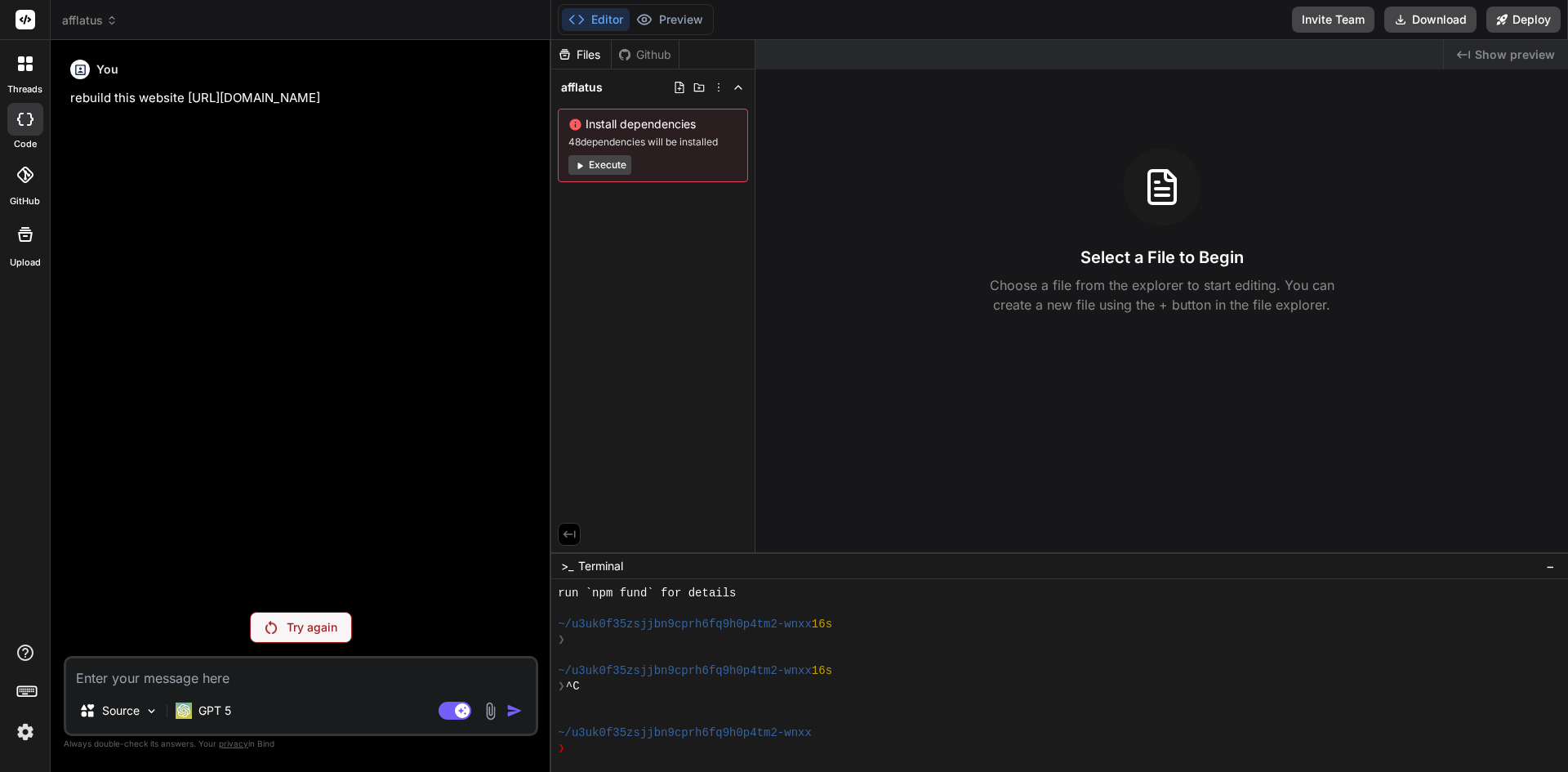
click at [14, 67] on div at bounding box center [24, 63] width 34 height 34
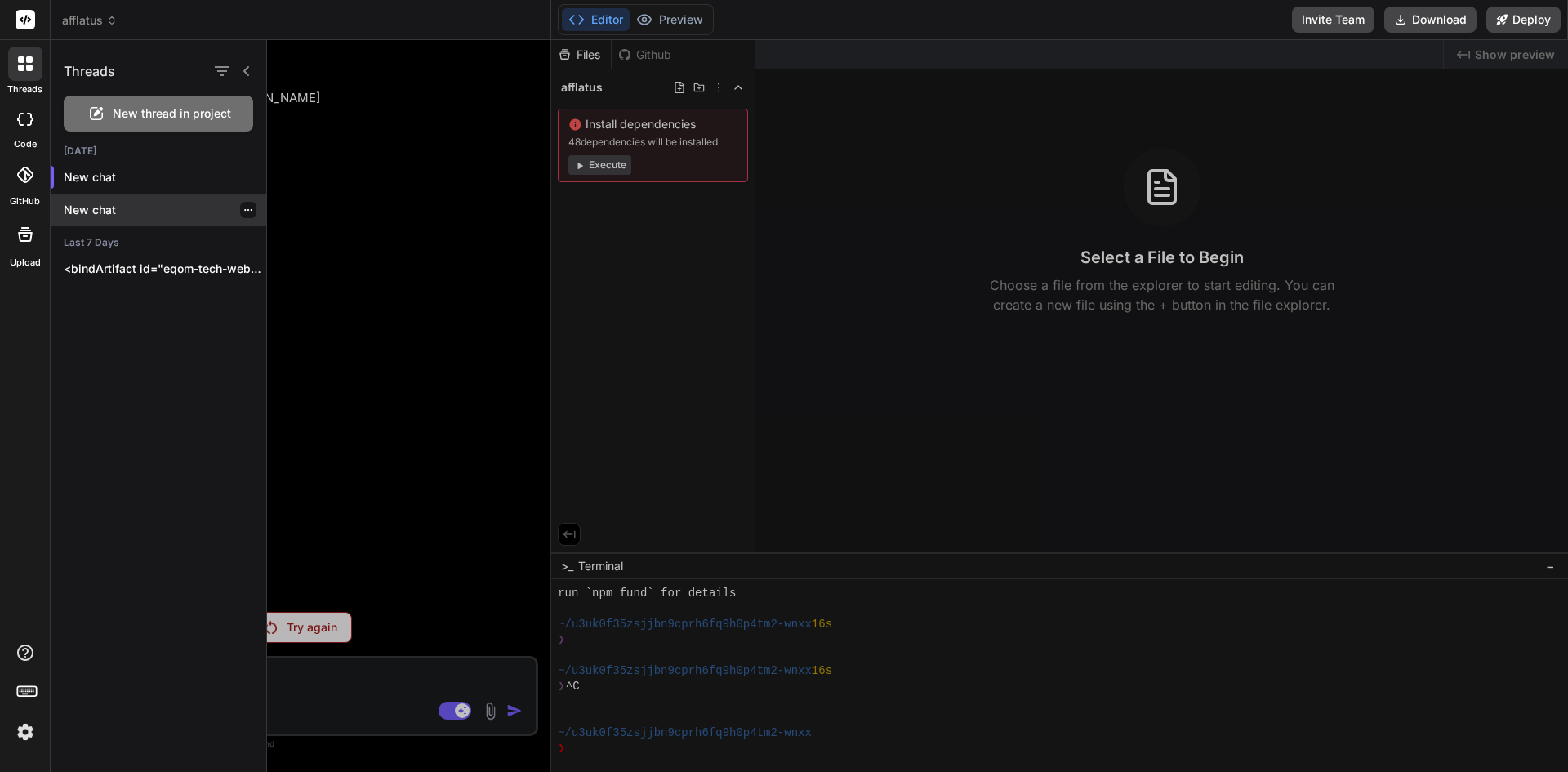
click at [82, 211] on p "New chat" at bounding box center [165, 209] width 202 height 16
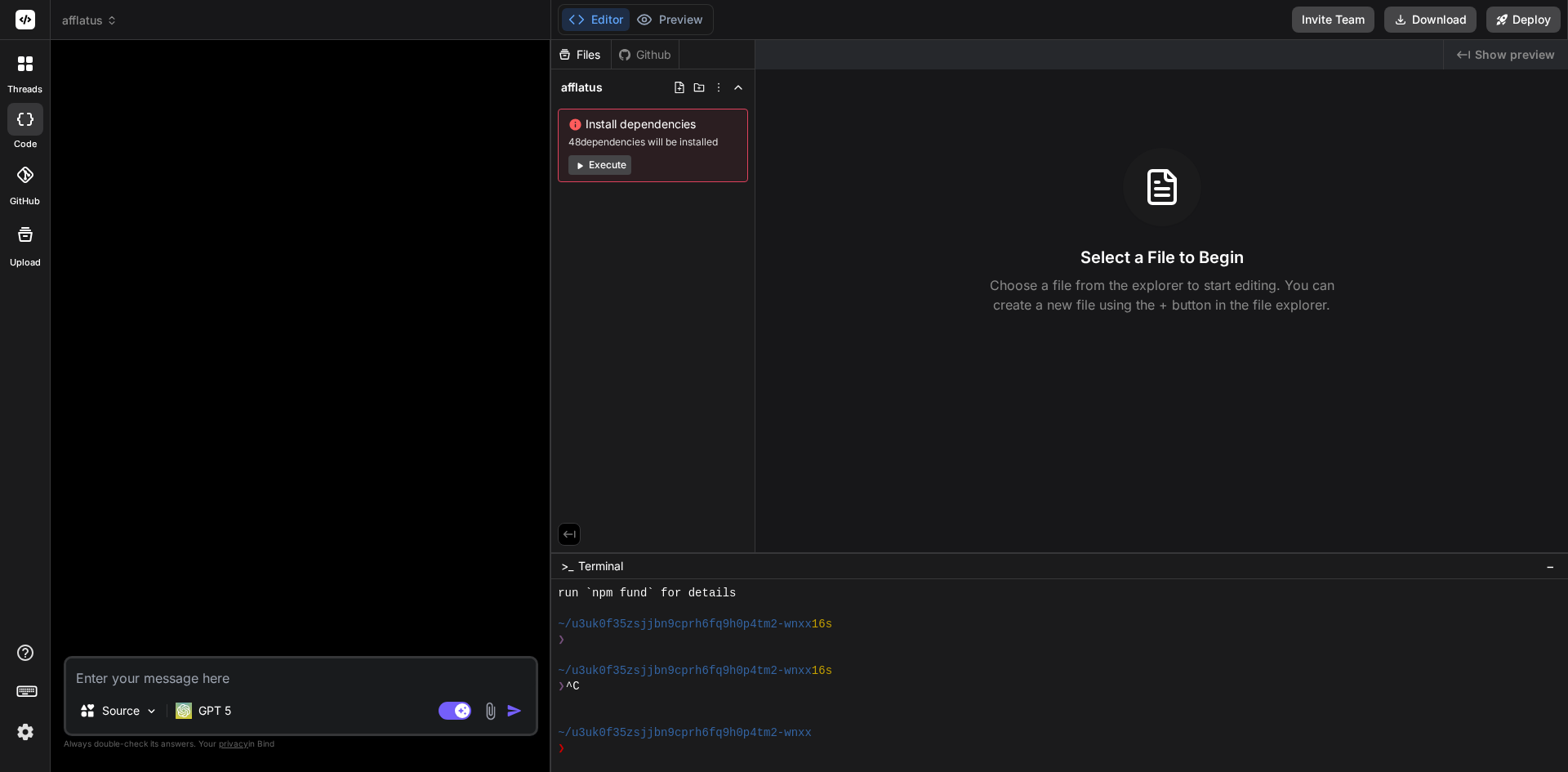
scroll to position [543, 0]
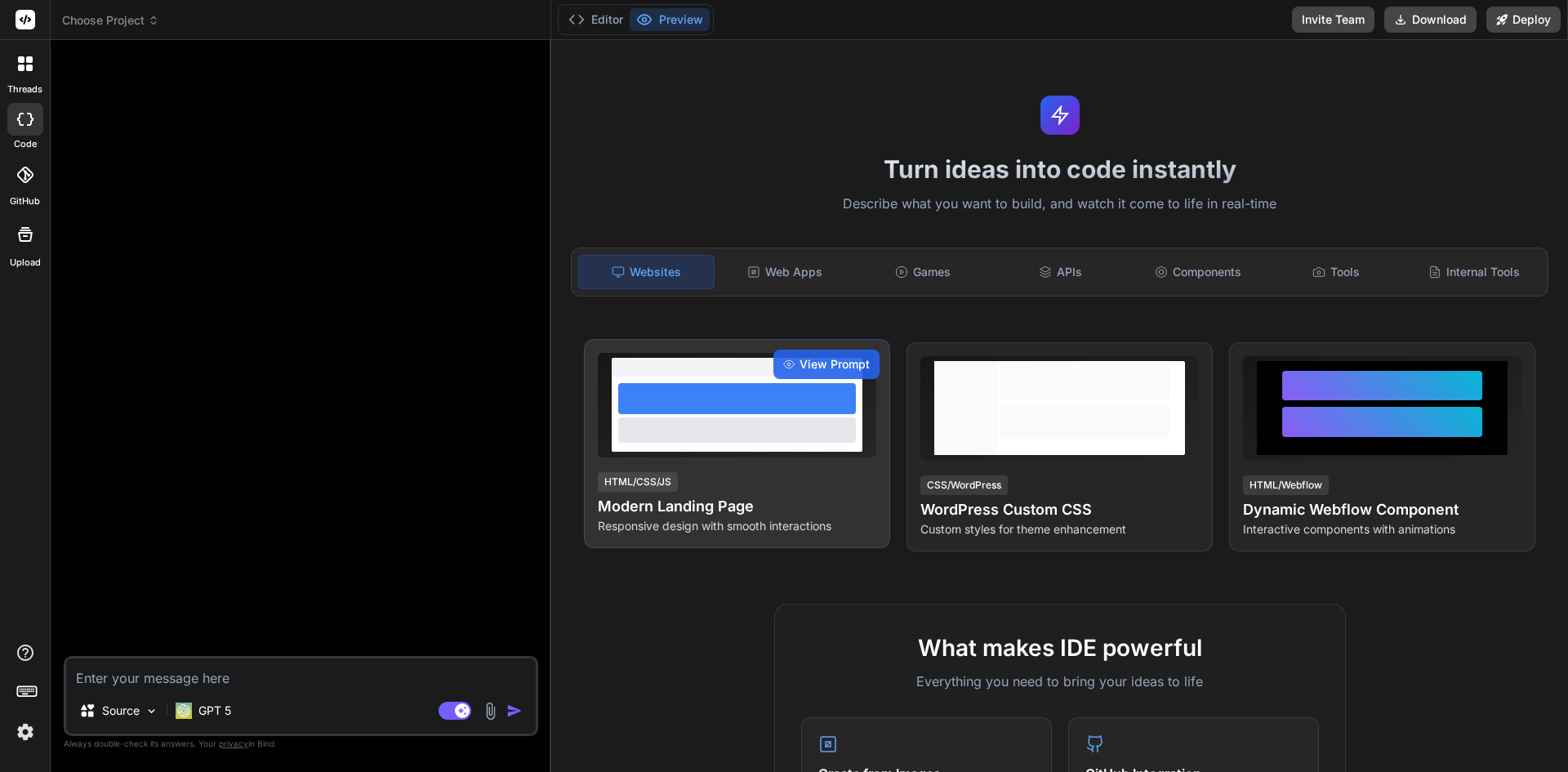
click at [779, 427] on div at bounding box center [736, 429] width 237 height 24
click at [811, 353] on div "View Prompt" at bounding box center [827, 364] width 107 height 29
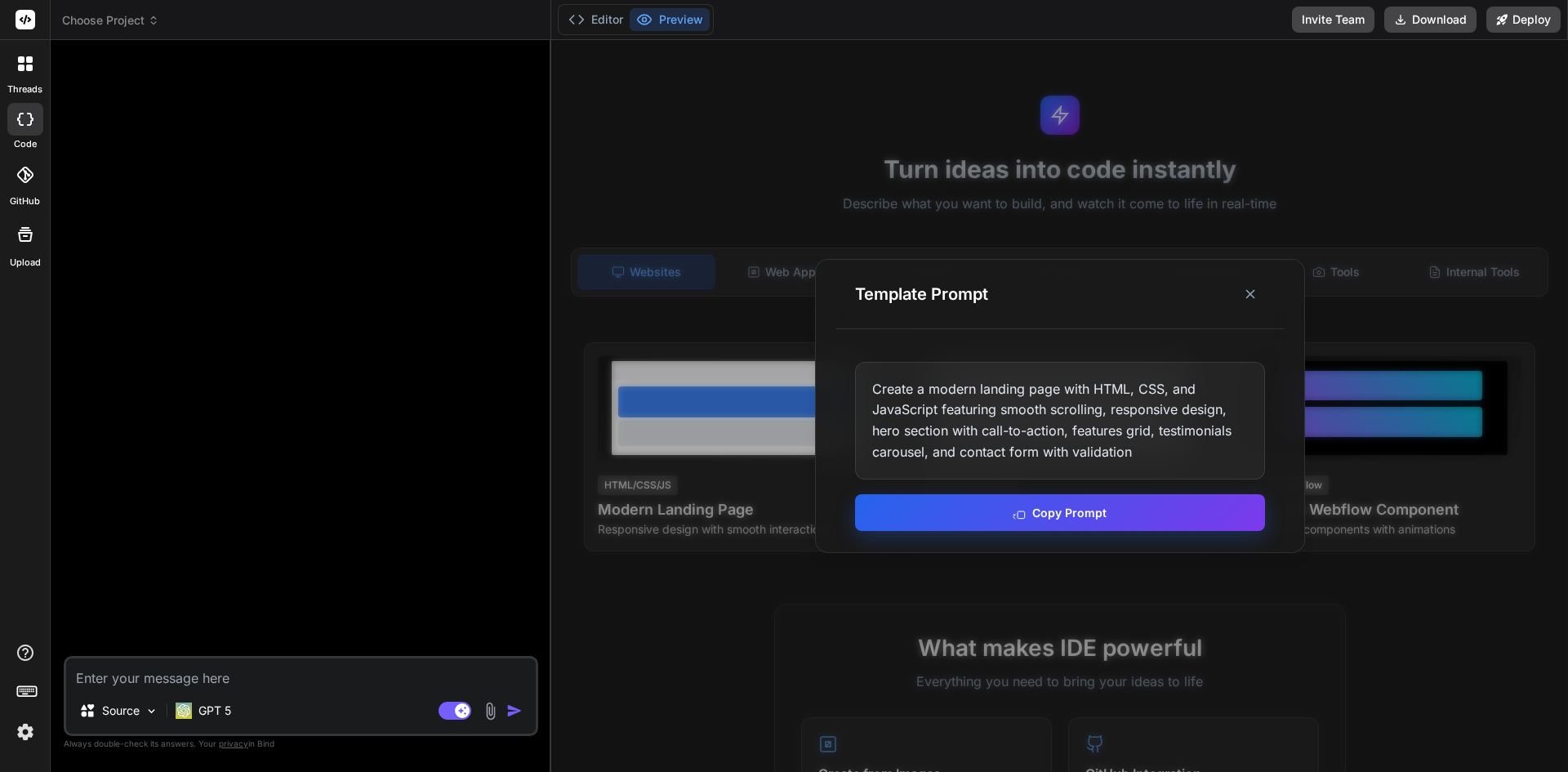
click at [1083, 513] on button "Copy Prompt" at bounding box center [1060, 512] width 410 height 37
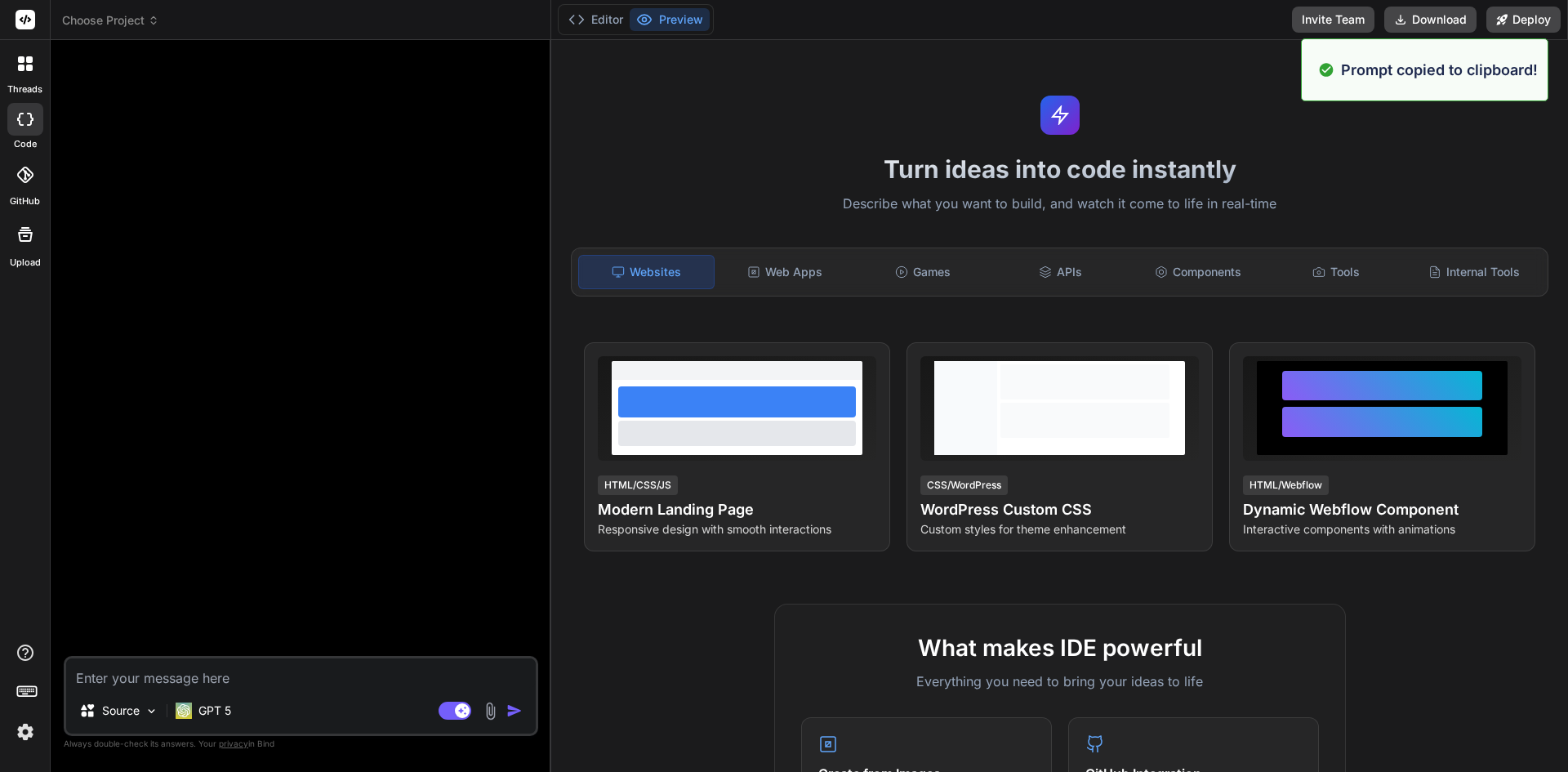
click at [157, 681] on textarea at bounding box center [300, 673] width 470 height 29
paste textarea "Create a modern landing page with HTML, CSS, and JavaScript featuring smooth sc…"
type textarea "x"
type textarea "Create a modern landing page with HTML, CSS, and JavaScript featuring smooth sc…"
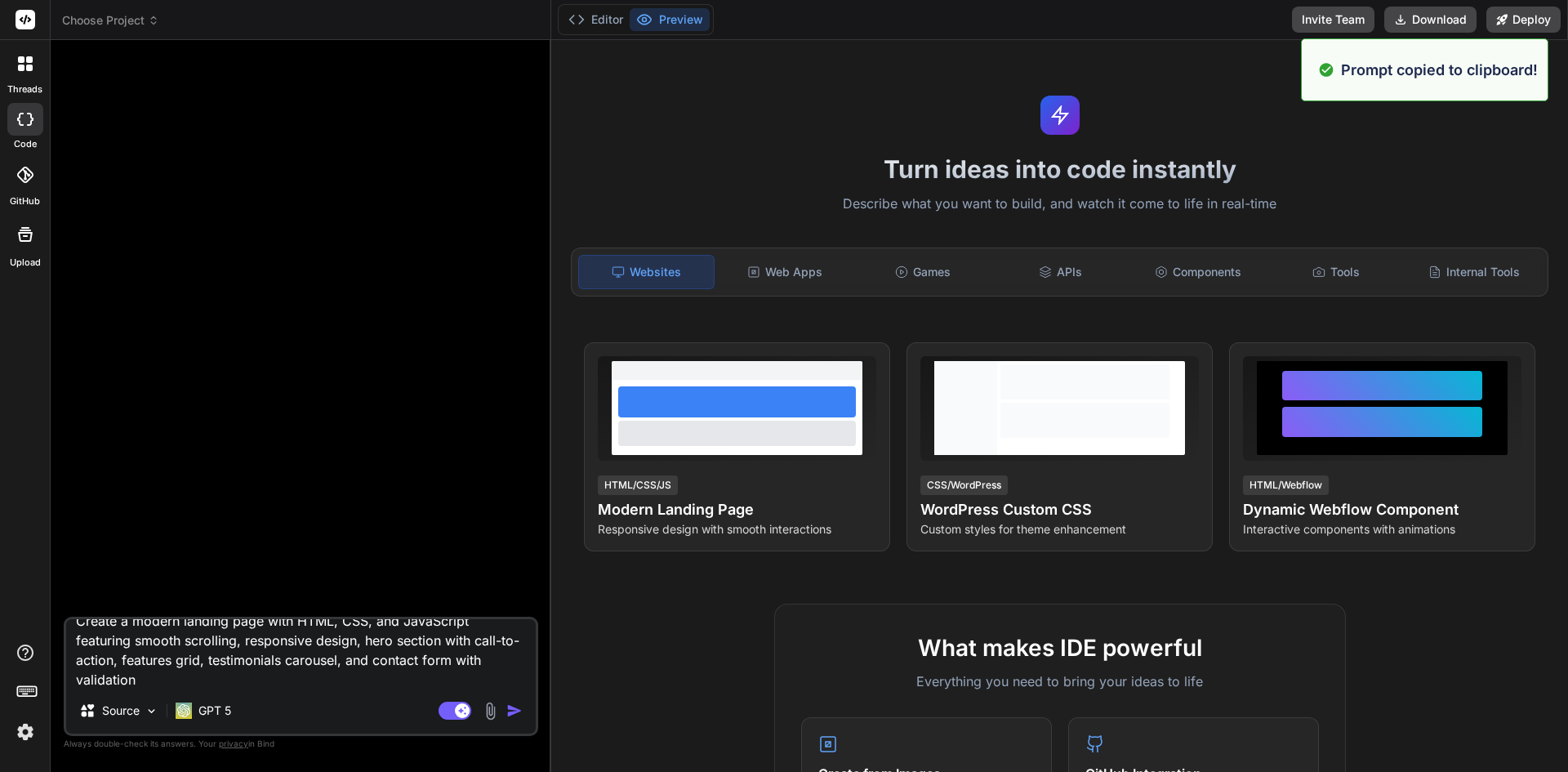
type textarea "x"
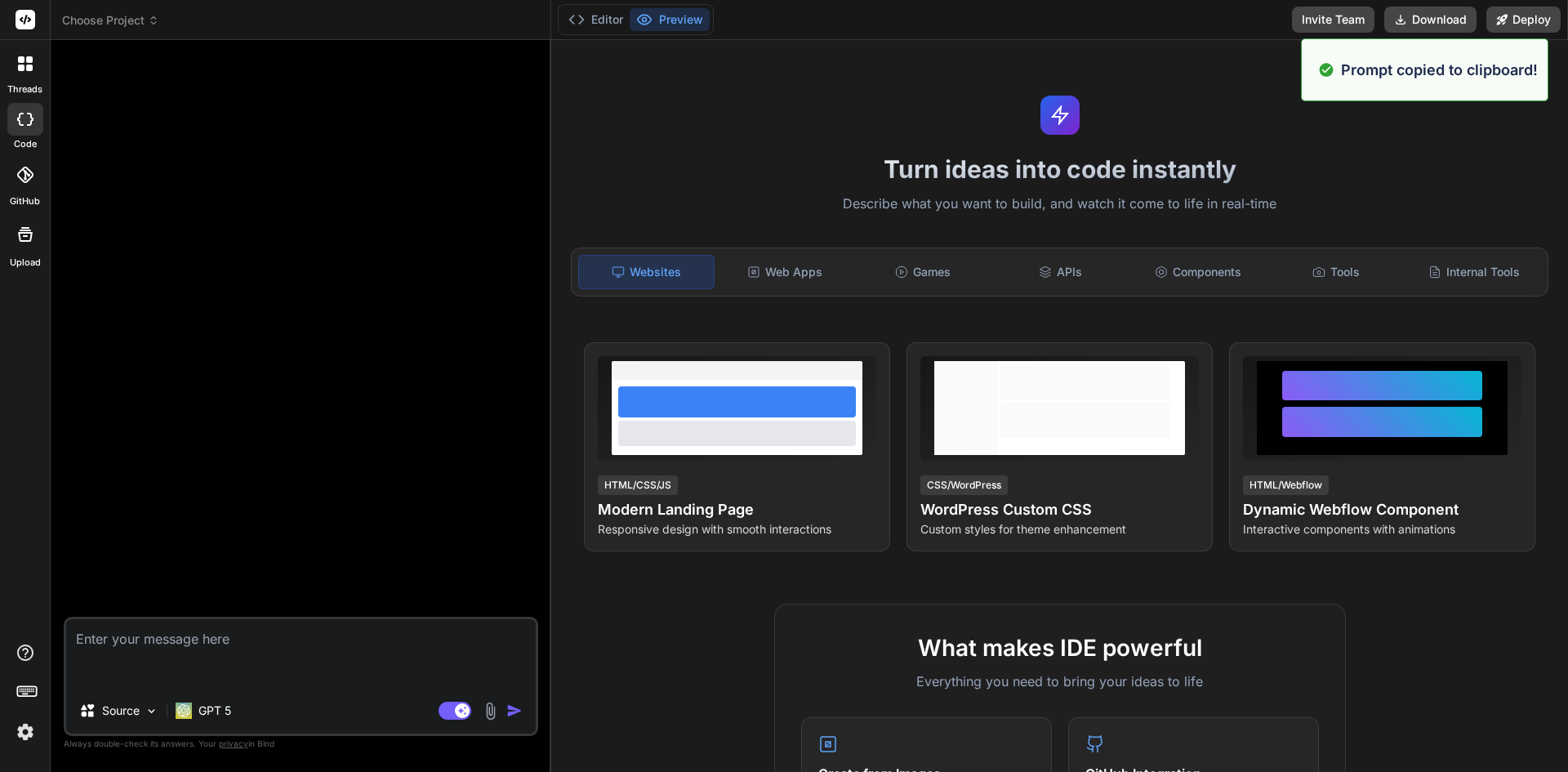
scroll to position [0, 0]
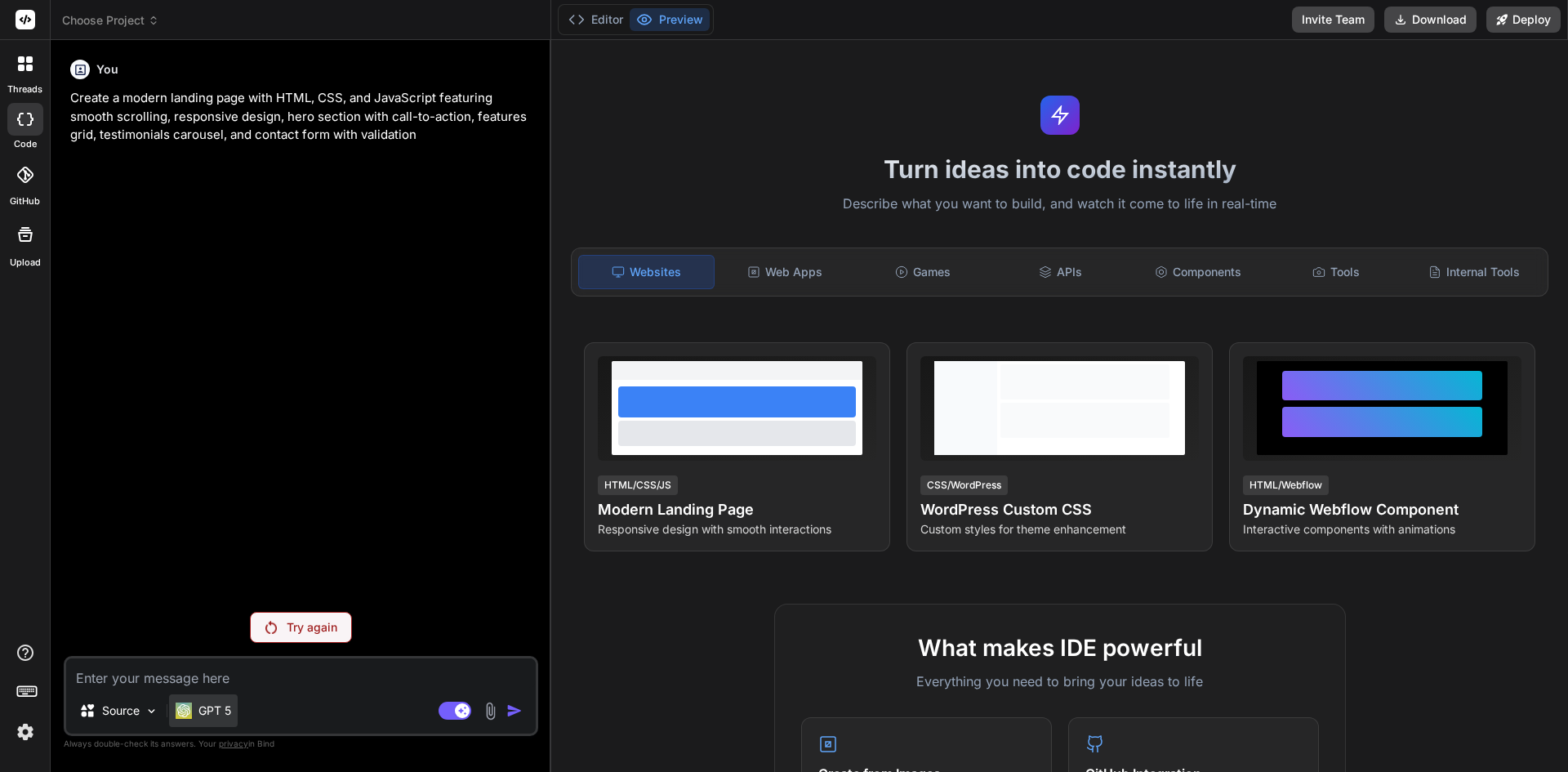
click at [225, 706] on p "GPT 5" at bounding box center [215, 710] width 33 height 16
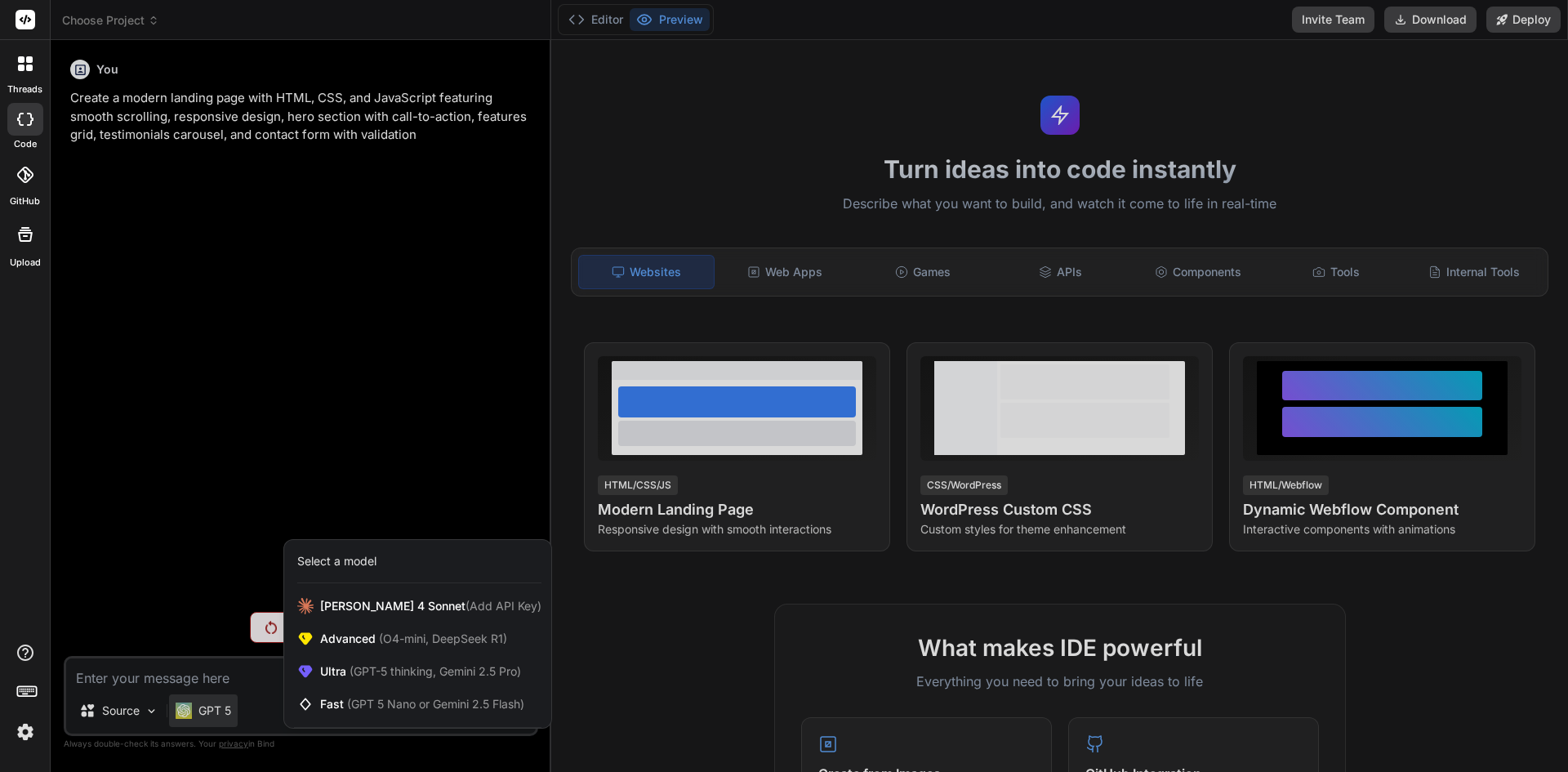
click at [169, 543] on div at bounding box center [784, 386] width 1568 height 772
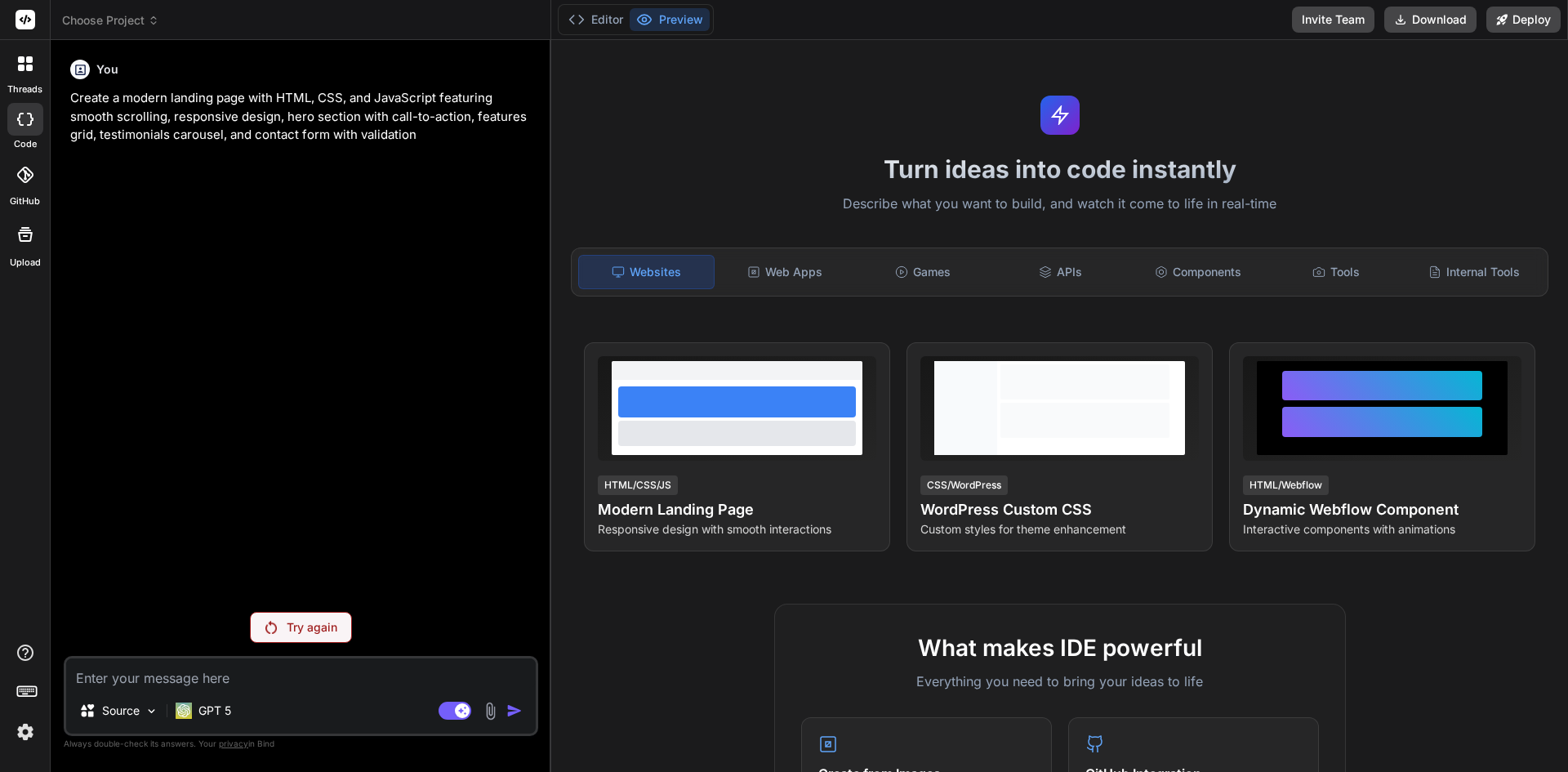
click at [265, 607] on div "You Create a modern landing page with HTML, CSS, and JavaScript featuring smoot…" at bounding box center [301, 412] width 475 height 718
click at [296, 633] on p "Try again" at bounding box center [312, 627] width 50 height 16
click at [289, 627] on p "Try again" at bounding box center [312, 627] width 50 height 16
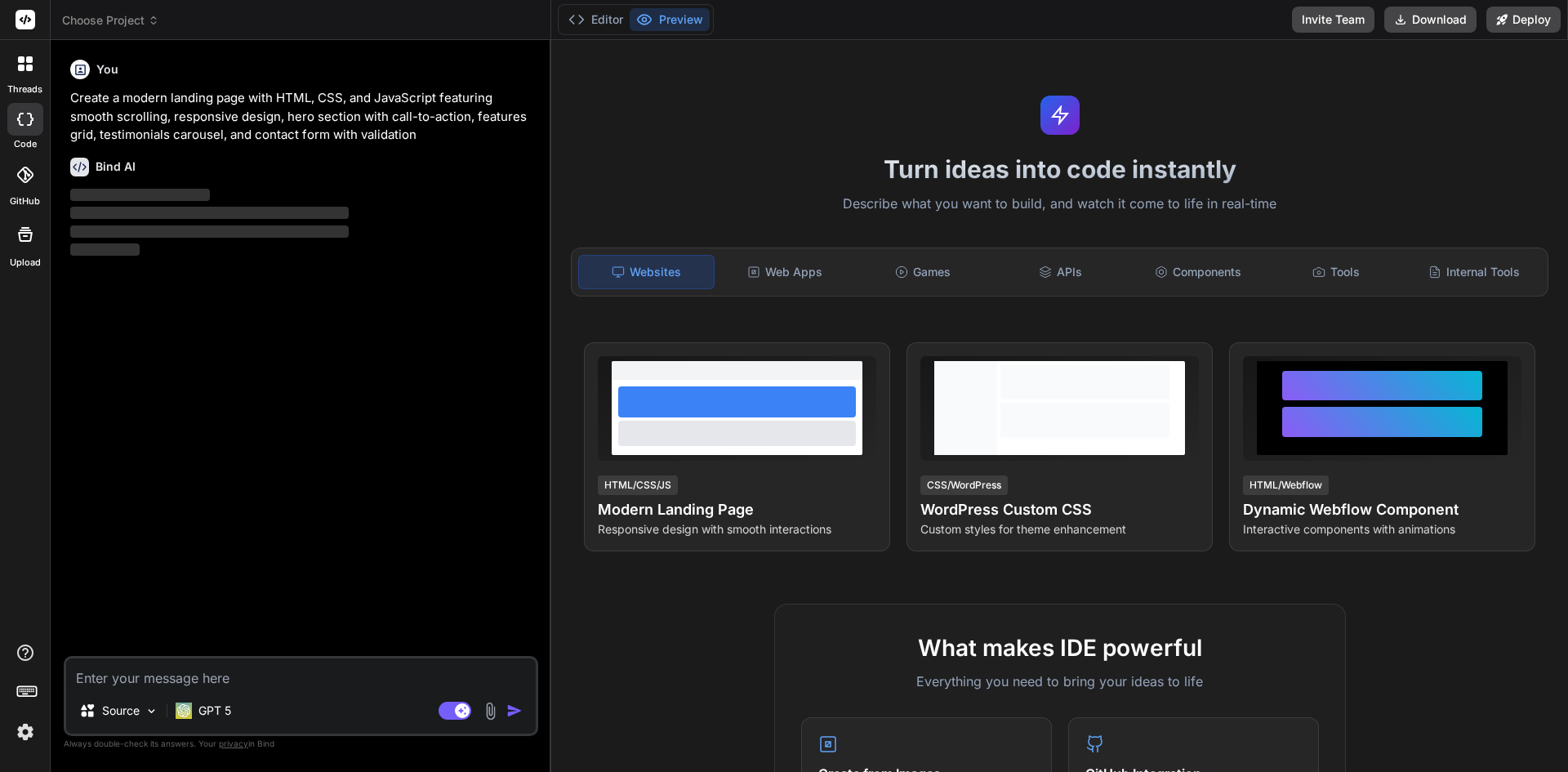
type textarea "x"
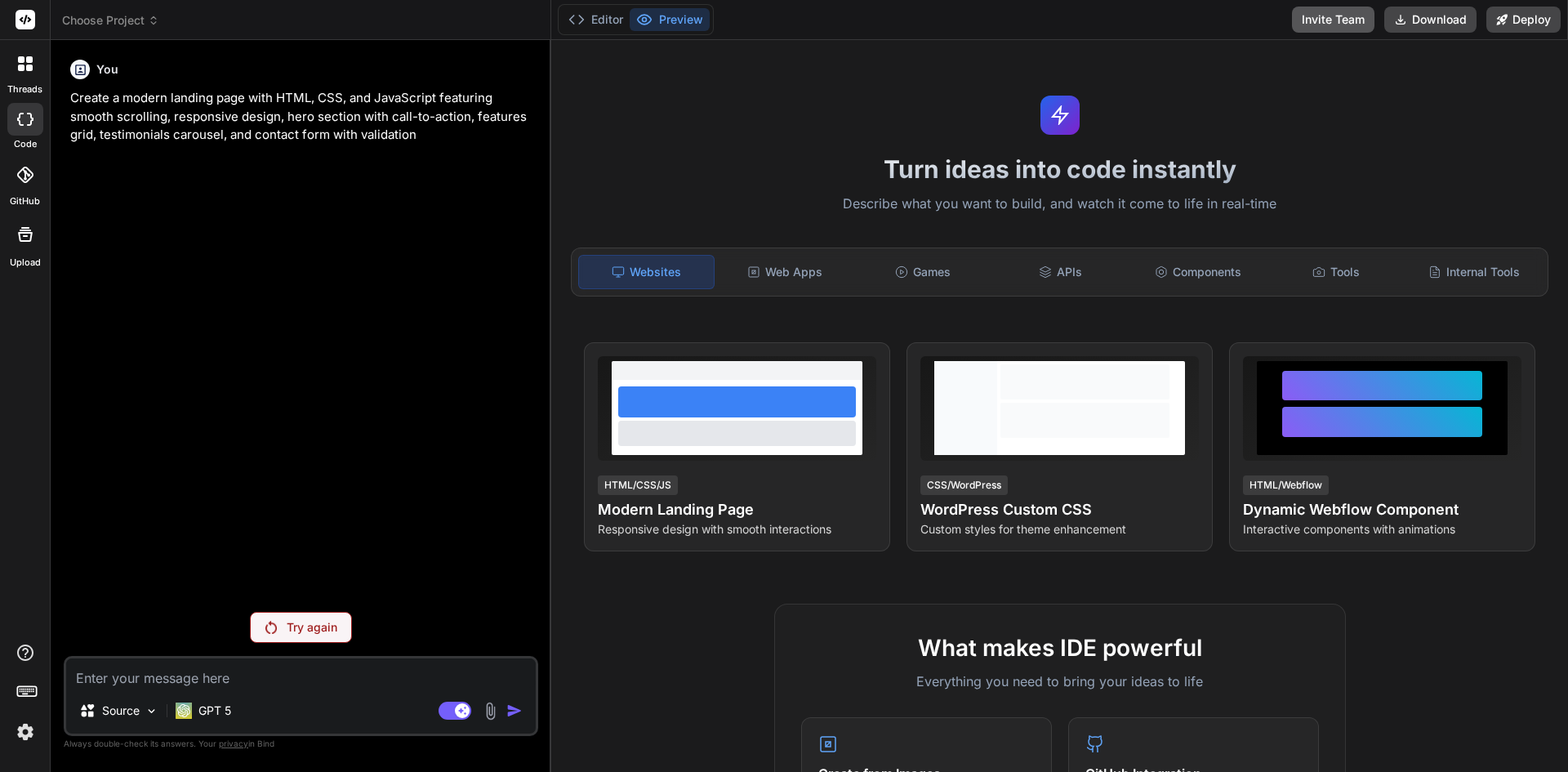
click at [1356, 16] on button "Invite Team" at bounding box center [1333, 19] width 82 height 26
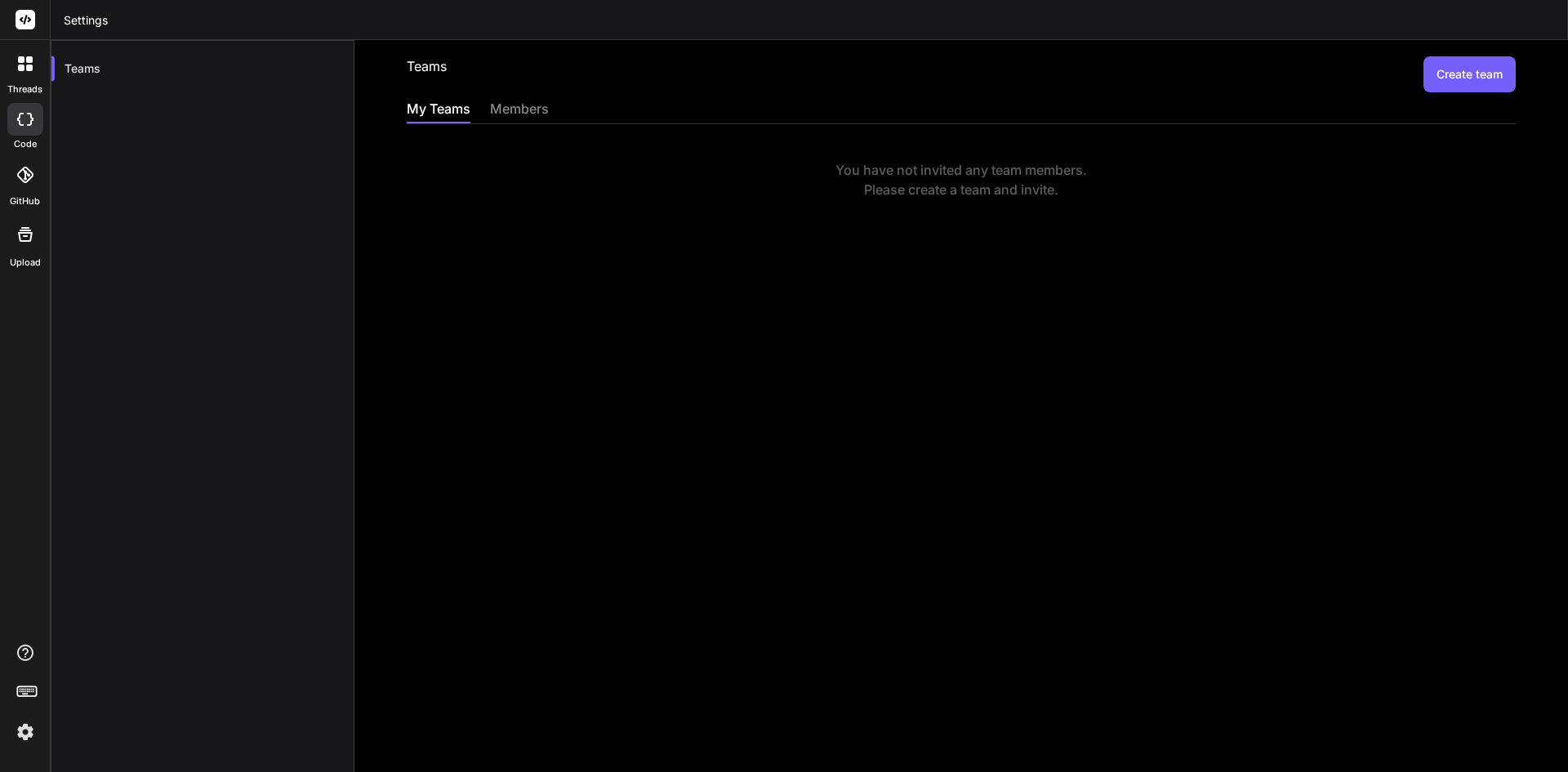
click at [29, 244] on div at bounding box center [25, 234] width 39 height 39
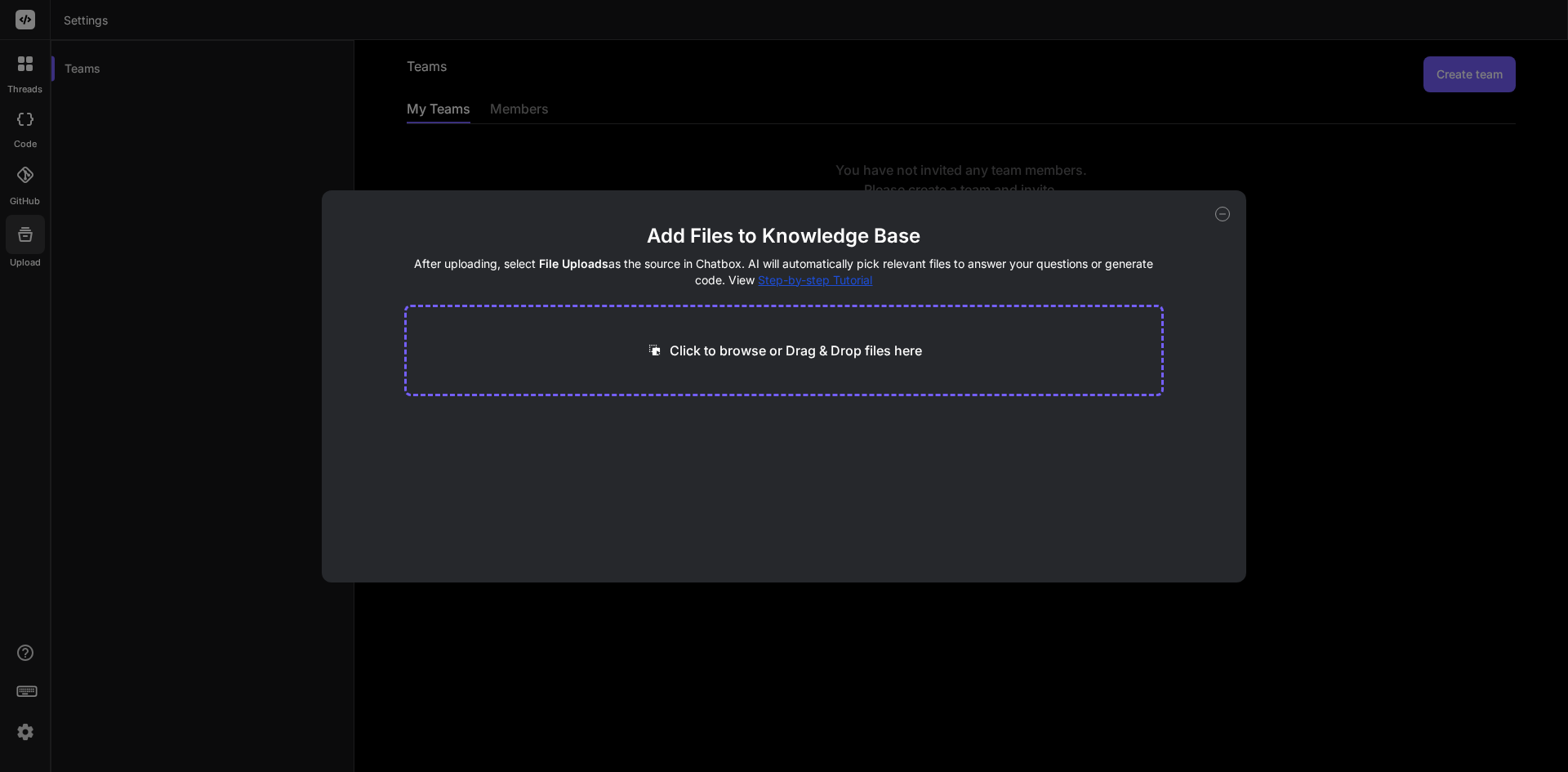
click at [1219, 218] on icon at bounding box center [1222, 213] width 15 height 15
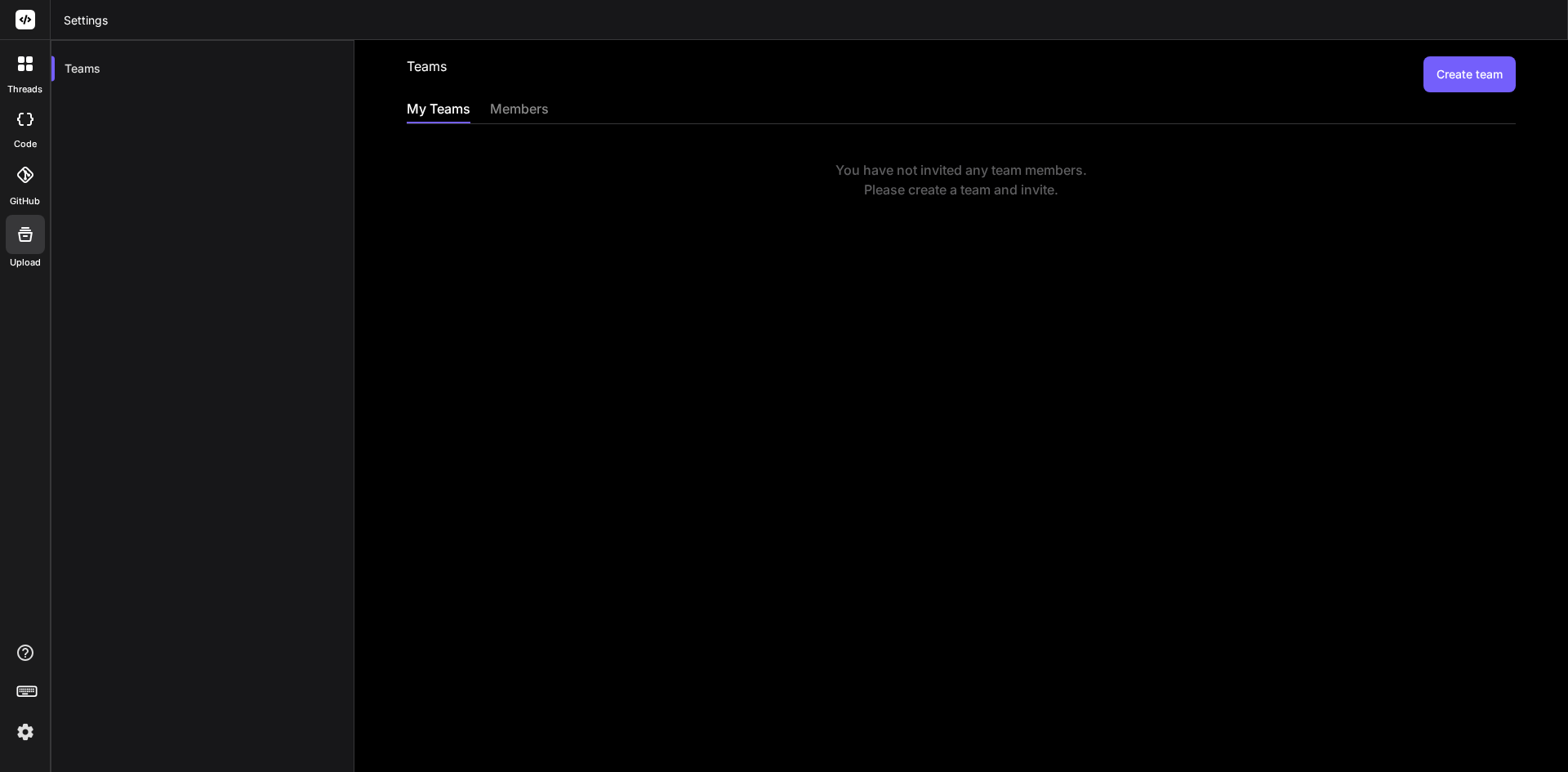
click at [29, 183] on div at bounding box center [25, 174] width 36 height 36
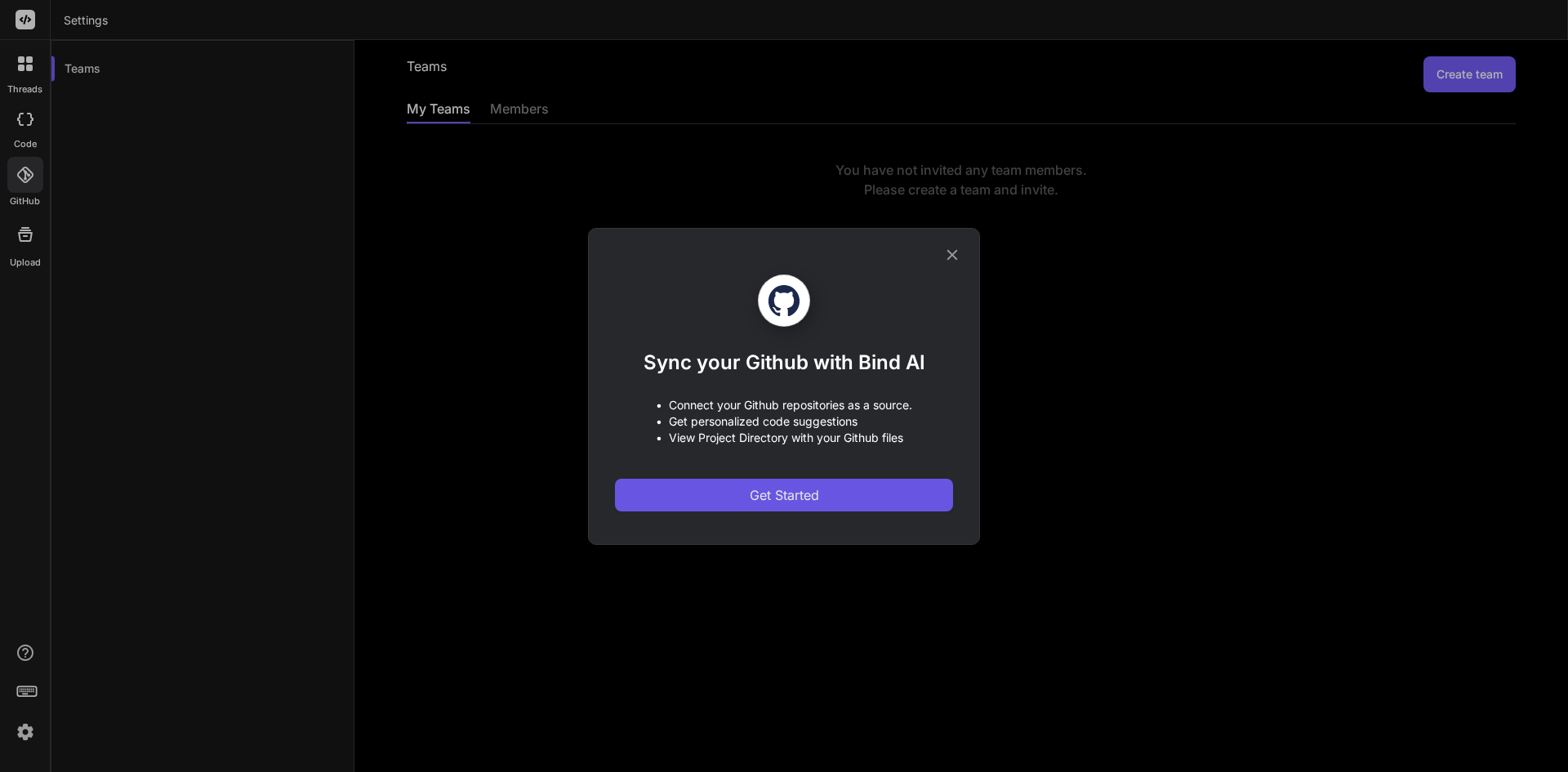
click at [779, 485] on span "Get Started" at bounding box center [784, 495] width 70 height 19
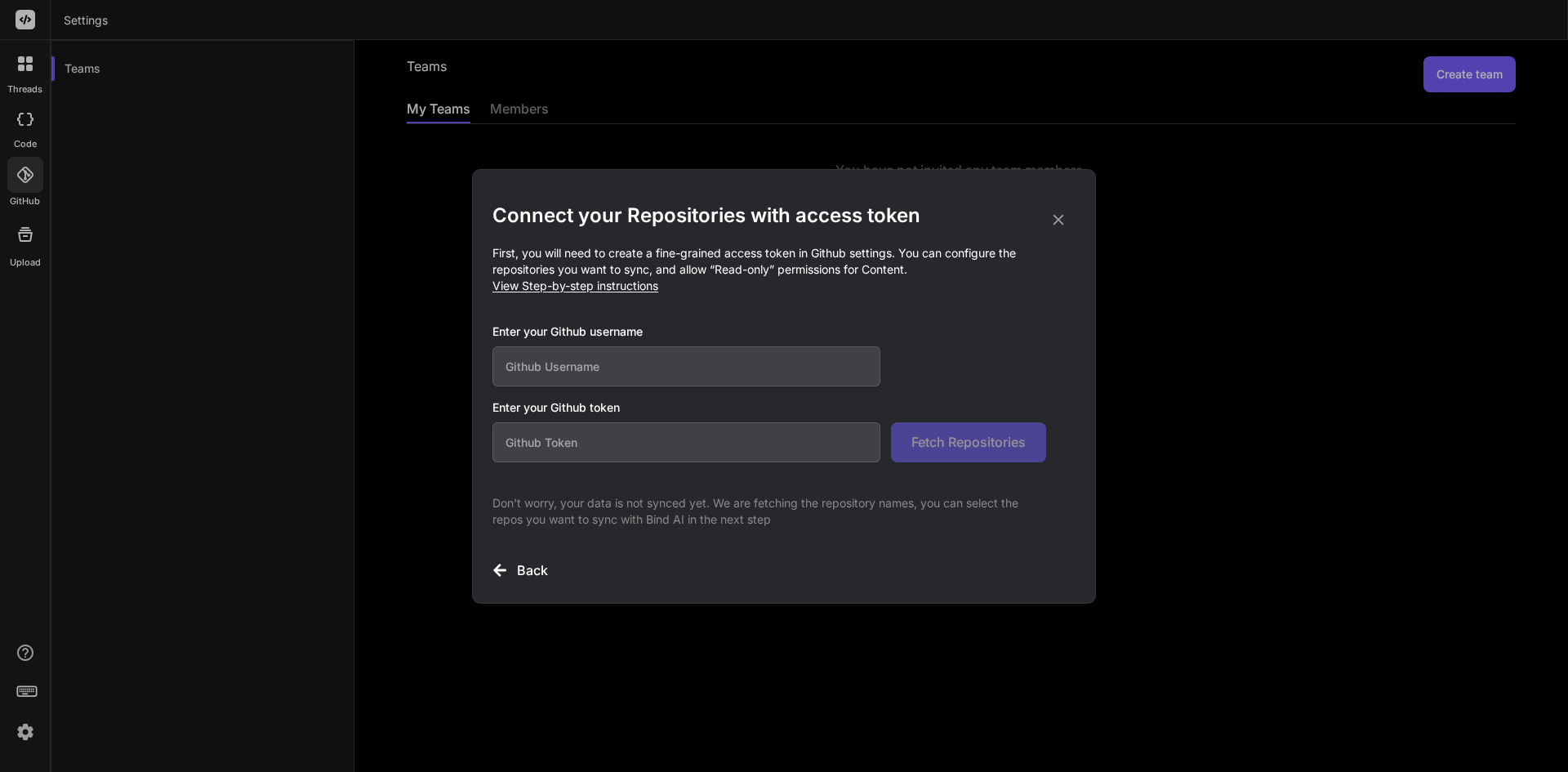
click at [1064, 219] on icon at bounding box center [1059, 220] width 18 height 18
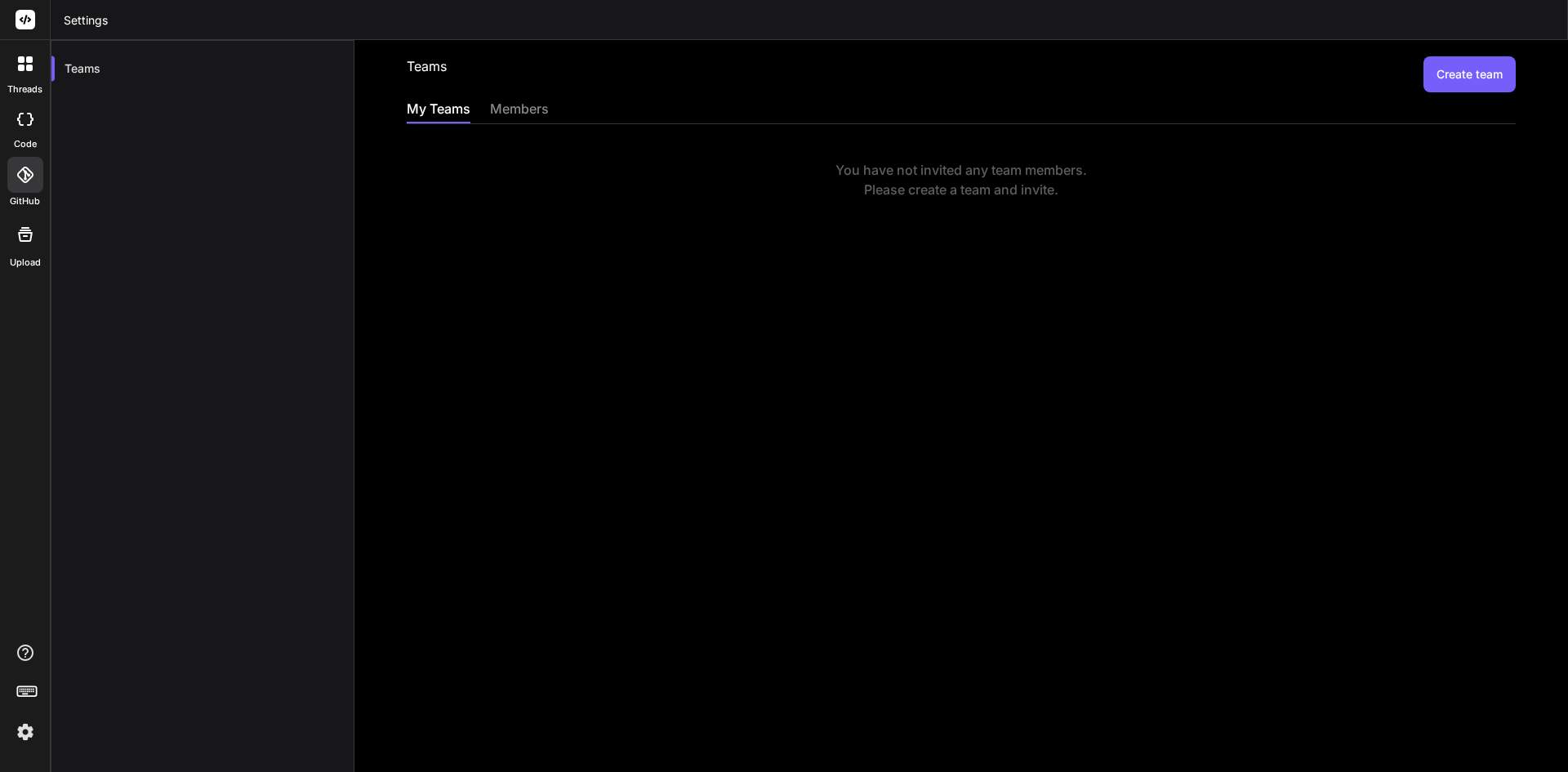
click at [1470, 73] on button "Create team" at bounding box center [1469, 74] width 92 height 36
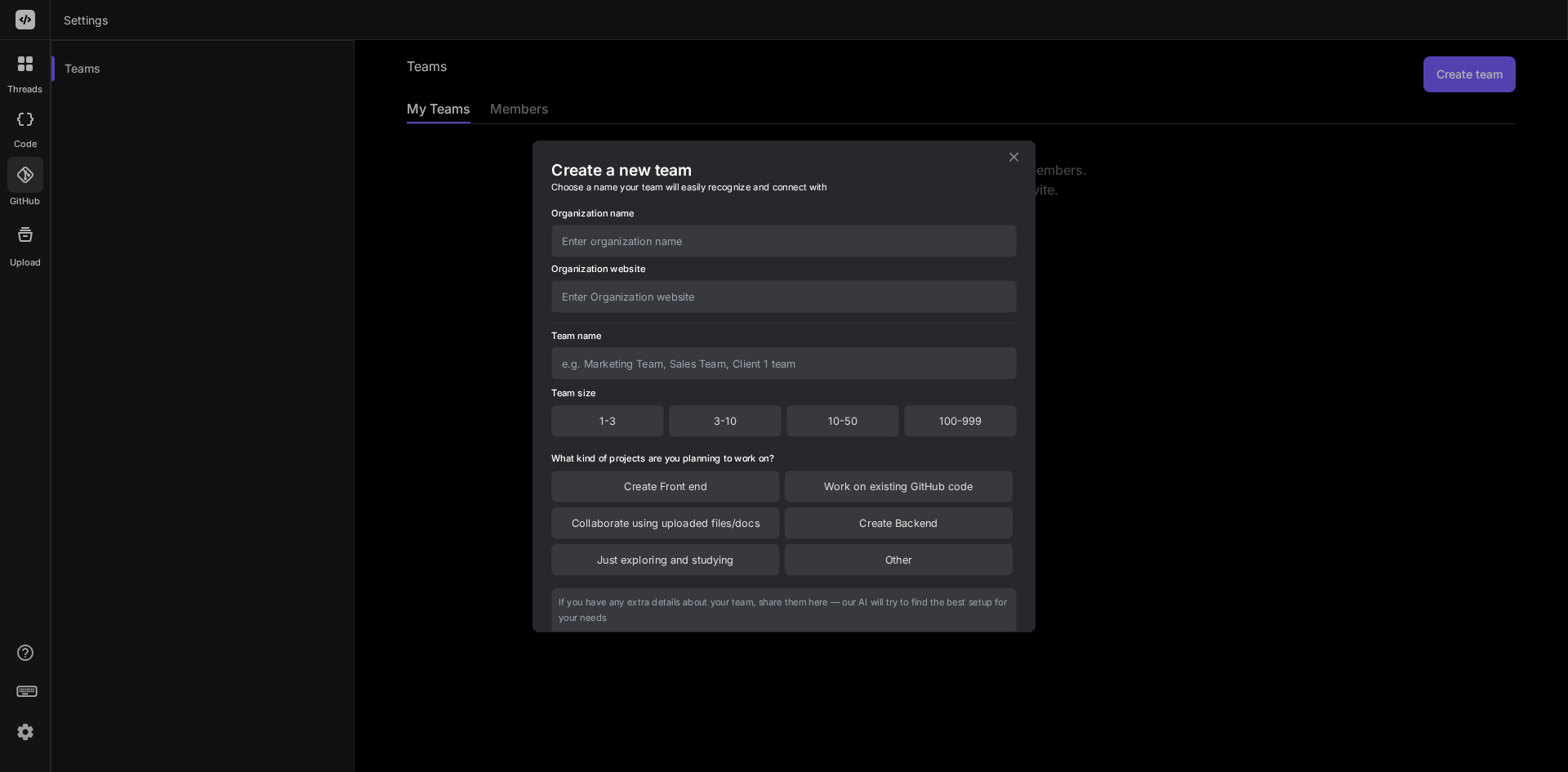
click at [707, 421] on div "3-10" at bounding box center [725, 420] width 112 height 31
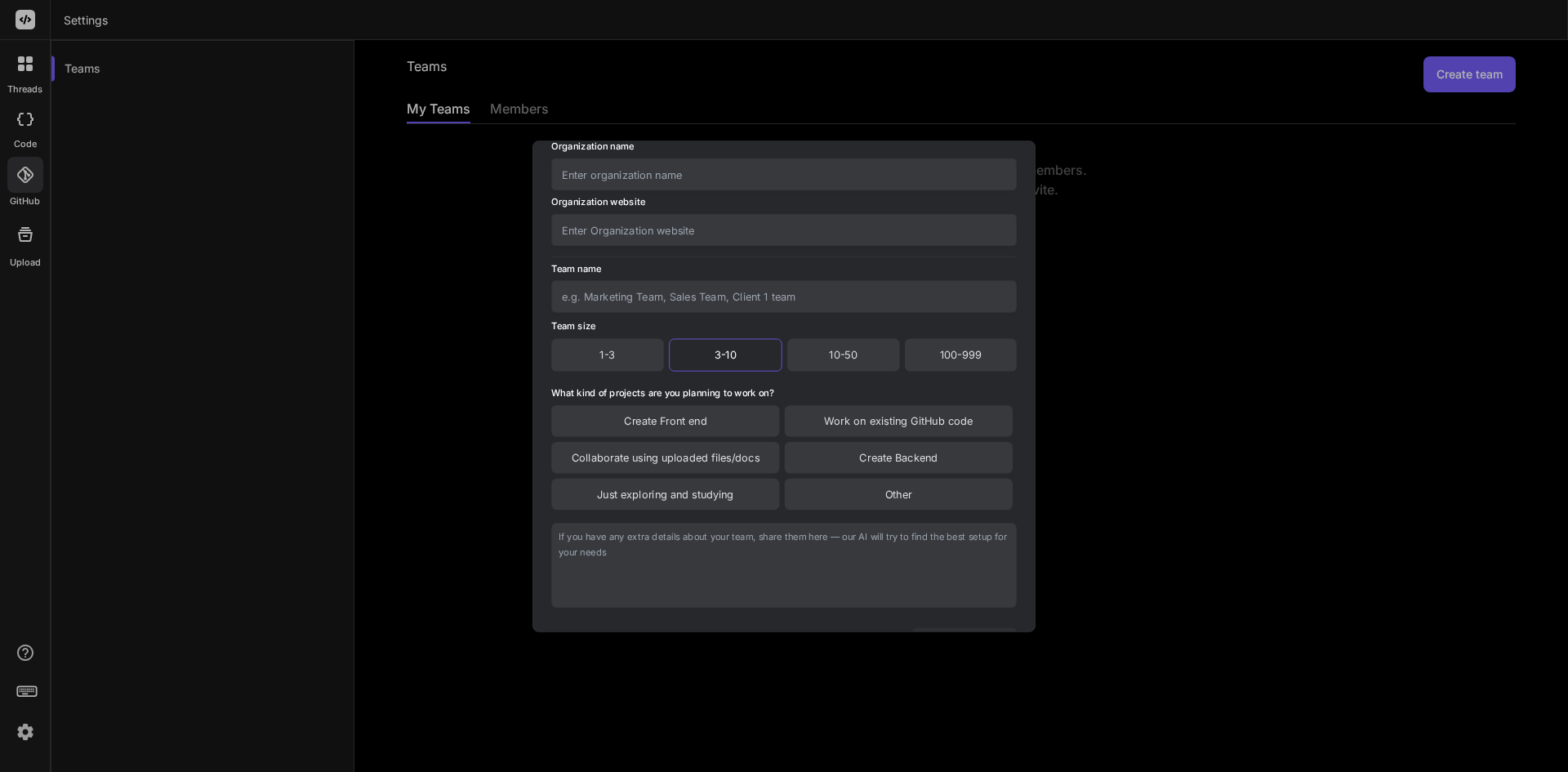
scroll to position [55, 0]
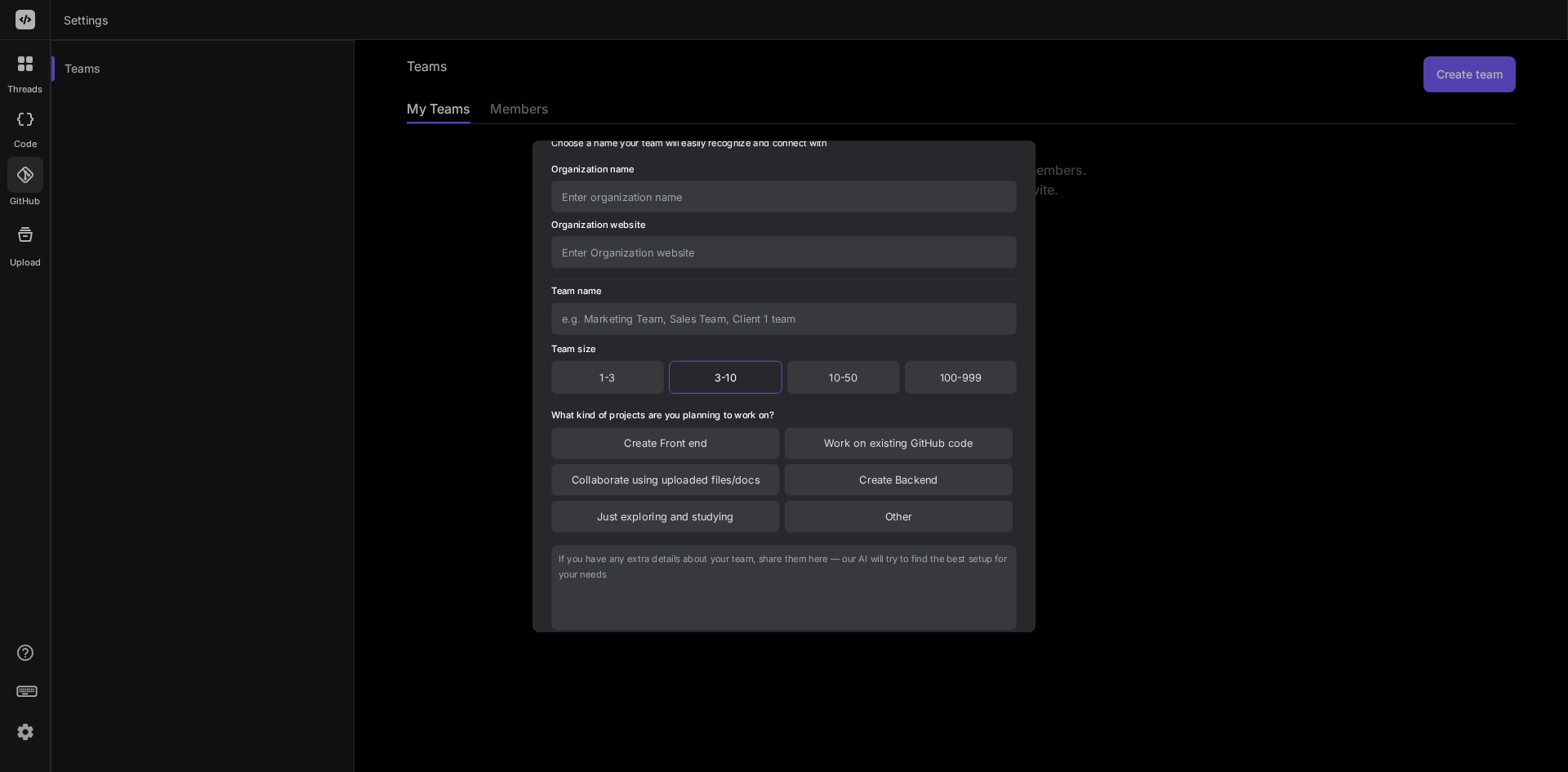
click at [1122, 203] on div "Create a new team Choose a name your team will easily recognize and connect wit…" at bounding box center [784, 386] width 1568 height 772
